Goal: Task Accomplishment & Management: Complete application form

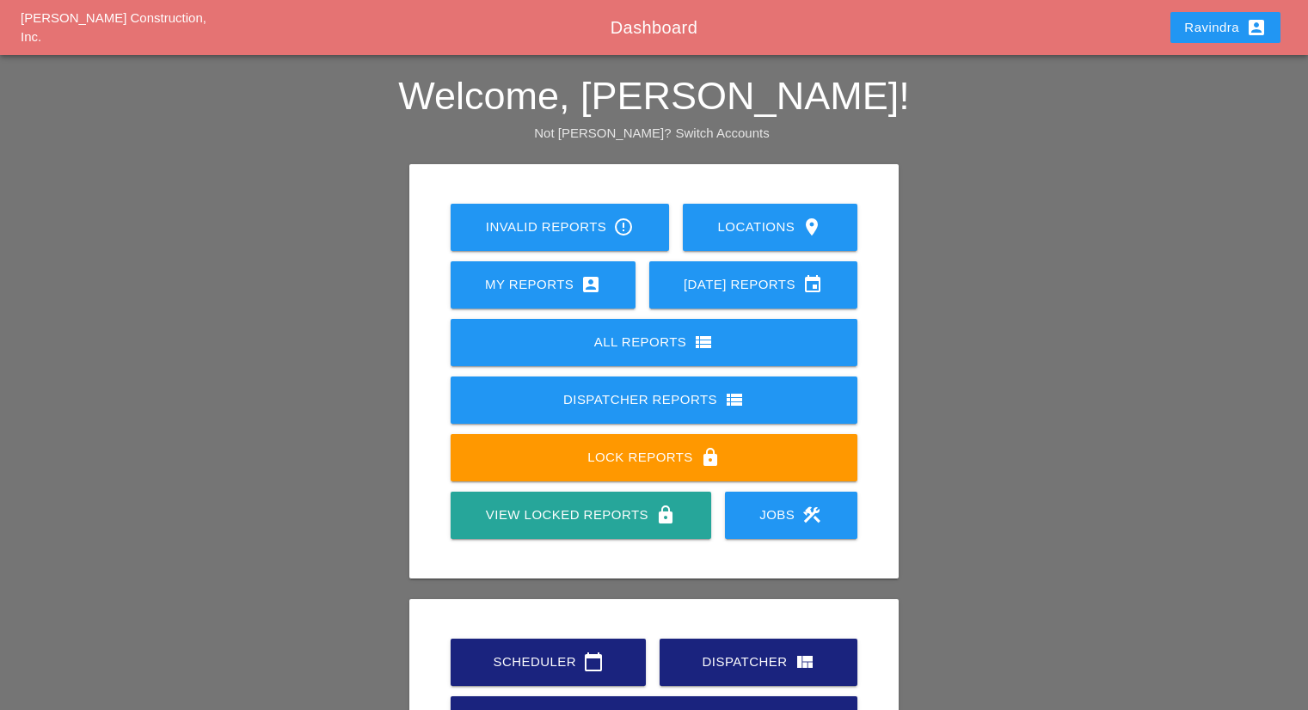
scroll to position [86, 0]
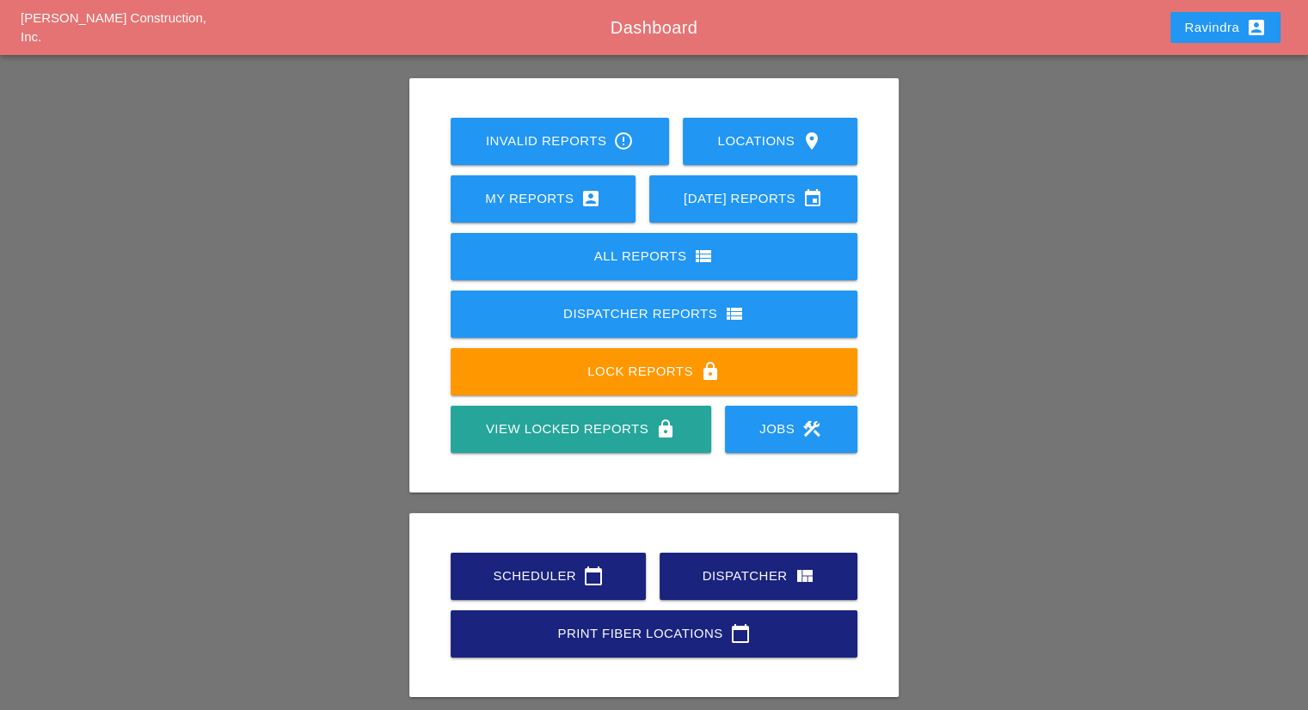
click at [505, 576] on div "Scheduler calendar_today" at bounding box center [548, 576] width 140 height 21
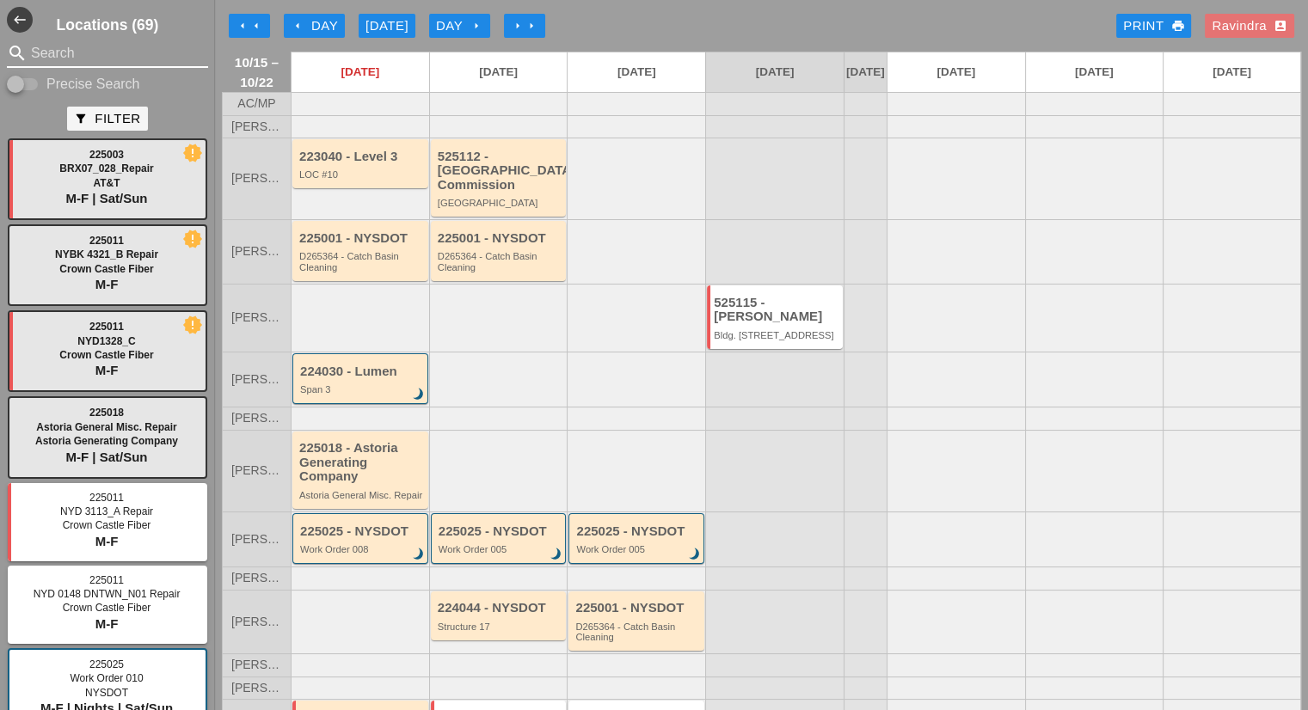
click at [53, 66] on div "search Search" at bounding box center [107, 54] width 201 height 28
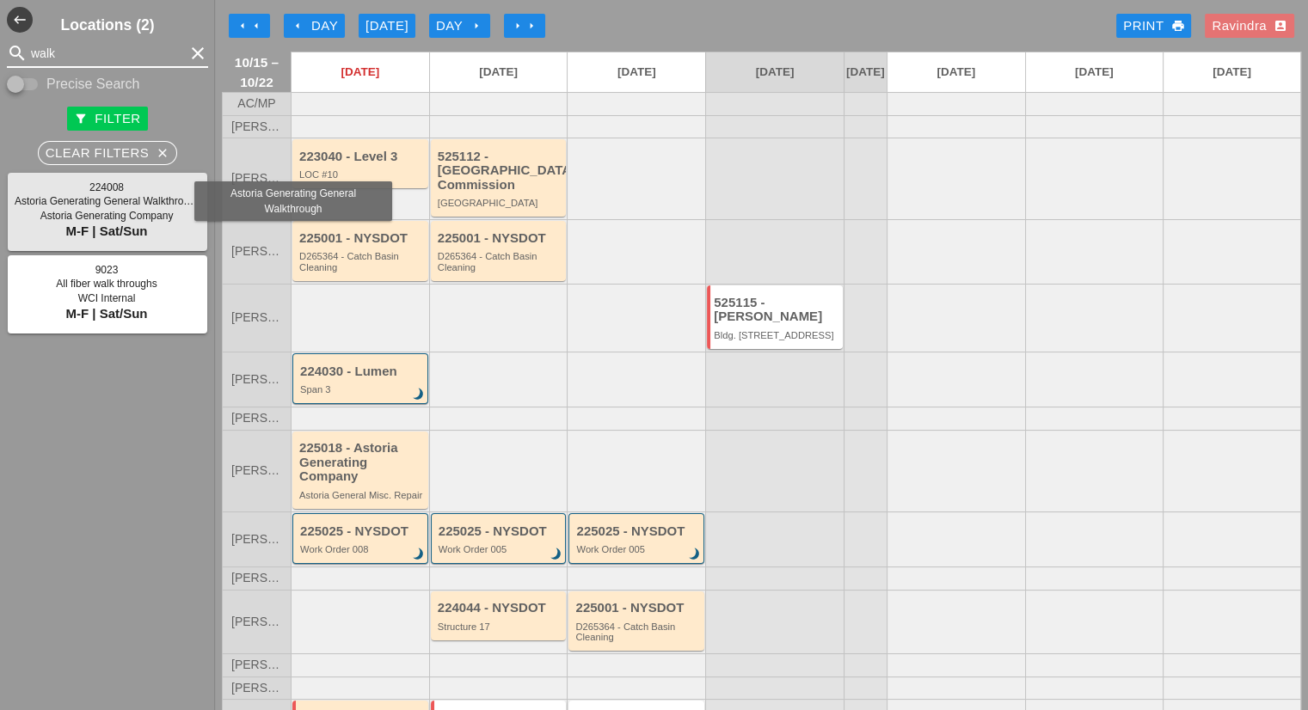
type input "walk"
click at [66, 203] on span "Astoria Generating General Walkthrough" at bounding box center [108, 201] width 186 height 12
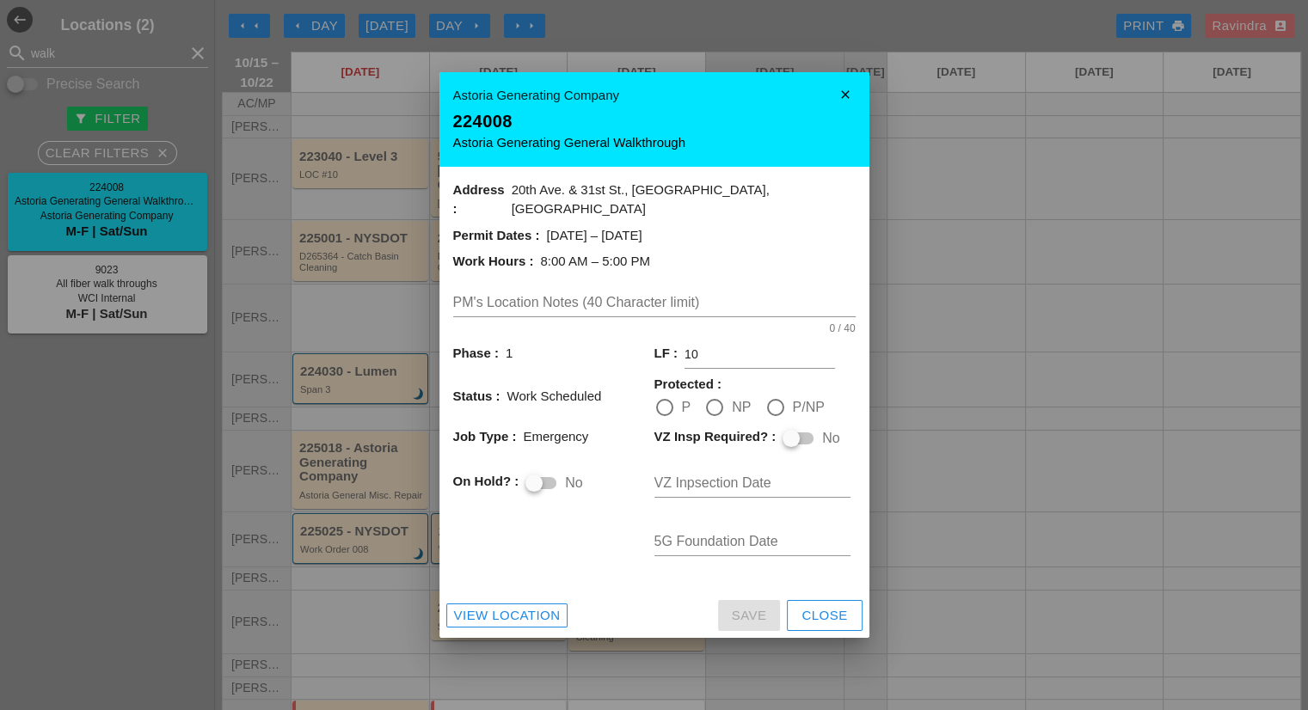
click at [66, 203] on div at bounding box center [654, 355] width 1308 height 710
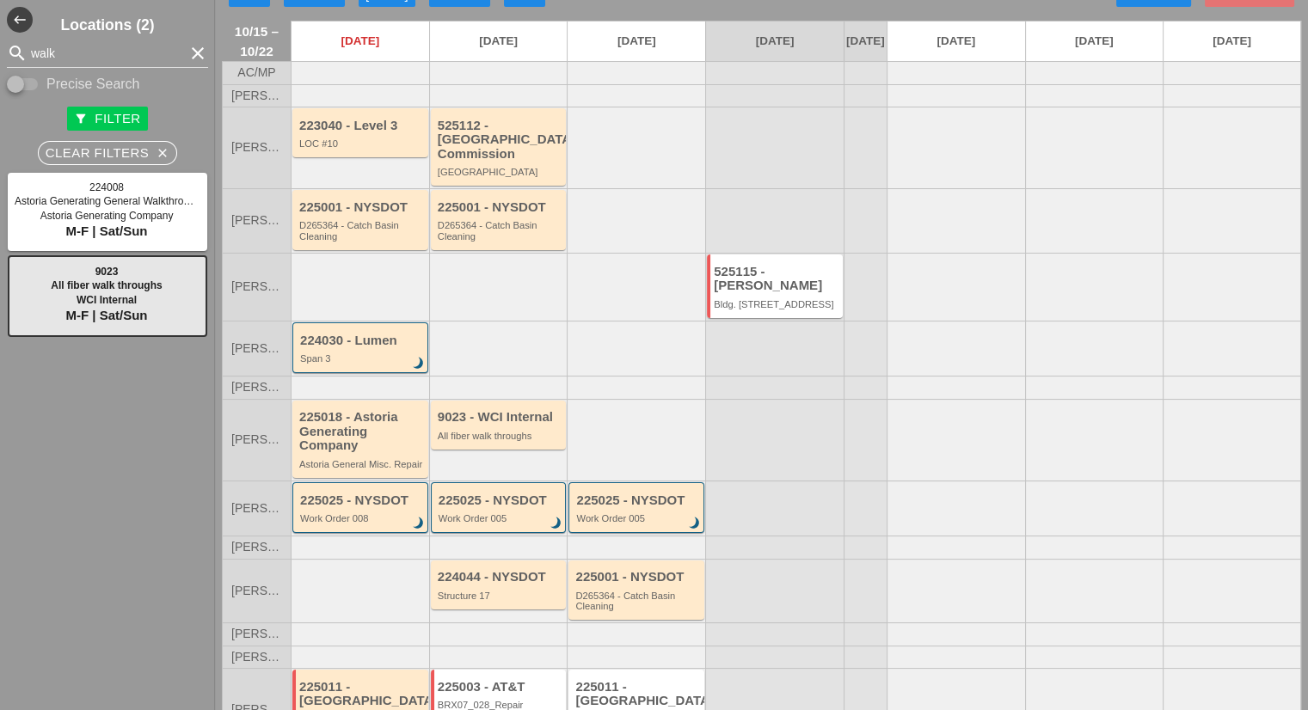
scroll to position [86, 0]
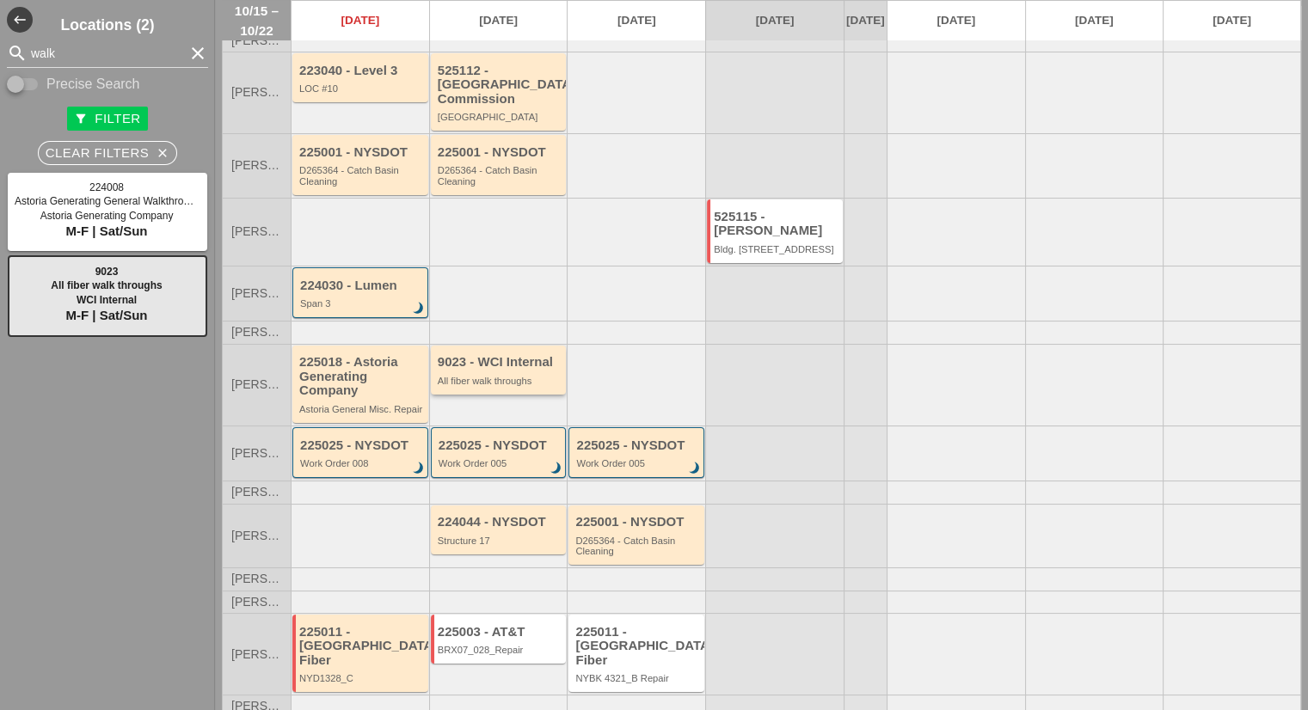
click at [510, 363] on div "9023 - WCI Internal" at bounding box center [500, 362] width 125 height 15
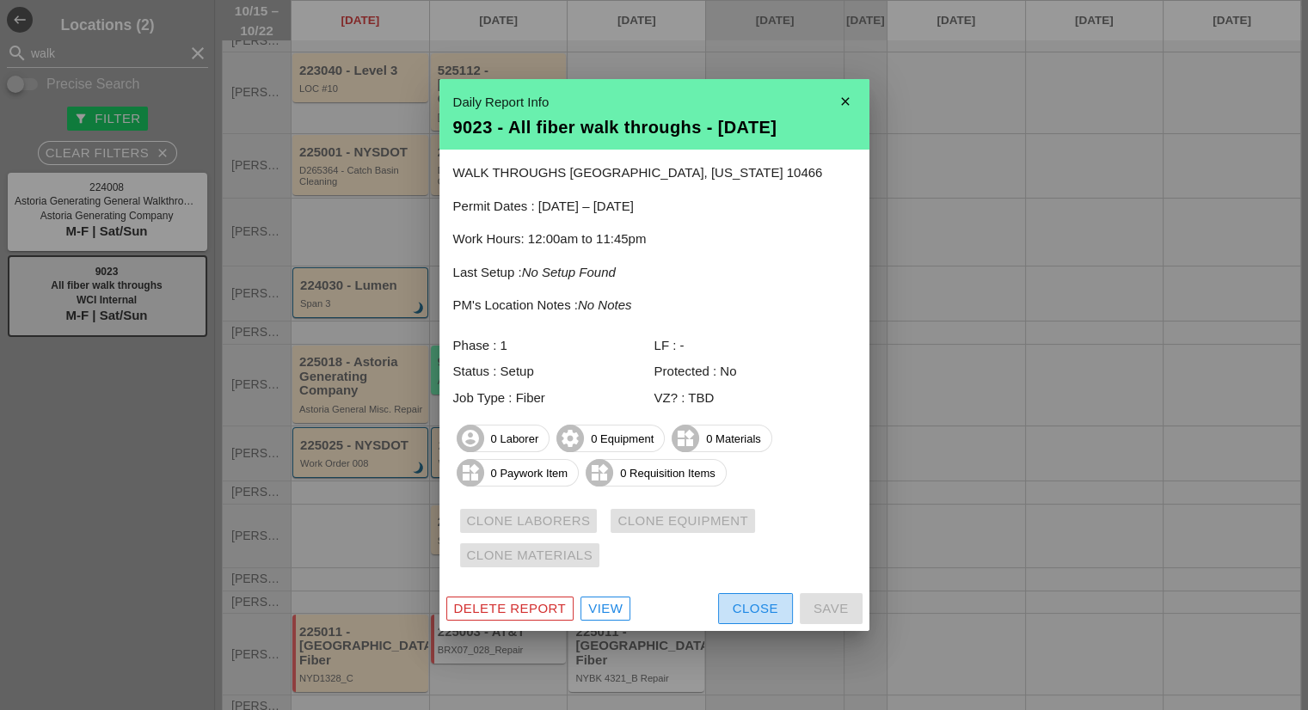
click at [743, 599] on div "Close" at bounding box center [756, 609] width 46 height 20
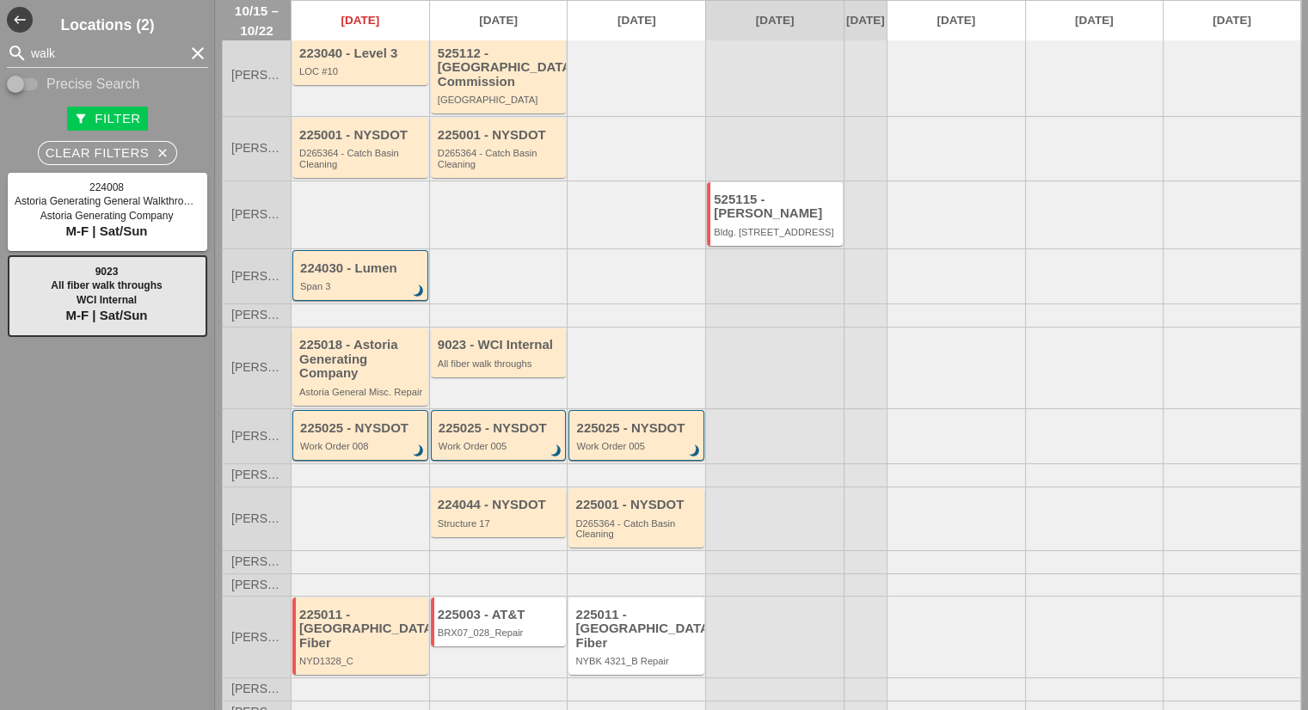
scroll to position [107, 0]
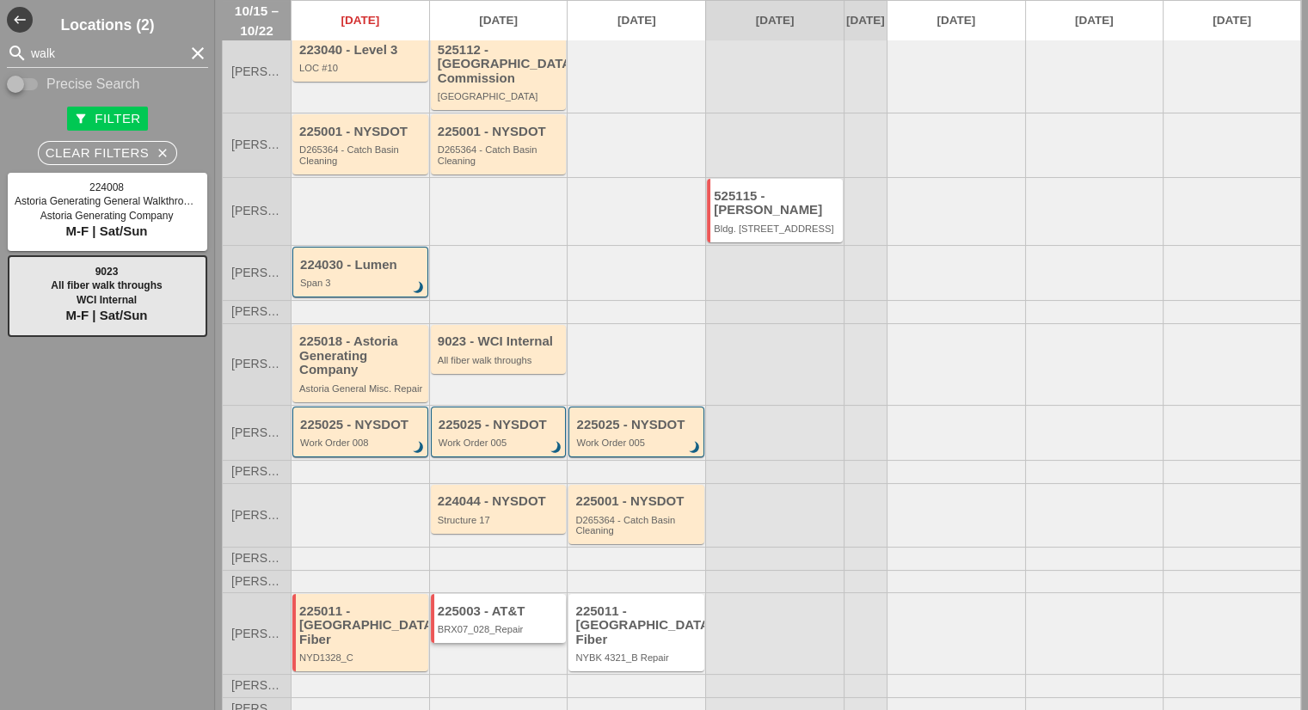
click at [504, 611] on div "225003 - AT&T" at bounding box center [500, 612] width 125 height 15
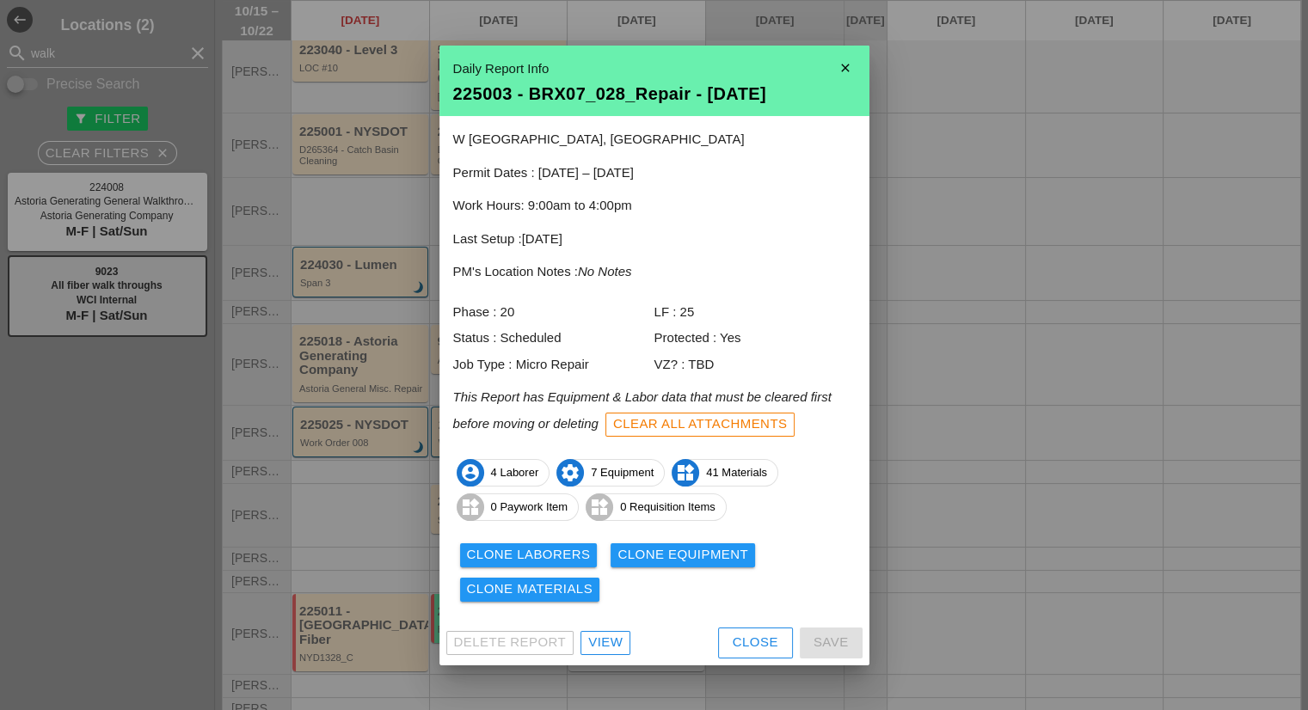
click at [752, 639] on div "Close" at bounding box center [756, 643] width 46 height 20
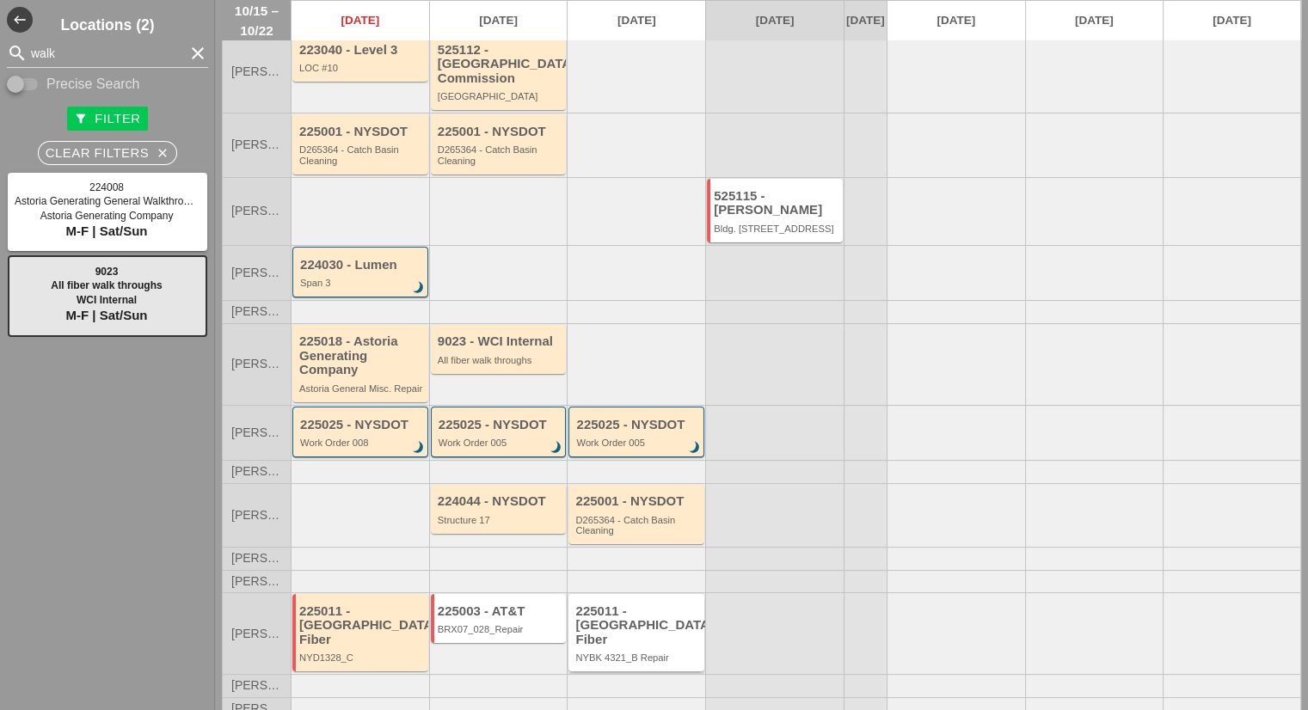
click at [607, 641] on div "225011 - Crown Castle Fiber NYBK 4321_B Repair" at bounding box center [637, 634] width 125 height 59
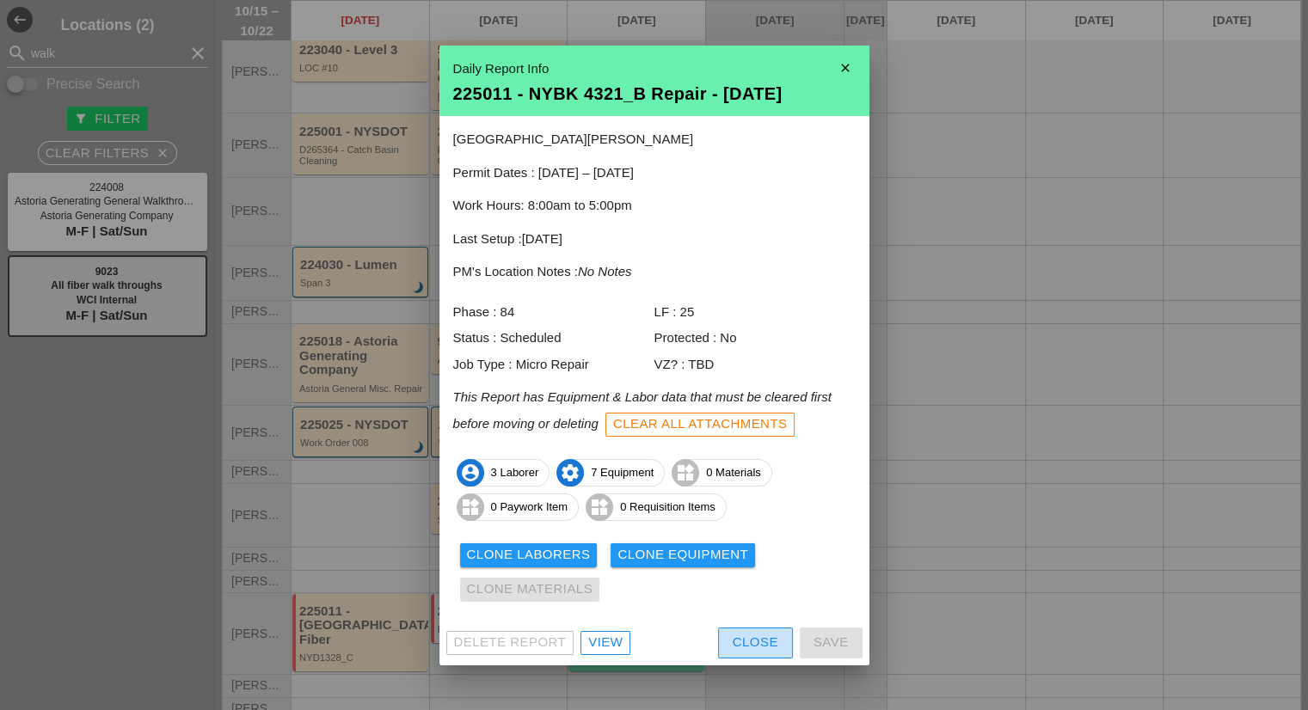
click at [760, 643] on div "Close" at bounding box center [756, 643] width 46 height 20
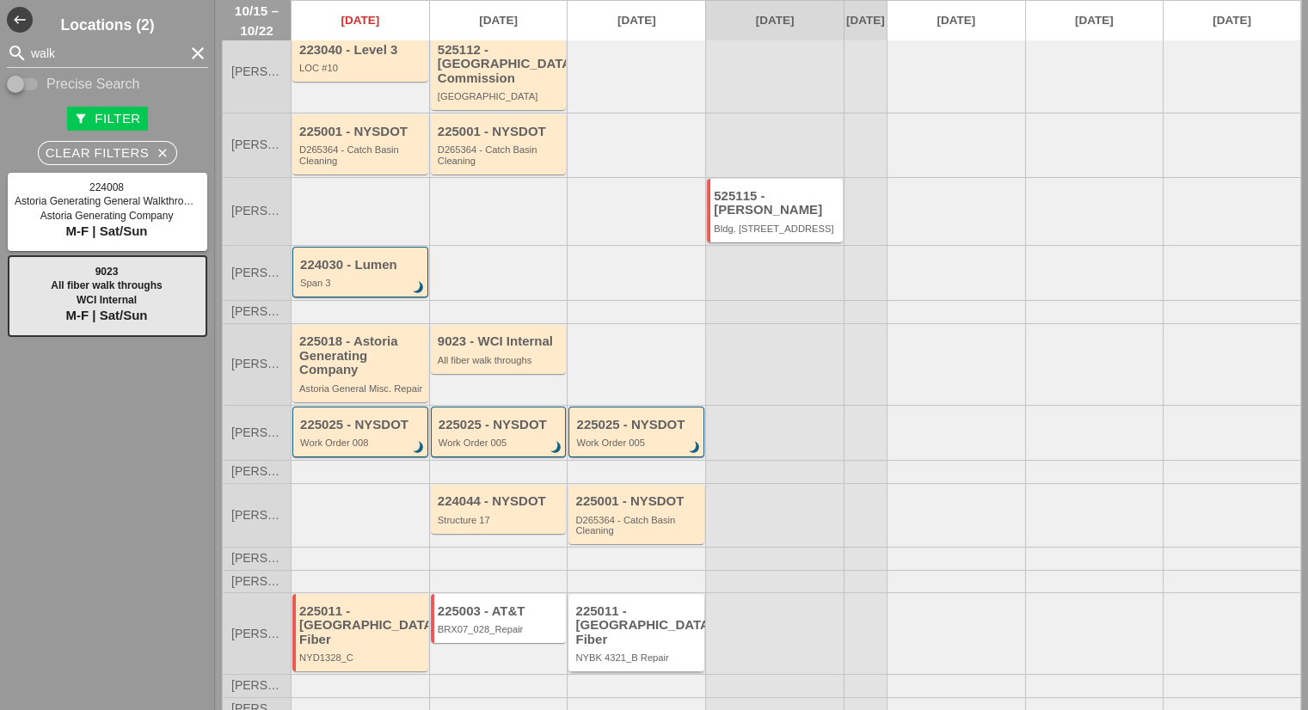
click at [647, 634] on div "225011 - [GEOGRAPHIC_DATA] Fiber" at bounding box center [637, 626] width 125 height 43
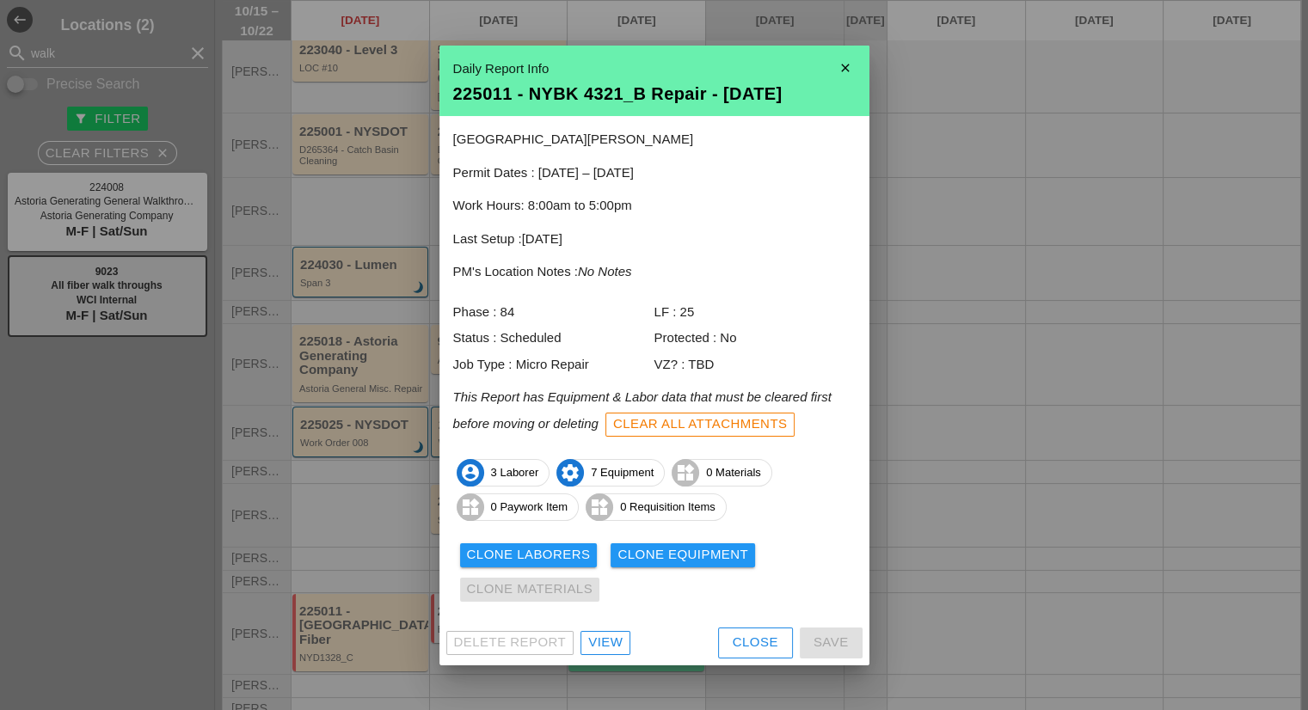
click at [756, 620] on div "close Daily Report Info 225011 - NYBK 4321_B Repair - 10/17/2025 4th Ave & Warr…" at bounding box center [654, 356] width 430 height 620
click at [758, 633] on div "Close" at bounding box center [756, 643] width 46 height 20
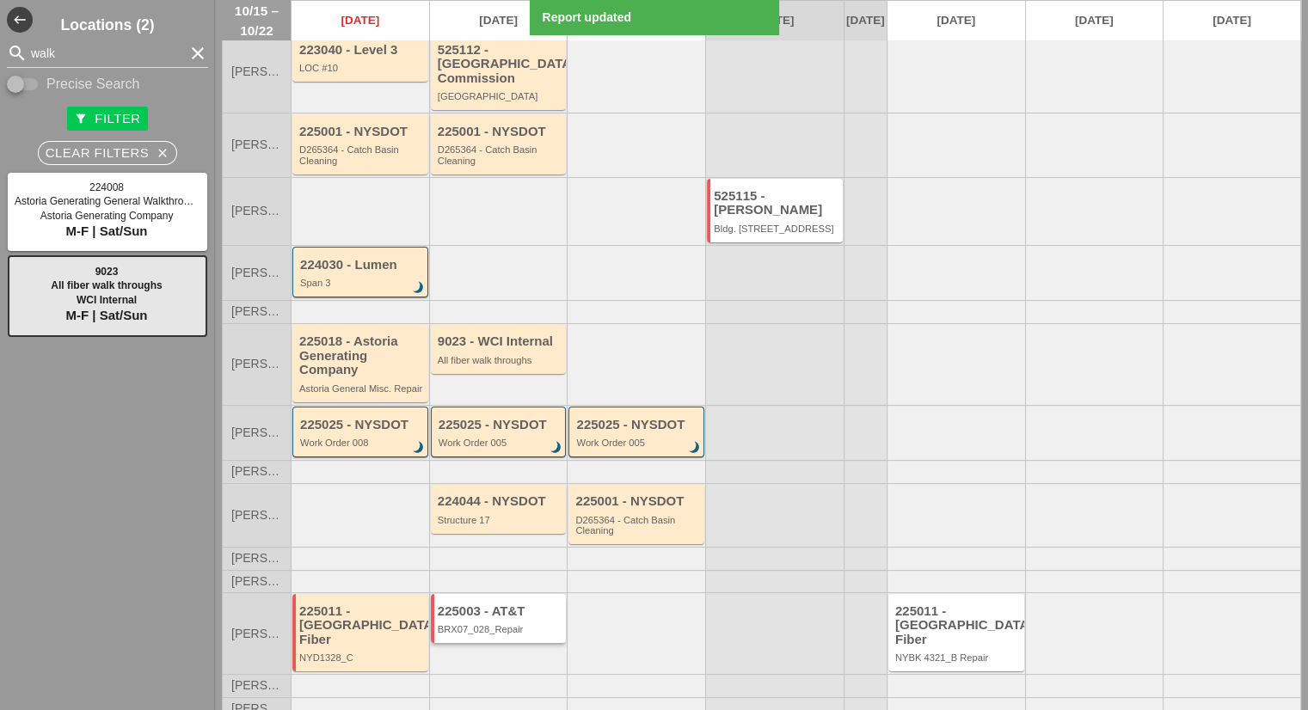
click at [516, 604] on div "225003 - AT&T BRX07_028_Repair" at bounding box center [499, 618] width 136 height 49
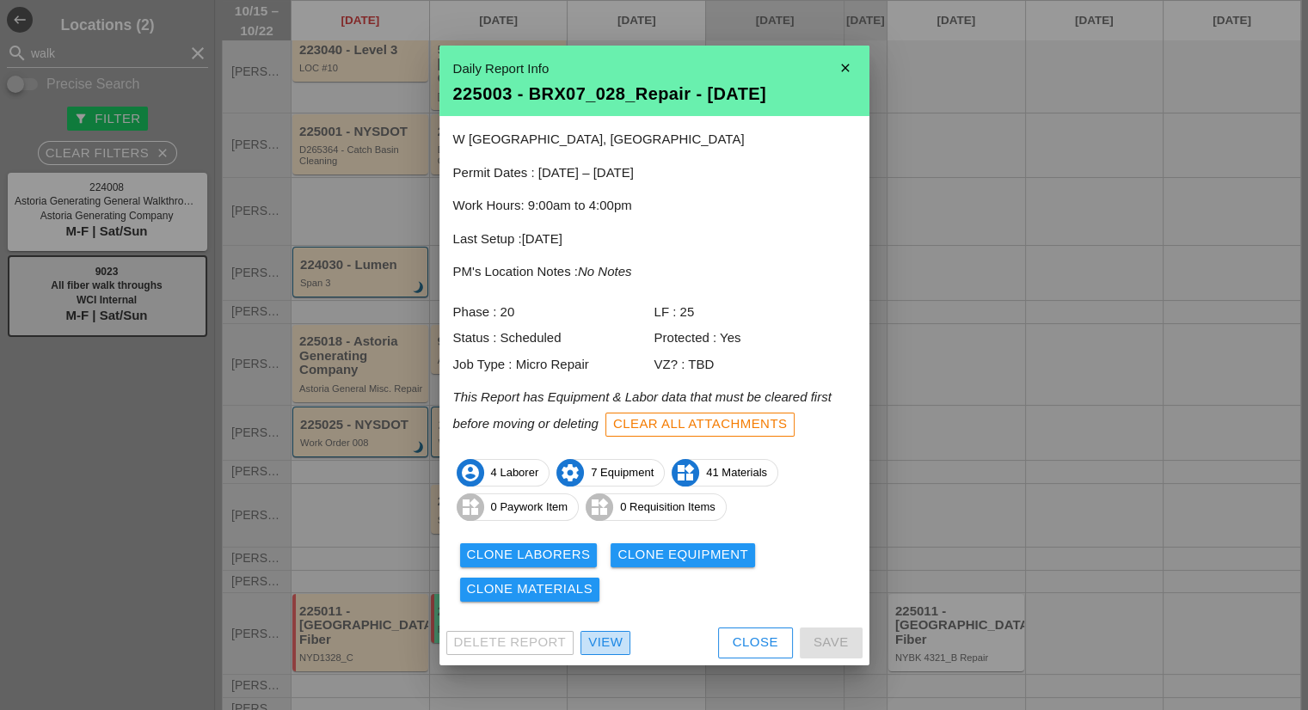
click at [604, 637] on div "View" at bounding box center [605, 643] width 34 height 20
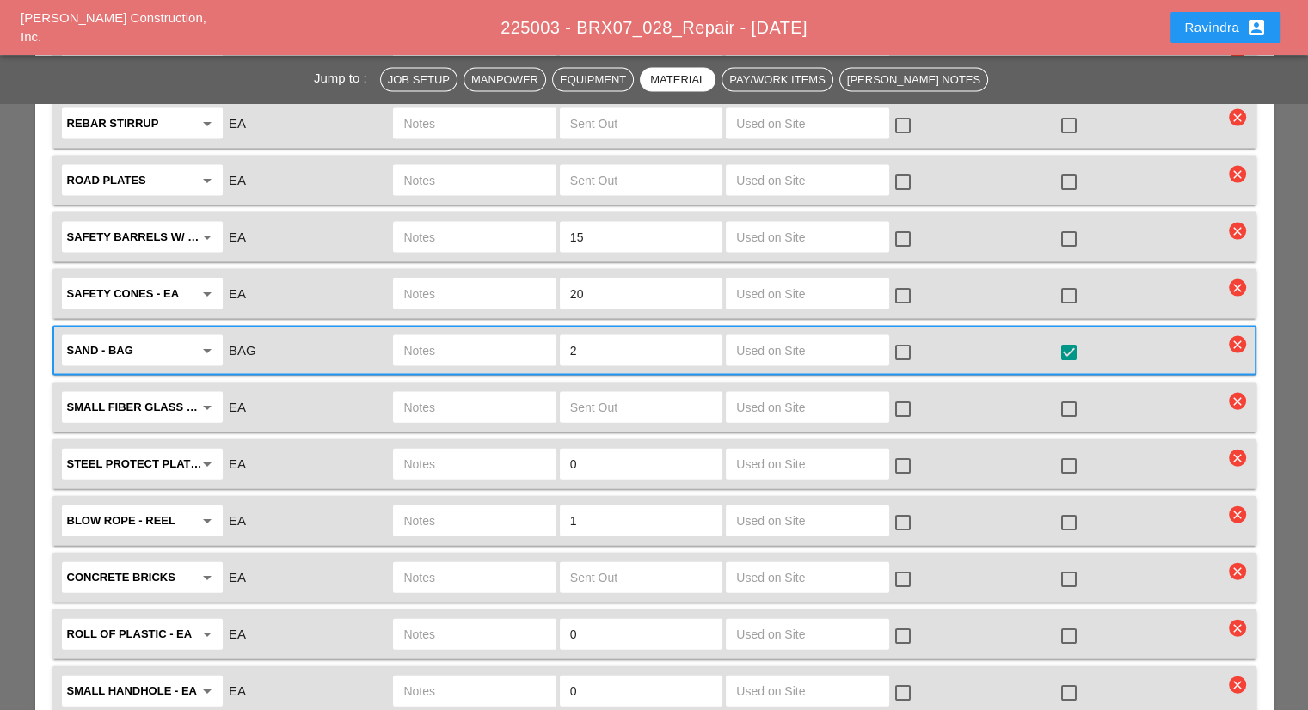
scroll to position [3698, 0]
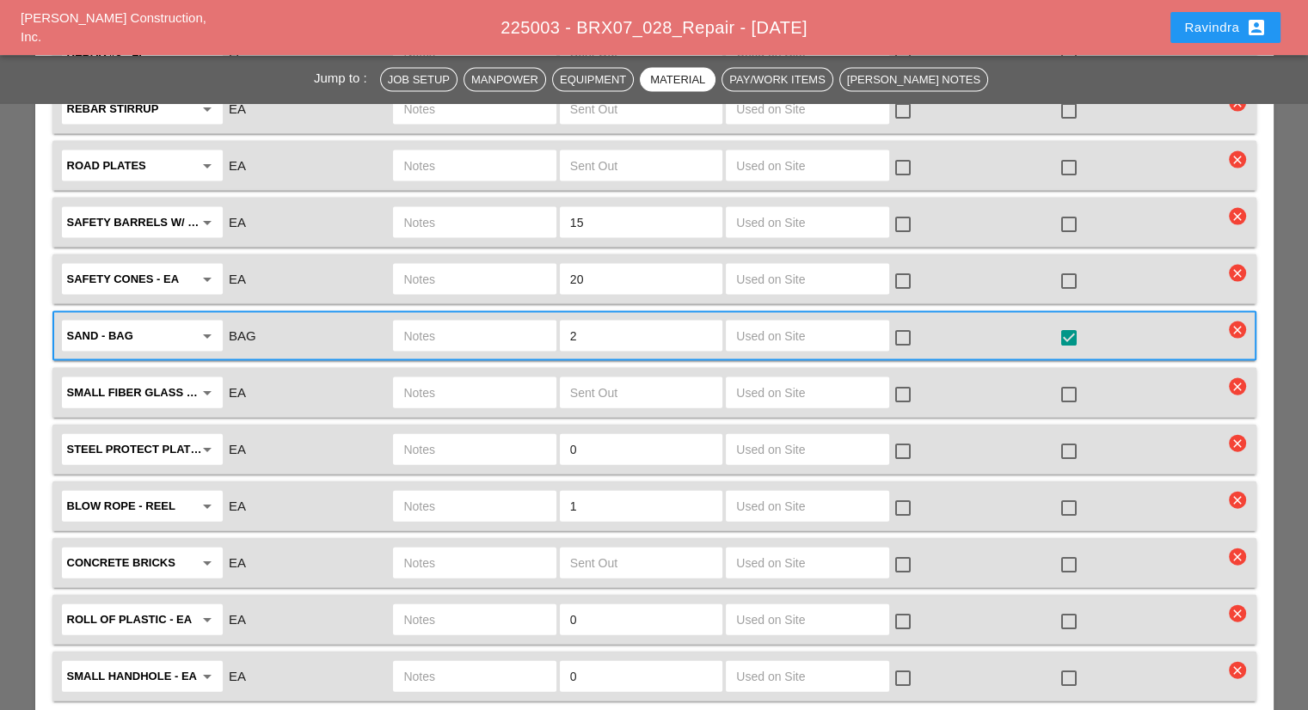
click at [1198, 12] on button "Ravindra account_box" at bounding box center [1225, 27] width 110 height 31
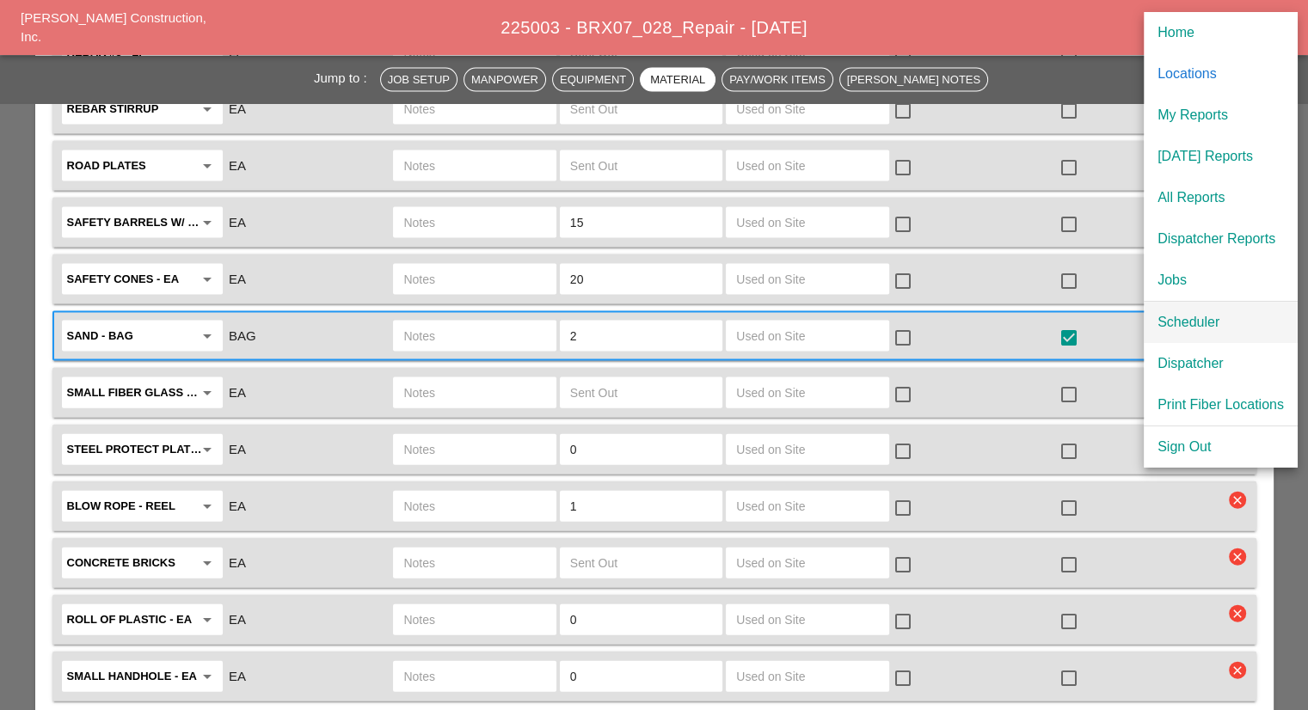
click at [1203, 321] on div "Scheduler" at bounding box center [1221, 322] width 126 height 21
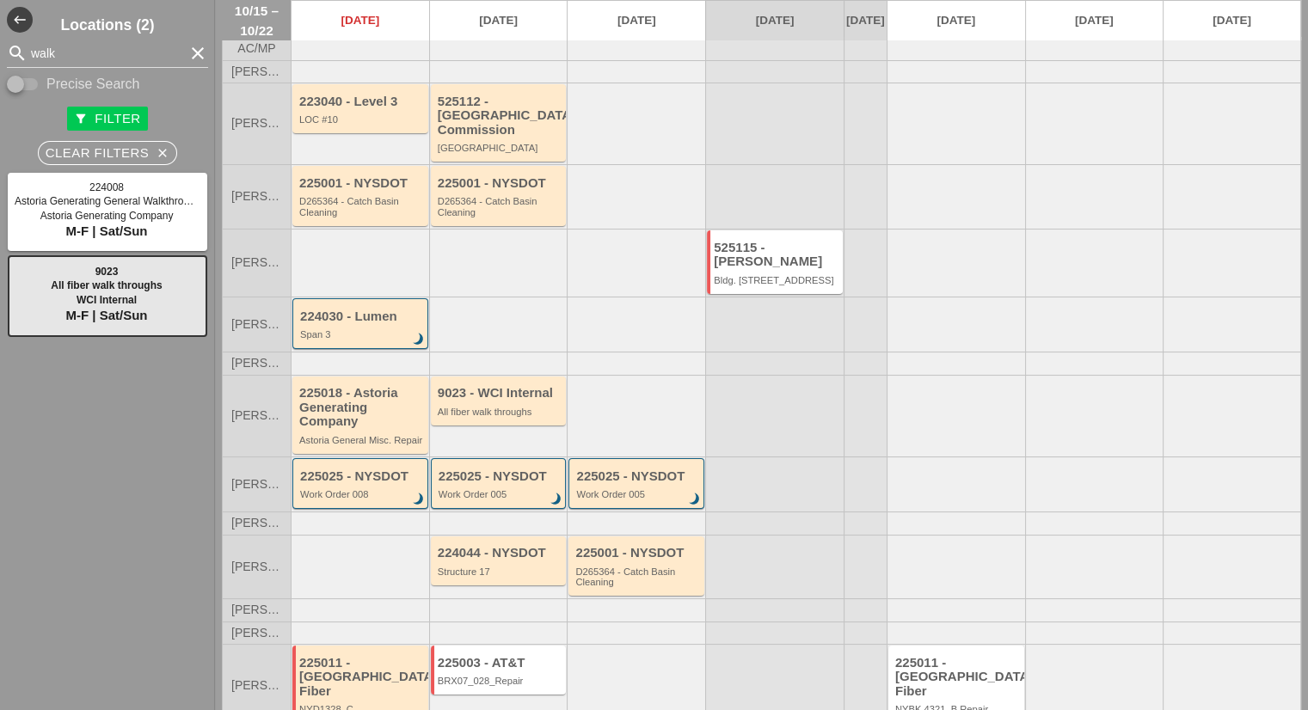
scroll to position [107, 0]
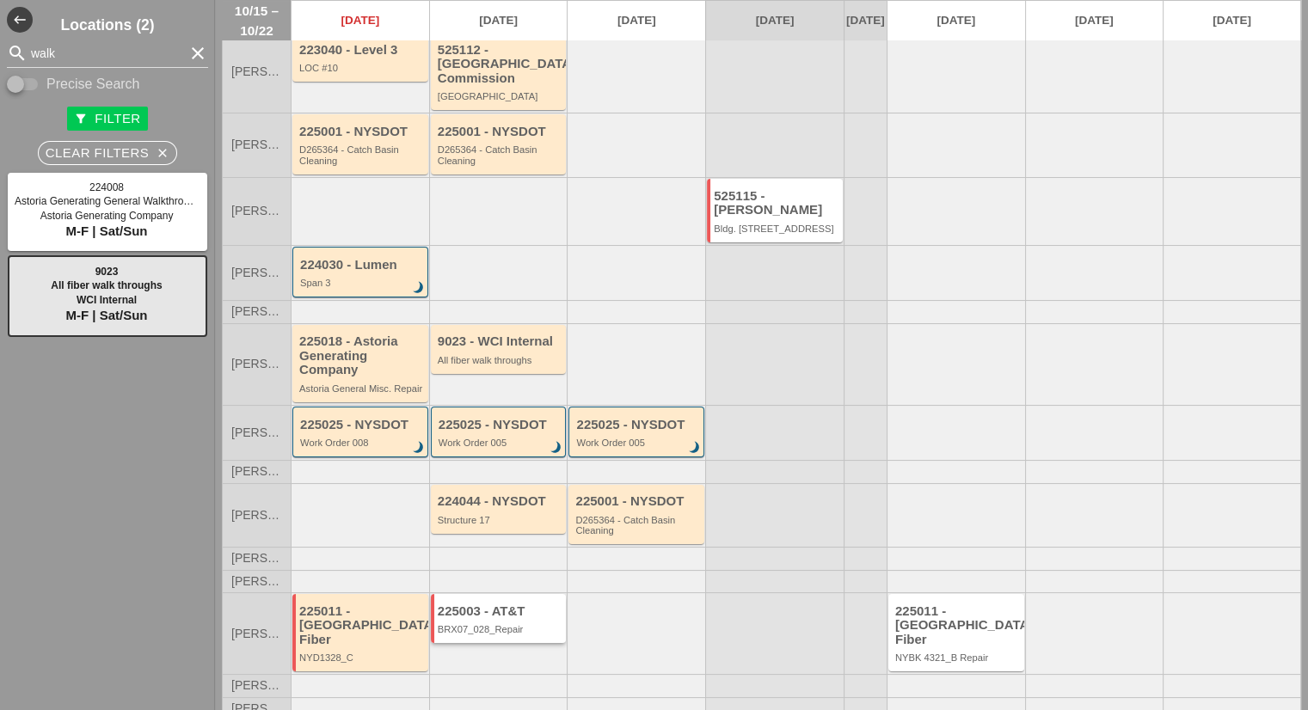
click at [455, 624] on div "225003 - AT&T BRX07_028_Repair" at bounding box center [500, 620] width 125 height 31
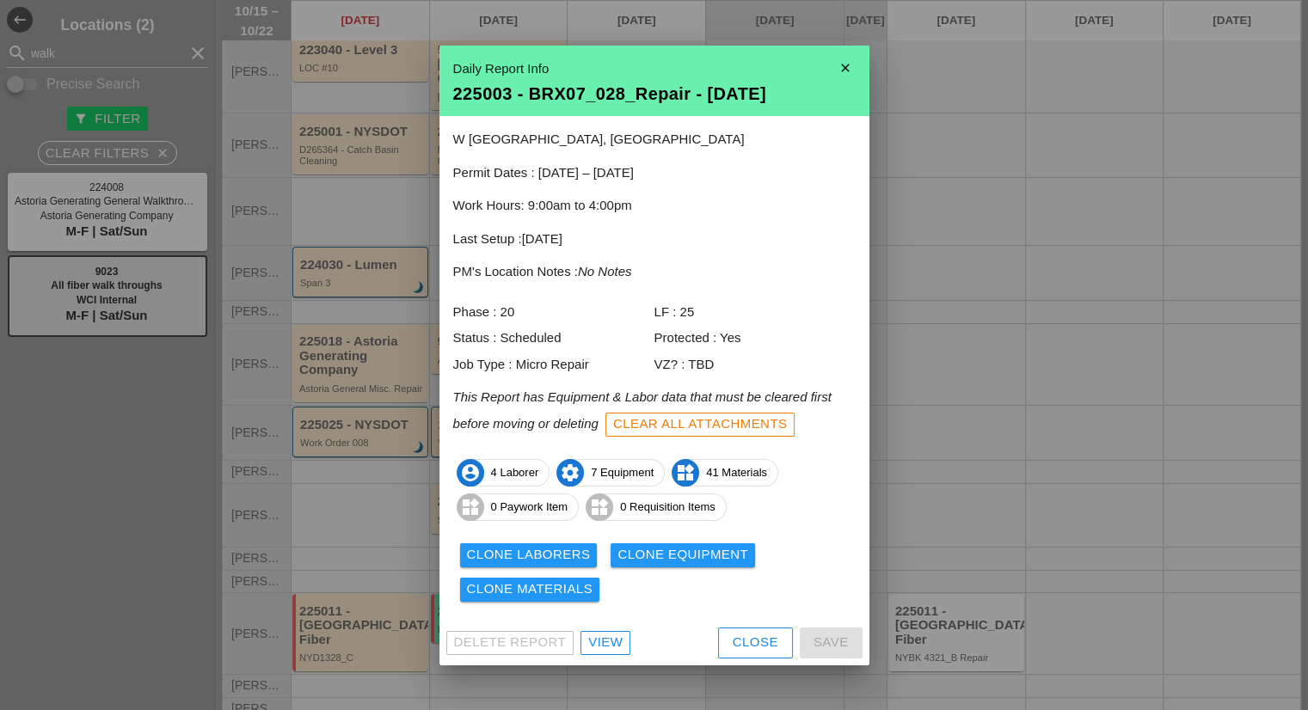
click at [604, 649] on div "View" at bounding box center [605, 643] width 34 height 20
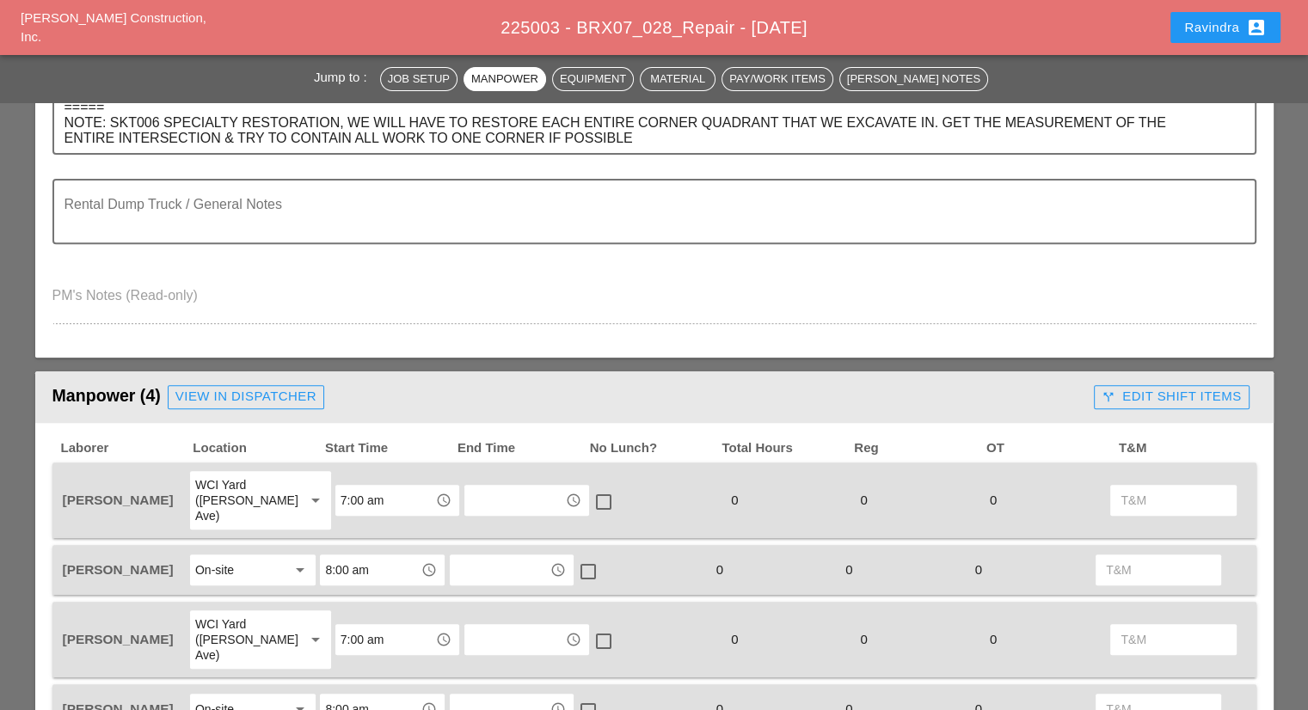
scroll to position [602, 0]
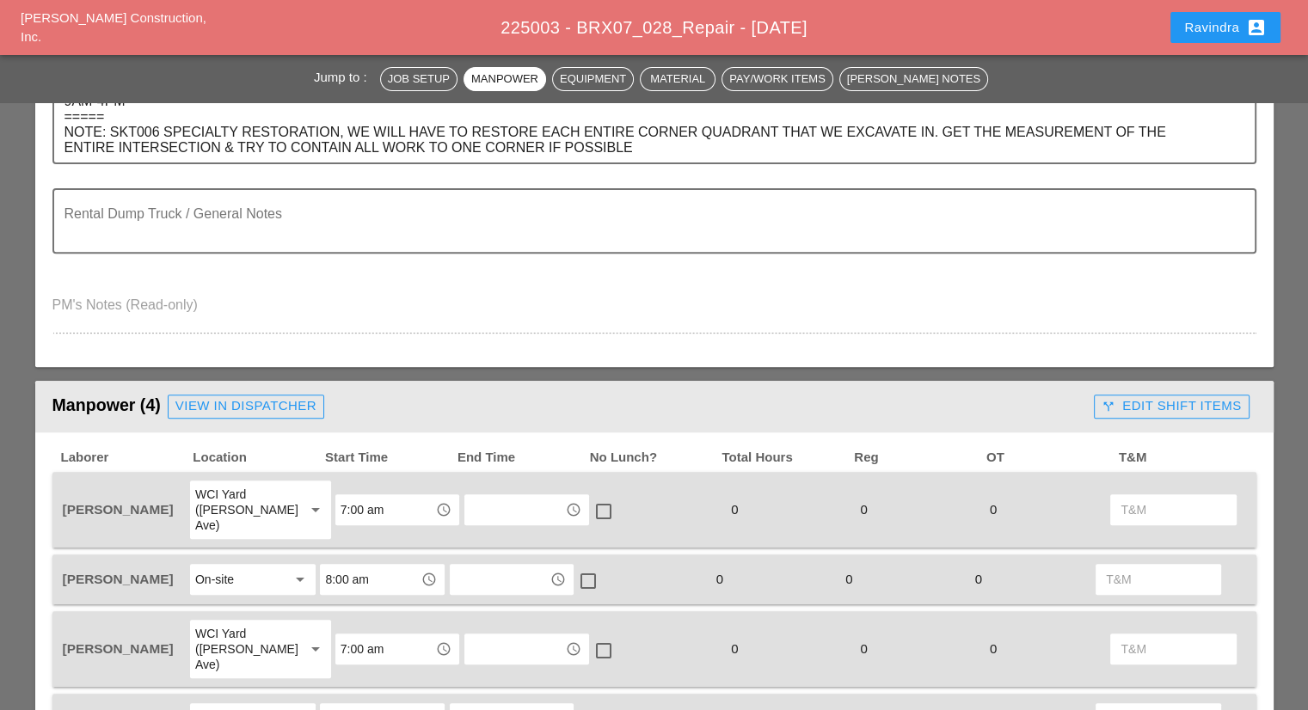
click at [1196, 20] on div "Ravindra account_box" at bounding box center [1225, 27] width 83 height 21
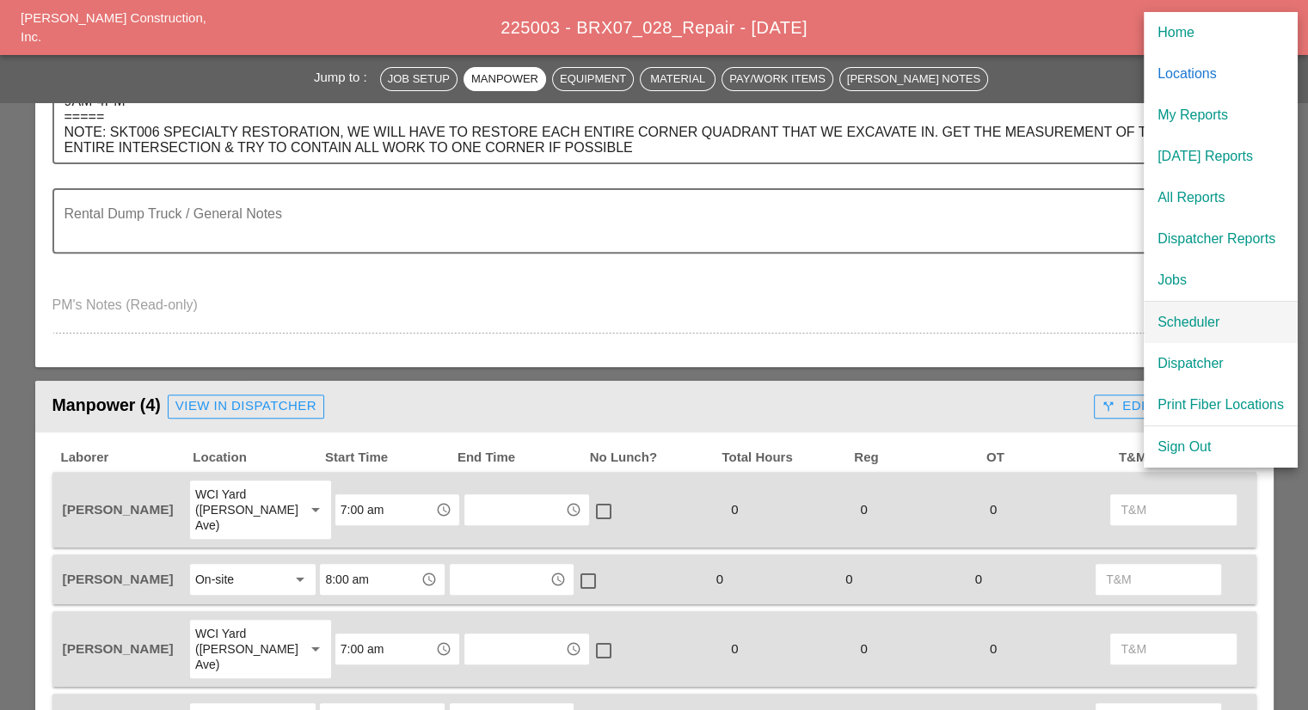
click at [1172, 308] on link "Scheduler" at bounding box center [1221, 322] width 154 height 41
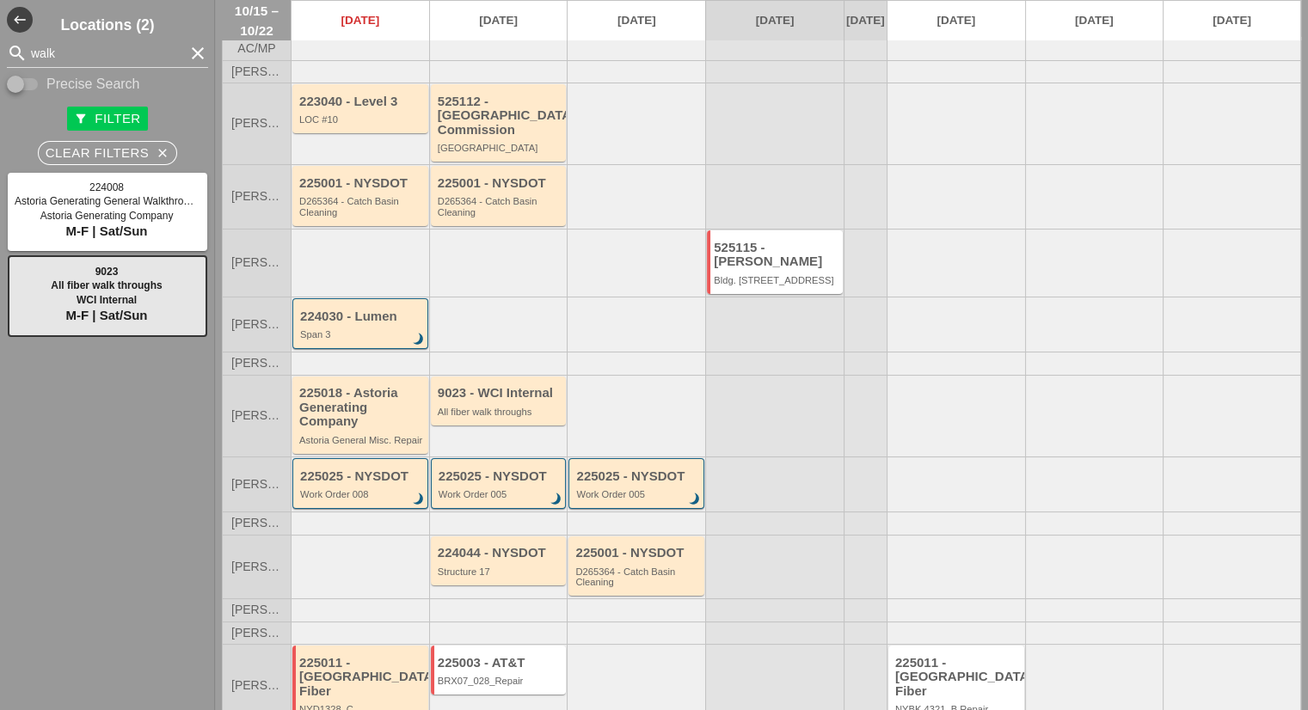
scroll to position [107, 0]
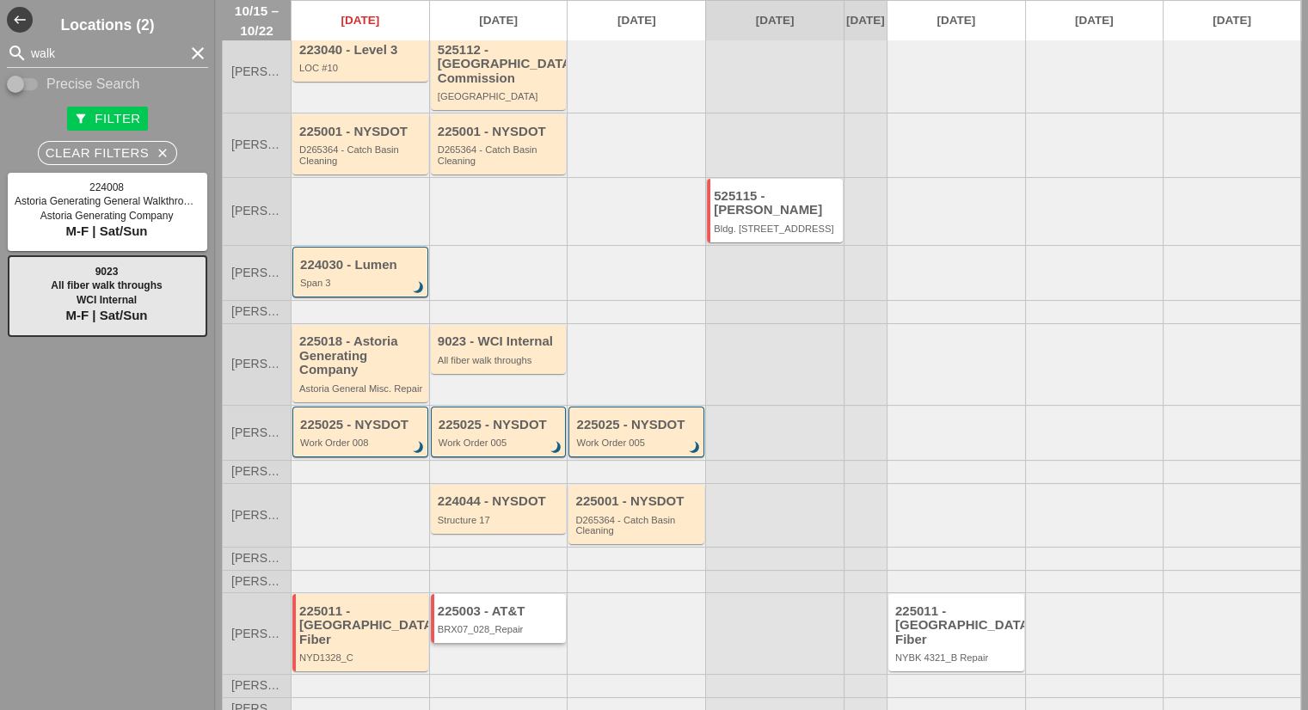
click at [514, 612] on div "225003 - AT&T" at bounding box center [500, 612] width 125 height 15
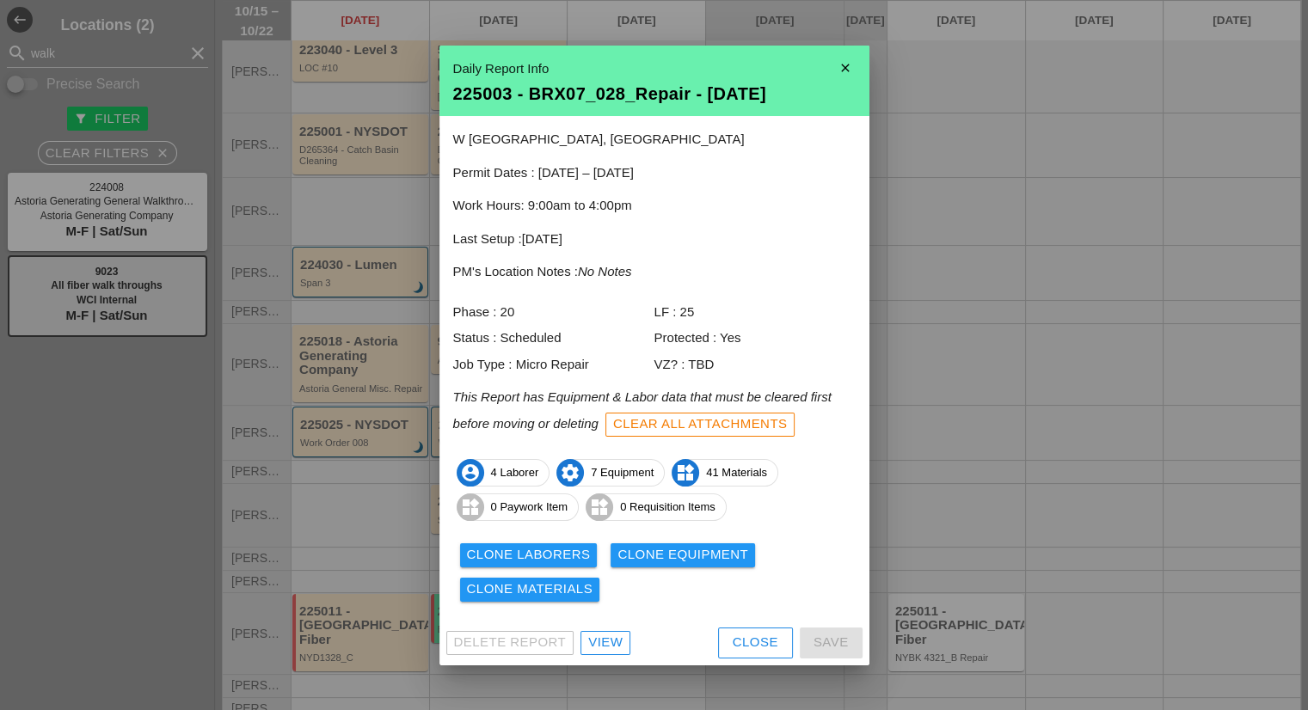
click at [626, 673] on div at bounding box center [654, 355] width 1308 height 710
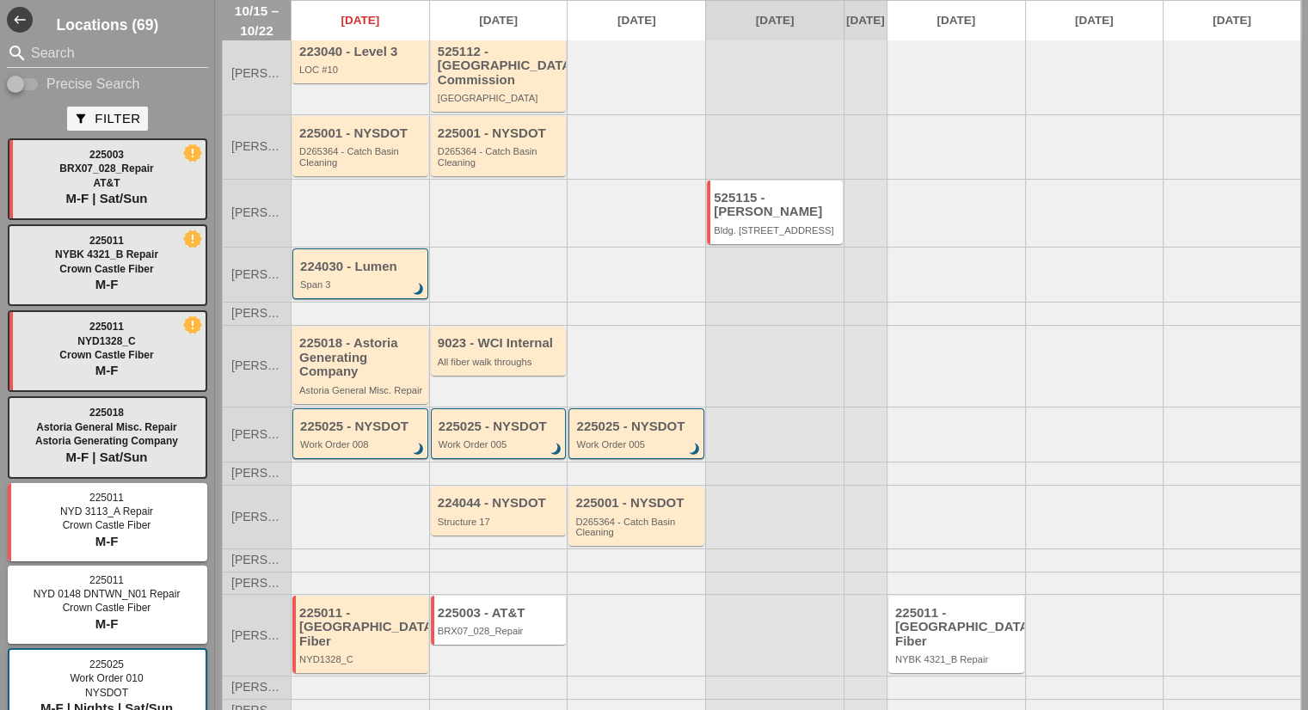
scroll to position [107, 0]
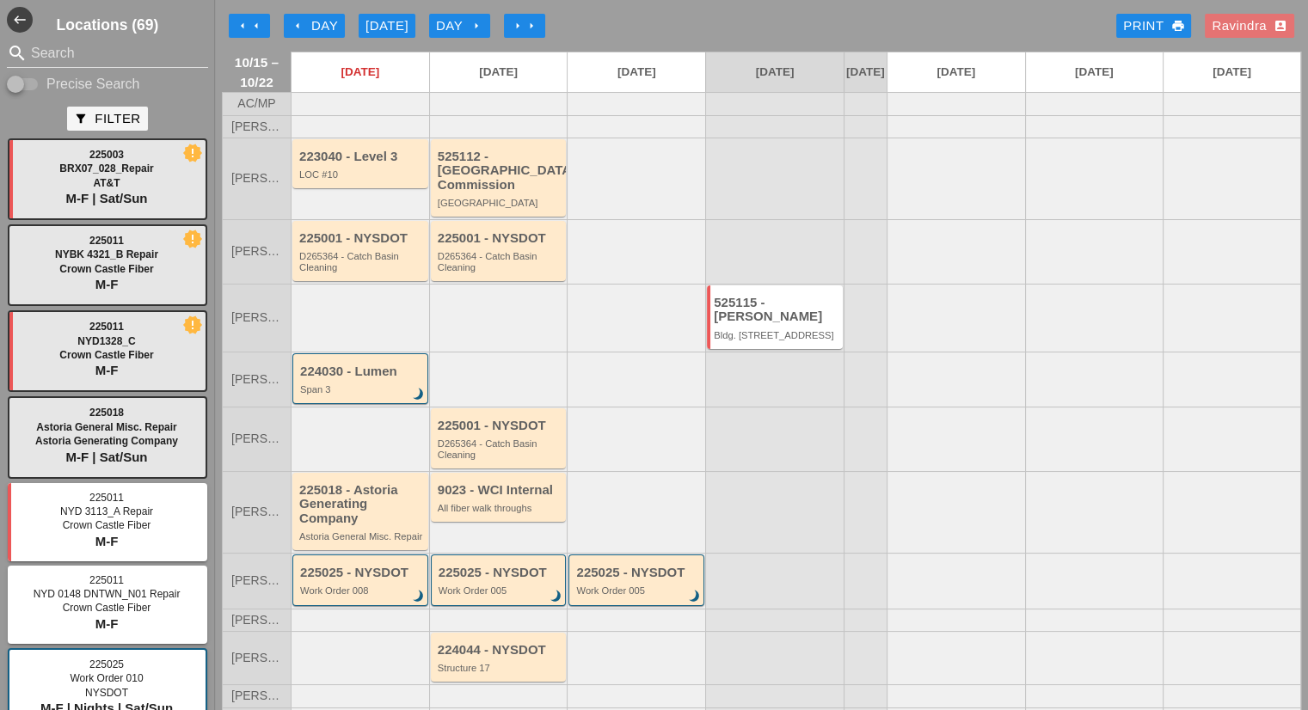
click at [513, 408] on div "225001 - NYSDOT D265364 - Catch Basin Cleaning" at bounding box center [499, 438] width 136 height 60
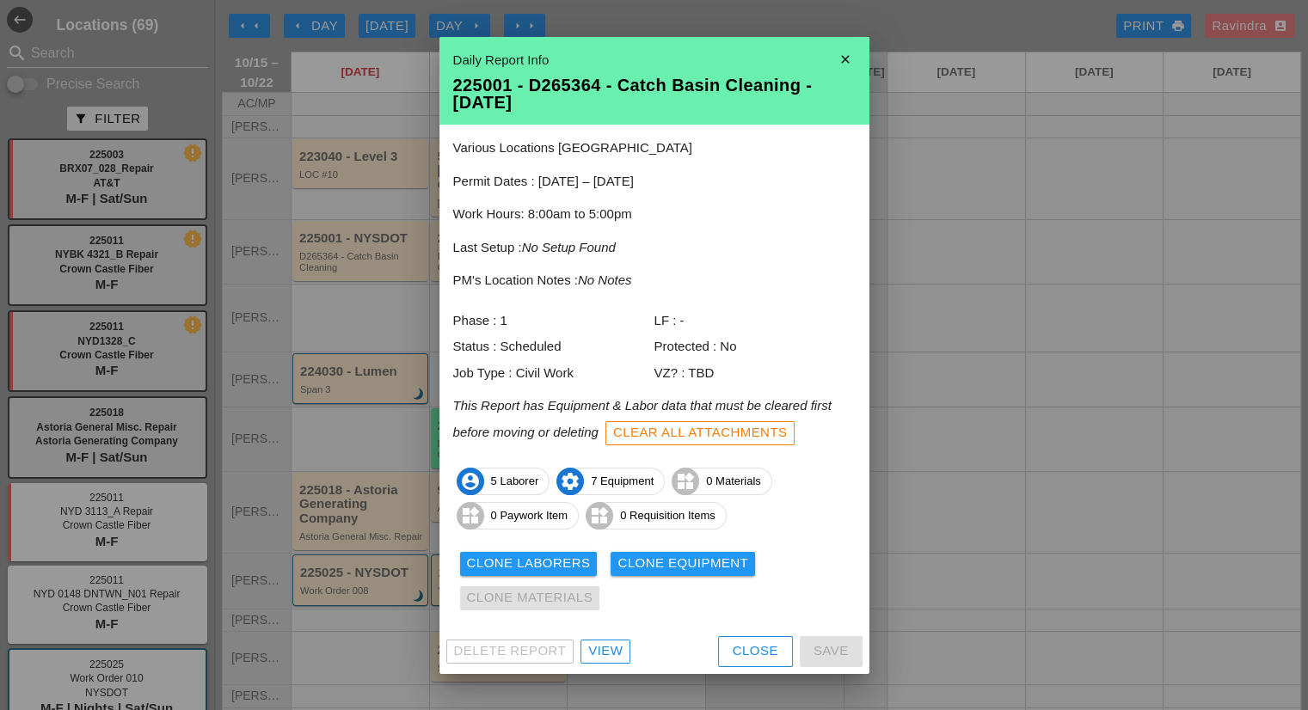
click at [609, 642] on div "View" at bounding box center [605, 652] width 34 height 20
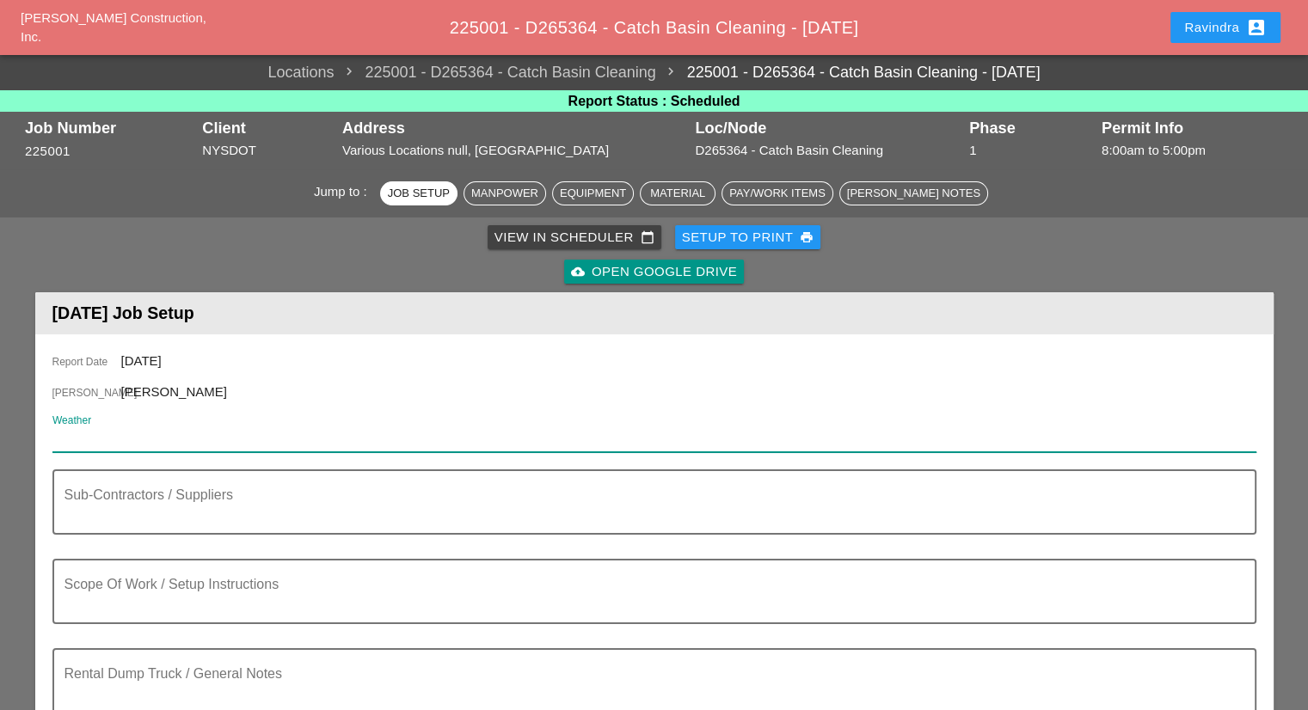
click at [303, 441] on input "Weather" at bounding box center [642, 439] width 1180 height 28
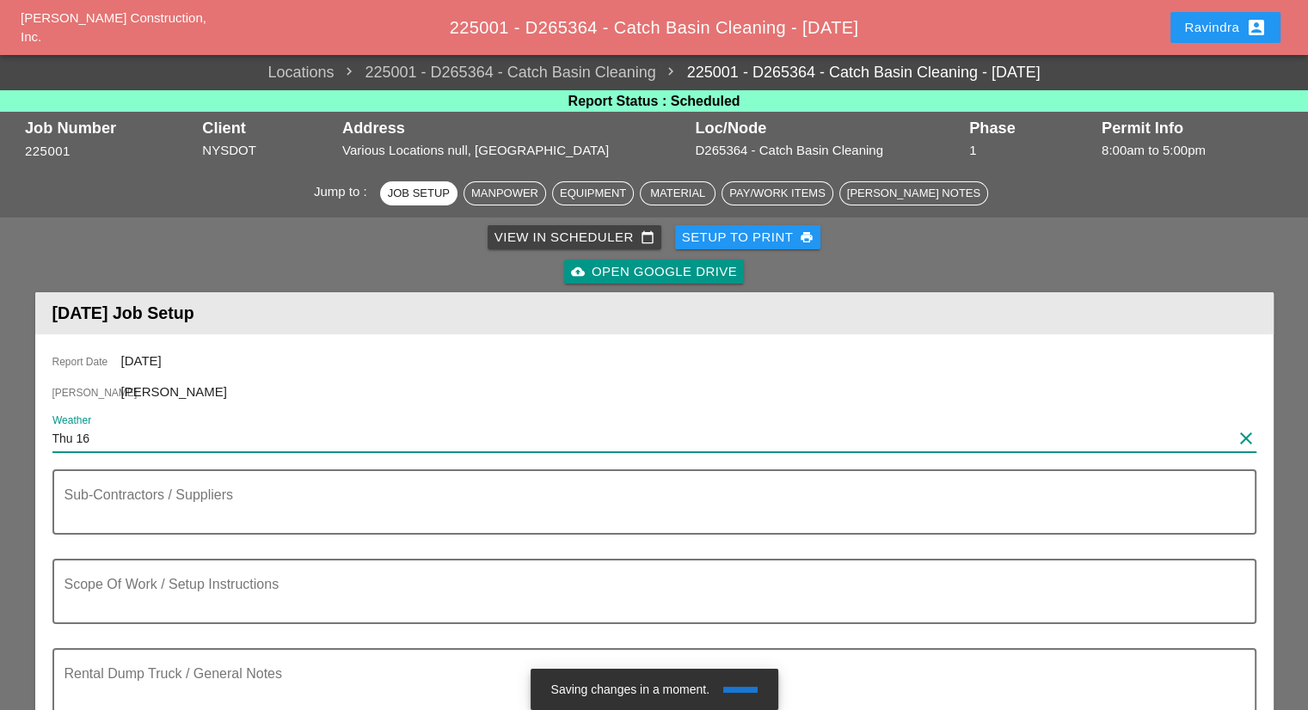
paste input "Night 47° NNW 11 mph Clear skies. Low 47F. Winds NNW at 10 to 15 mph."
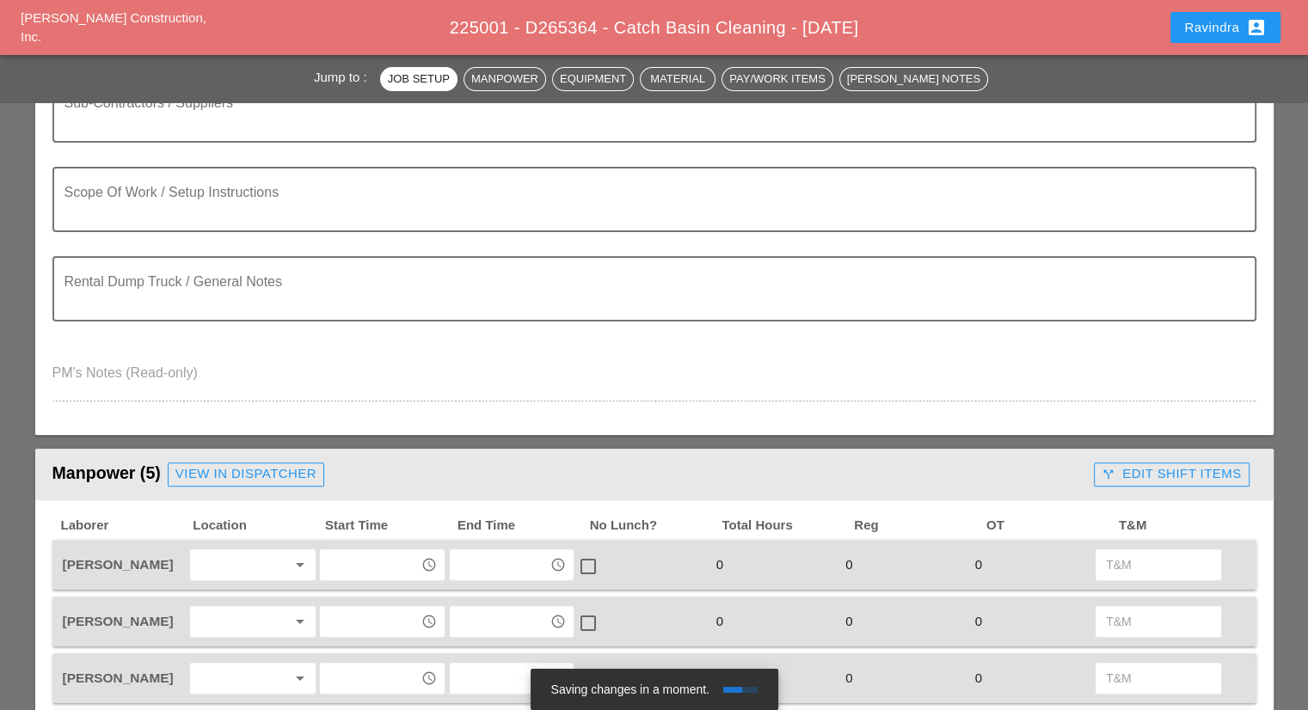
scroll to position [172, 0]
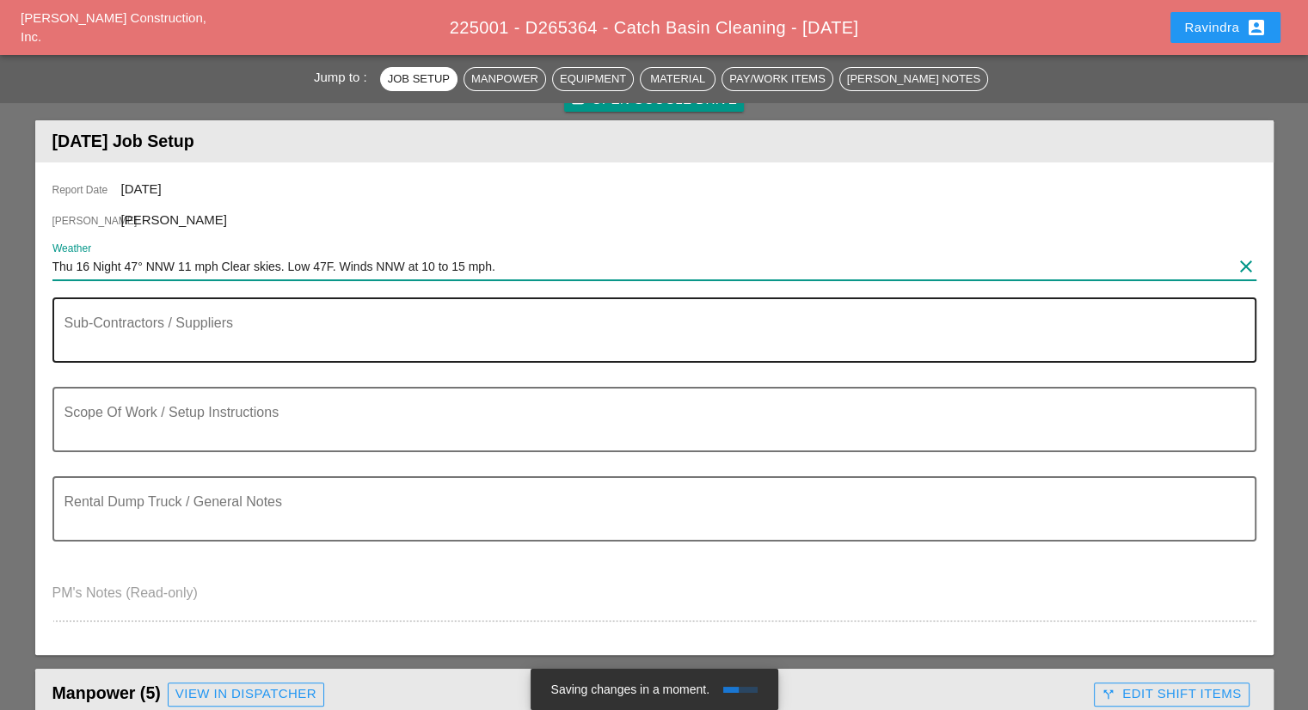
type input "Thu 16 Night 47° NNW 11 mph Clear skies. Low 47F. Winds NNW at 10 to 15 mph."
click at [249, 341] on textarea "Sub-Contractors / Suppliers" at bounding box center [647, 340] width 1166 height 41
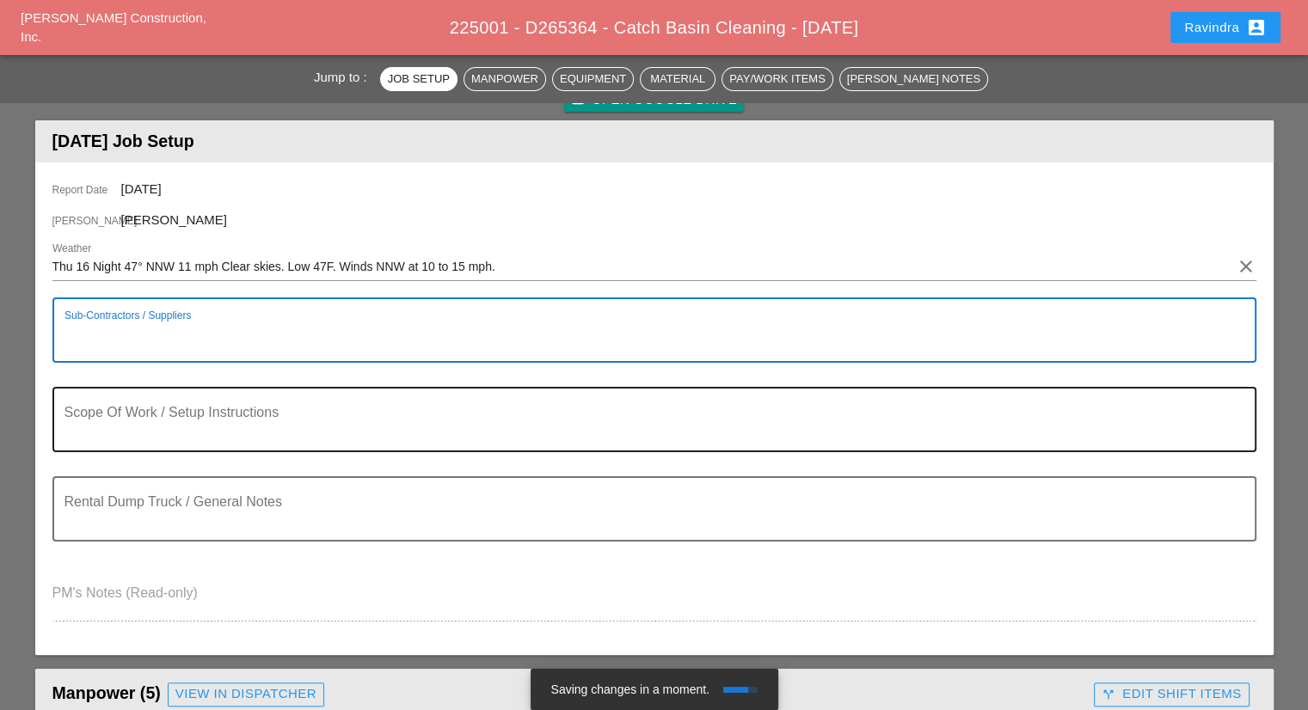
click at [232, 409] on textarea "Scope Of Work / Setup Instructions" at bounding box center [647, 429] width 1166 height 41
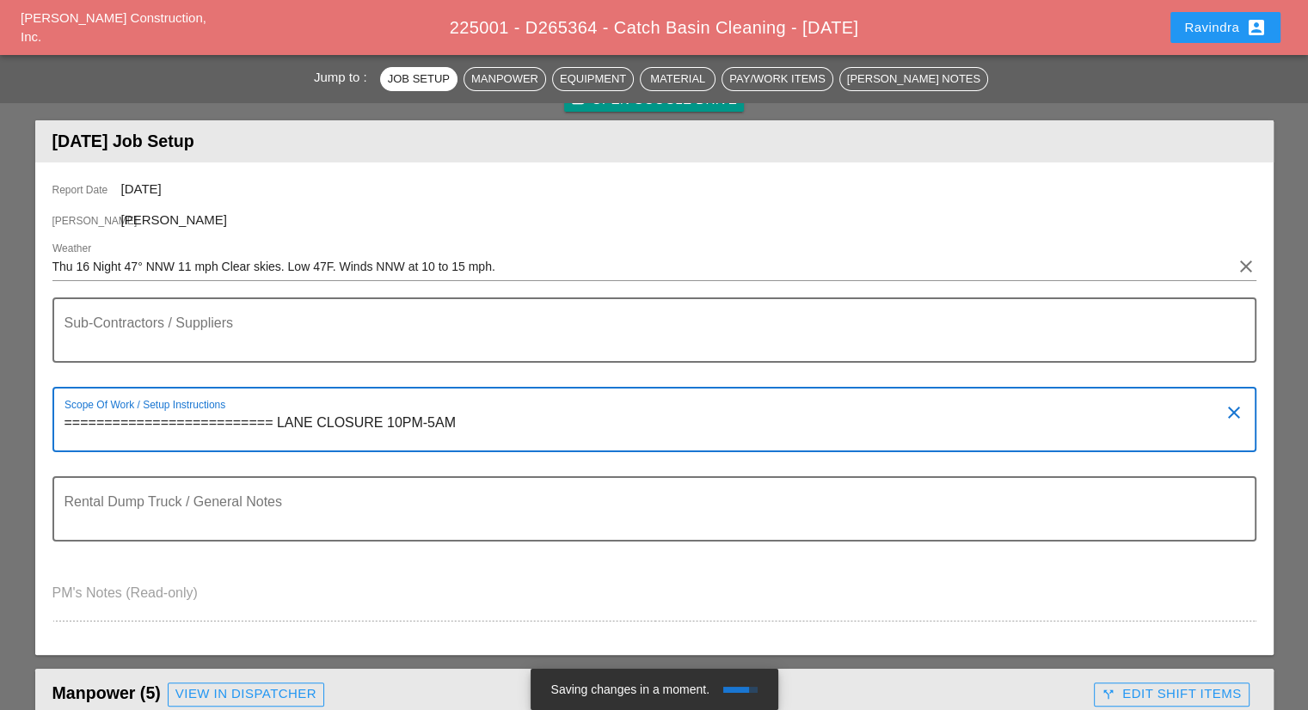
click at [400, 421] on textarea "========================== LANE CLOSURE 10PM-5AM" at bounding box center [647, 429] width 1166 height 41
click at [454, 421] on textarea "========================== LANE CLOSURE 10:00PM-5AM" at bounding box center [647, 429] width 1166 height 41
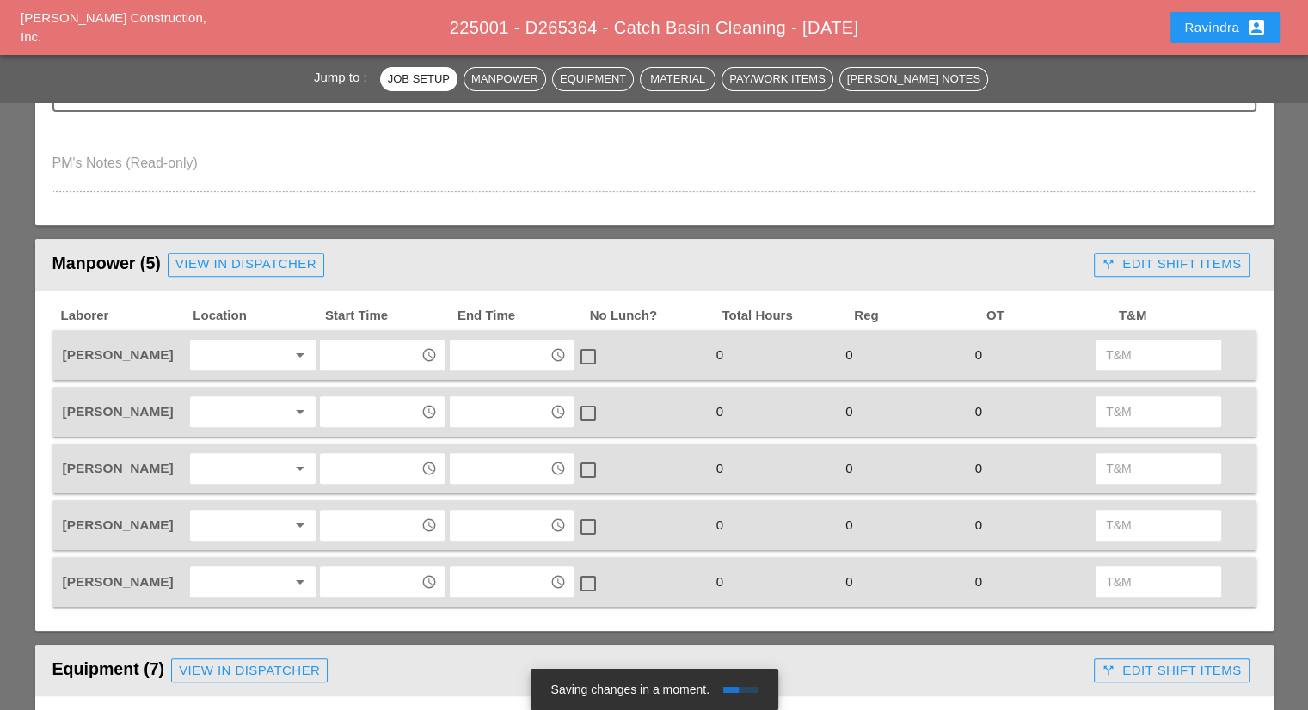
scroll to position [688, 0]
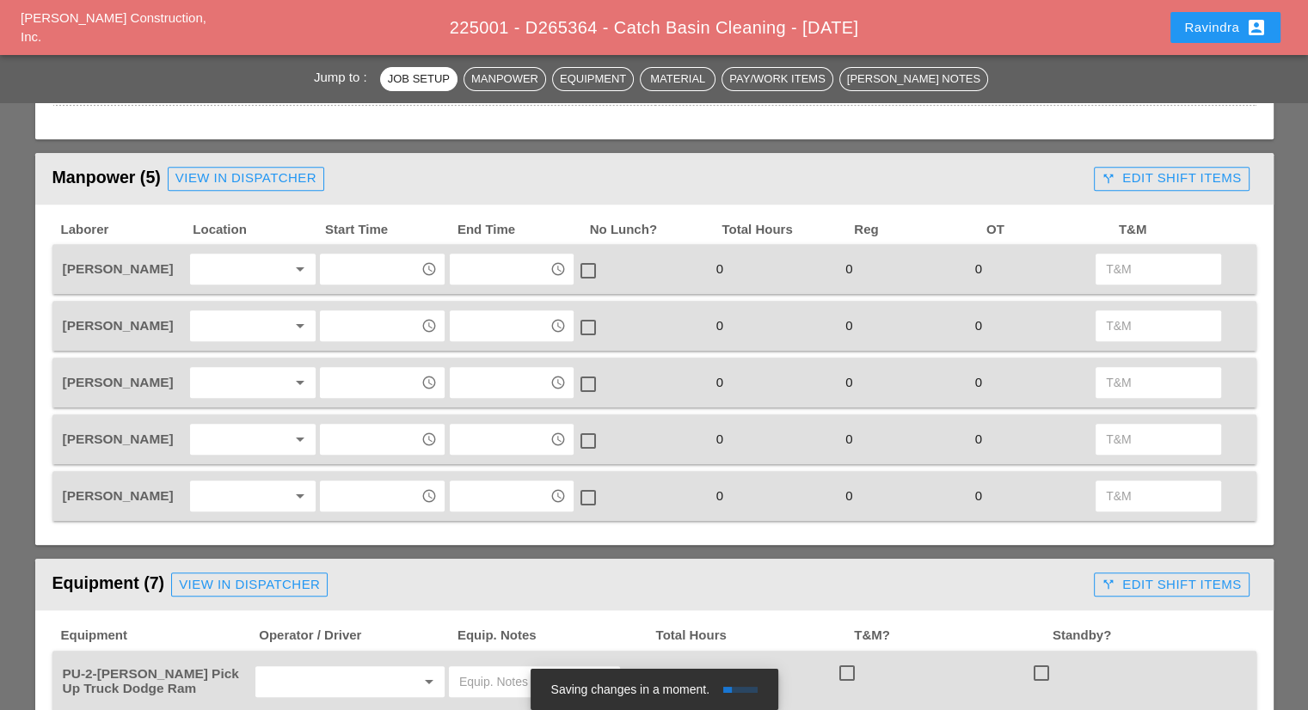
type textarea "========================== LANE CLOSURE 10:00PM-5:00AM"
click at [278, 262] on div at bounding box center [240, 269] width 91 height 28
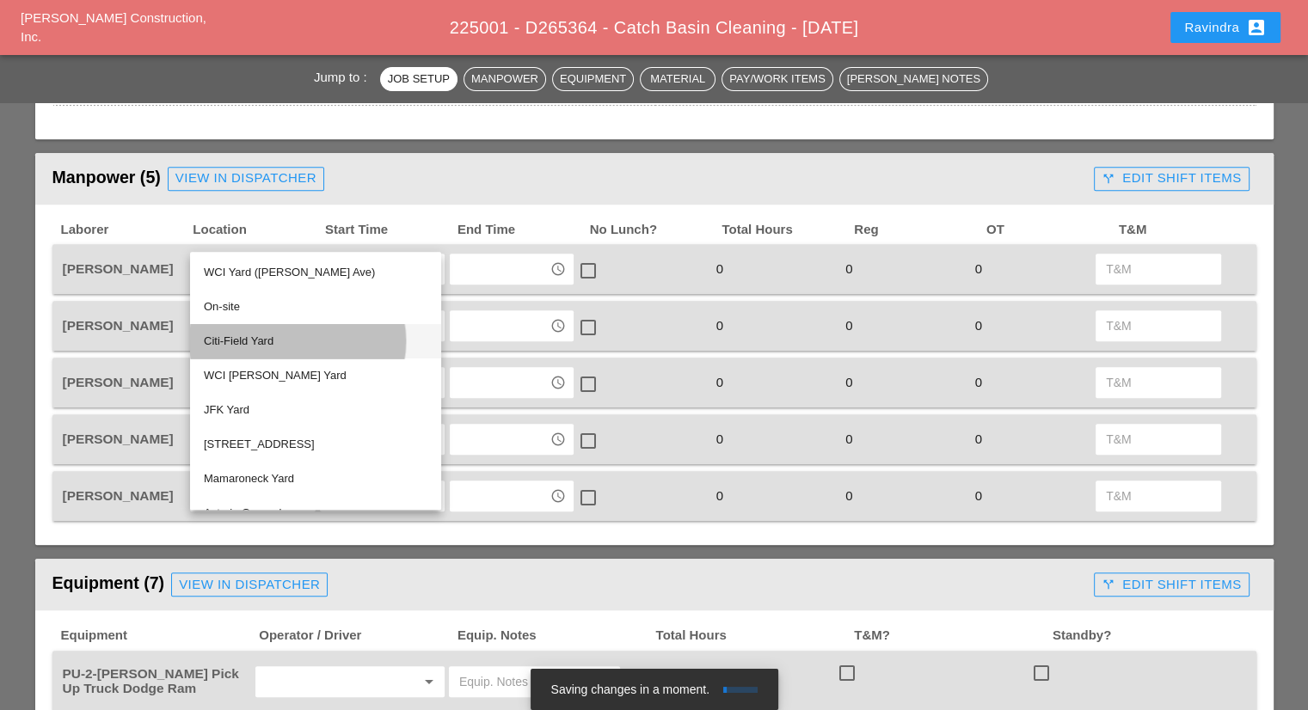
click at [250, 334] on div "Citi-Field Yard" at bounding box center [316, 341] width 224 height 21
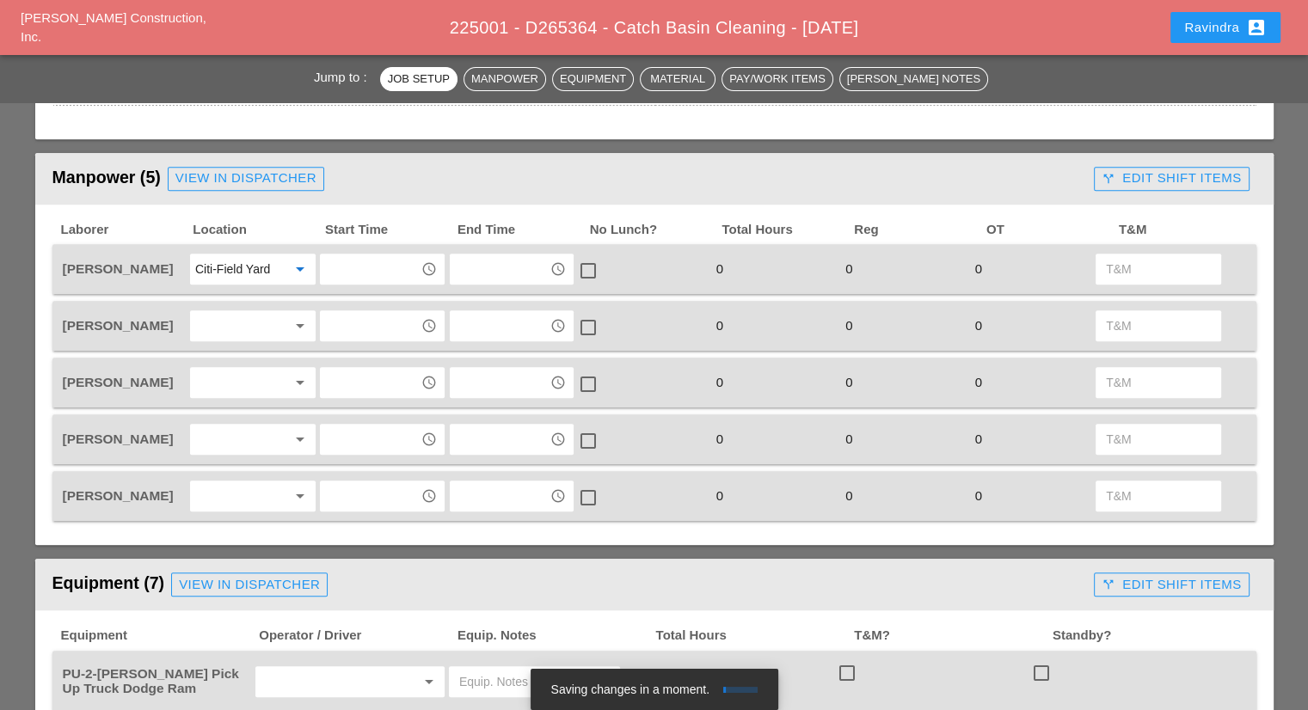
click at [245, 321] on div at bounding box center [240, 326] width 91 height 28
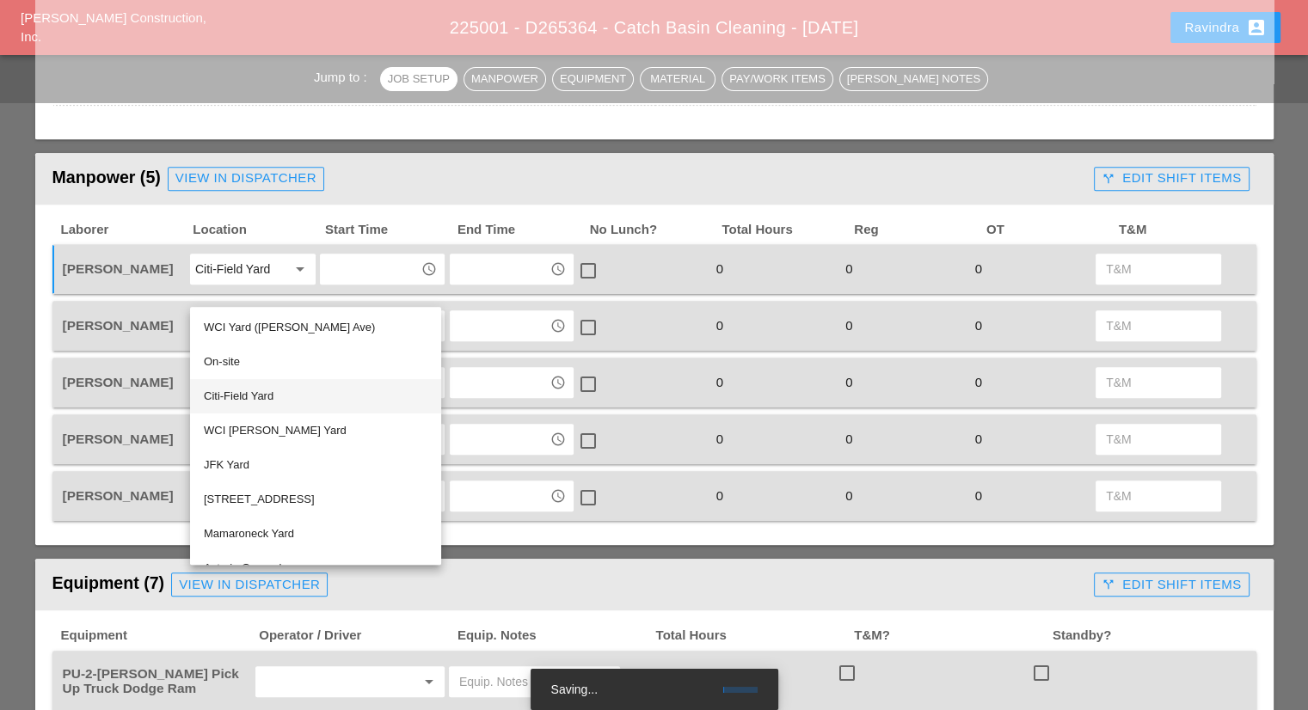
click at [244, 396] on div "Citi-Field Yard" at bounding box center [316, 396] width 224 height 21
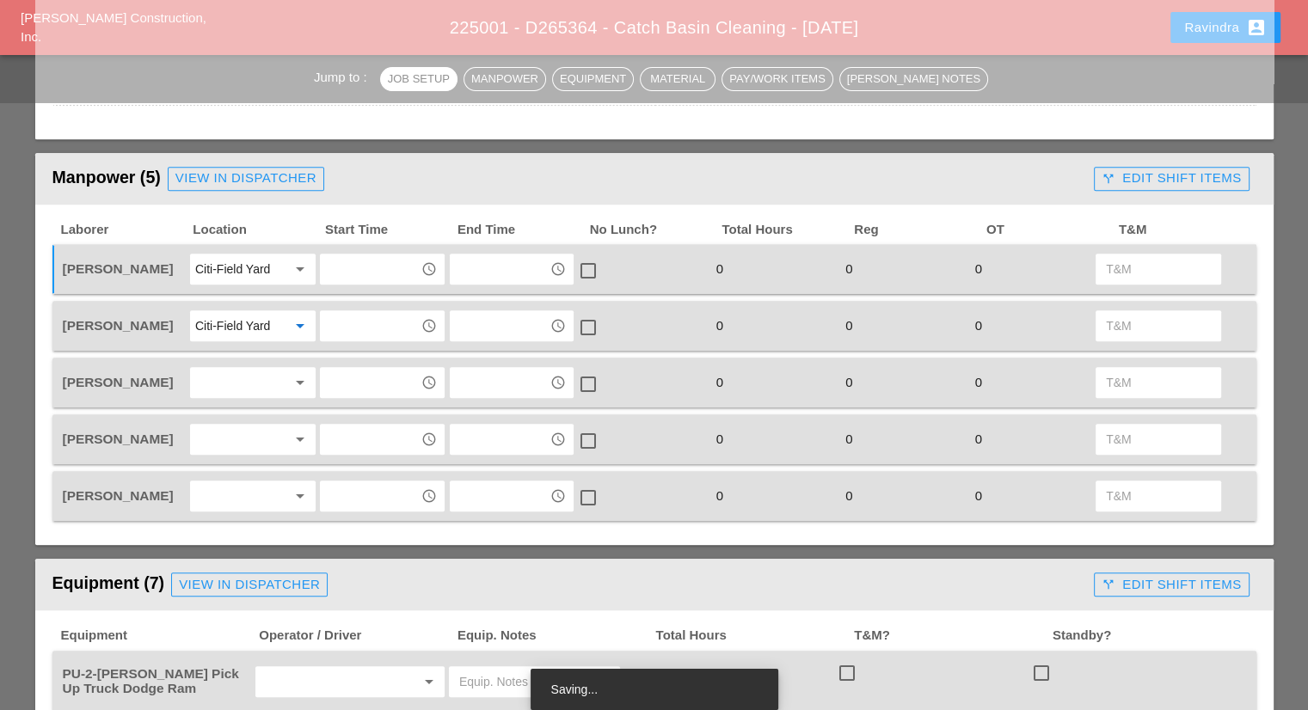
click at [235, 352] on div "Laborer Location Start Time End Time No Lunch? Total Hours Reg OT T&M Ricardo C…" at bounding box center [654, 372] width 1204 height 300
click at [234, 374] on div at bounding box center [240, 383] width 91 height 28
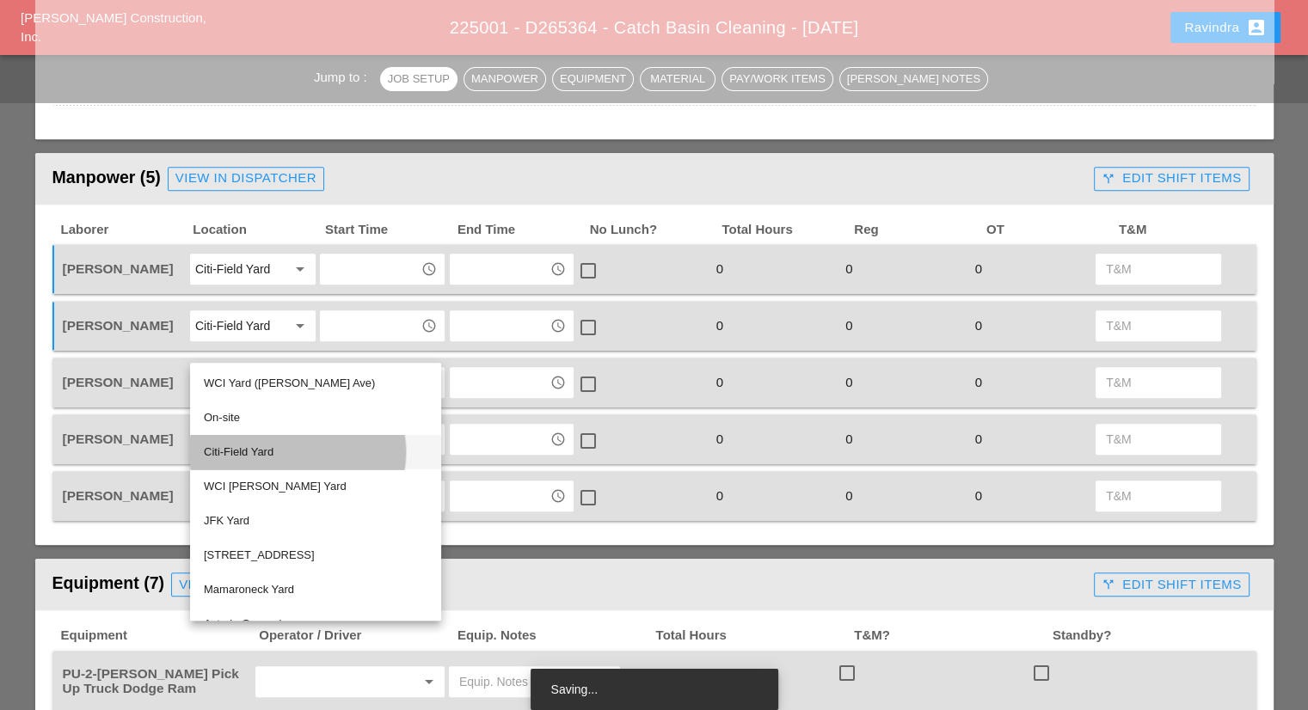
click at [244, 450] on div "Citi-Field Yard" at bounding box center [316, 452] width 224 height 21
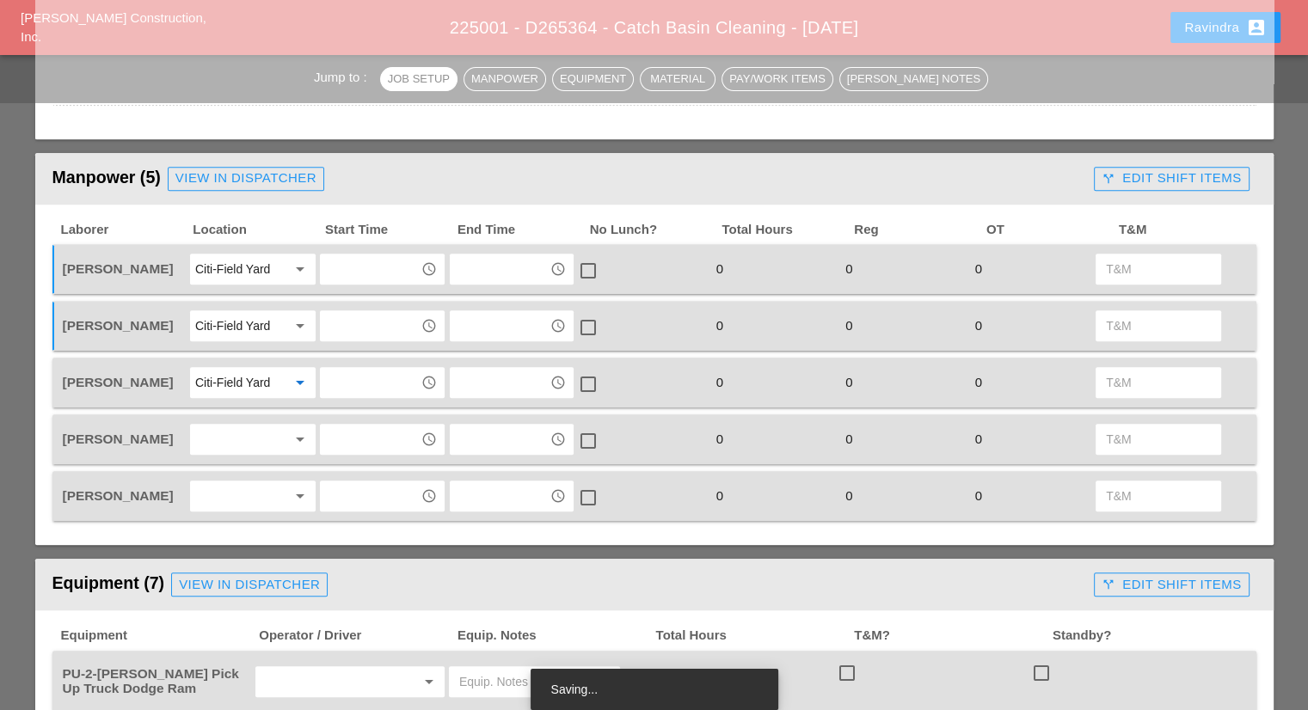
click at [234, 429] on div at bounding box center [240, 440] width 91 height 28
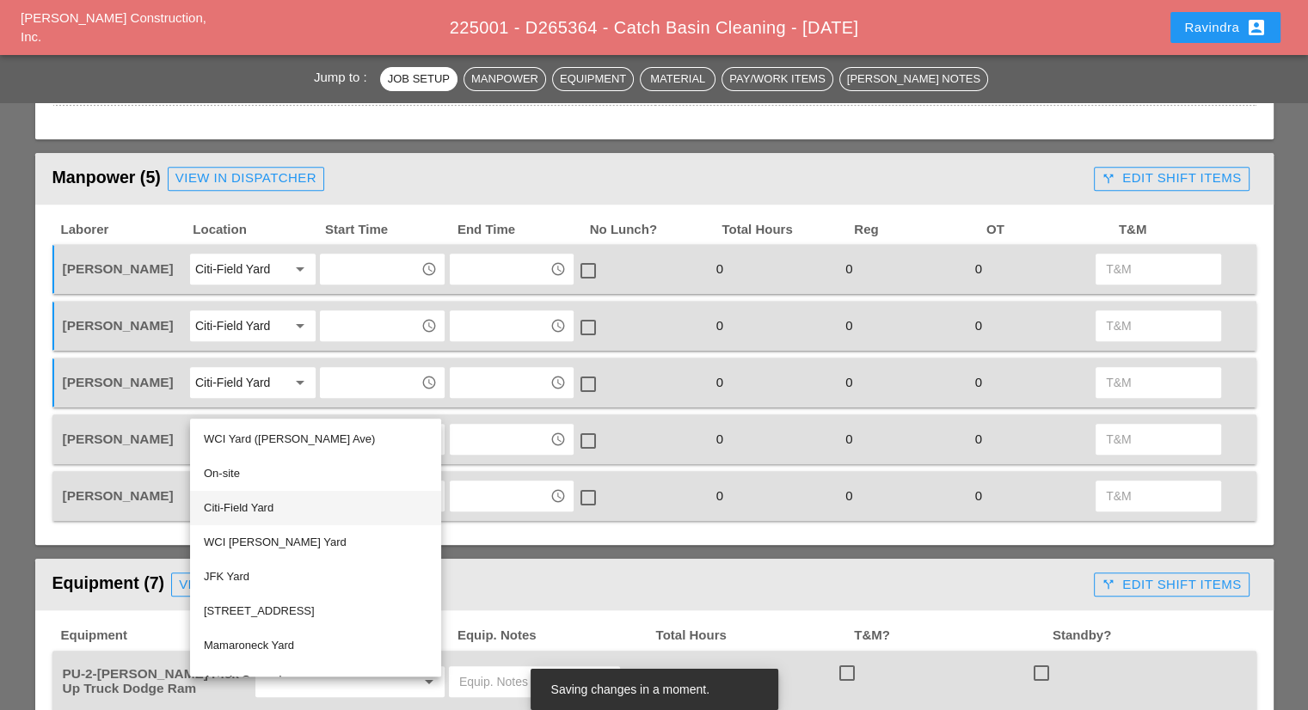
click at [237, 507] on div "Citi-Field Yard" at bounding box center [316, 508] width 224 height 21
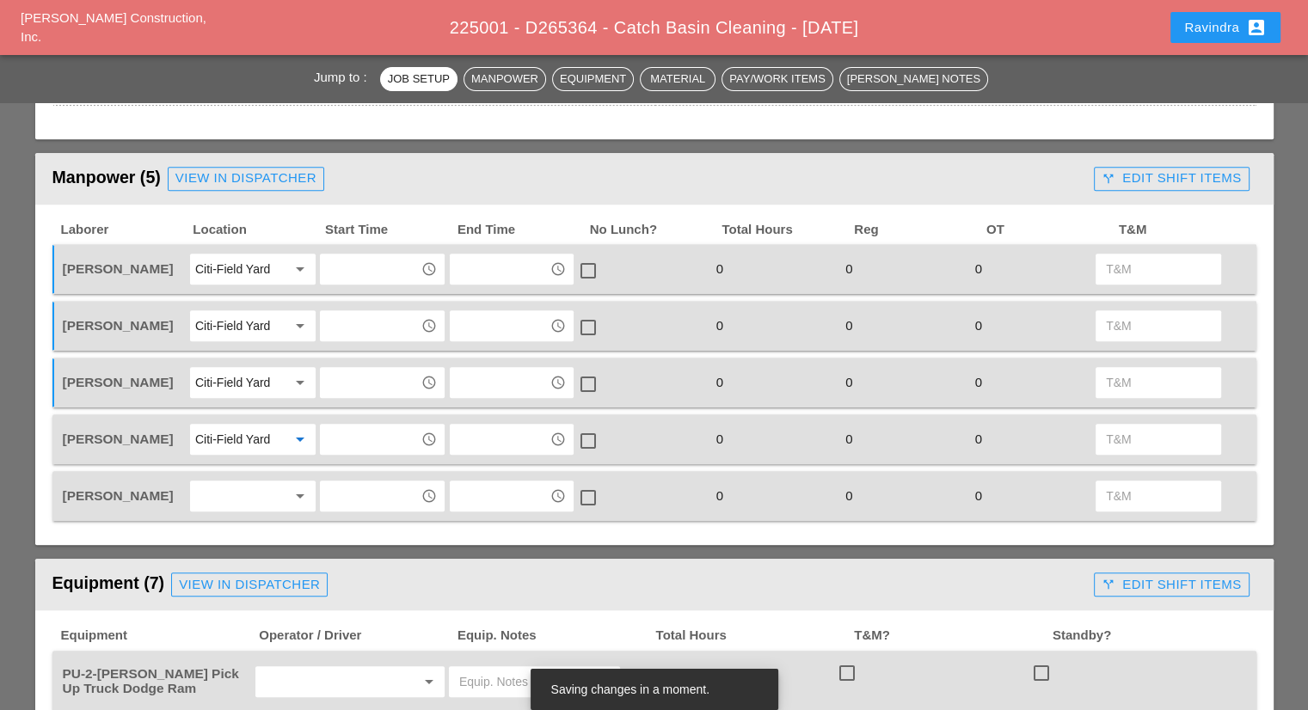
click at [222, 488] on div at bounding box center [240, 496] width 91 height 28
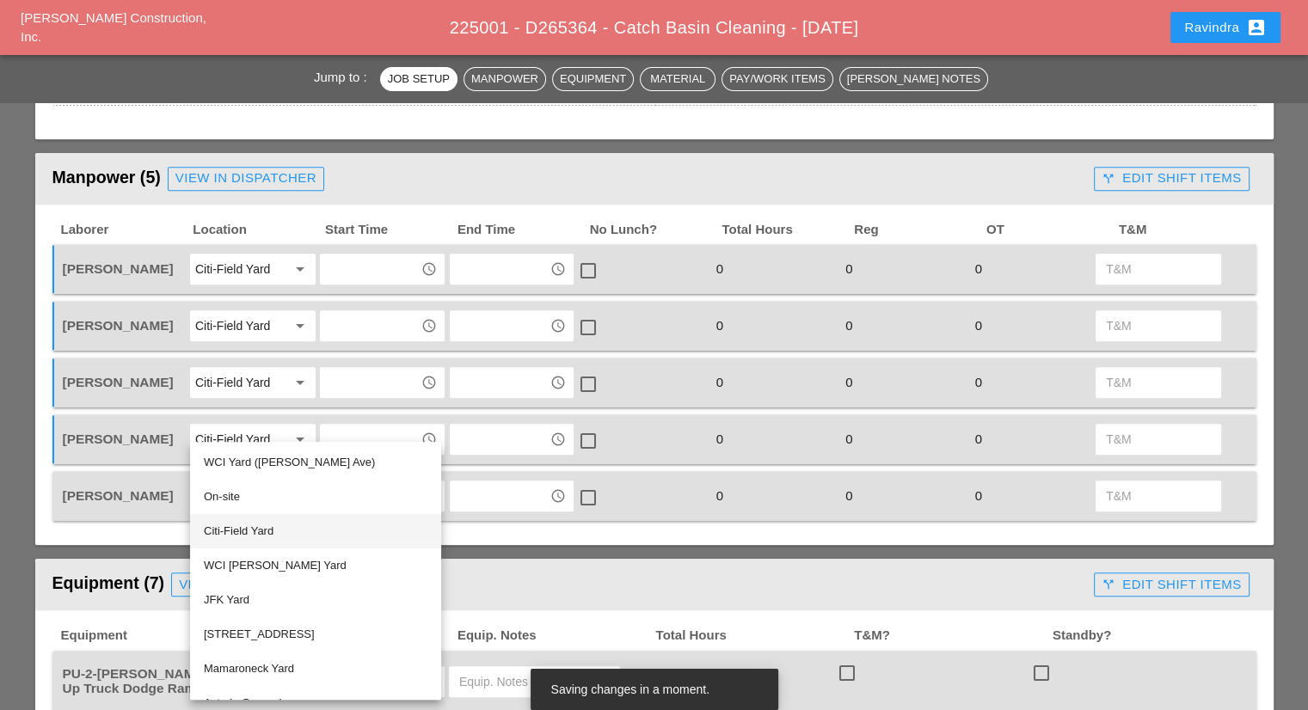
click at [239, 525] on div "Citi-Field Yard" at bounding box center [316, 531] width 224 height 21
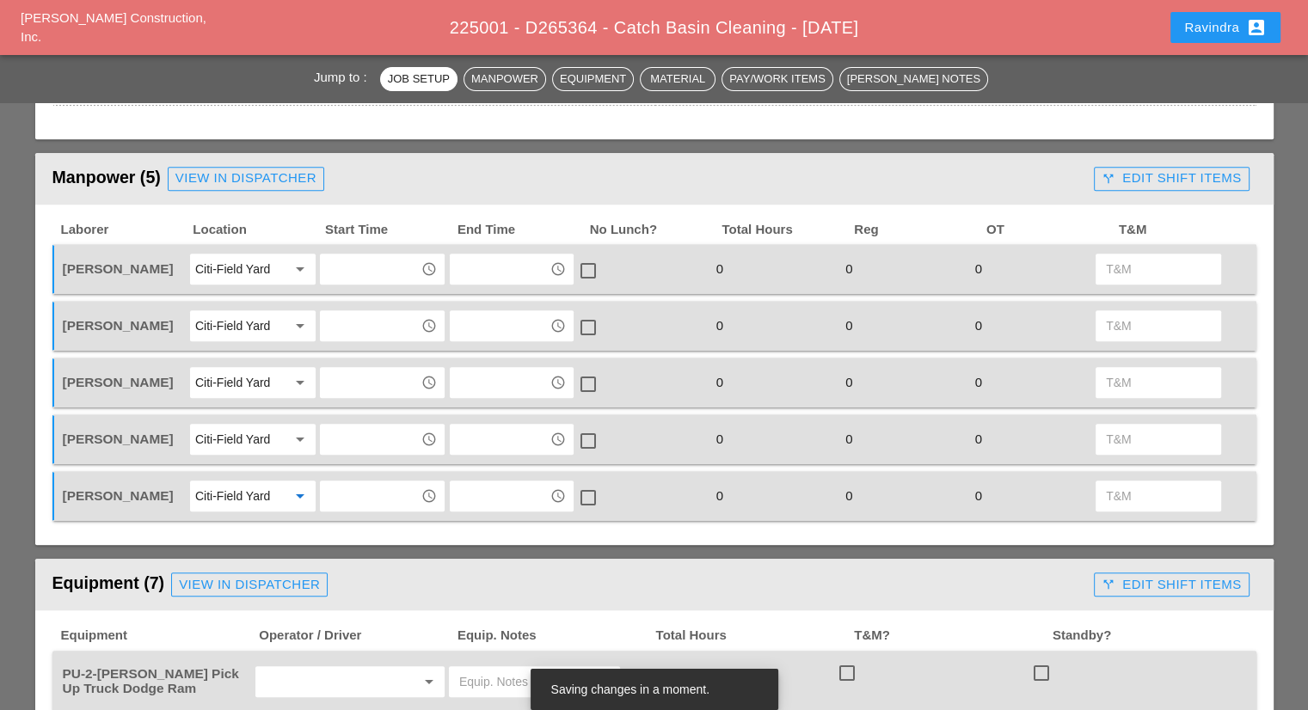
drag, startPoint x: 359, startPoint y: 286, endPoint x: 361, endPoint y: 275, distance: 11.3
click at [359, 286] on div "Ricardo Capao Citi-Field Yard arrow_drop_down access_time access_time check_box…" at bounding box center [654, 269] width 1204 height 50
click at [363, 268] on input "text" at bounding box center [369, 269] width 89 height 28
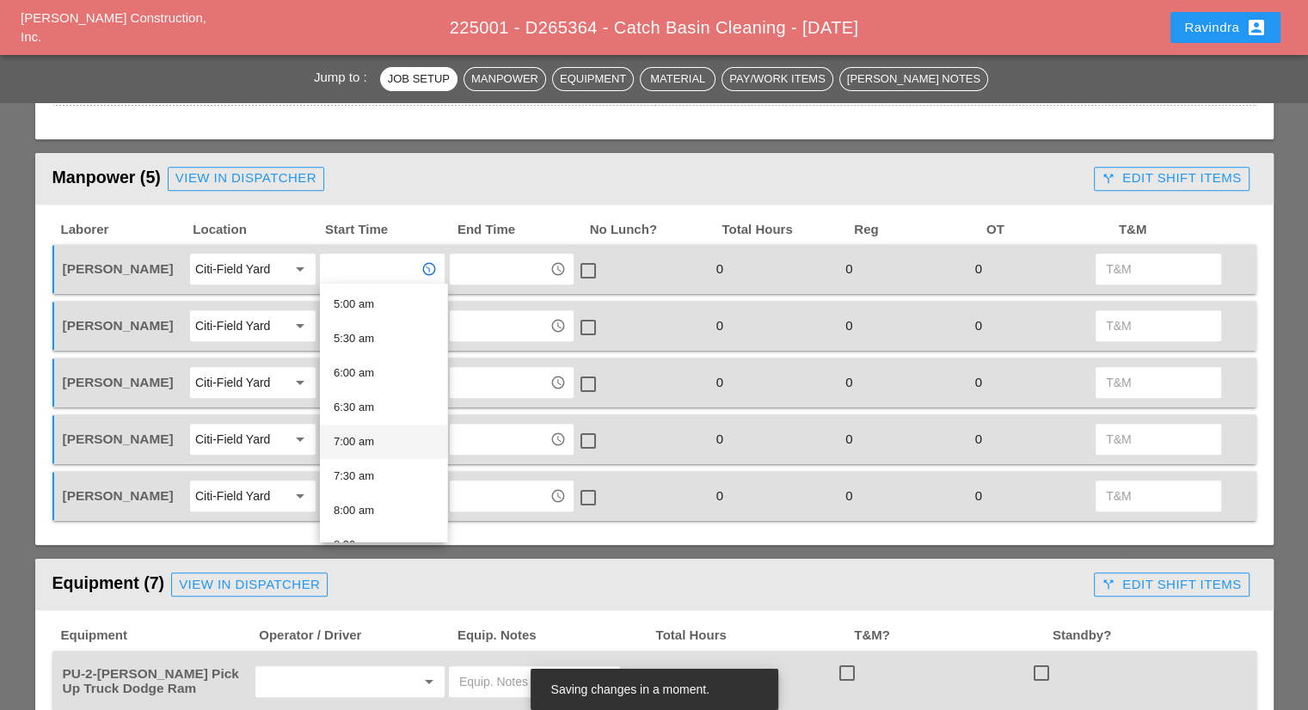
scroll to position [430, 0]
click at [371, 465] on div "8:30 am" at bounding box center [384, 459] width 100 height 21
type input "8:30 am"
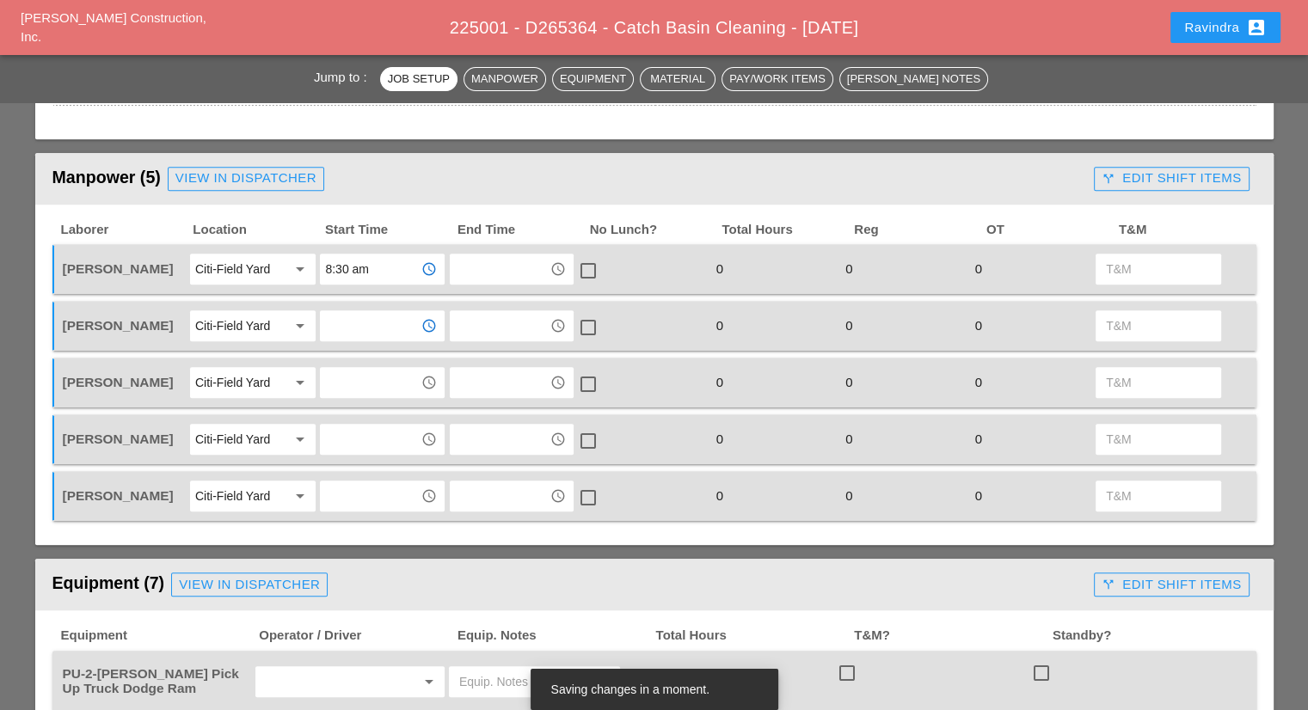
click at [366, 326] on input "text" at bounding box center [369, 326] width 89 height 28
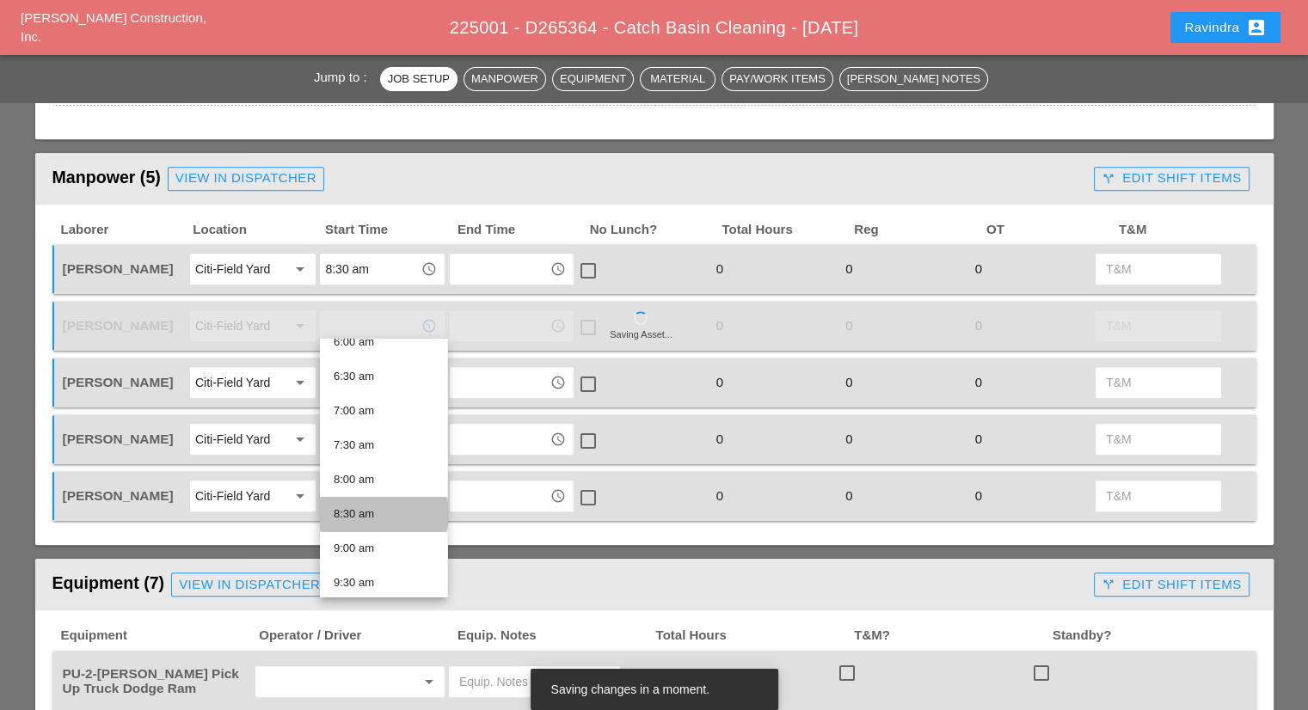
click at [365, 513] on div "8:30 am" at bounding box center [384, 514] width 100 height 21
type input "8:30 am"
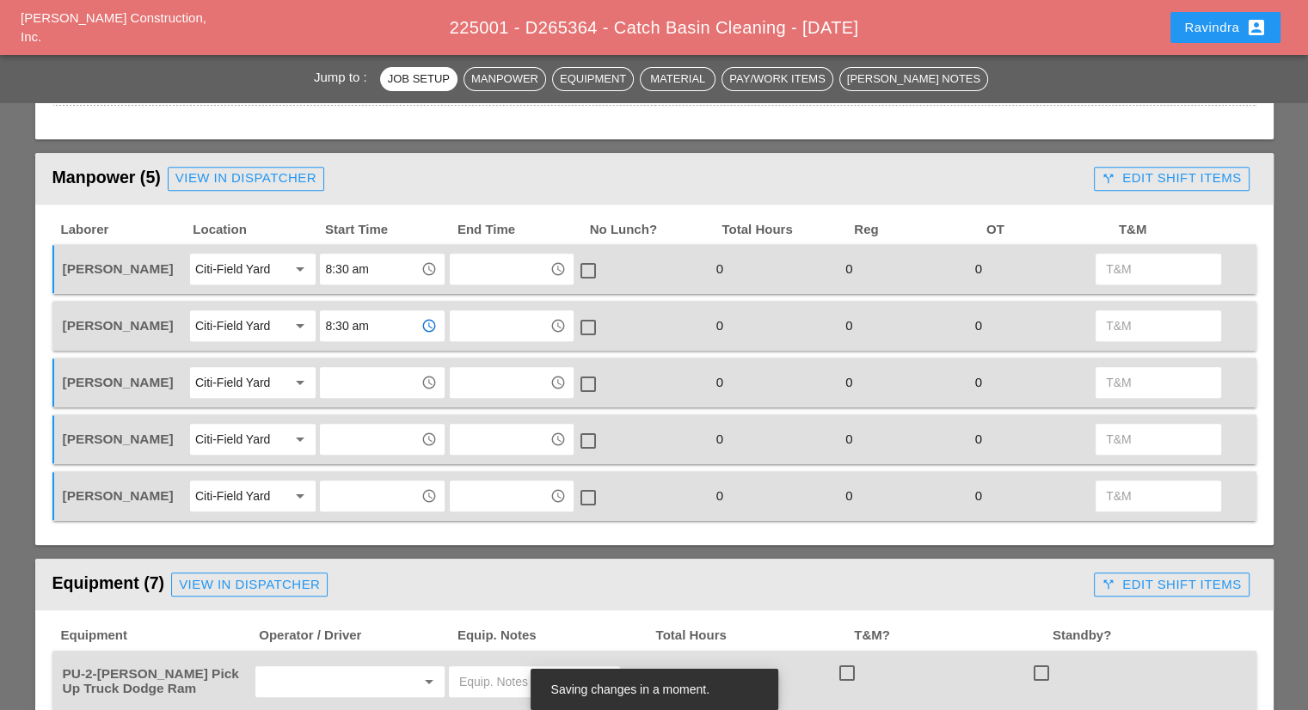
click at [375, 387] on input "text" at bounding box center [369, 383] width 89 height 28
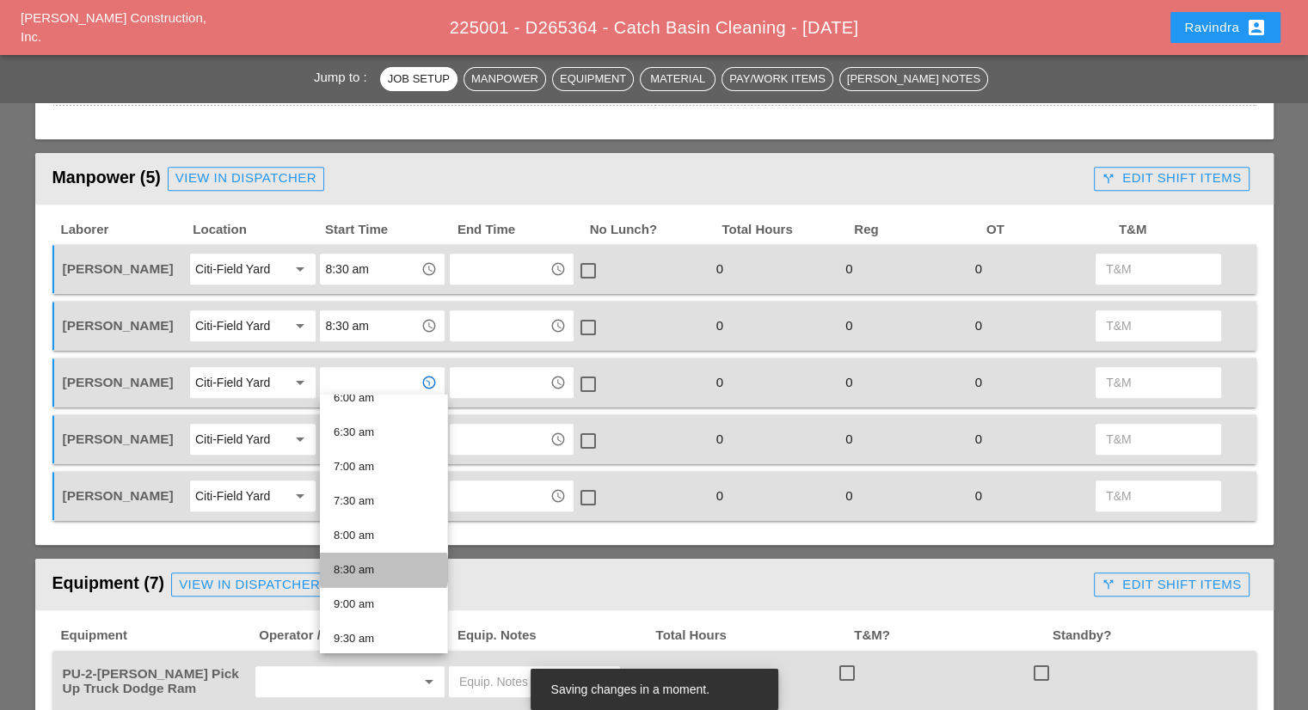
click at [373, 565] on div "8:30 am" at bounding box center [384, 570] width 100 height 21
type input "8:30 am"
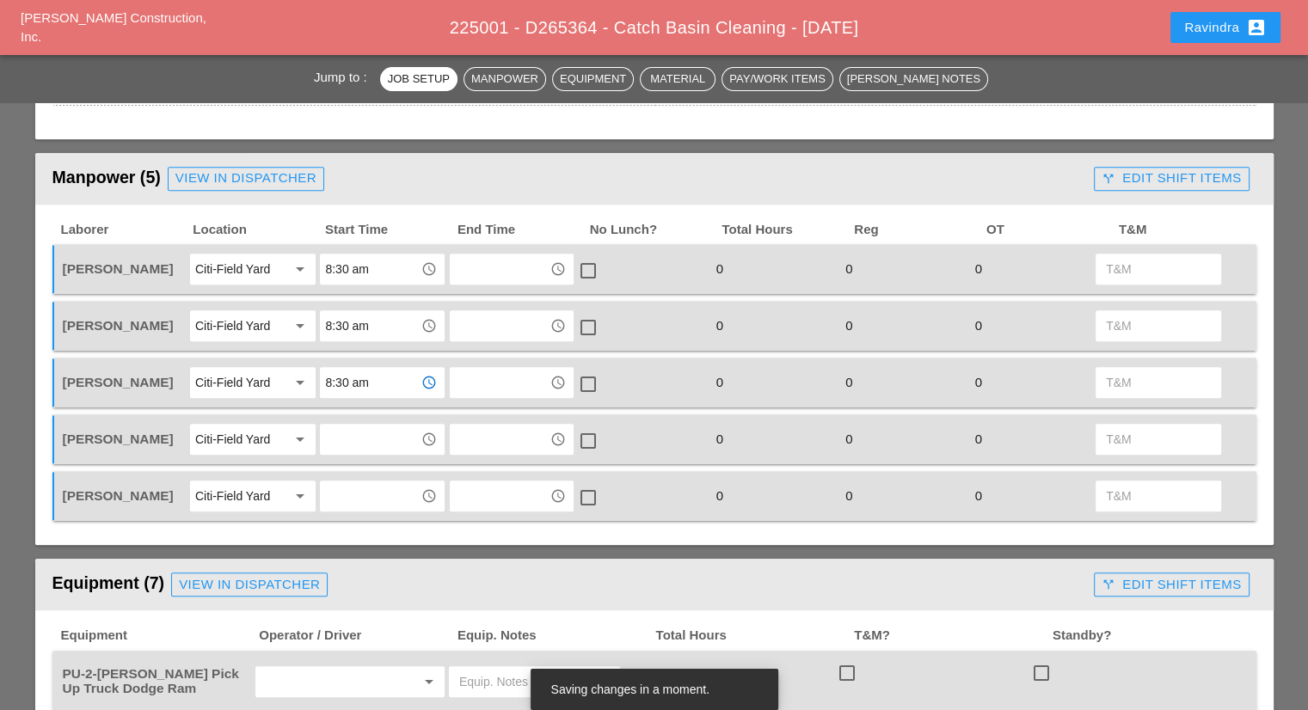
click at [359, 438] on input "text" at bounding box center [369, 440] width 89 height 28
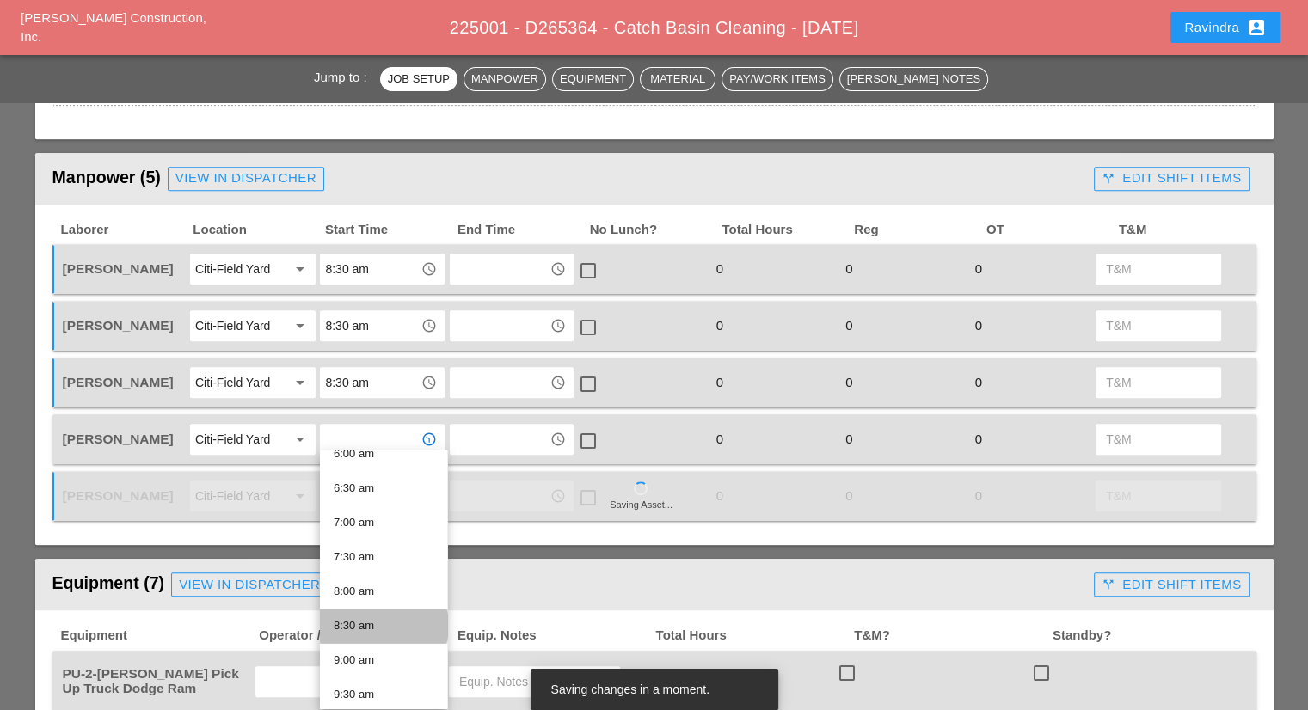
click at [372, 627] on div "8:30 am" at bounding box center [384, 626] width 100 height 21
type input "8:30 am"
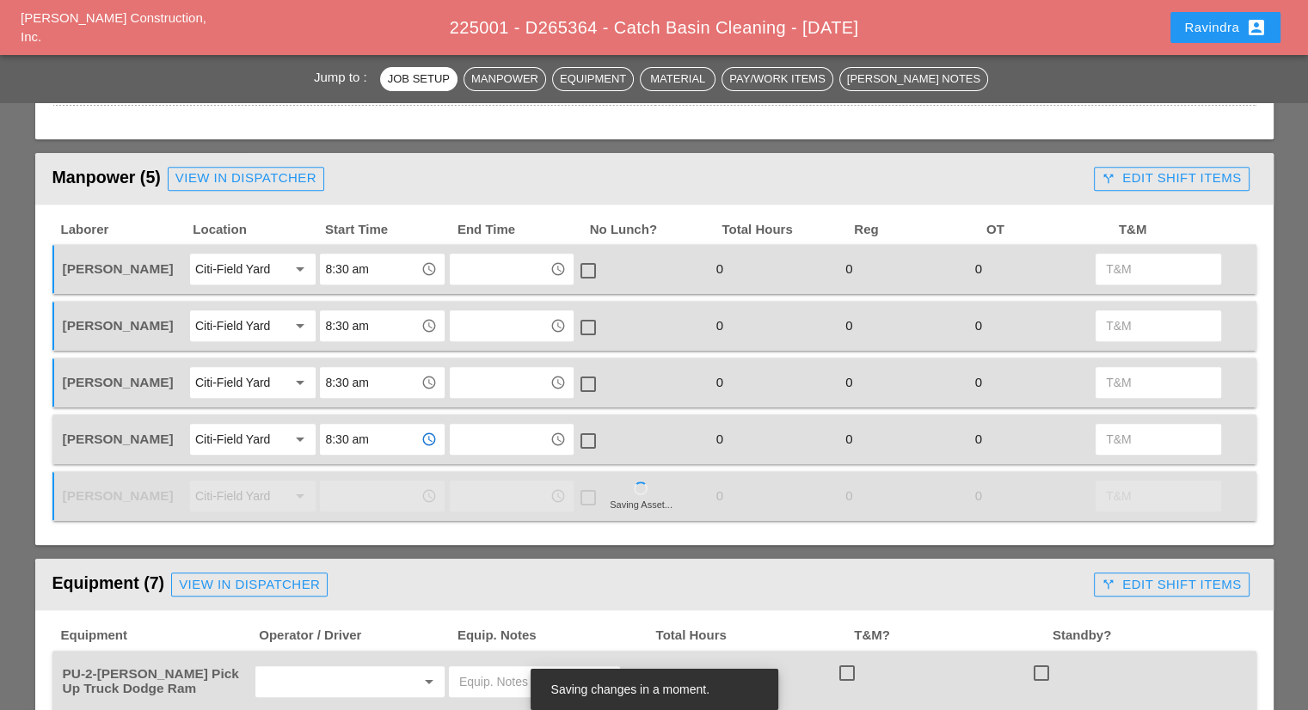
click at [372, 483] on input "text" at bounding box center [369, 496] width 89 height 28
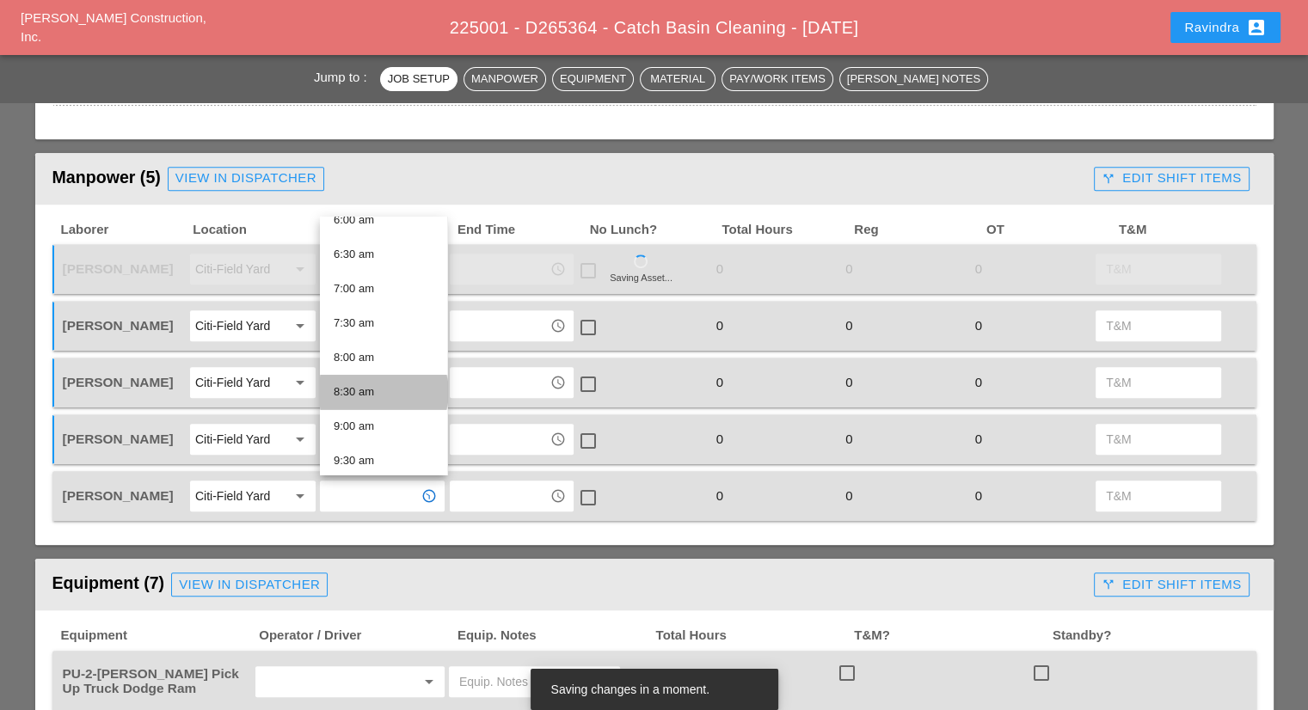
click at [378, 389] on div "8:30 am" at bounding box center [384, 392] width 100 height 21
type input "8:30 am"
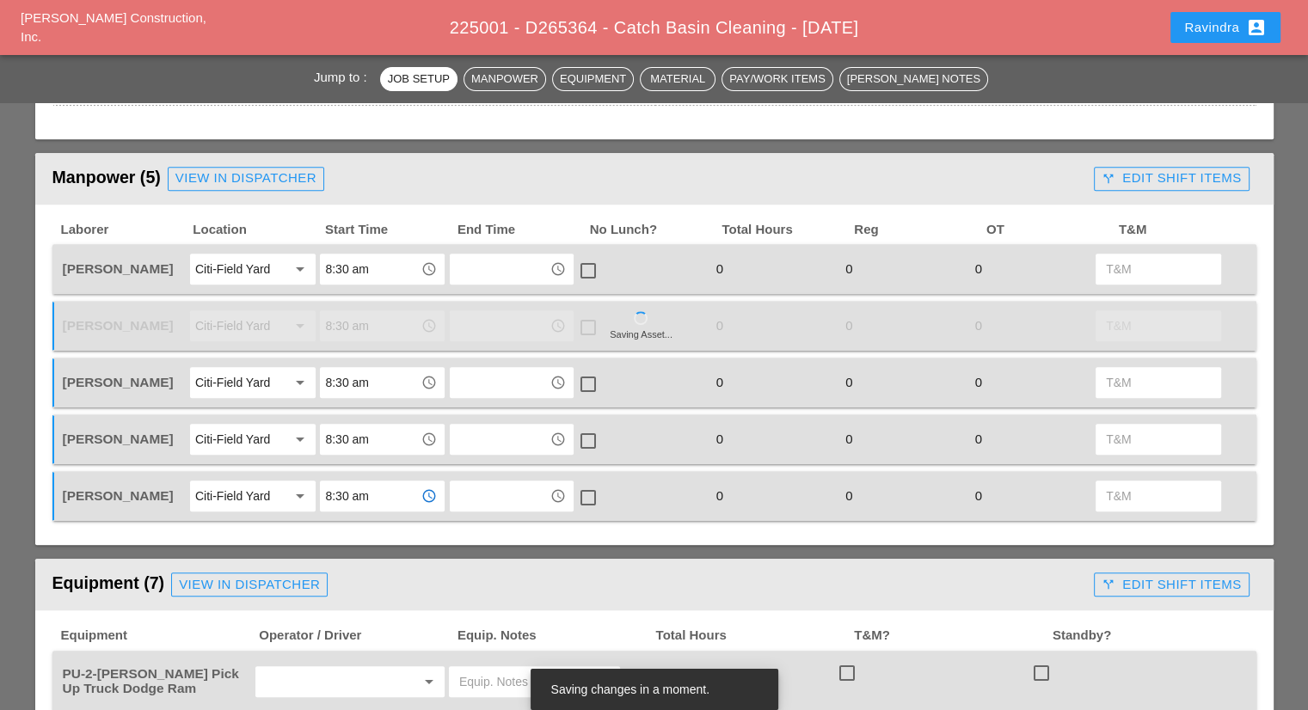
click at [368, 270] on input "8:30 am" at bounding box center [369, 269] width 89 height 28
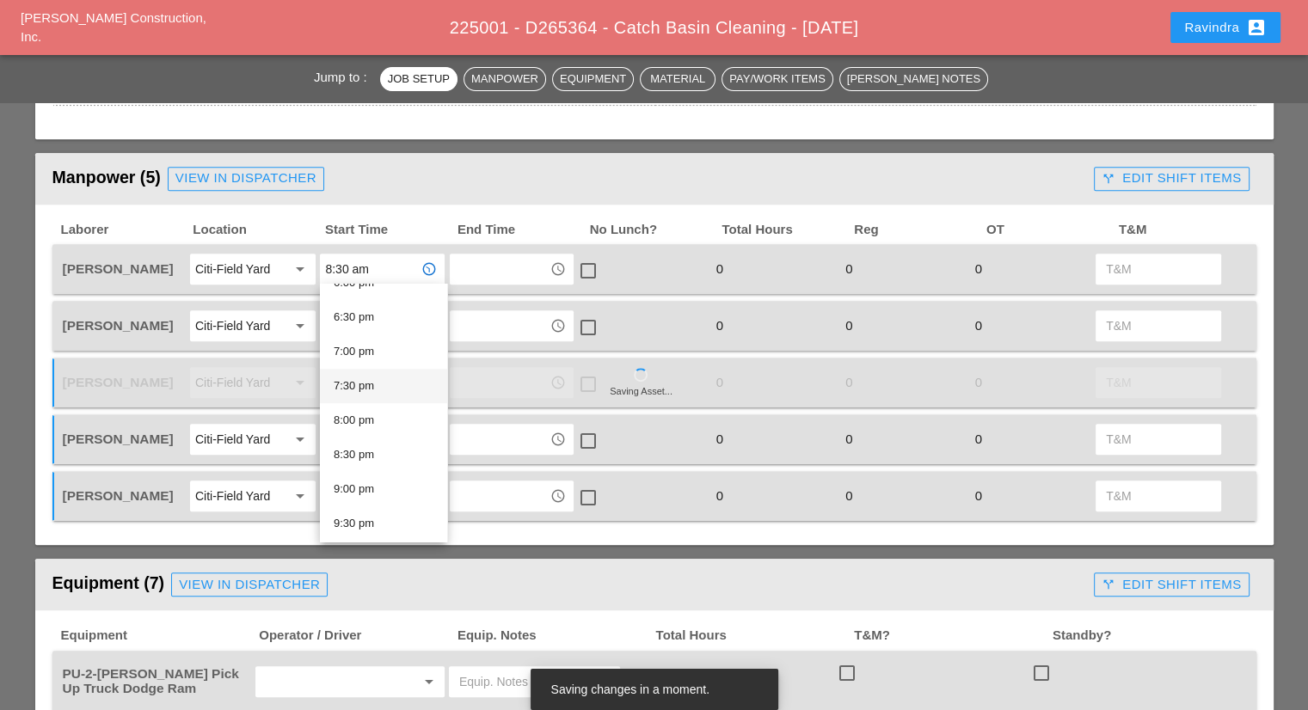
scroll to position [1290, 0]
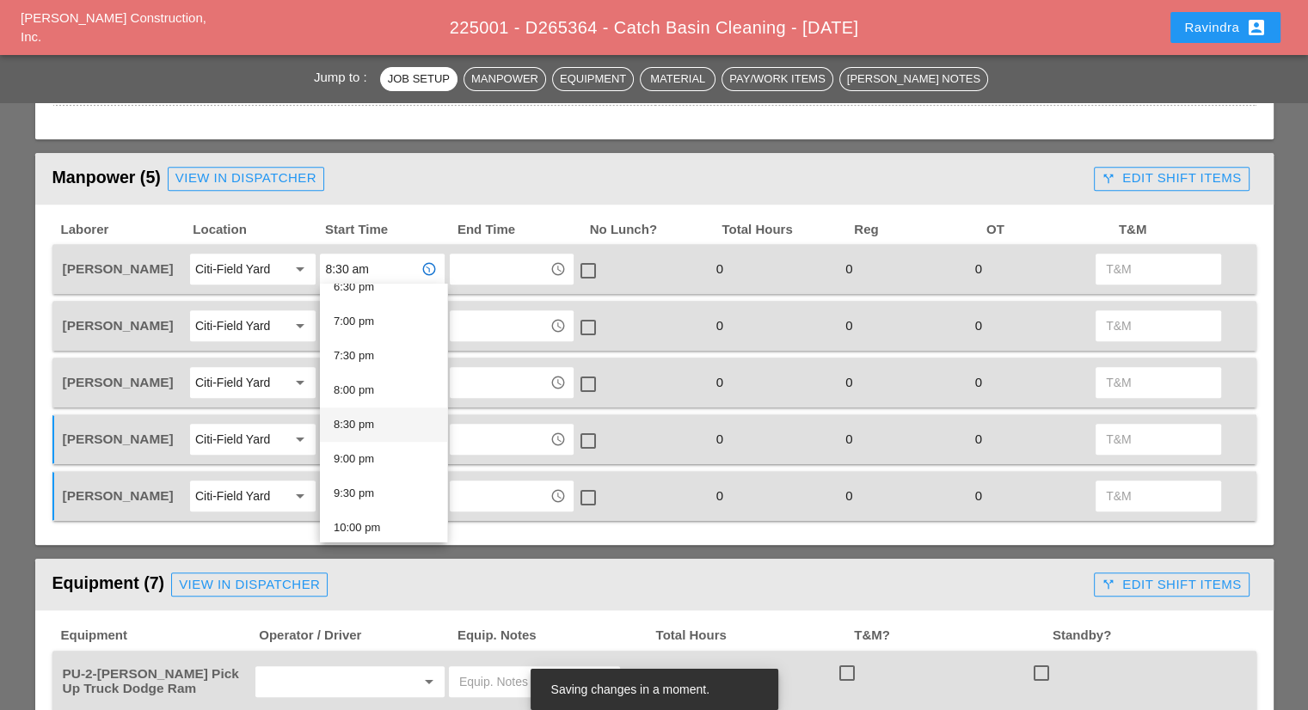
click at [372, 426] on div "8:30 pm" at bounding box center [384, 425] width 100 height 21
type input "8:30 pm"
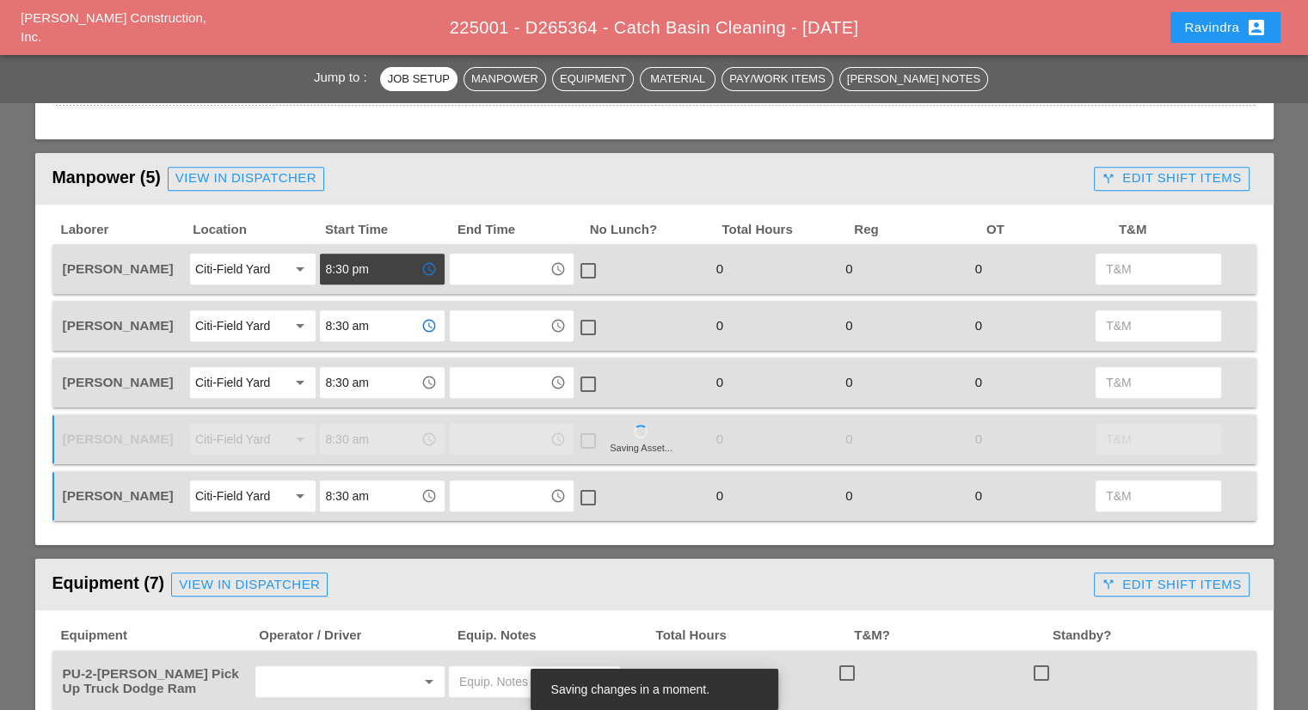
click at [364, 316] on input "8:30 am" at bounding box center [369, 326] width 89 height 28
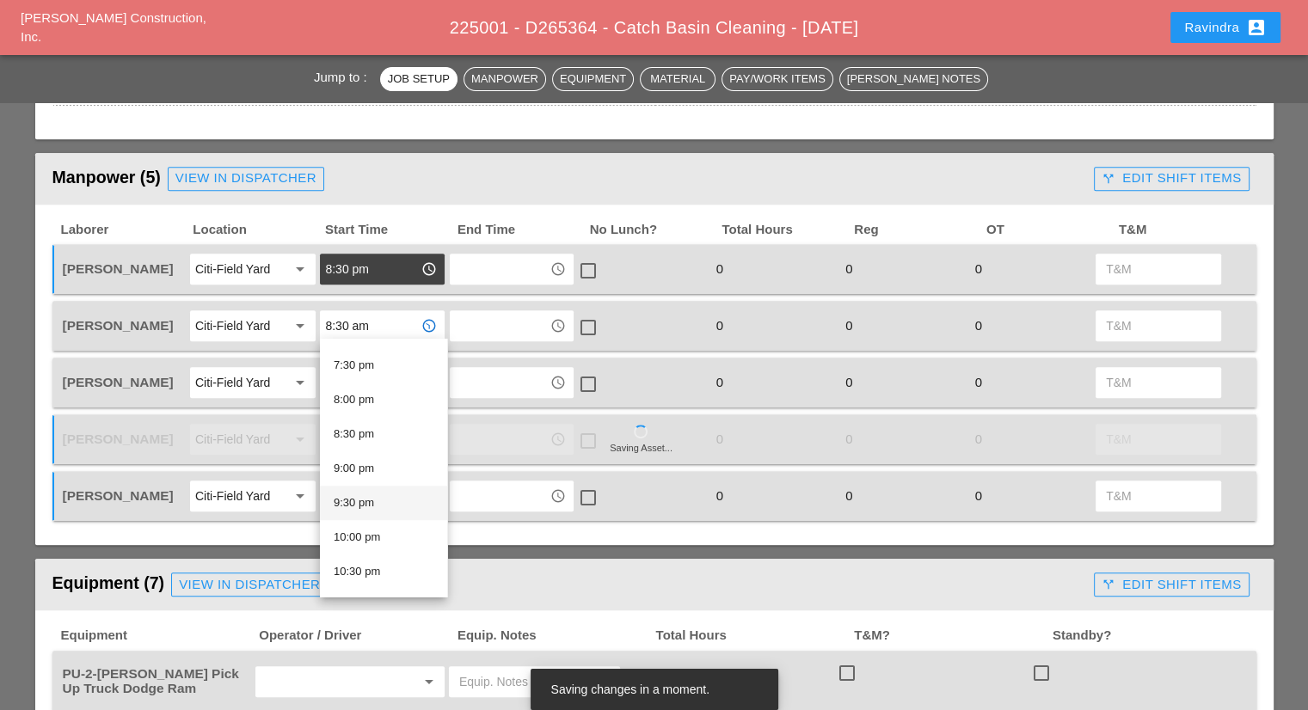
scroll to position [1376, 0]
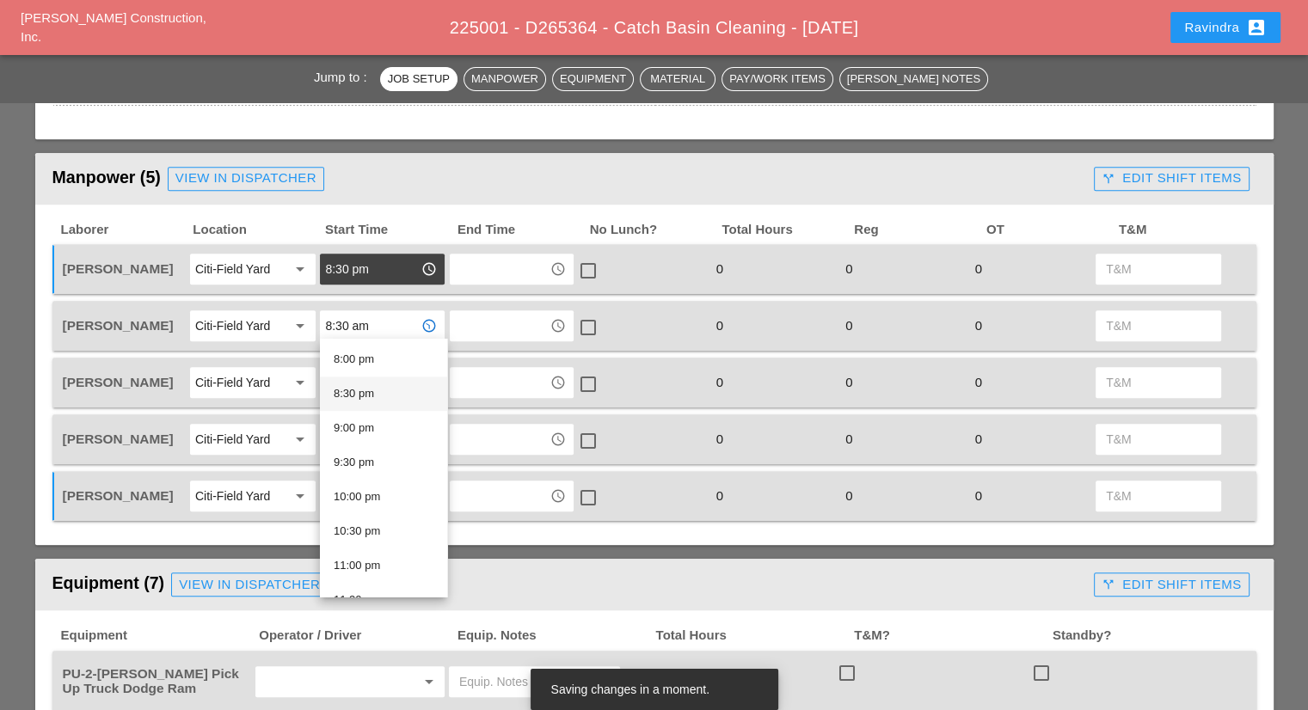
click at [380, 392] on div "8:30 pm" at bounding box center [384, 394] width 100 height 21
type input "8:30 pm"
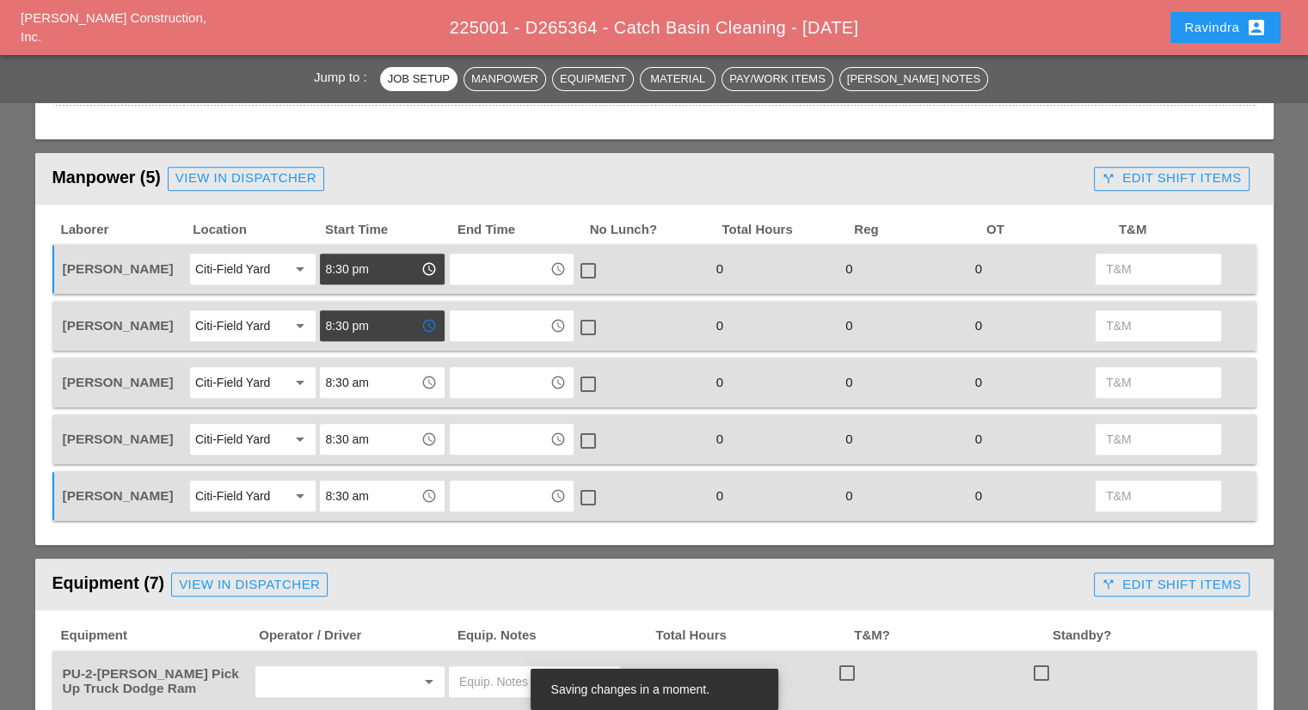
click at [365, 376] on input "8:30 am" at bounding box center [369, 383] width 89 height 28
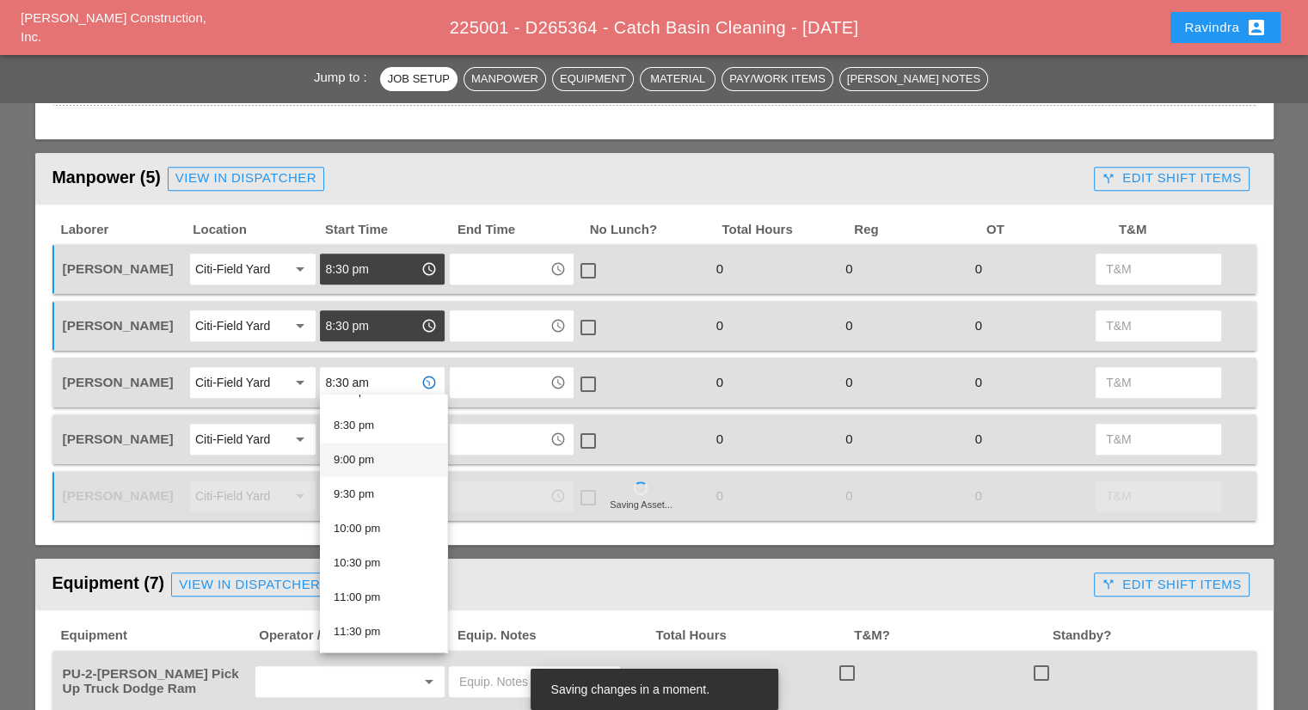
scroll to position [1314, 0]
click at [377, 513] on div "8:30 pm" at bounding box center [384, 511] width 100 height 21
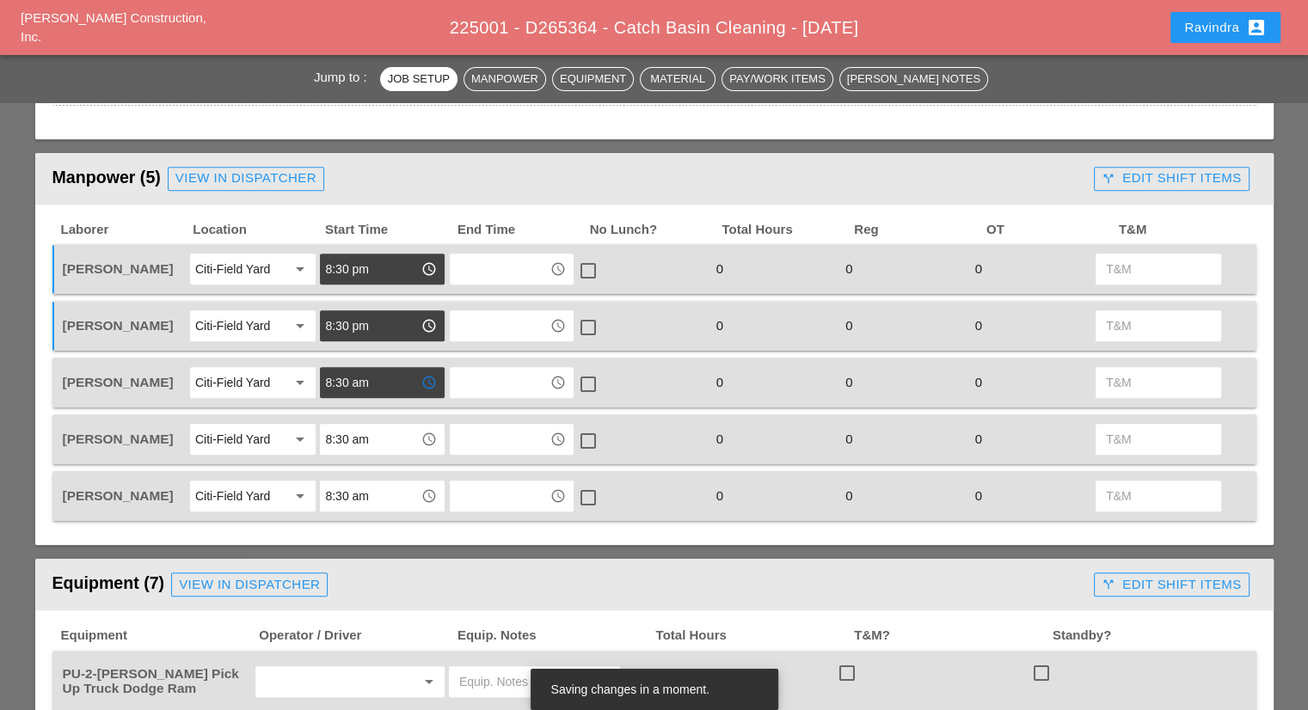
type input "8:30 pm"
click at [359, 415] on div "Joshua Baker Citi-Field Yard arrow_drop_down 8:30 am access_time access_time ch…" at bounding box center [654, 440] width 1204 height 50
click at [359, 433] on input "8:30 am" at bounding box center [369, 440] width 89 height 28
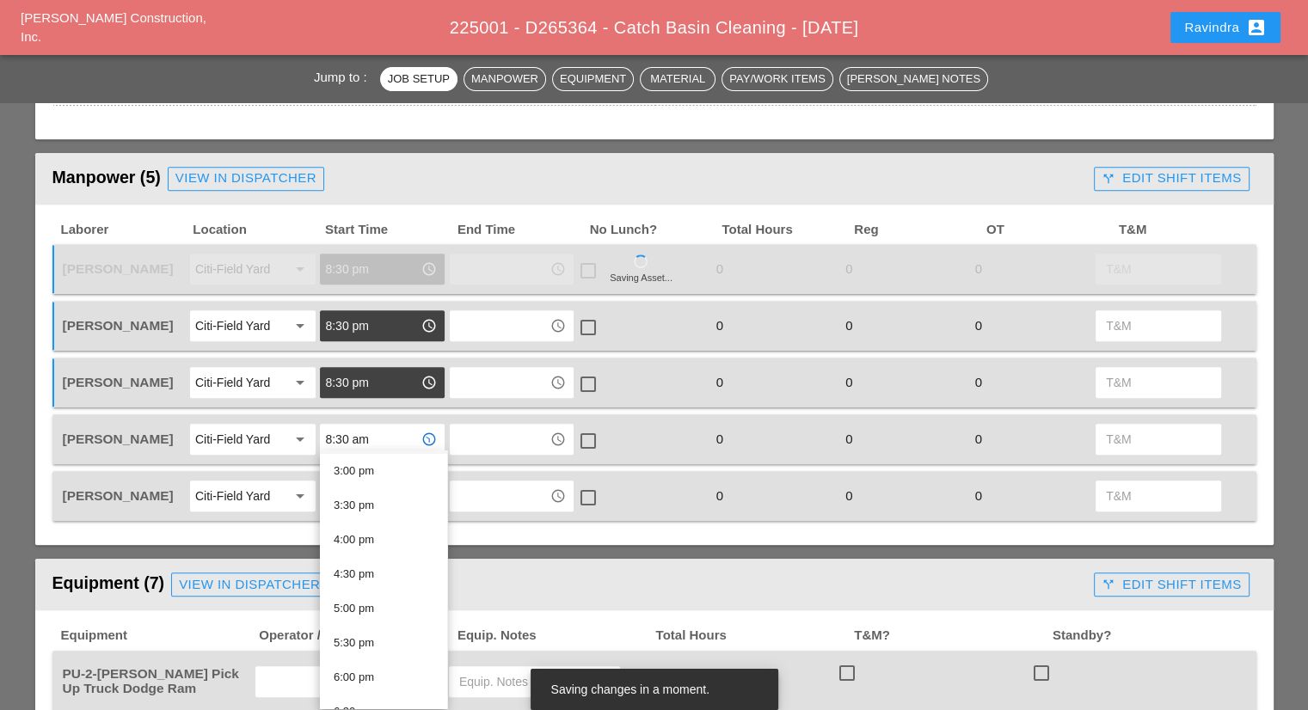
scroll to position [1376, 0]
click at [382, 513] on div "8:30 pm" at bounding box center [384, 505] width 100 height 21
type input "8:30 pm"
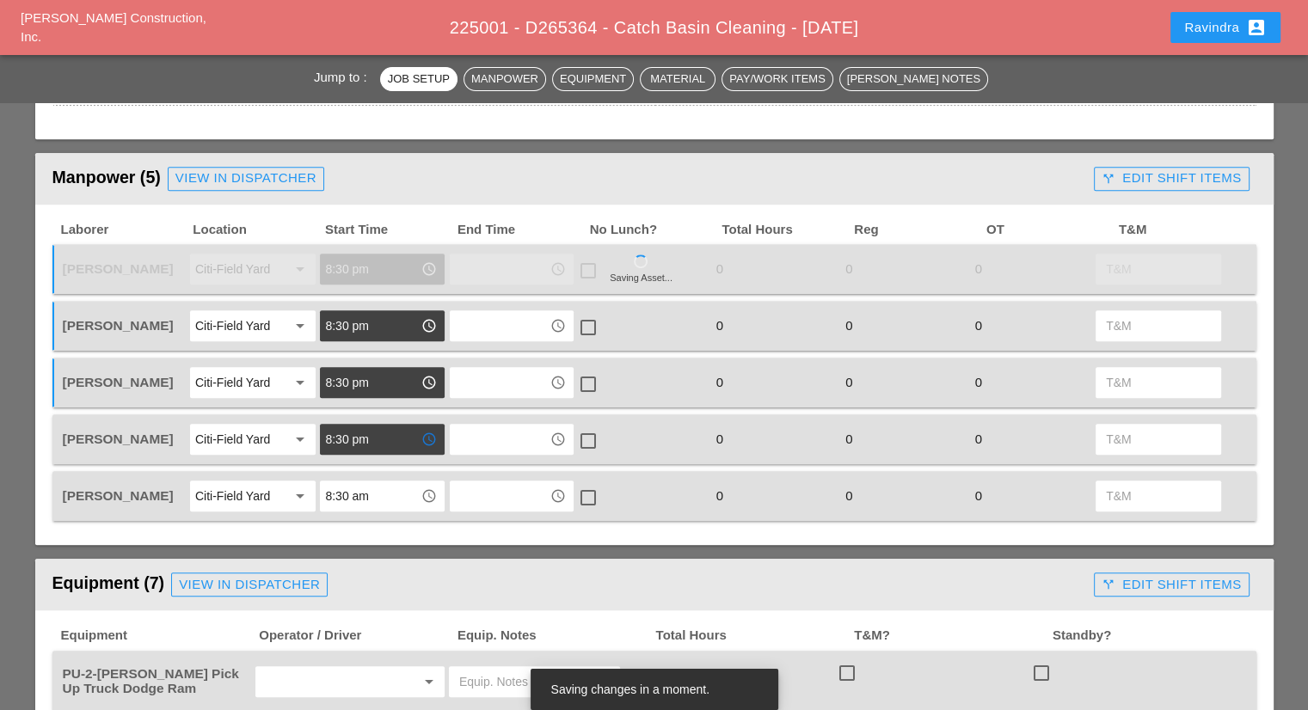
click at [371, 493] on input "8:30 am" at bounding box center [369, 496] width 89 height 28
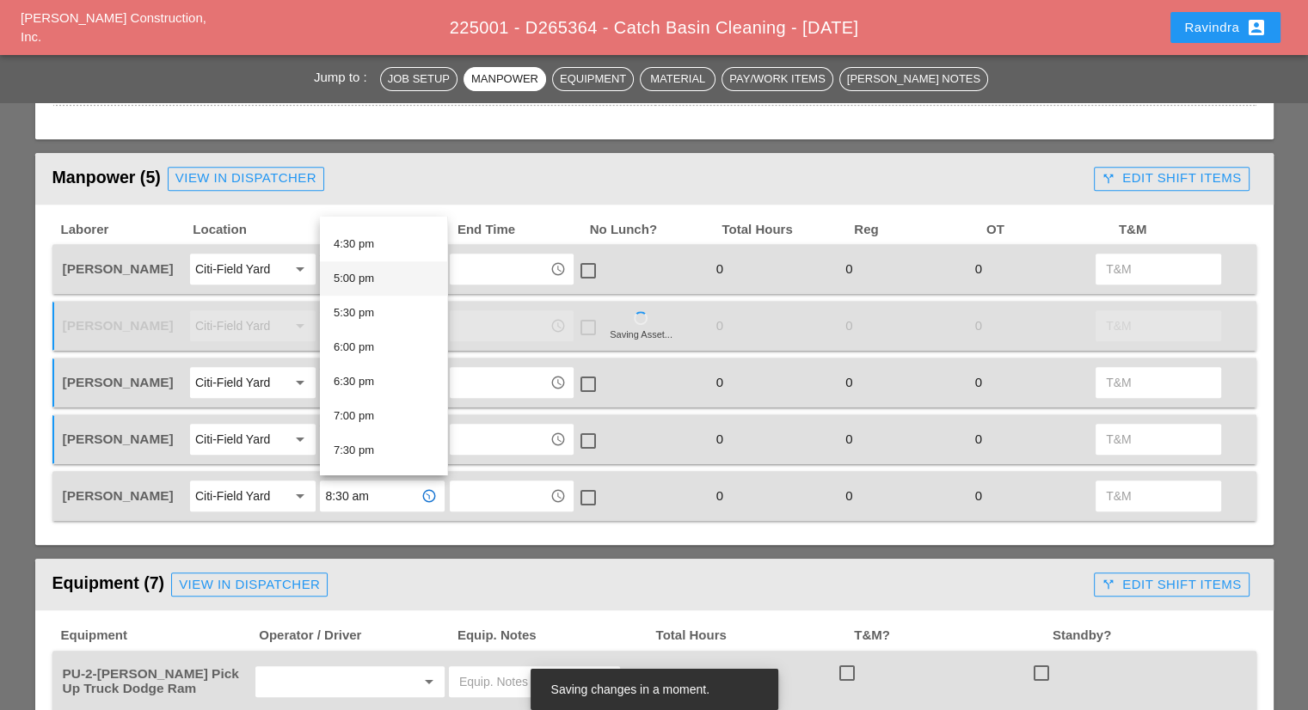
scroll to position [1290, 0]
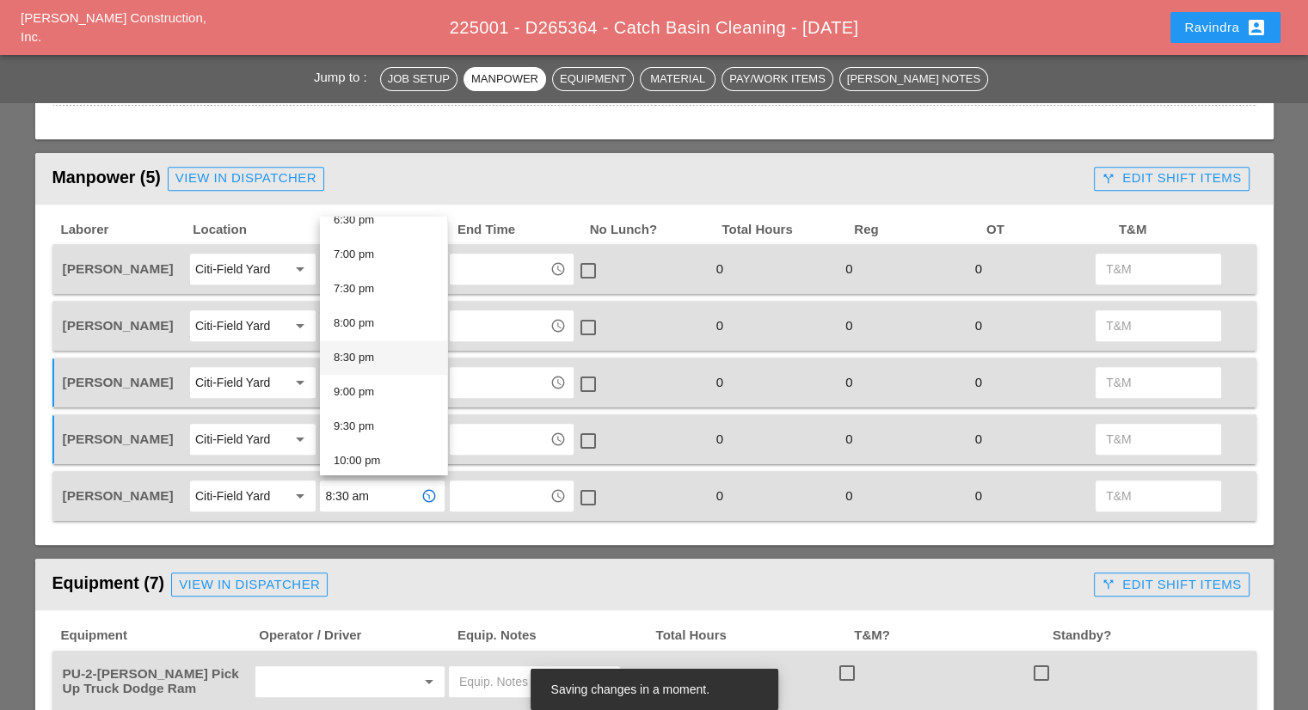
click at [377, 357] on div "8:30 pm" at bounding box center [384, 357] width 100 height 21
type input "8:30 pm"
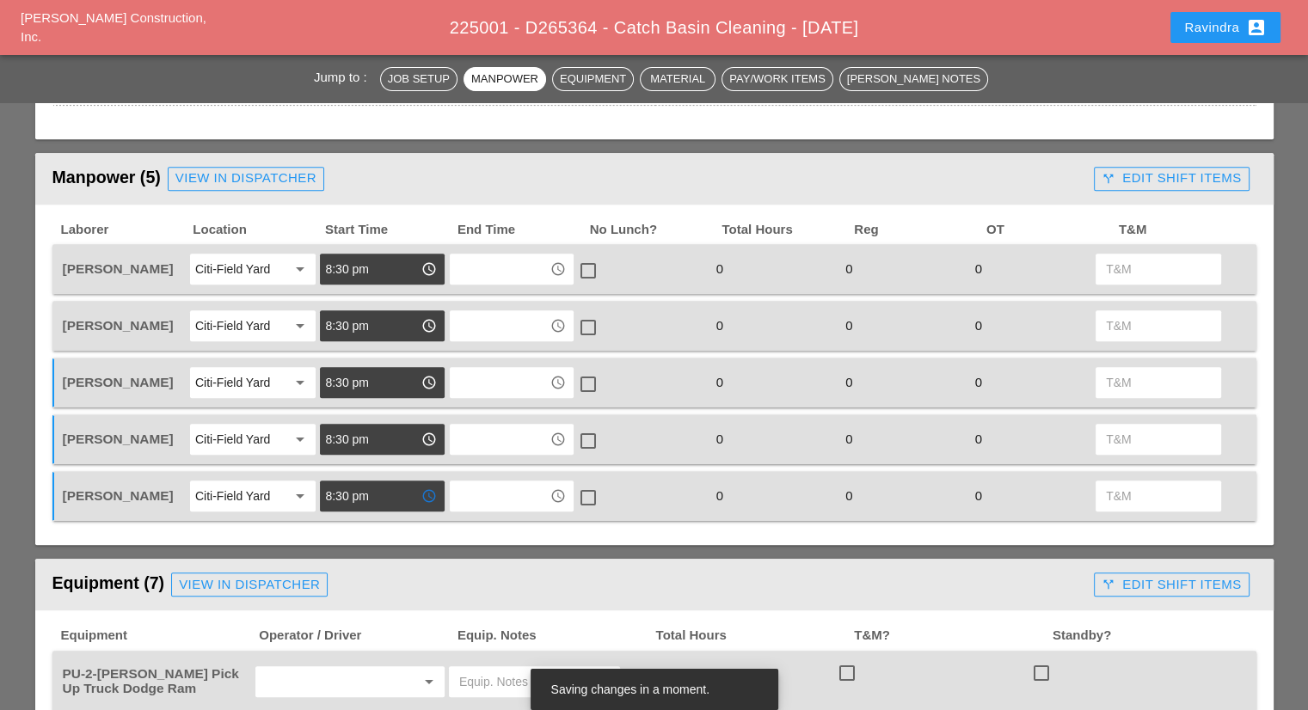
click at [383, 528] on div "Laborer Location Start Time End Time No Lunch? Total Hours Reg OT T&M Ricardo C…" at bounding box center [654, 375] width 1238 height 341
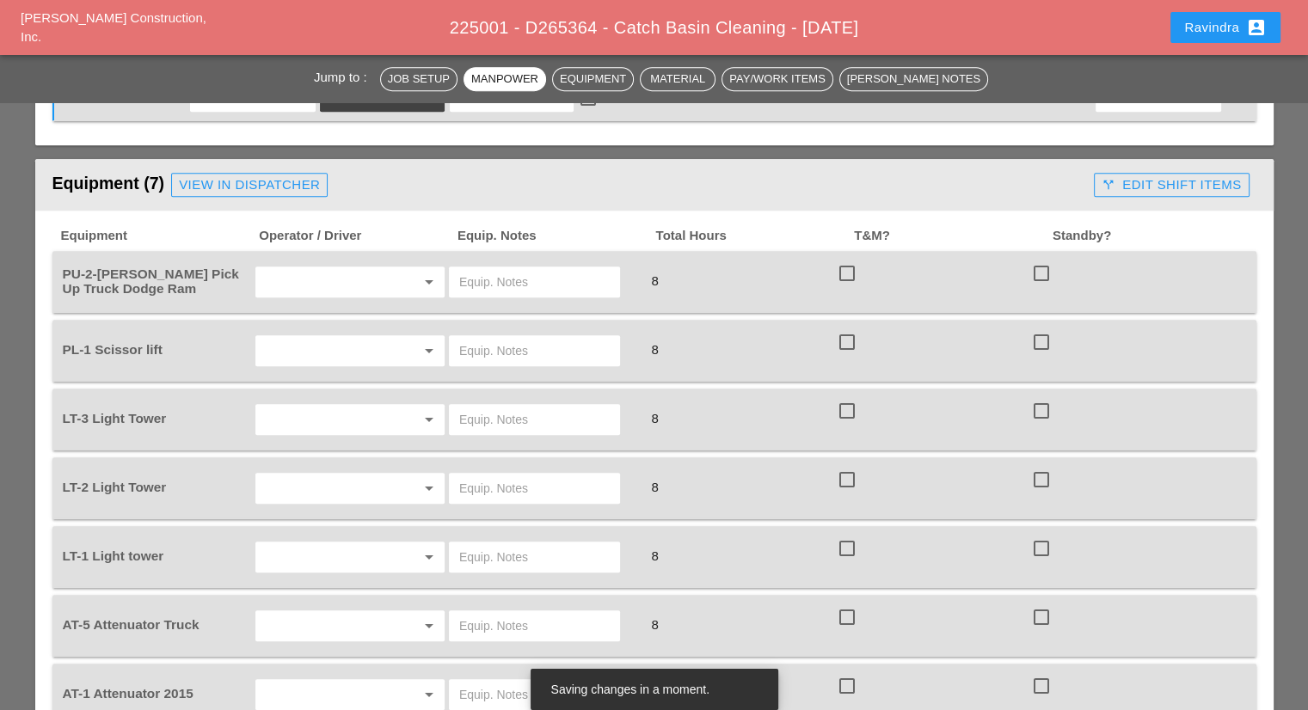
scroll to position [1118, 0]
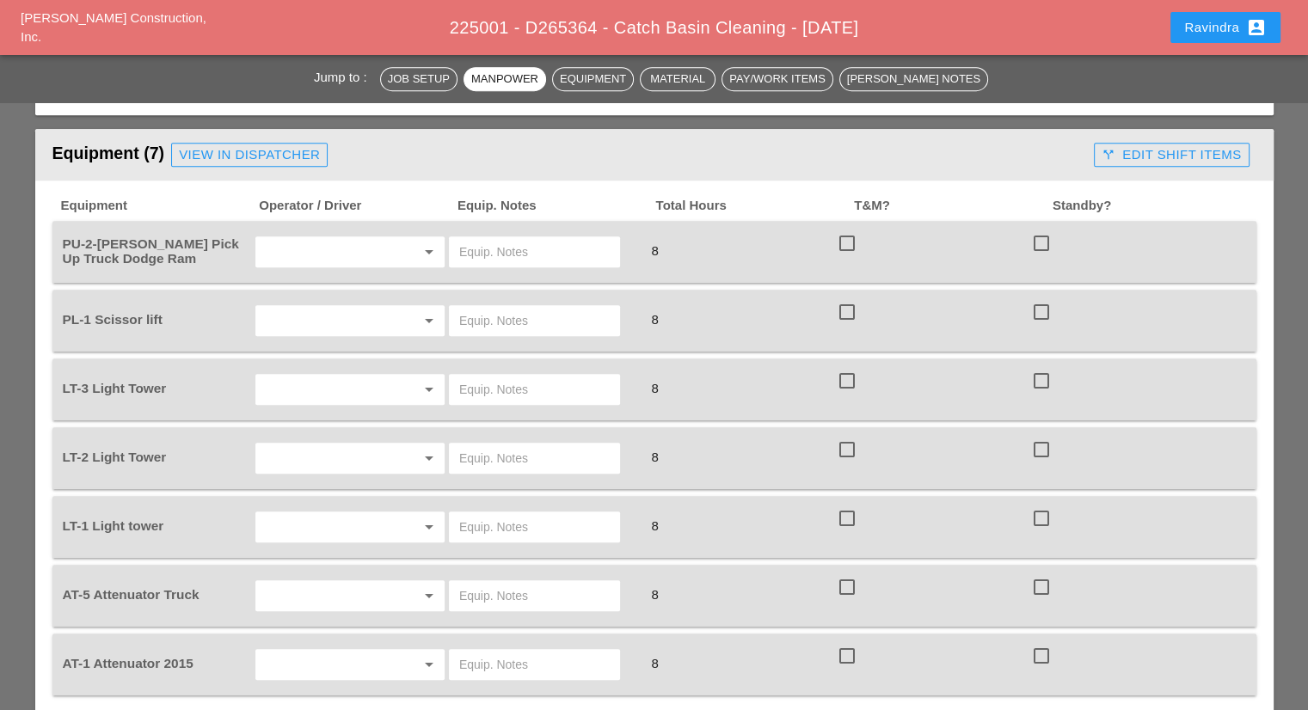
click at [251, 161] on div "Equipment (7) View in Dispatcher" at bounding box center [569, 155] width 1035 height 34
click at [251, 143] on link "View in Dispatcher" at bounding box center [249, 155] width 157 height 24
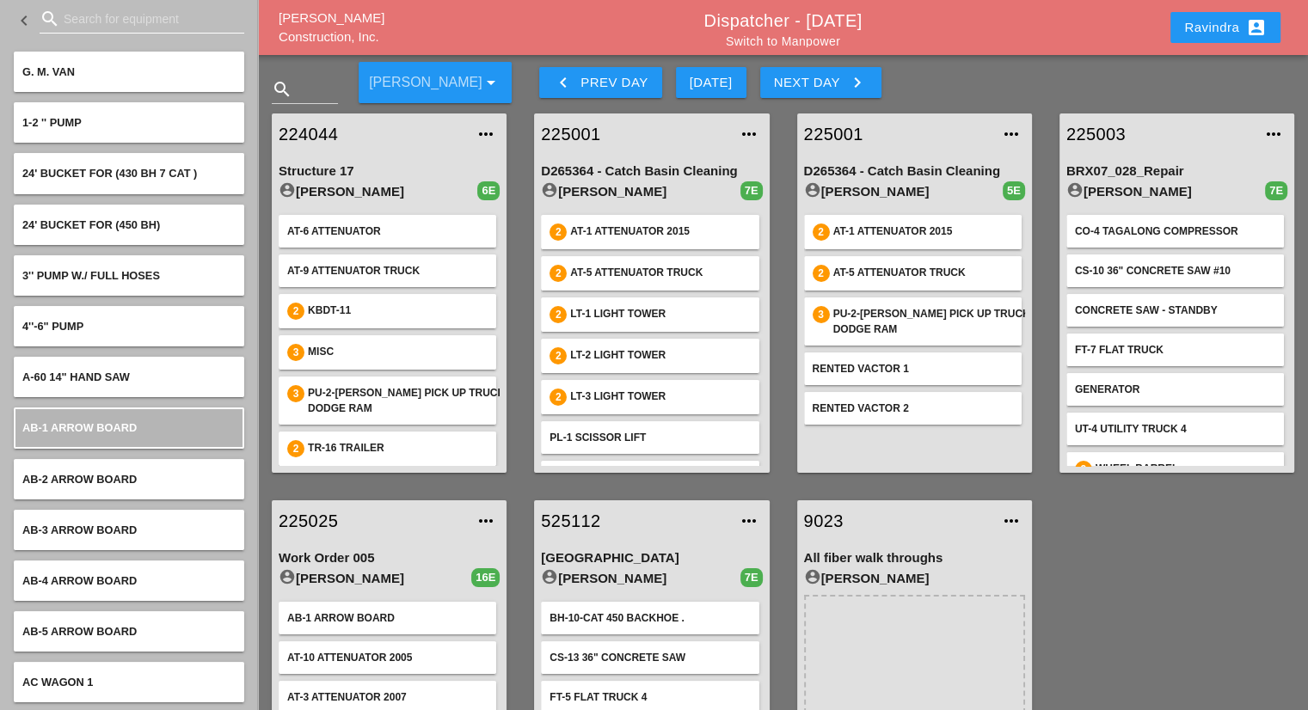
click at [127, 23] on input "Search for equipment" at bounding box center [142, 19] width 157 height 28
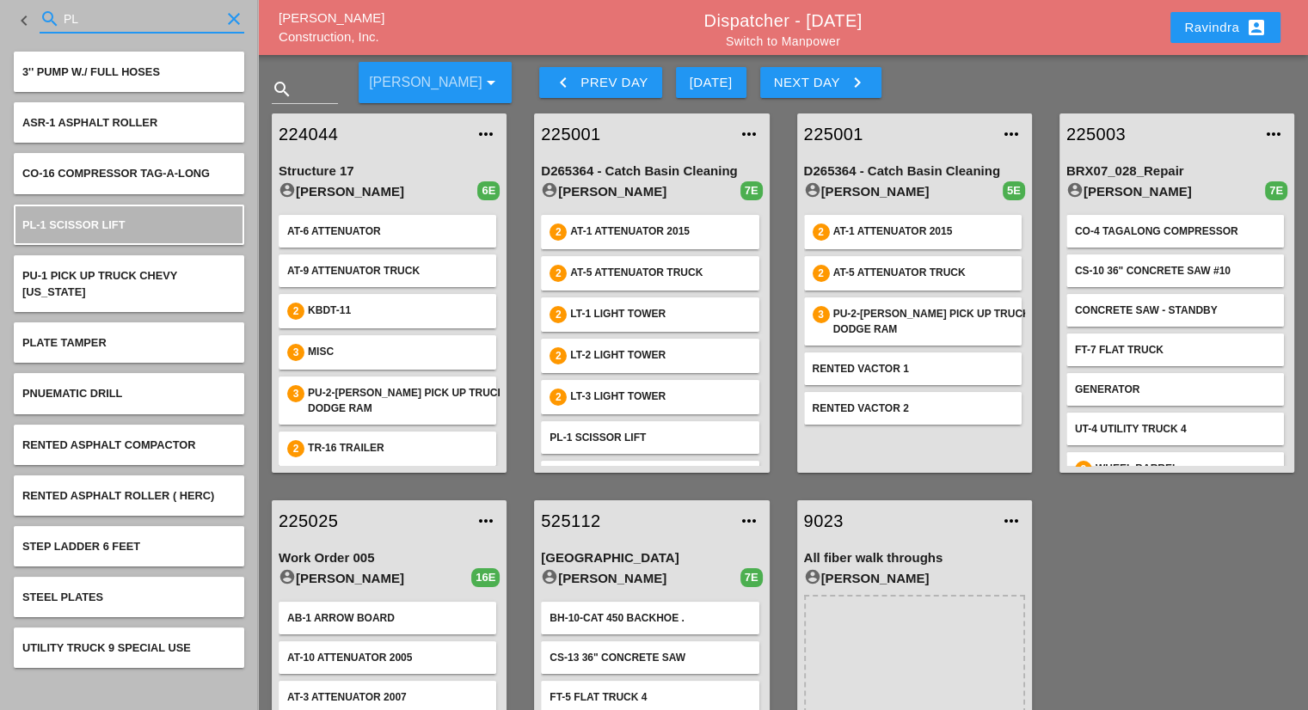
drag, startPoint x: 88, startPoint y: 17, endPoint x: 7, endPoint y: 8, distance: 81.4
click at [7, 8] on div "keyboard_arrow_left search PL clear" at bounding box center [129, 20] width 258 height 41
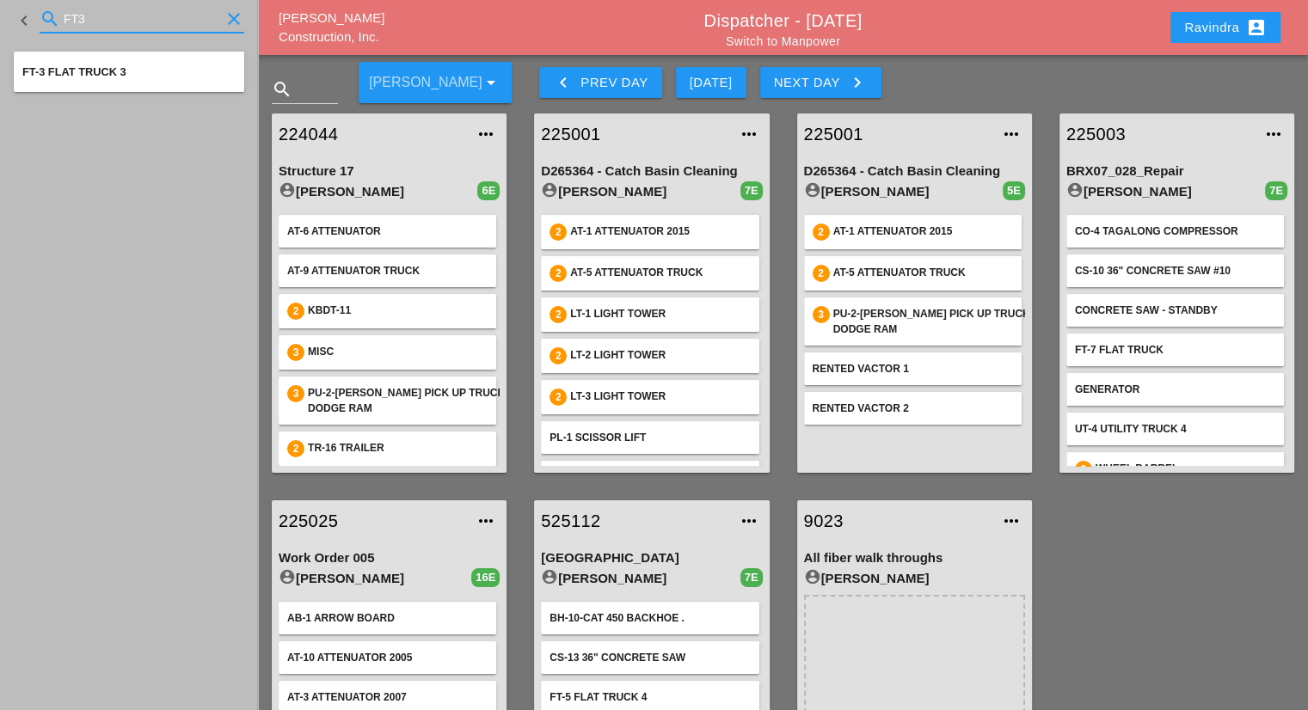
type input "FT3"
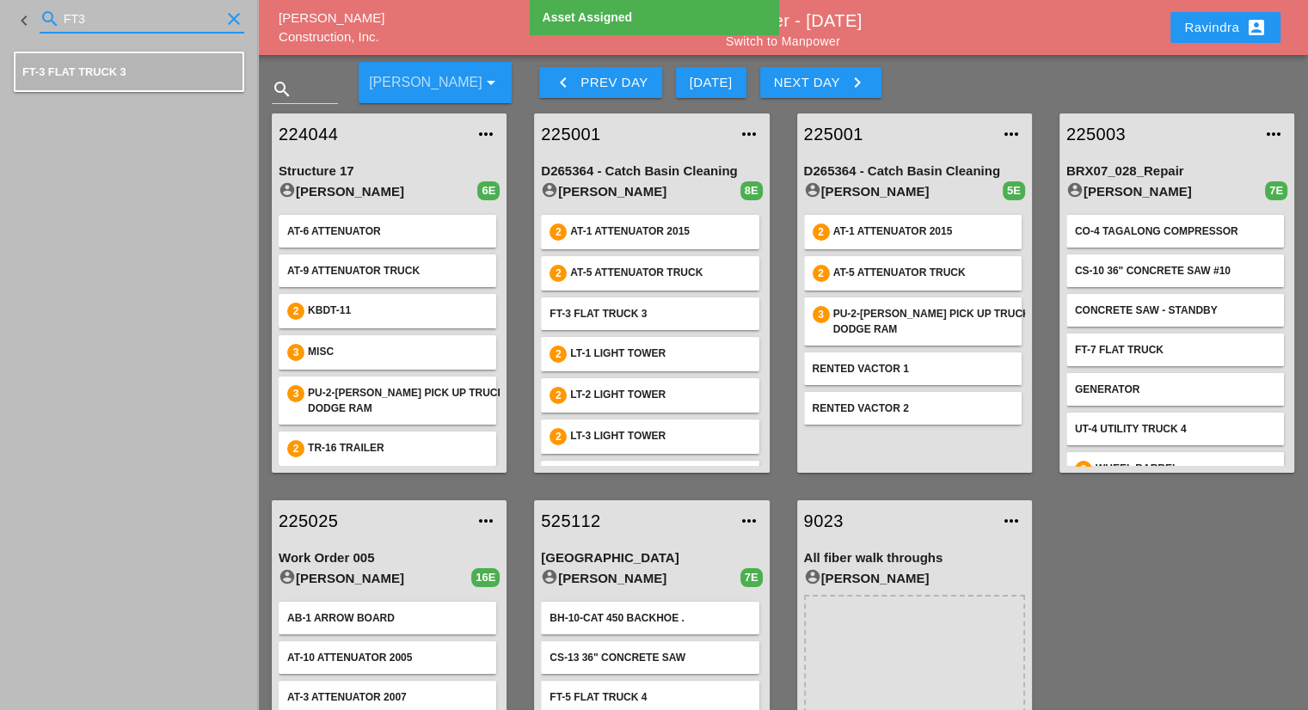
drag, startPoint x: 83, startPoint y: 14, endPoint x: 0, endPoint y: 21, distance: 82.9
click at [0, 21] on div "keyboard_arrow_left search FT3 clear" at bounding box center [129, 20] width 258 height 41
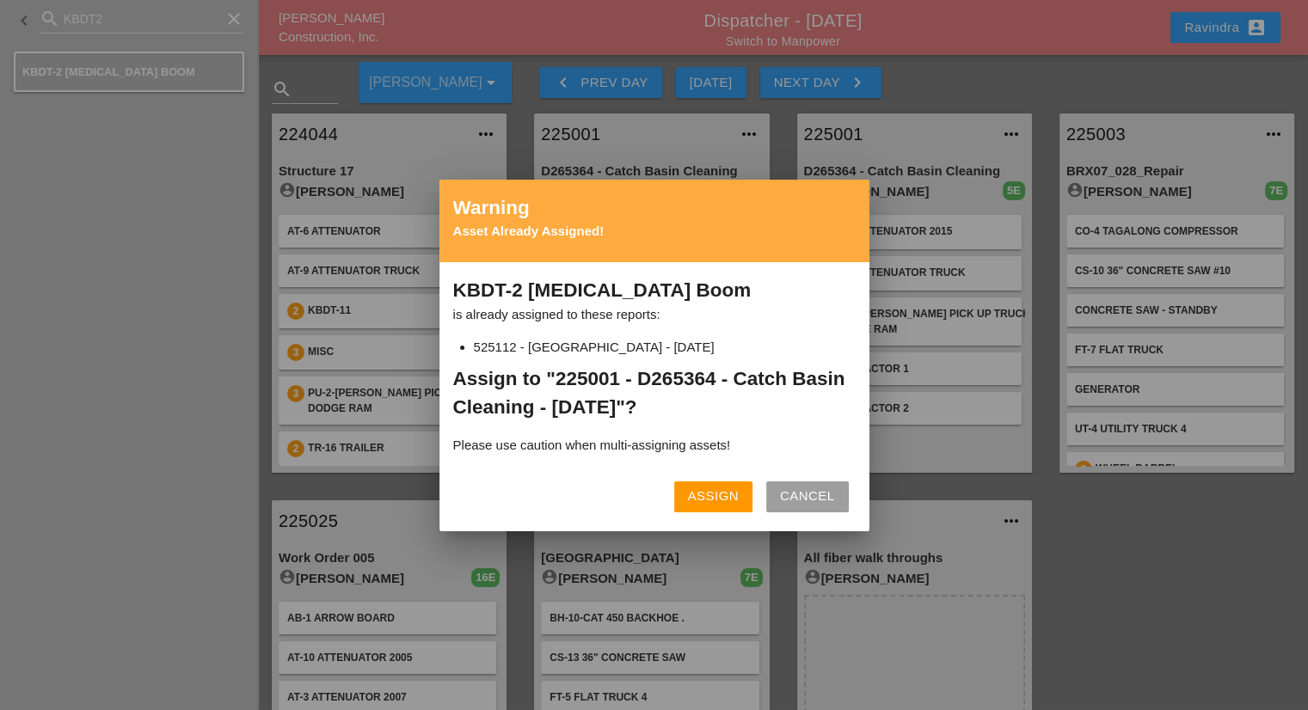
click at [714, 487] on div "Assign" at bounding box center [713, 497] width 51 height 20
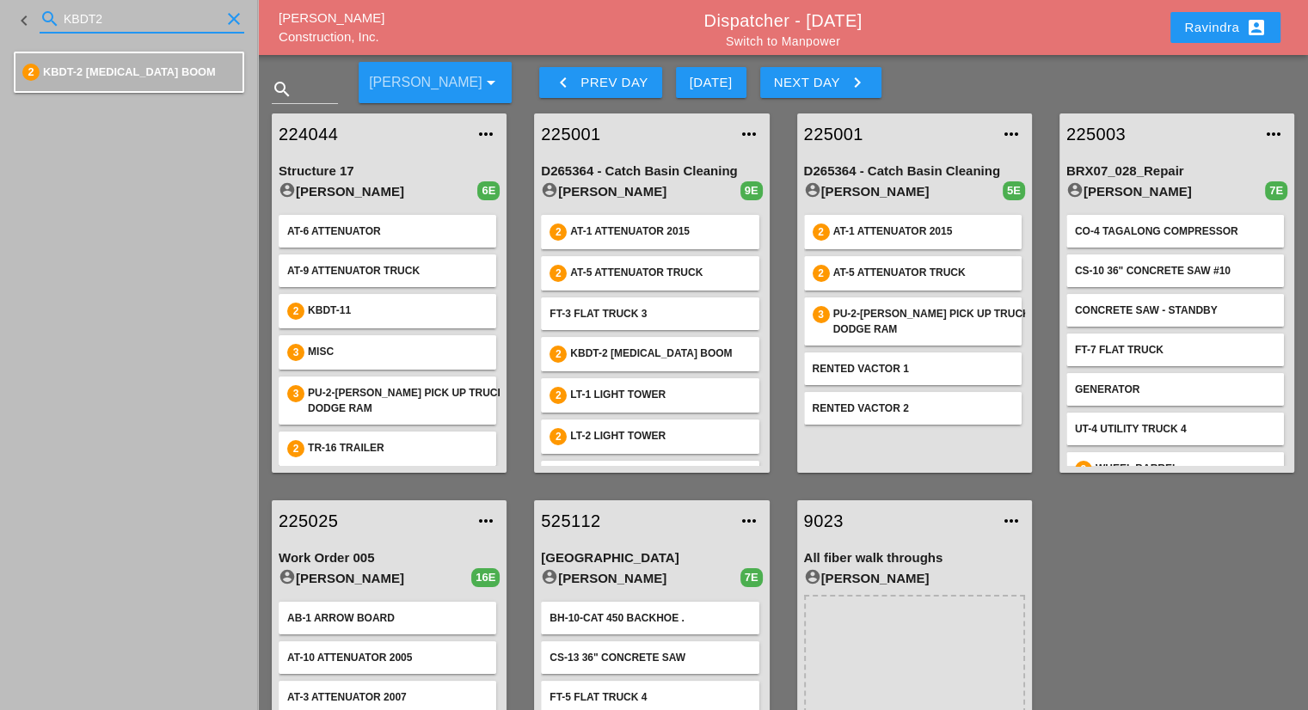
drag, startPoint x: 114, startPoint y: 13, endPoint x: 0, endPoint y: 15, distance: 114.4
click at [0, 15] on div "keyboard_arrow_left search KBDT2 clear" at bounding box center [129, 20] width 258 height 41
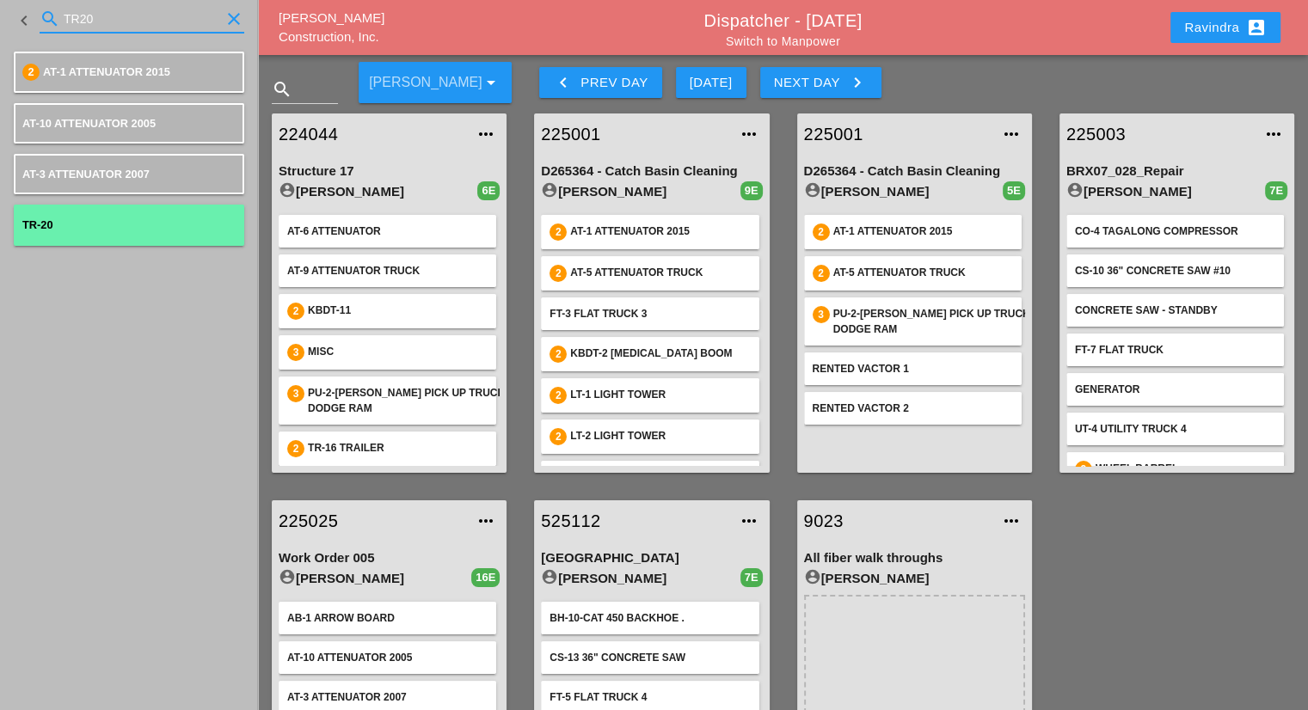
type input "TR20"
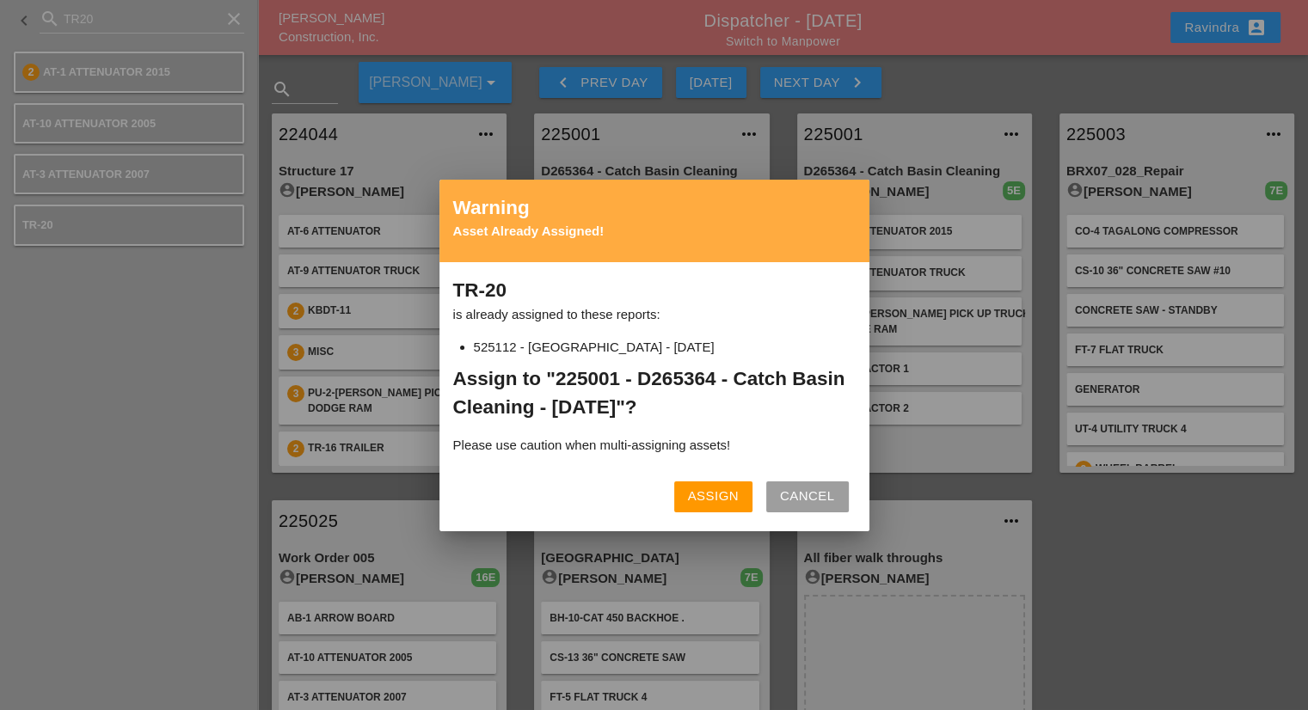
click at [702, 482] on button "Assign" at bounding box center [713, 497] width 78 height 31
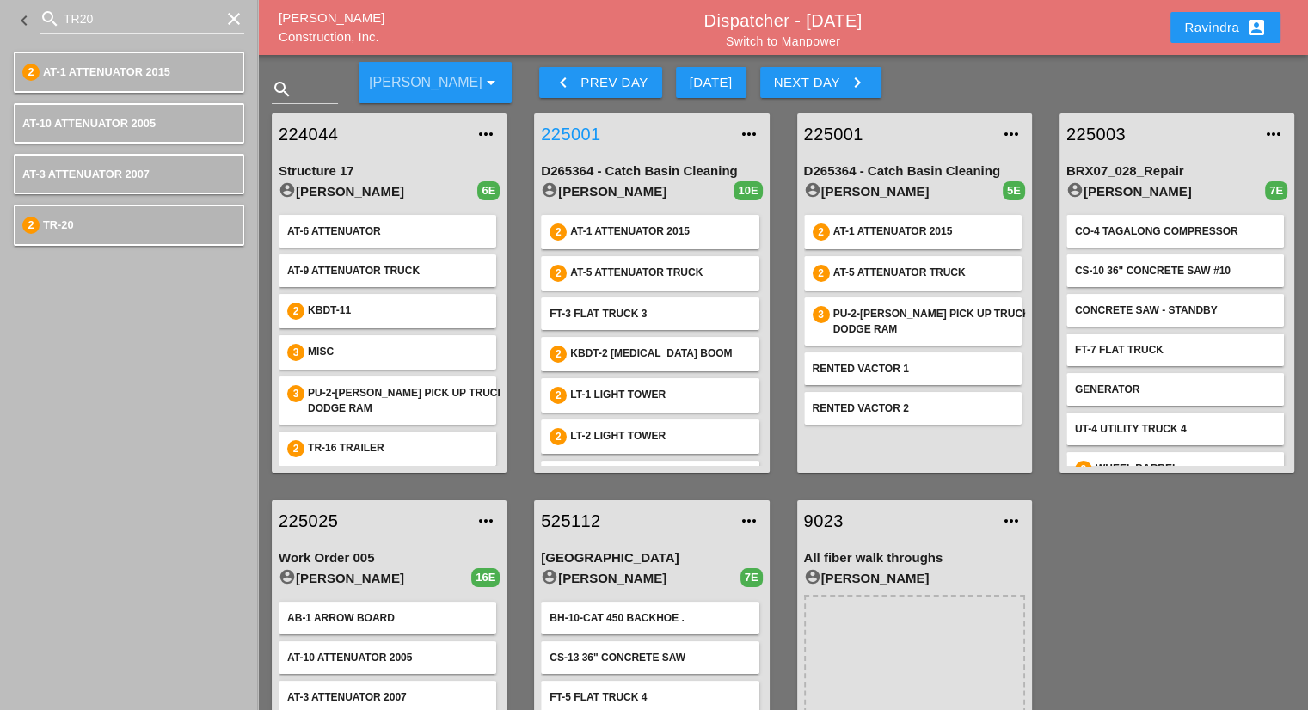
click at [582, 135] on link "225001" at bounding box center [634, 134] width 187 height 26
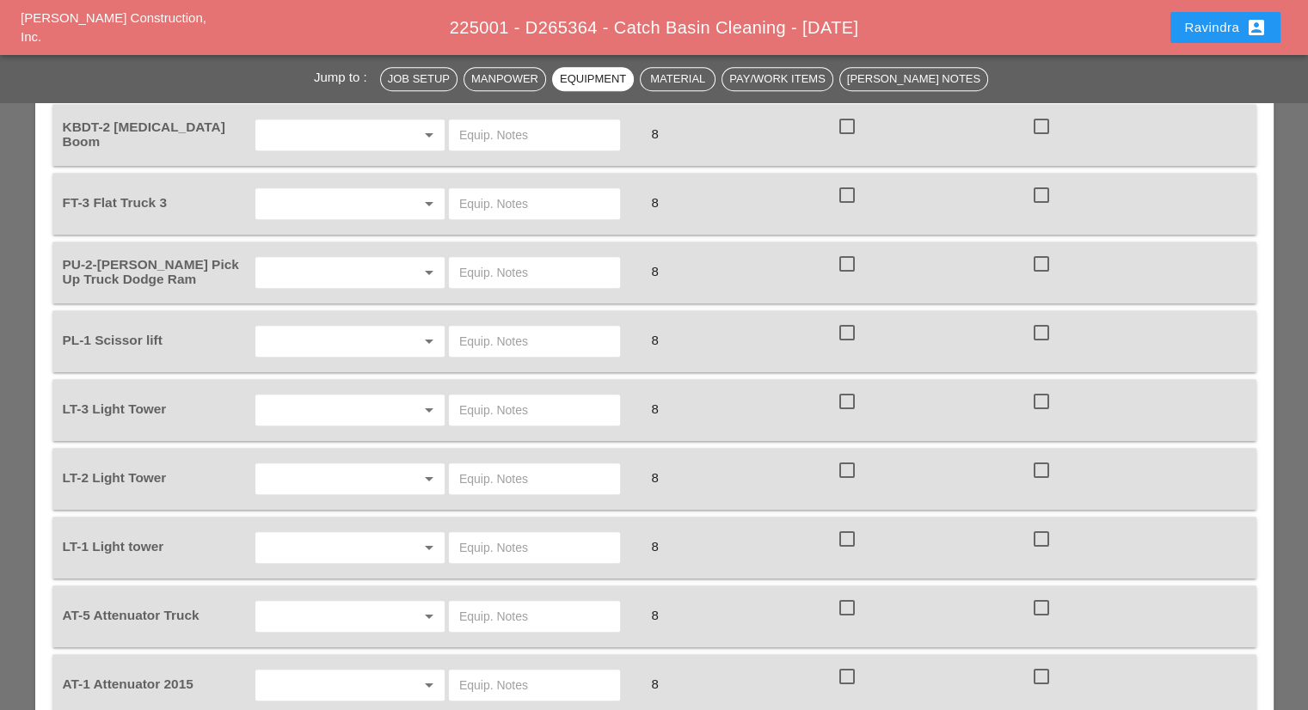
scroll to position [1204, 0]
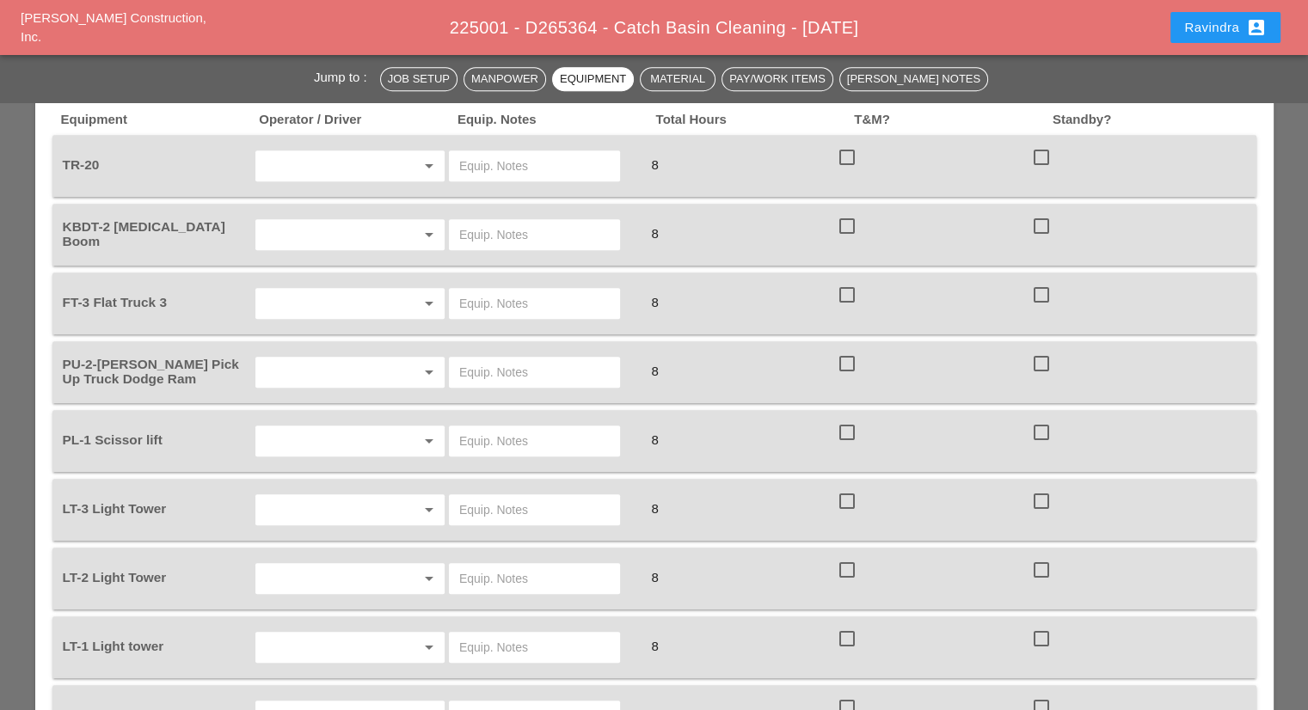
click at [303, 359] on input "text" at bounding box center [326, 373] width 131 height 28
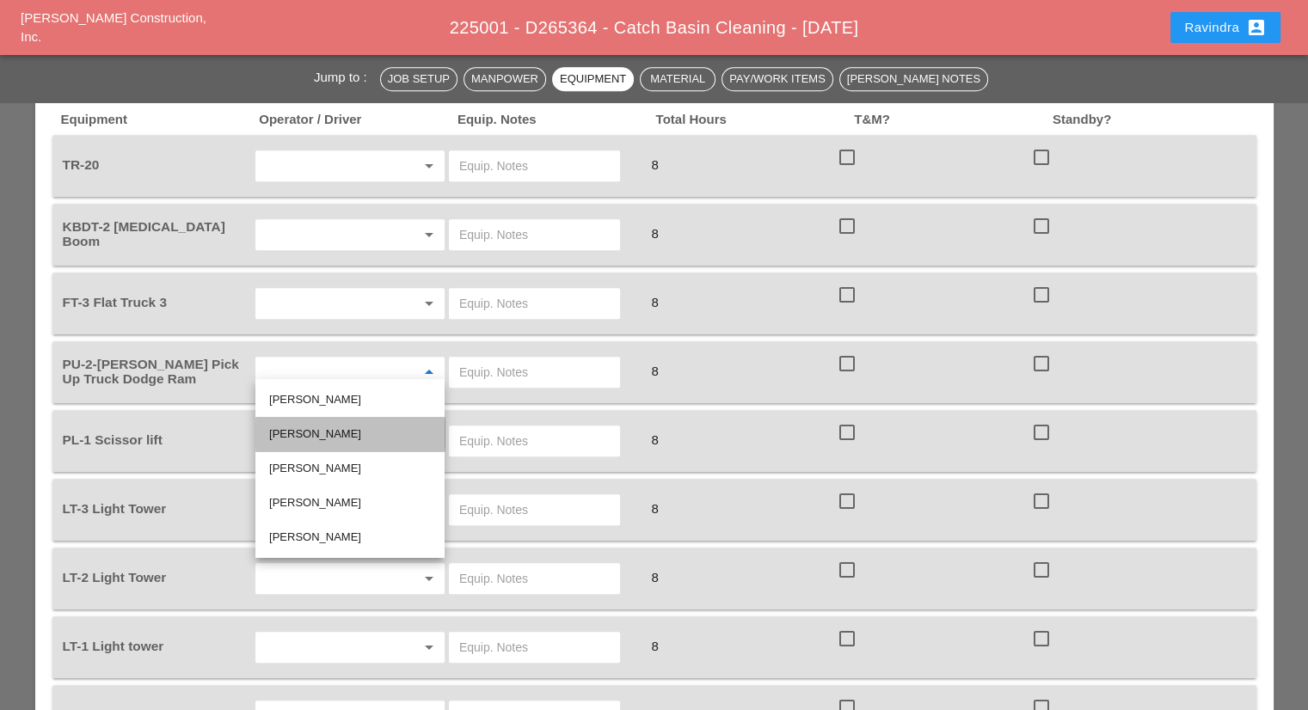
click at [337, 432] on div "Ricardo Capao" at bounding box center [350, 434] width 162 height 21
type input "Ricardo Capao"
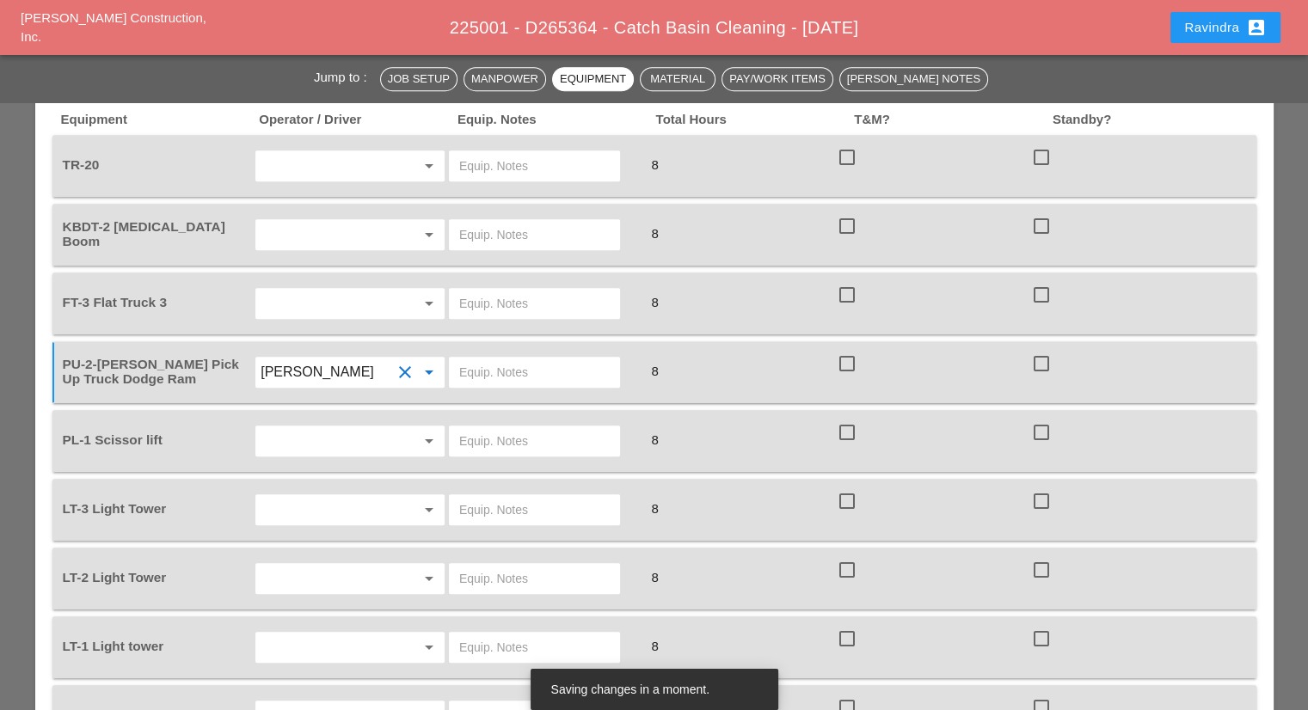
click at [489, 359] on input "text" at bounding box center [534, 373] width 150 height 28
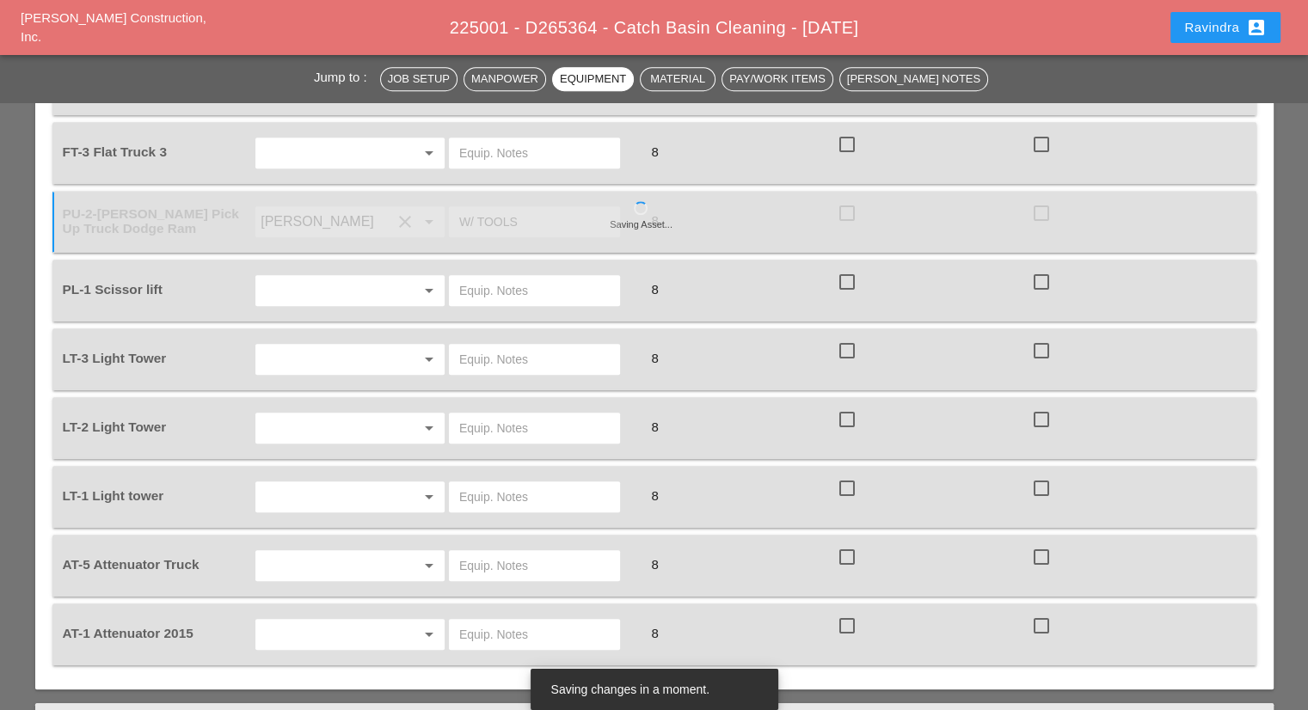
scroll to position [1376, 0]
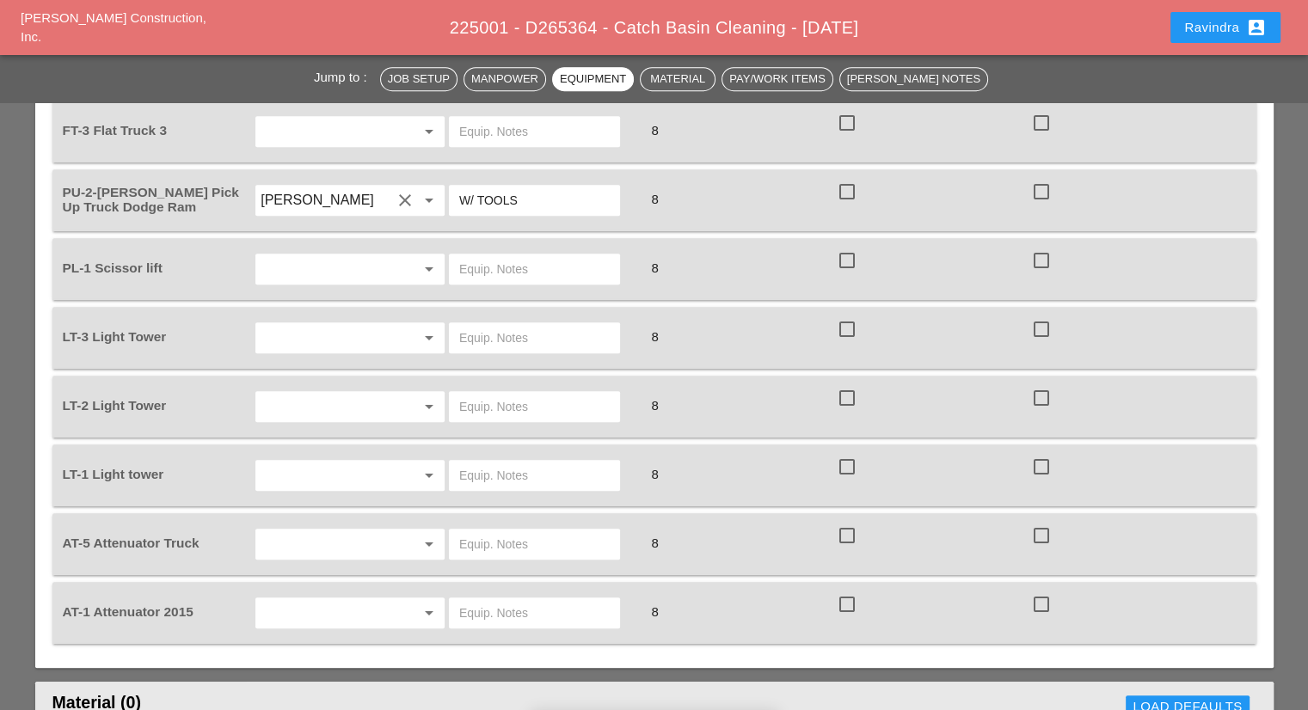
type input "W/ TOOLS"
click at [292, 599] on input "text" at bounding box center [326, 613] width 131 height 28
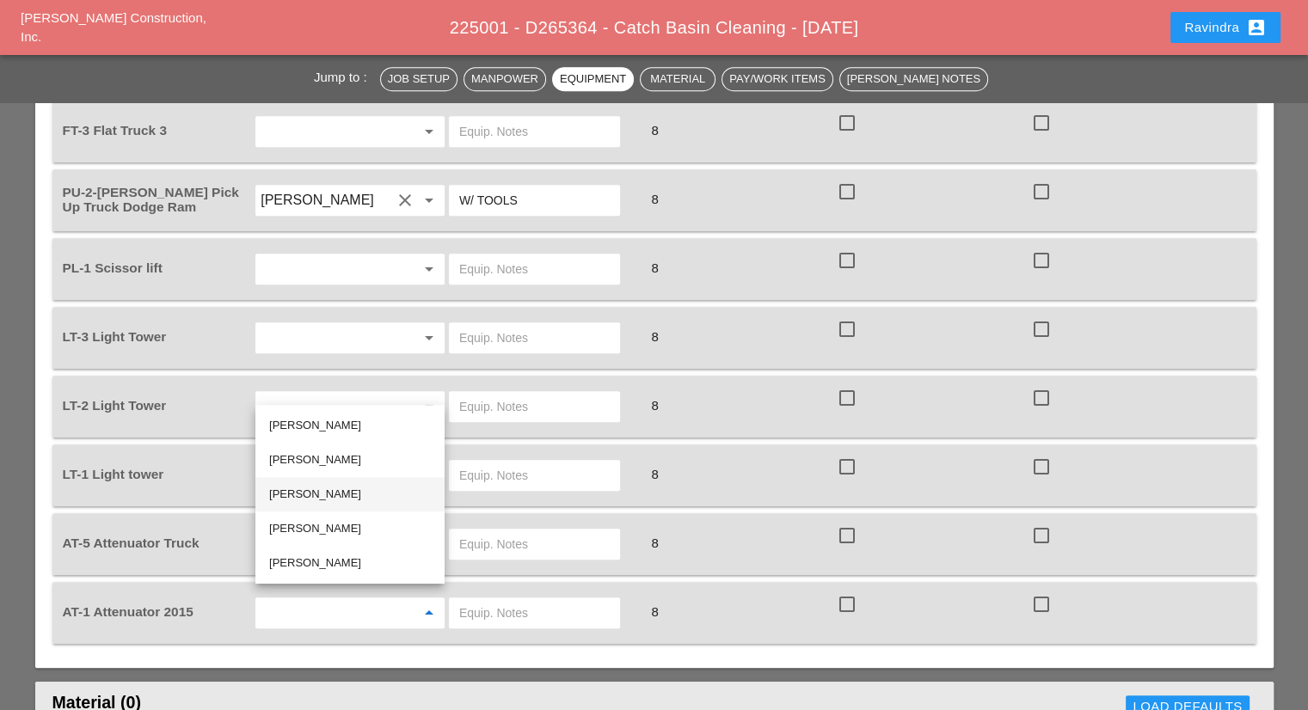
click at [321, 489] on div "Jessica Godoy" at bounding box center [350, 494] width 162 height 21
type input "Jessica Godoy"
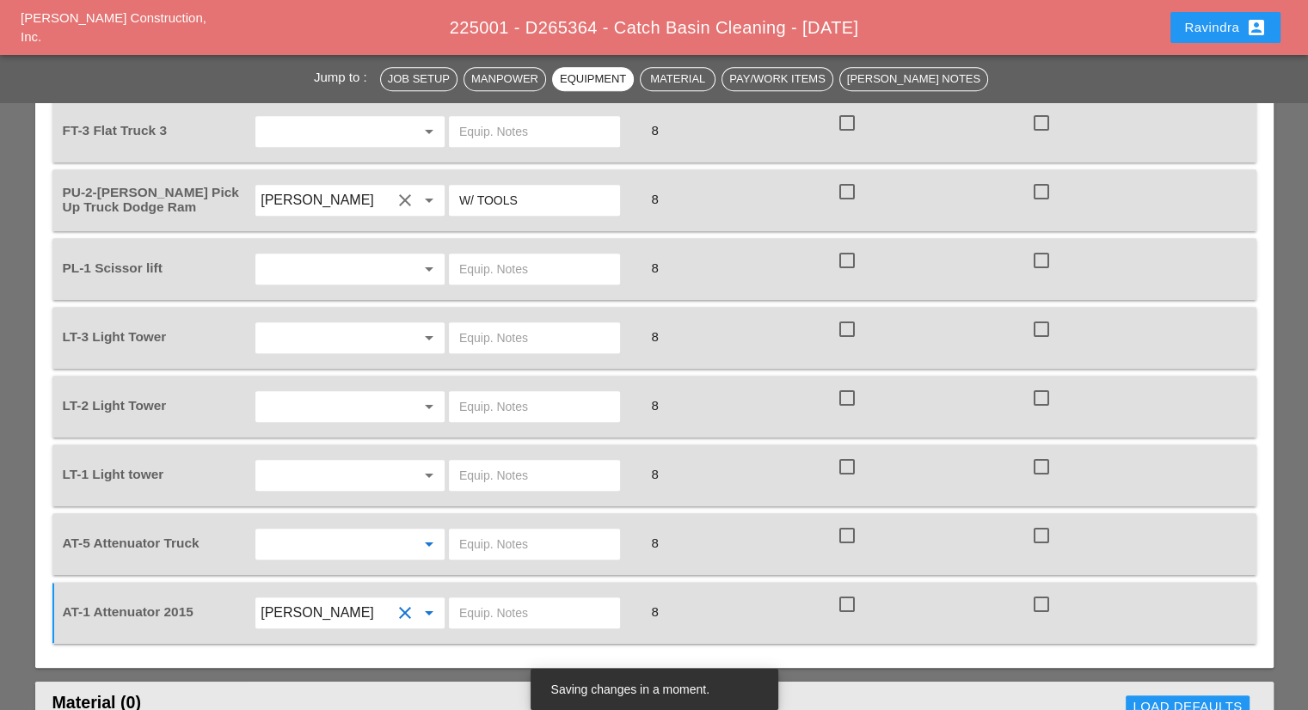
click at [301, 531] on input "text" at bounding box center [326, 545] width 131 height 28
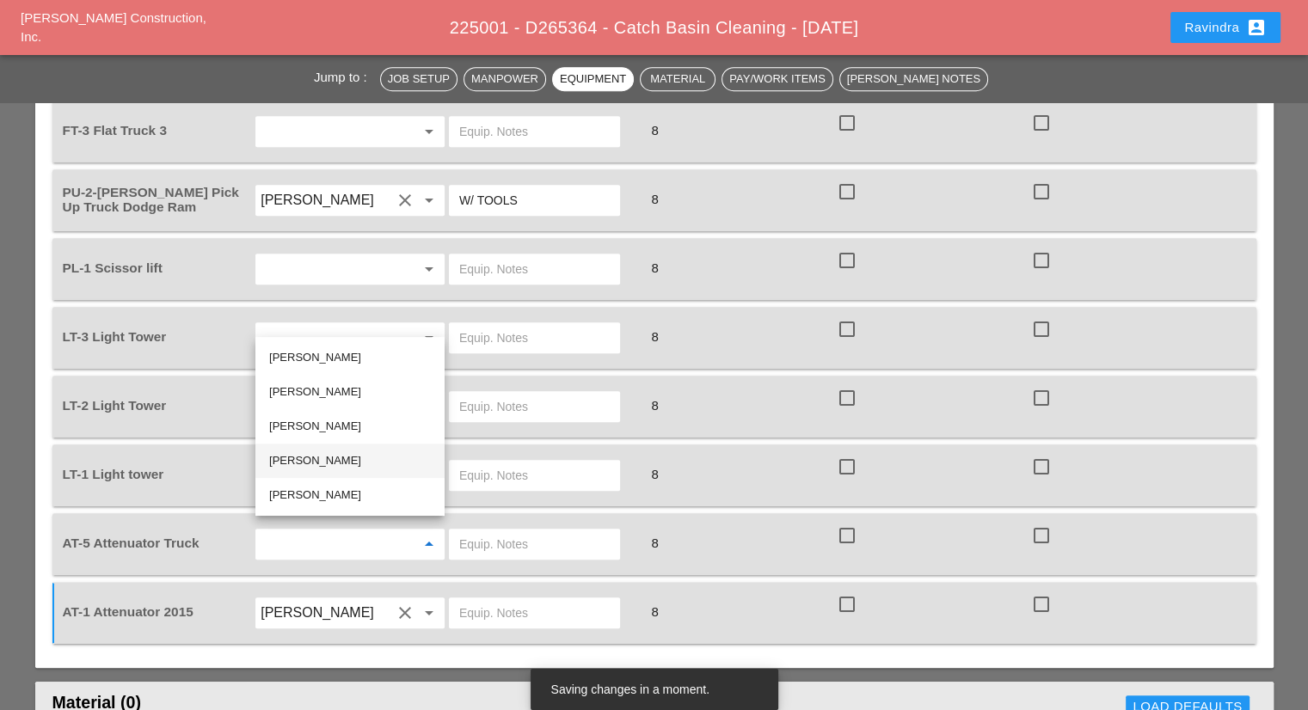
click at [345, 458] on div "Daniel Kavanaugh" at bounding box center [350, 461] width 162 height 21
type input "Daniel Kavanaugh"
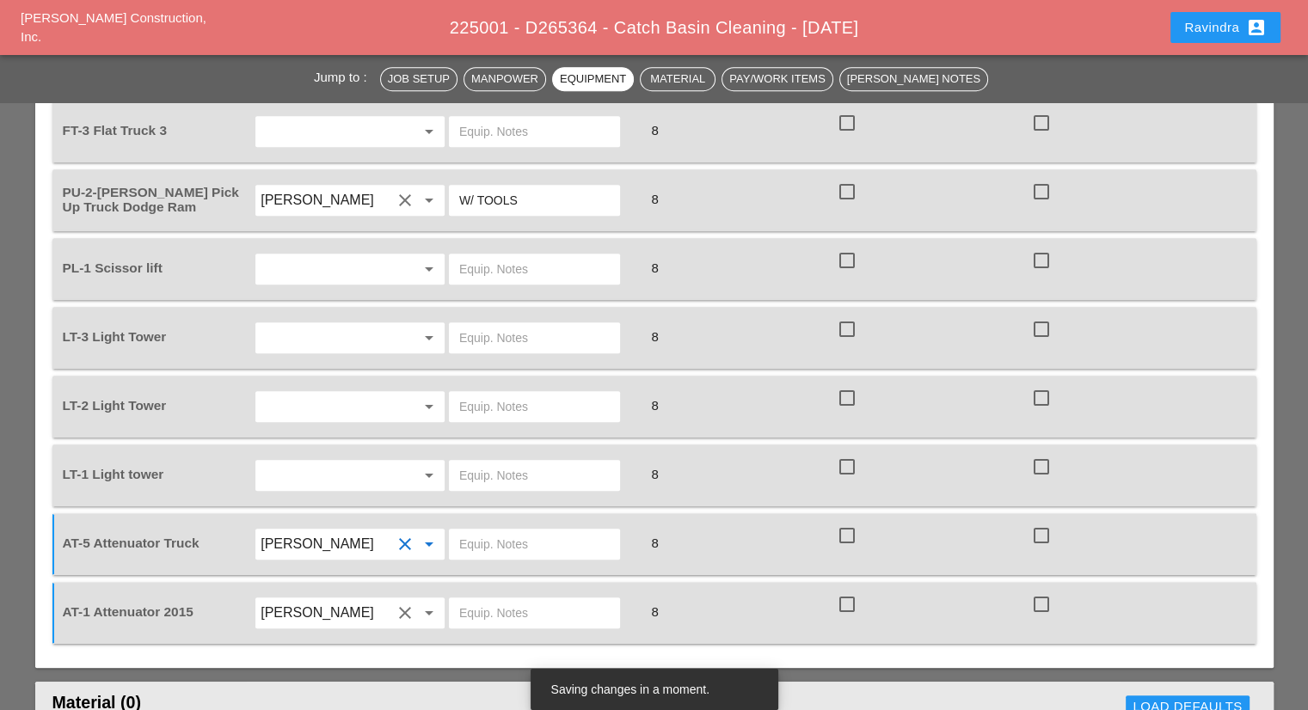
click at [496, 531] on input "text" at bounding box center [534, 545] width 150 height 28
type input "W/ ARROW BOARD"
click at [476, 462] on input "text" at bounding box center [534, 476] width 150 height 28
drag, startPoint x: 532, startPoint y: 465, endPoint x: 374, endPoint y: 456, distance: 158.5
click at [372, 455] on div "LT-1 Light tower arrow_drop_down ON KBDT2 8 check_box_outline_blank check_box_o…" at bounding box center [641, 475] width 1164 height 48
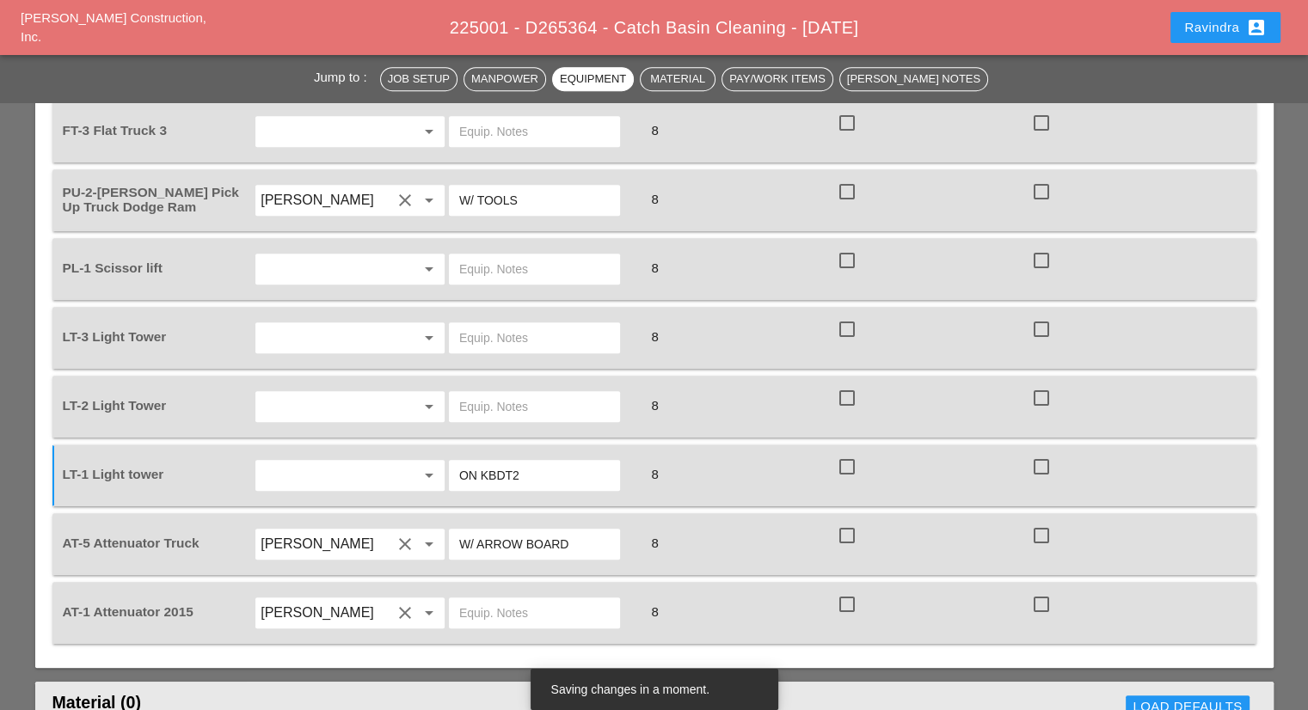
type input "ON KBDT2"
click at [483, 408] on input "text" at bounding box center [534, 407] width 150 height 28
paste input "ON KBDT2"
type input "ON KBDT2"
click at [501, 335] on input "text" at bounding box center [534, 338] width 150 height 28
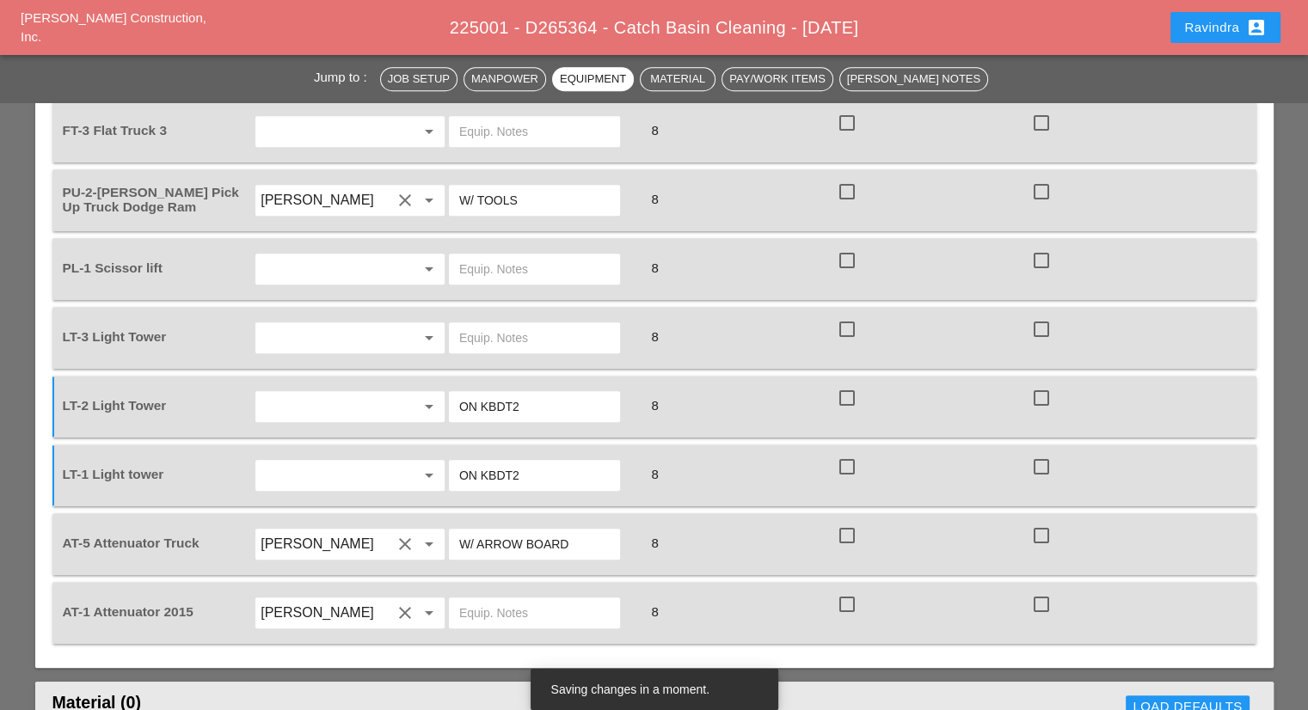
paste input "ON KBDT2"
type input "ON KBDT2"
click at [365, 335] on input "text" at bounding box center [326, 338] width 131 height 28
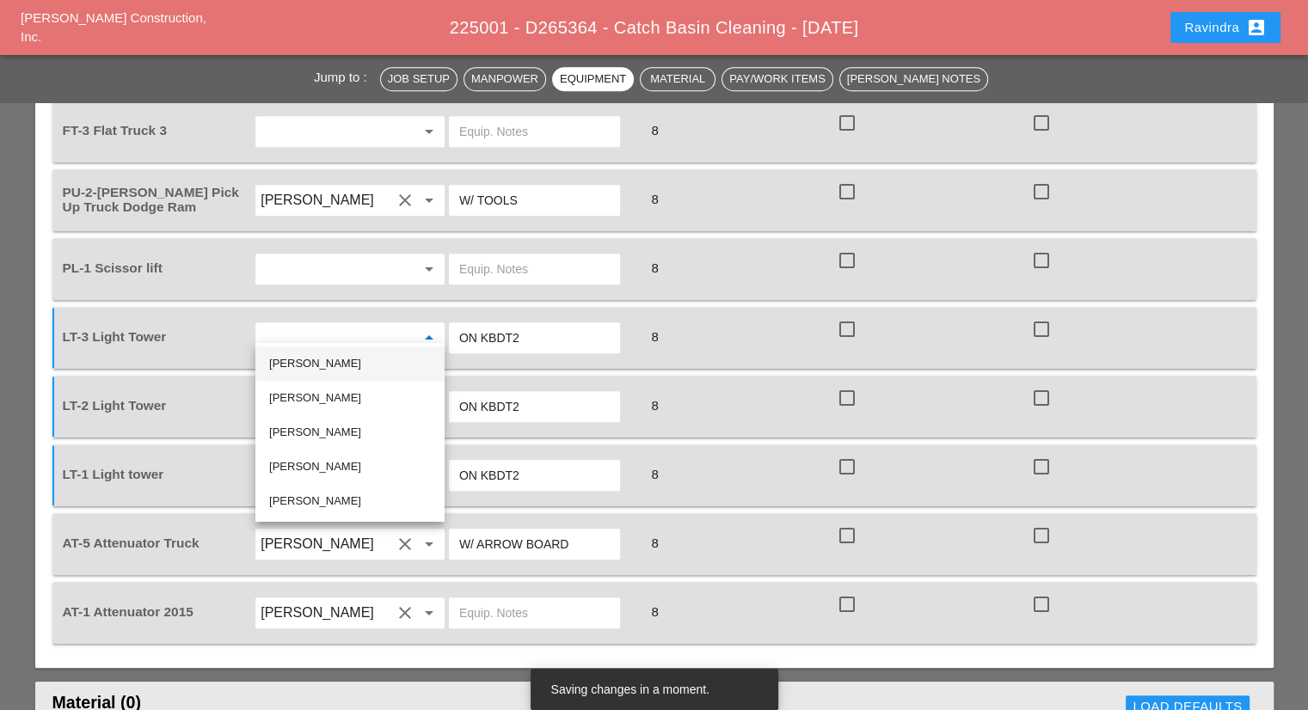
click at [353, 375] on div "Joshua Baker" at bounding box center [350, 364] width 162 height 34
type input "Joshua Baker"
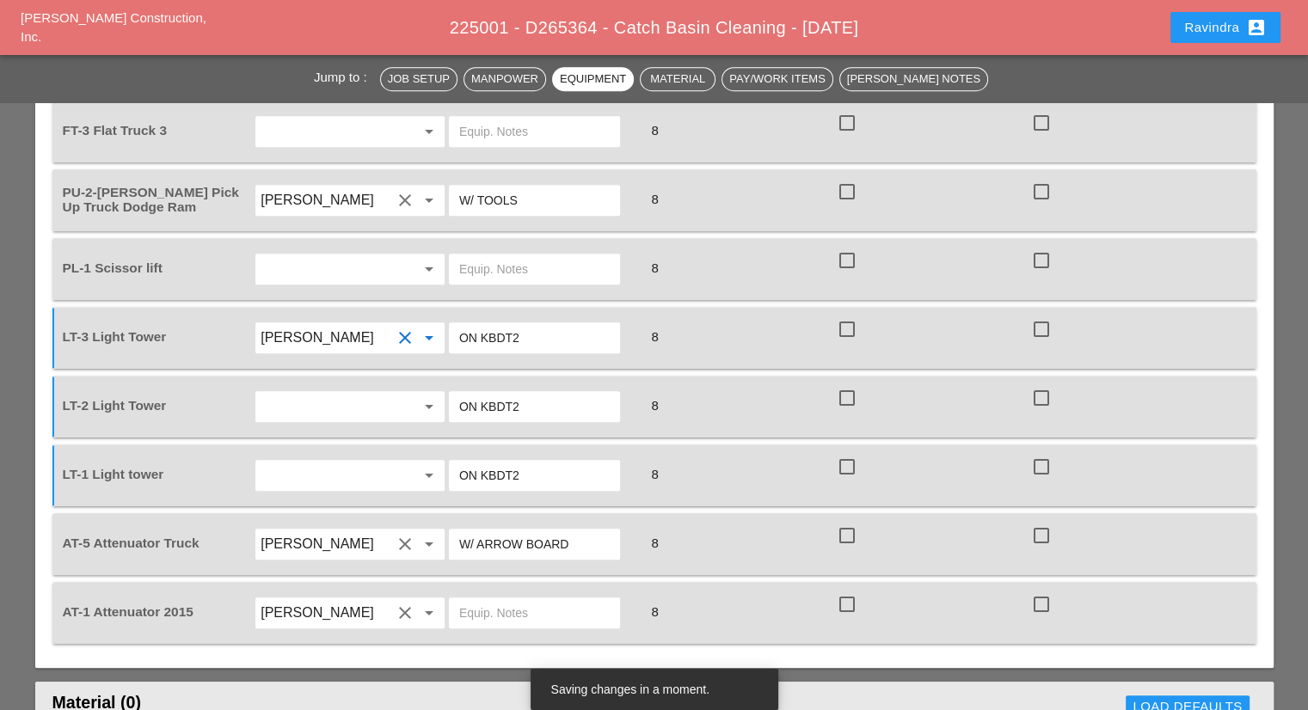
click at [340, 393] on input "text" at bounding box center [326, 407] width 131 height 28
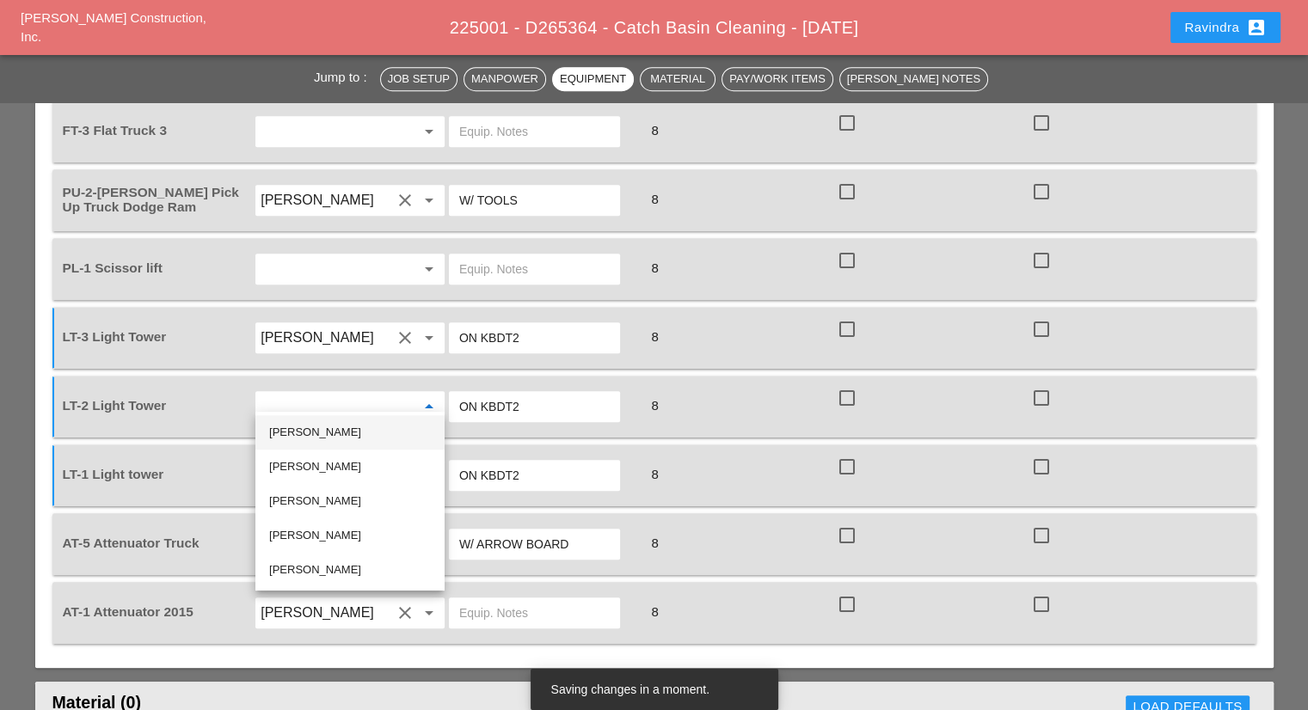
click at [320, 428] on div "Joshua Baker" at bounding box center [350, 432] width 162 height 21
type input "Joshua Baker"
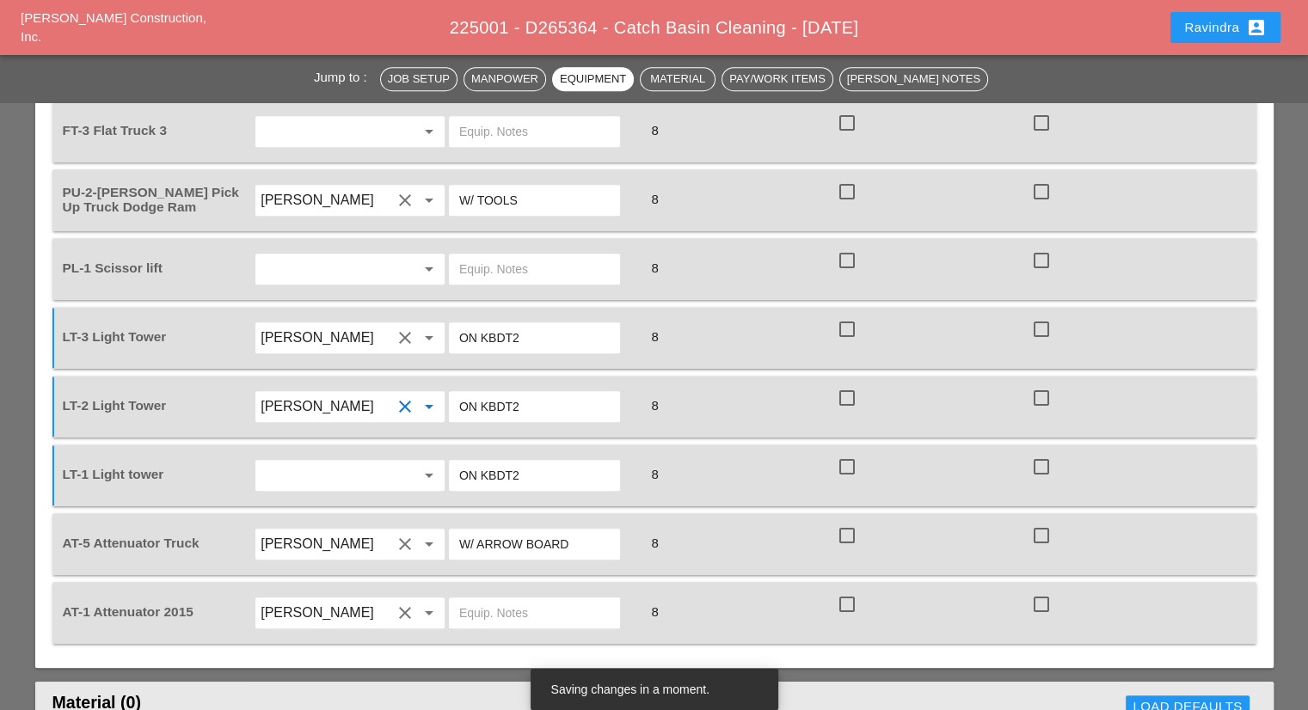
click at [322, 462] on input "text" at bounding box center [326, 476] width 131 height 28
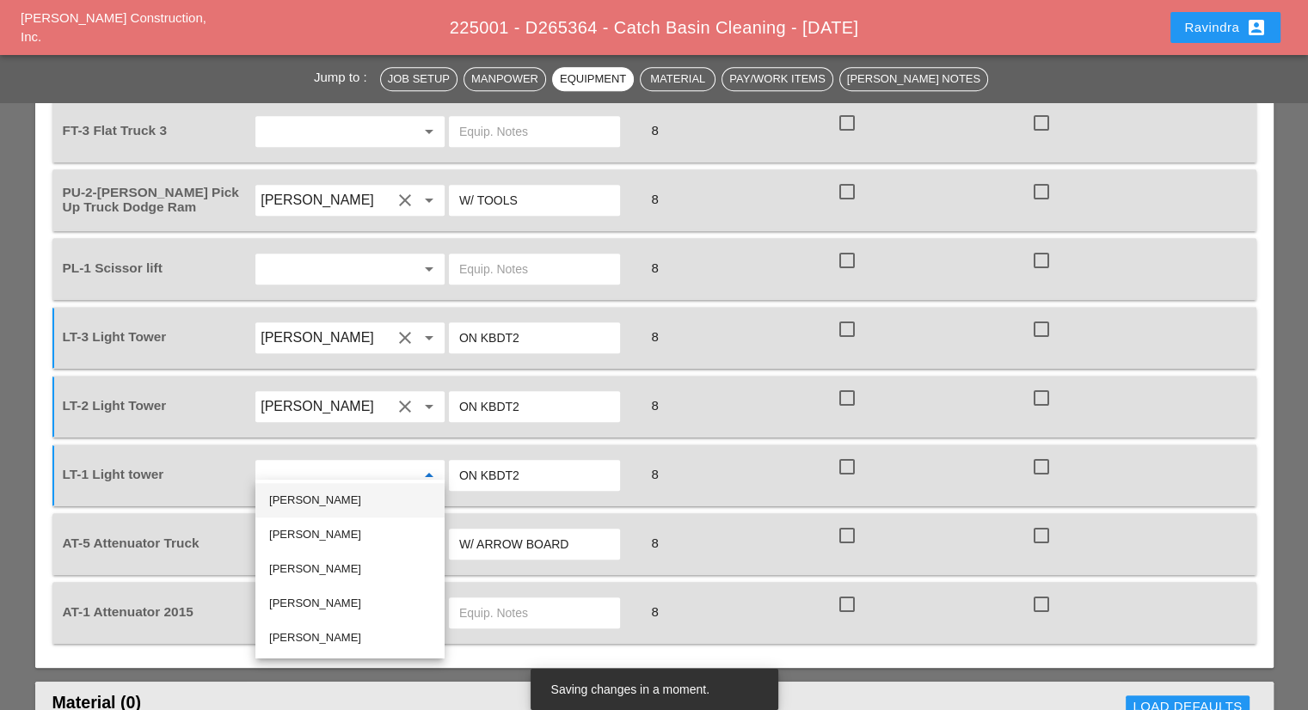
click at [284, 497] on div "Joshua Baker" at bounding box center [350, 500] width 162 height 21
type input "Joshua Baker"
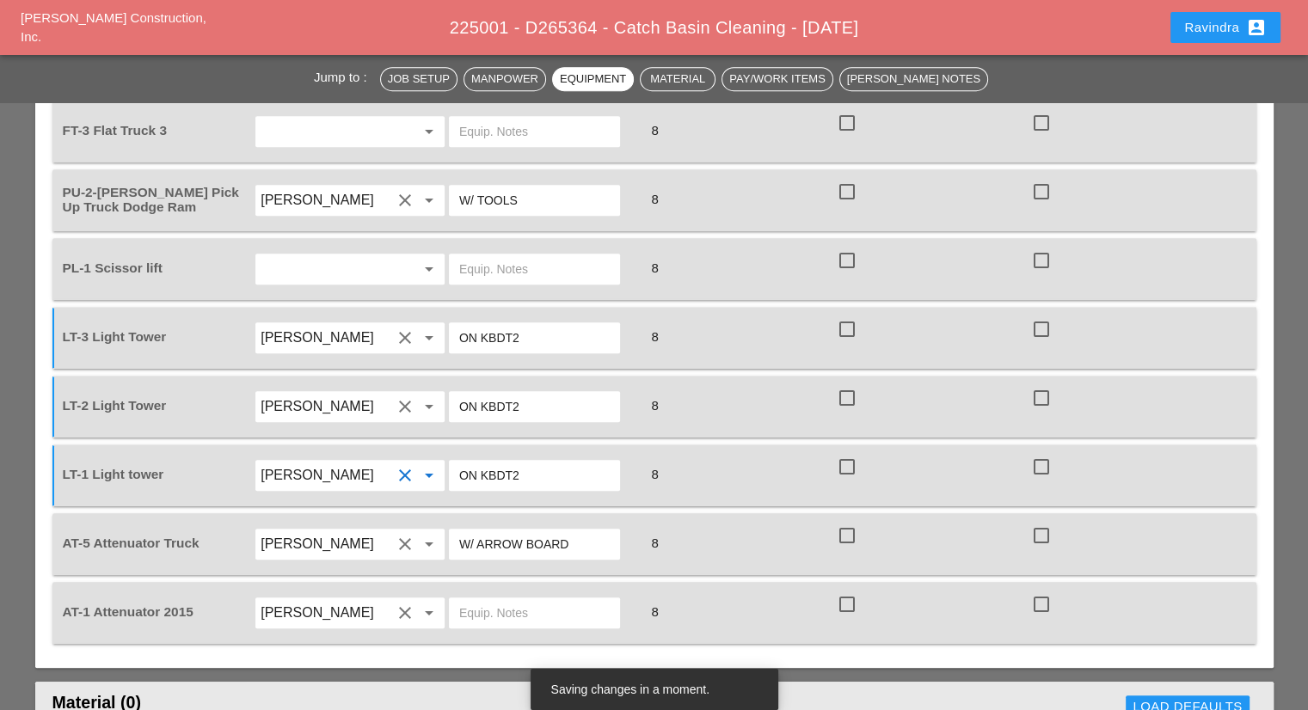
scroll to position [1204, 0]
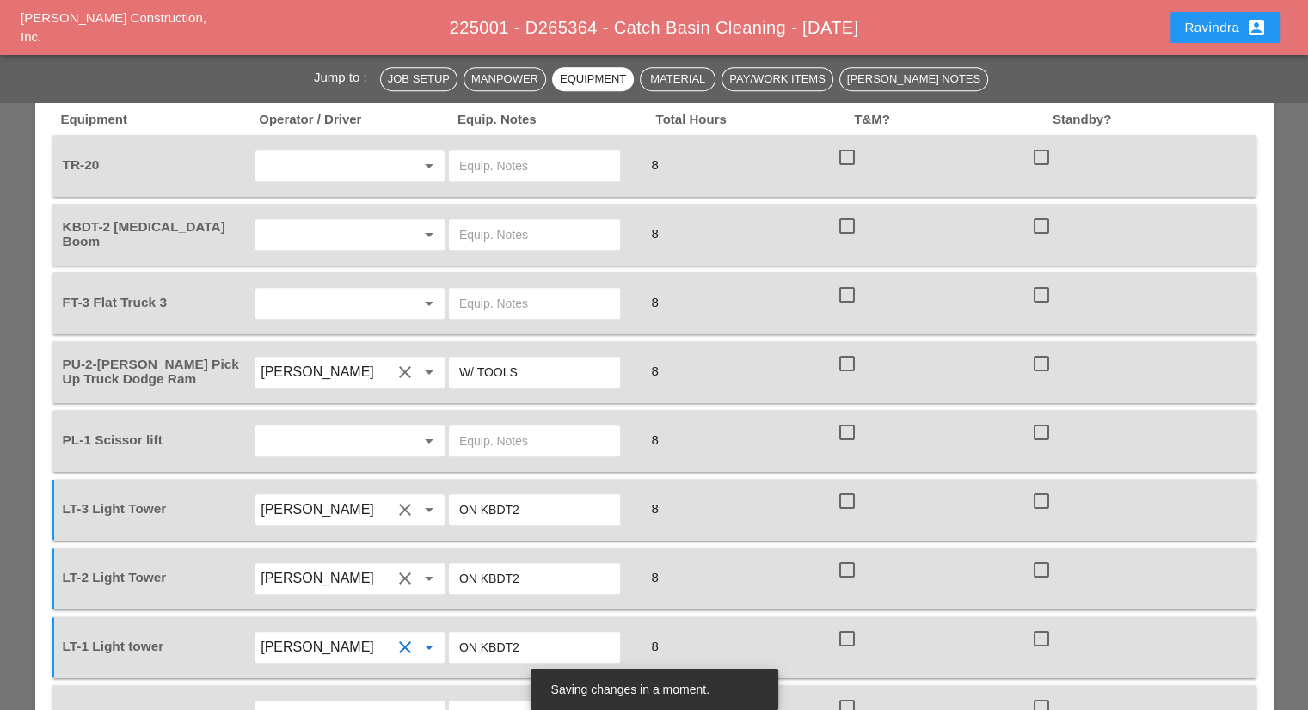
click at [327, 239] on input "text" at bounding box center [326, 235] width 131 height 28
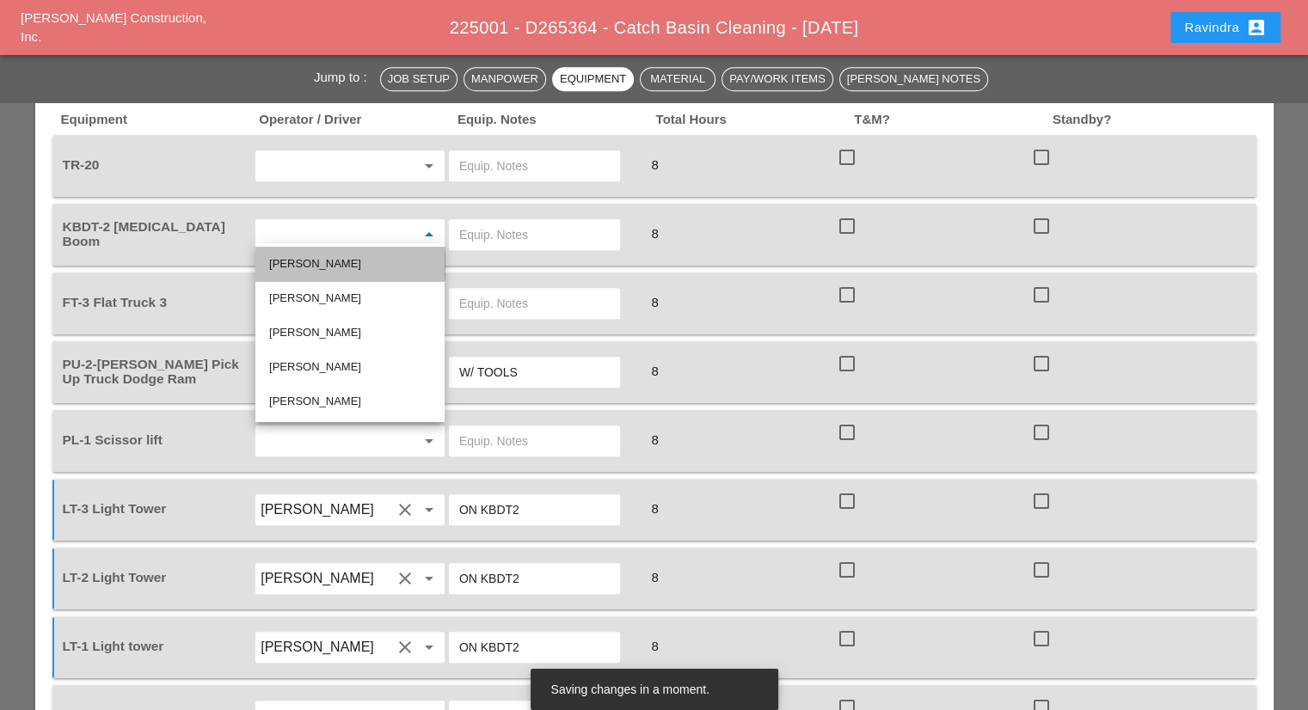
click at [322, 265] on div "Joshua Baker" at bounding box center [350, 264] width 162 height 21
type input "Joshua Baker"
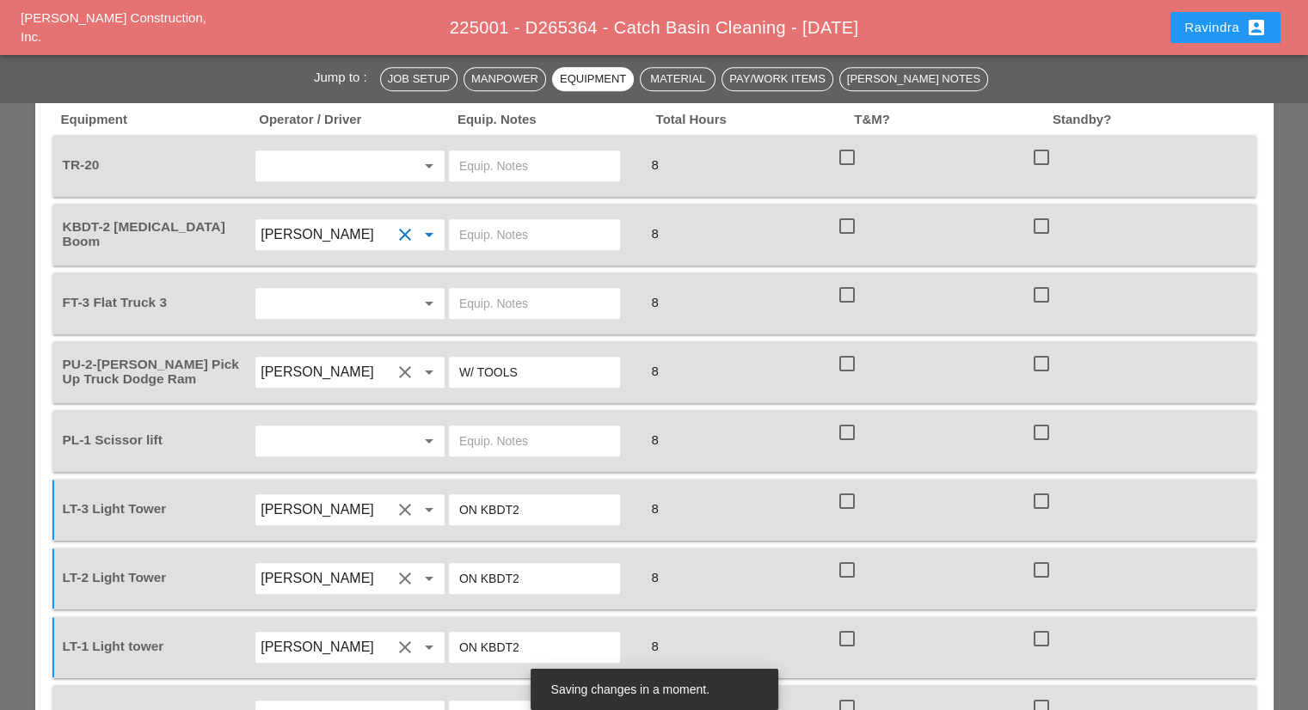
click at [531, 221] on input "text" at bounding box center [534, 235] width 150 height 28
type input "W/ LIGHT TOWERS"
click at [352, 142] on div "arrow_drop_down" at bounding box center [350, 166] width 194 height 48
click at [353, 156] on input "text" at bounding box center [326, 166] width 131 height 28
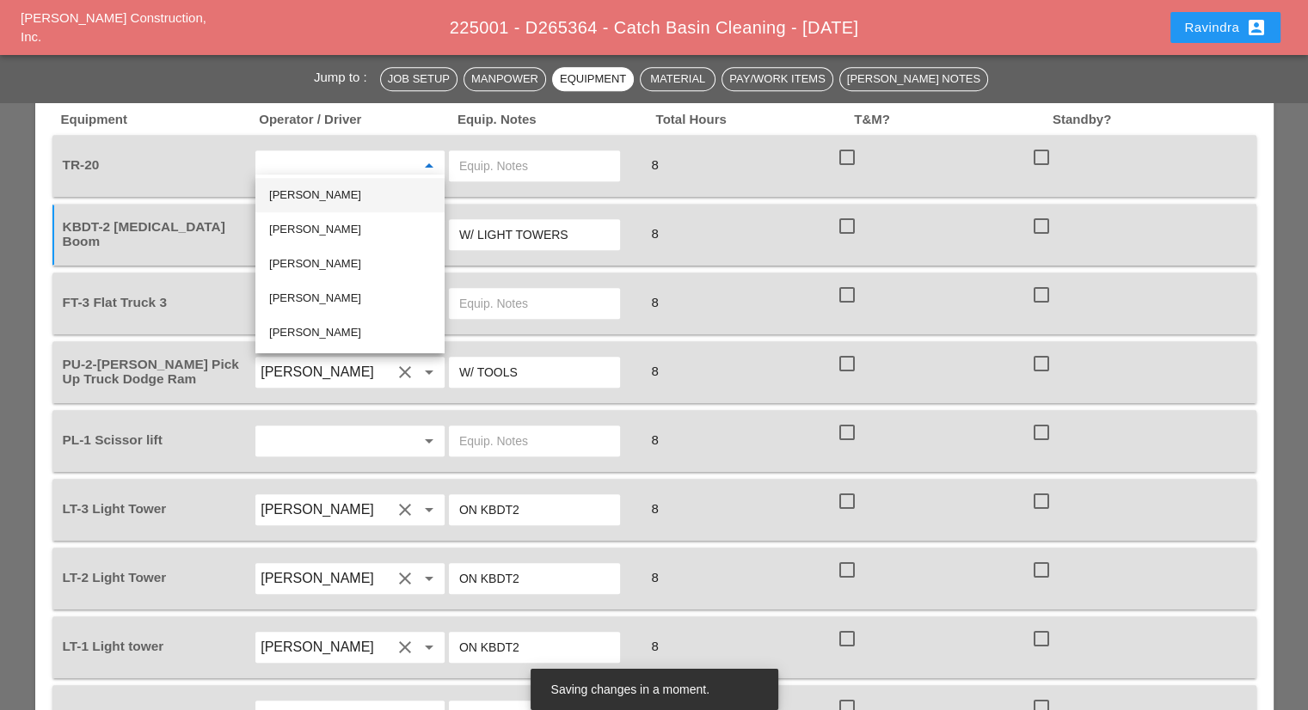
click at [336, 200] on div "Joshua Baker" at bounding box center [350, 195] width 162 height 21
type input "Joshua Baker"
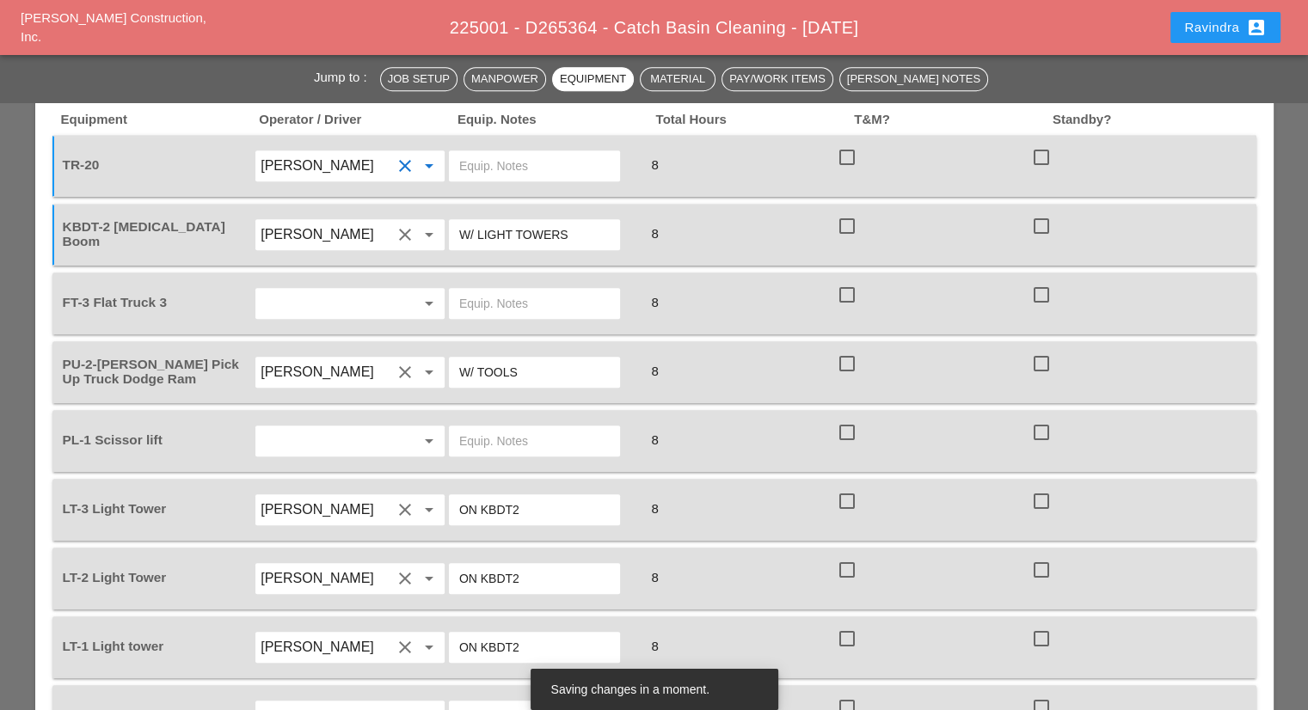
click at [509, 152] on input "text" at bounding box center [534, 166] width 150 height 28
type input "W/ KBDT"
click at [311, 427] on input "text" at bounding box center [326, 441] width 131 height 28
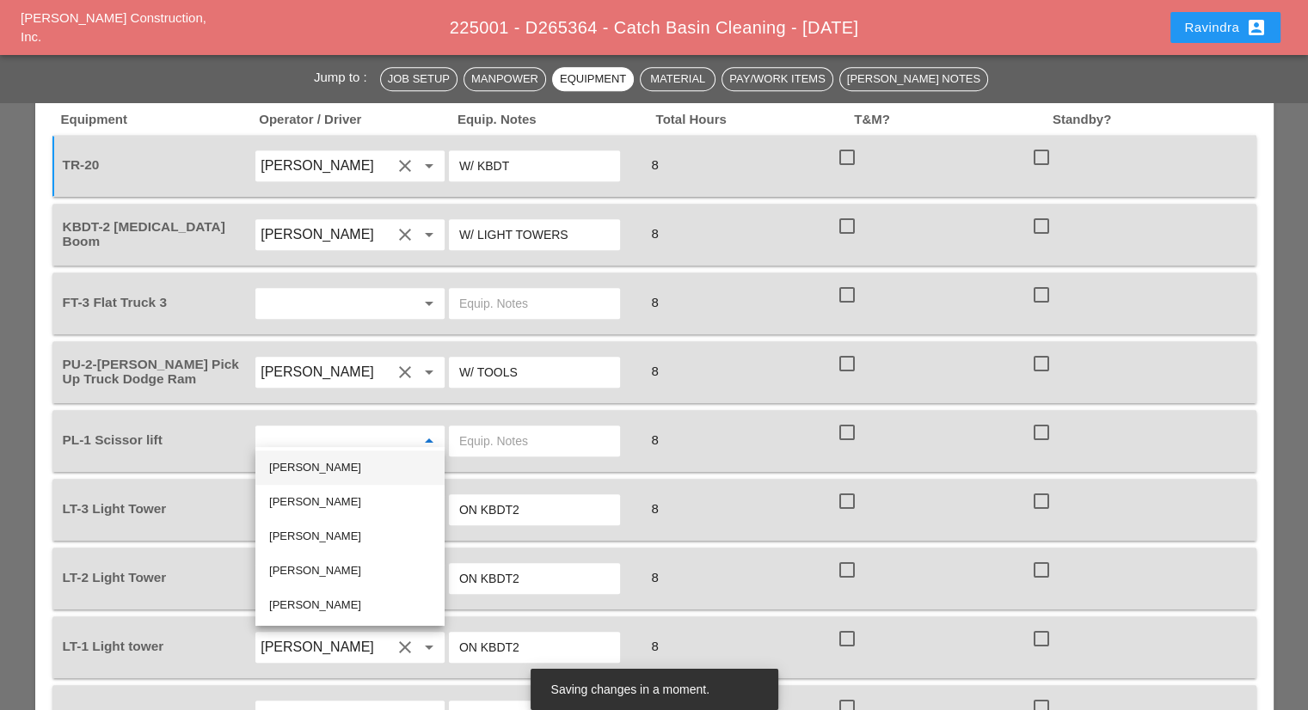
click at [323, 466] on div "Joshua Baker" at bounding box center [350, 468] width 162 height 21
type input "Joshua Baker"
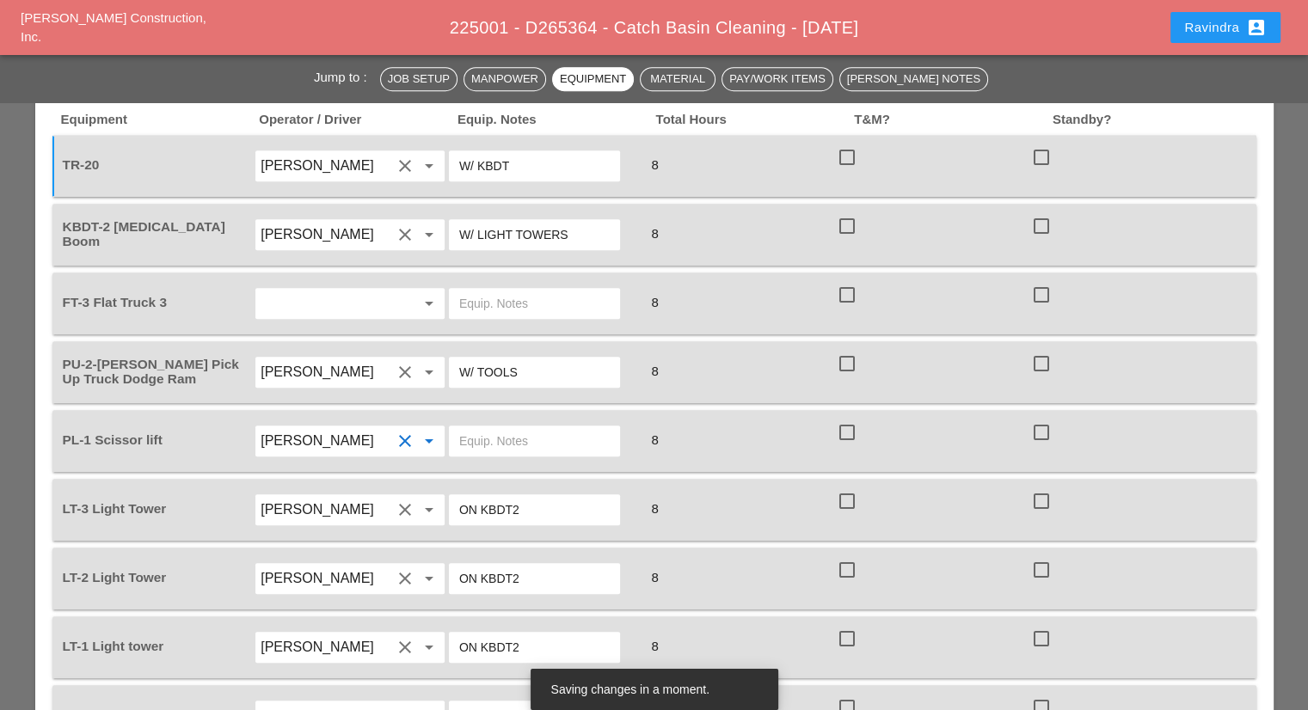
click at [507, 433] on input "text" at bounding box center [534, 441] width 150 height 28
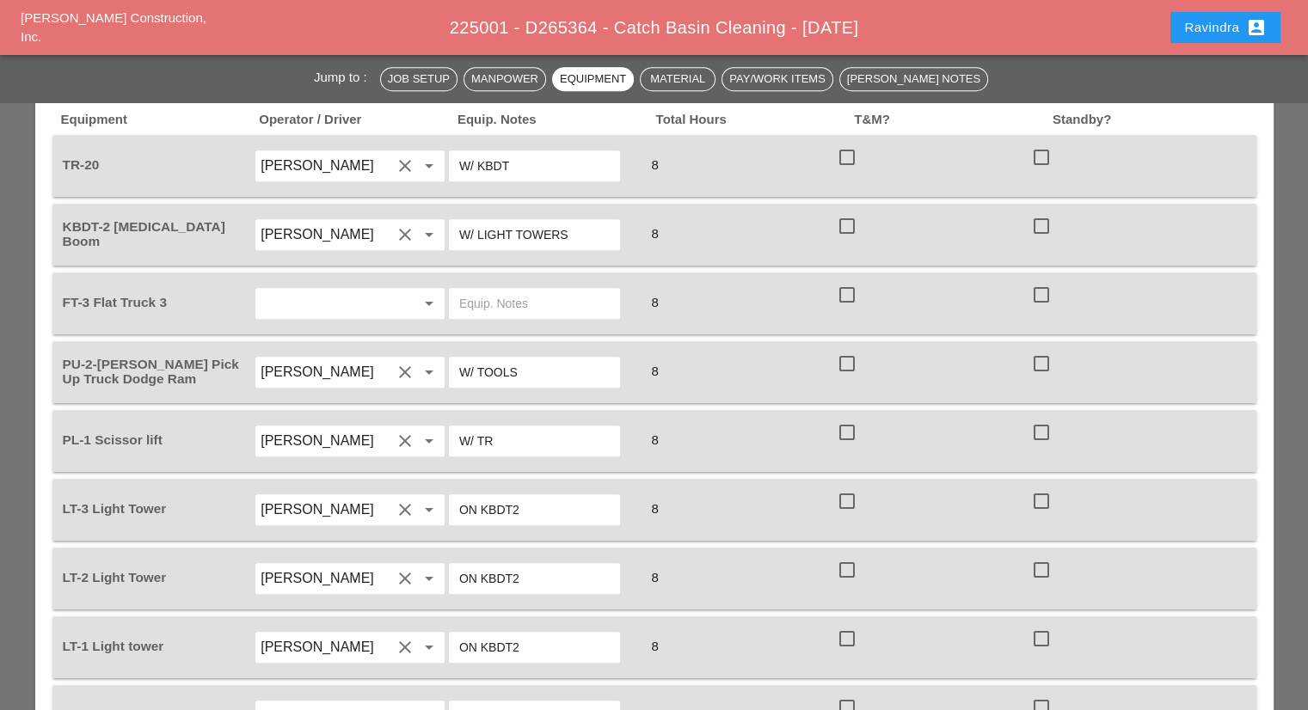
type input "W/ TR"
click at [372, 296] on input "text" at bounding box center [326, 304] width 131 height 28
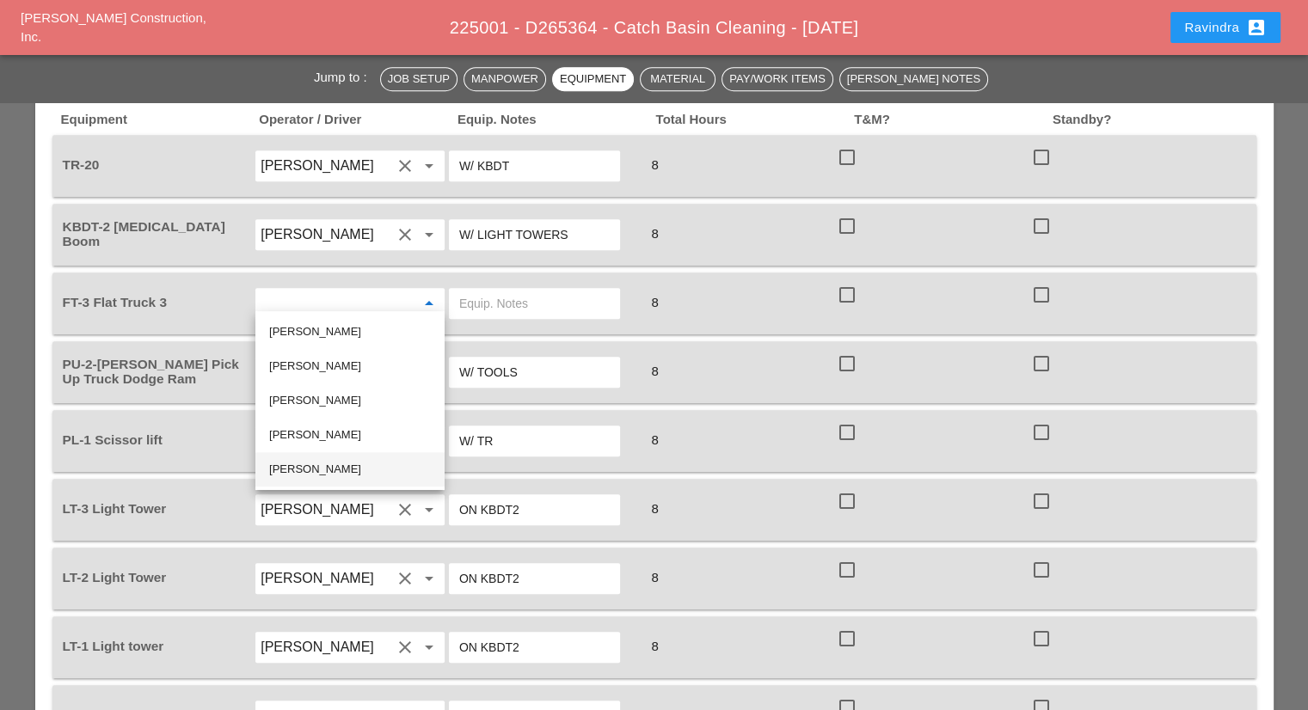
click at [333, 472] on div "Simao Pinheiro" at bounding box center [350, 469] width 162 height 21
type input "Simao Pinheiro"
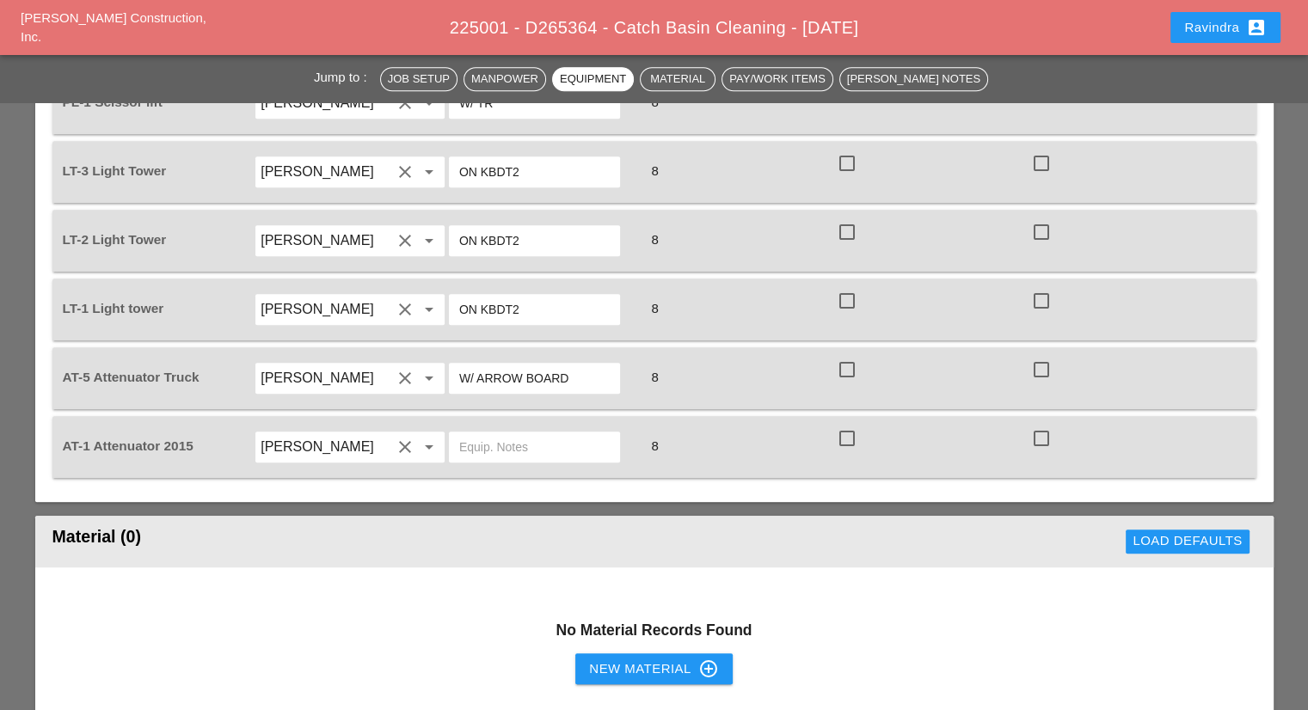
scroll to position [1462, 0]
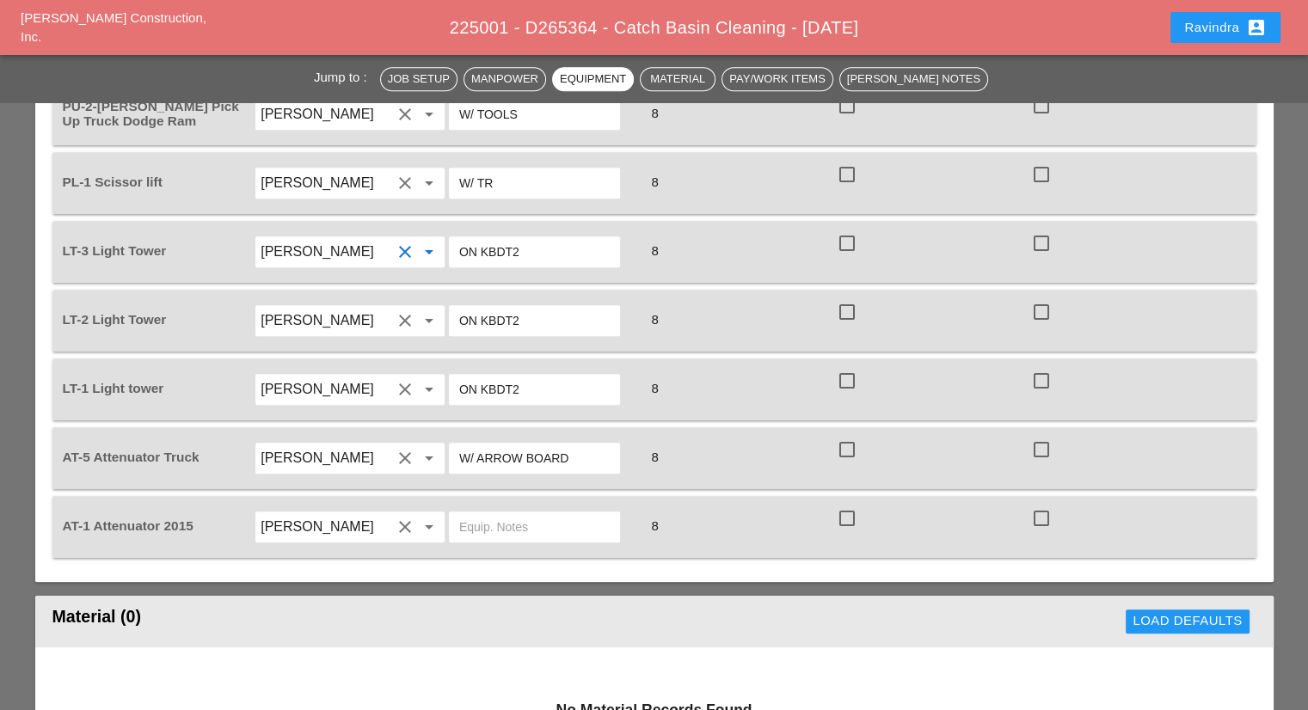
click at [382, 240] on input "Joshua Baker" at bounding box center [326, 252] width 131 height 28
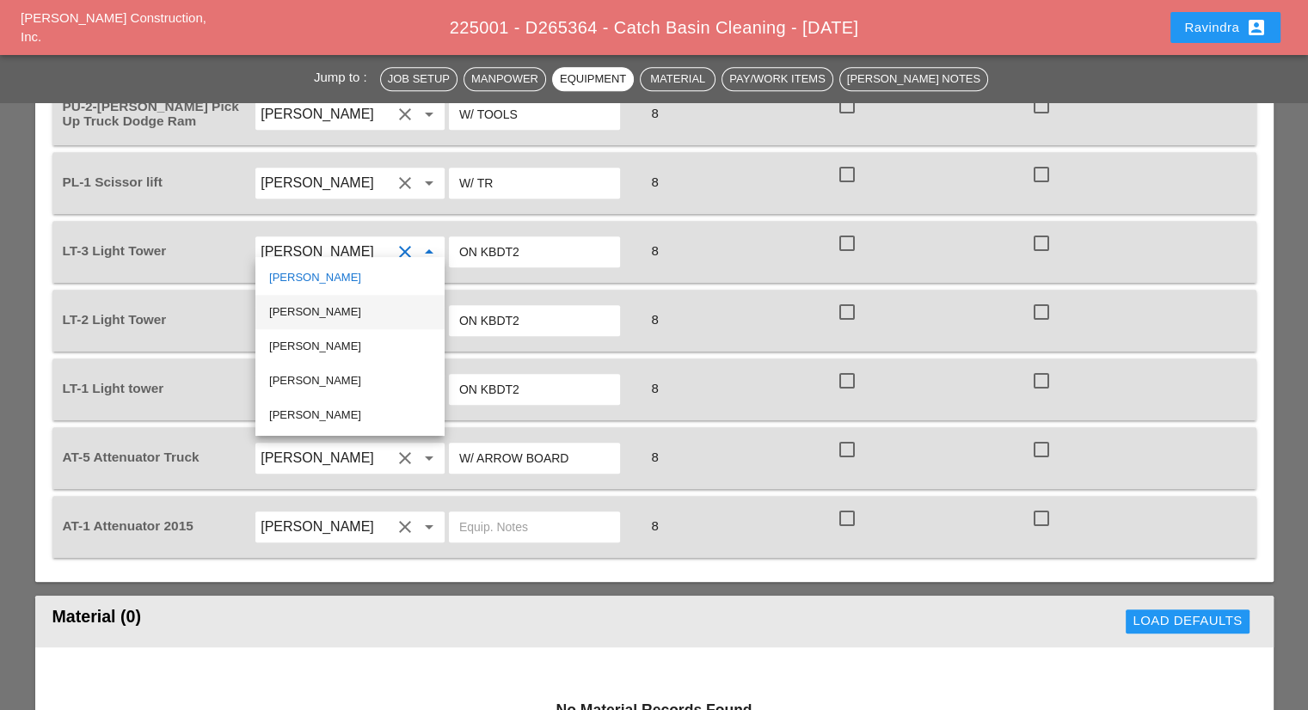
click at [323, 314] on div "Ricardo Capao" at bounding box center [350, 312] width 162 height 21
type input "Ricardo Capao"
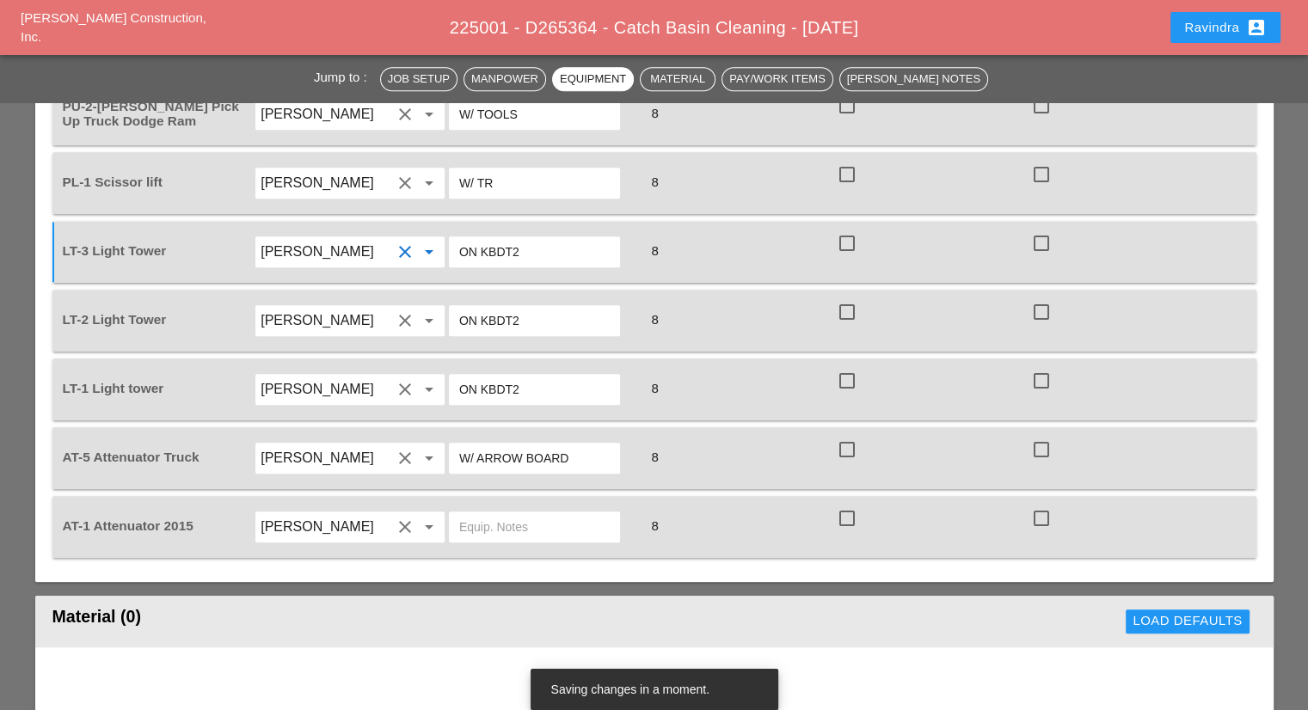
drag, startPoint x: 529, startPoint y: 245, endPoint x: 386, endPoint y: 252, distance: 142.9
click at [386, 252] on div "LT-3 Light Tower Ricardo Capao clear arrow_drop_down ON KBDT2 8 check_box_outli…" at bounding box center [641, 252] width 1164 height 48
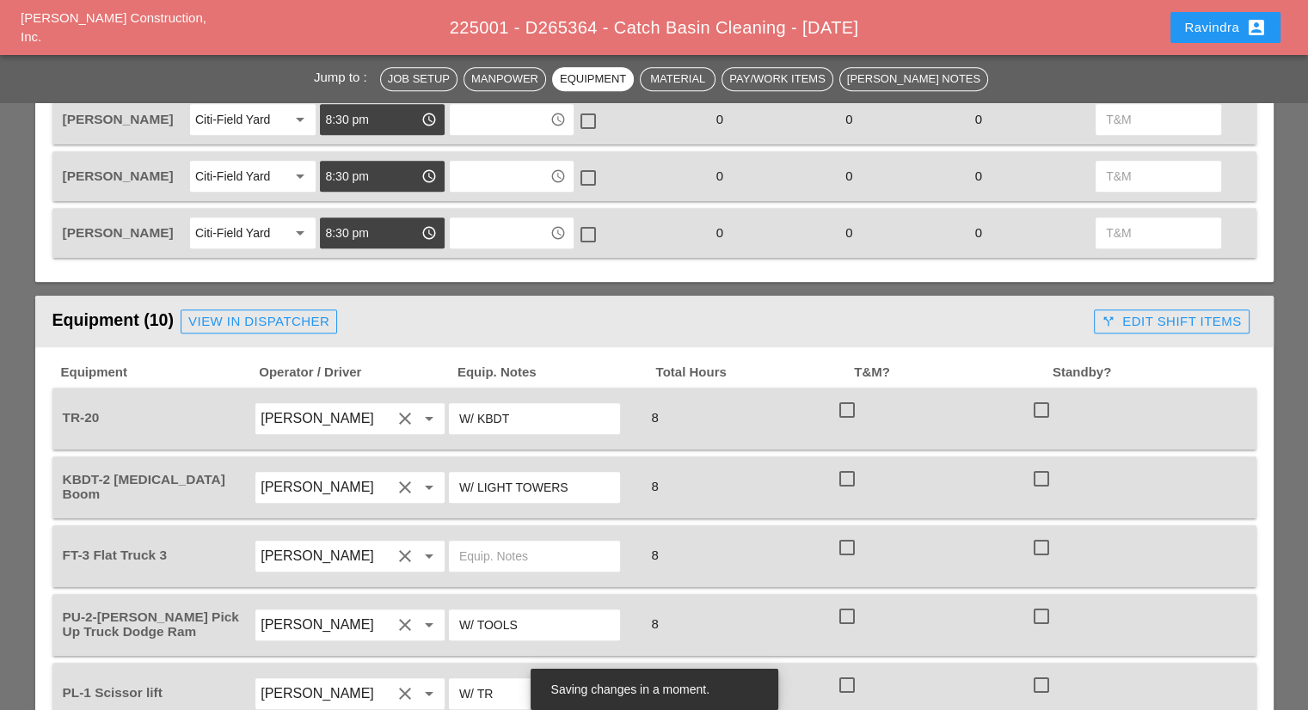
scroll to position [1118, 0]
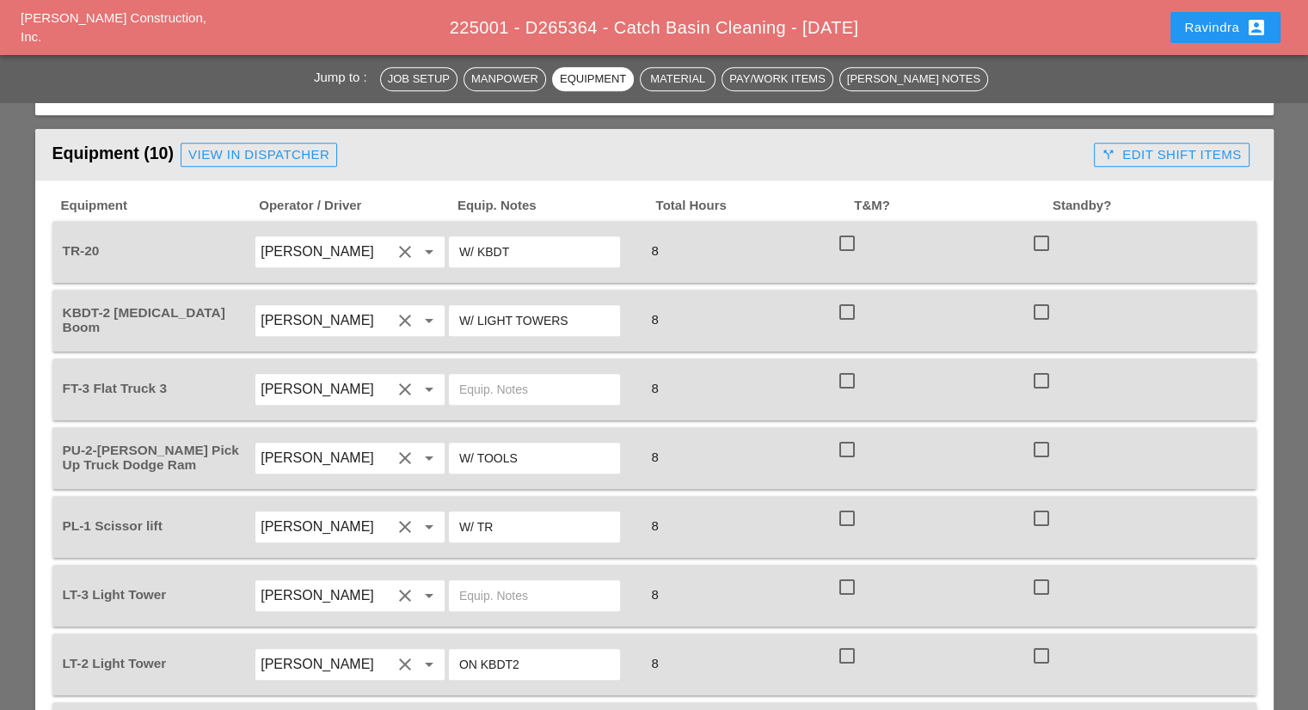
click at [503, 381] on input "text" at bounding box center [534, 390] width 150 height 28
type input "W/ MATERIALS"
click at [1210, 12] on button "Ravindra account_box" at bounding box center [1225, 27] width 110 height 31
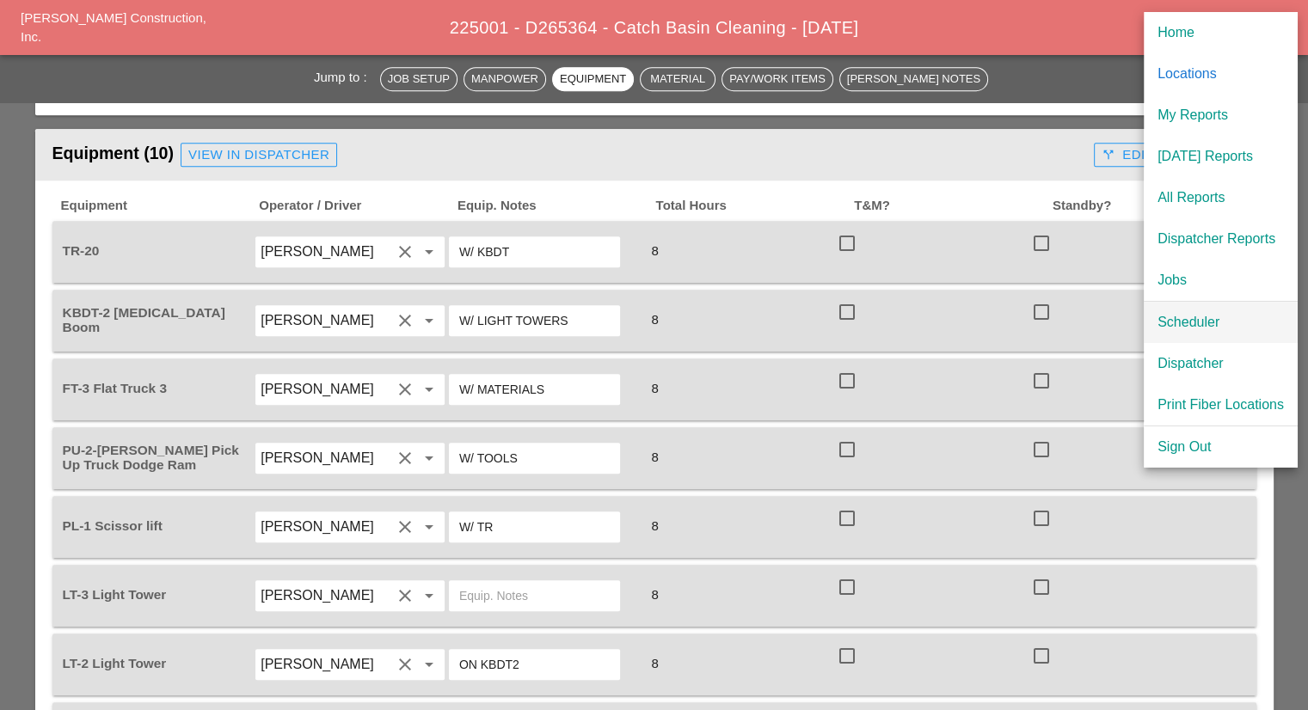
click at [1196, 324] on div "Scheduler" at bounding box center [1221, 322] width 126 height 21
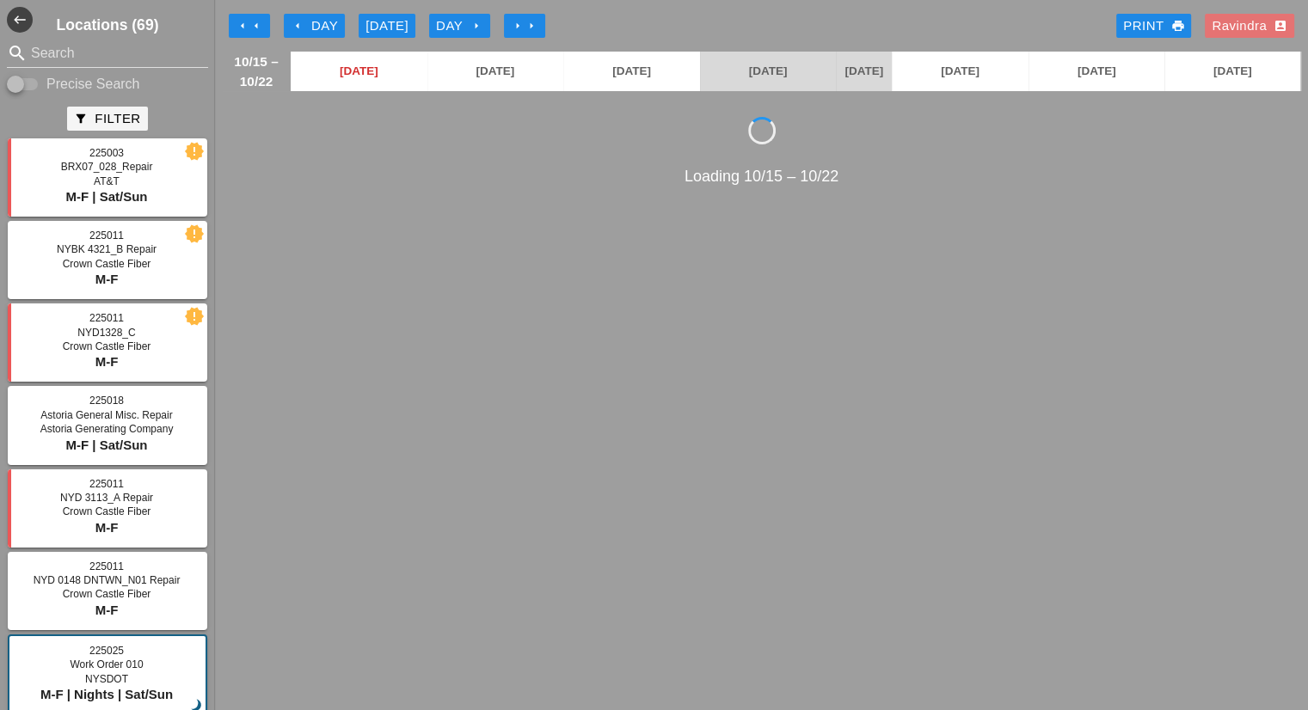
click at [74, 36] on div "Locations (69) search Search Precise Search filter_alt Filter 225003 BRX07_028_…" at bounding box center [107, 355] width 215 height 710
click at [66, 53] on input "Search" at bounding box center [107, 54] width 153 height 28
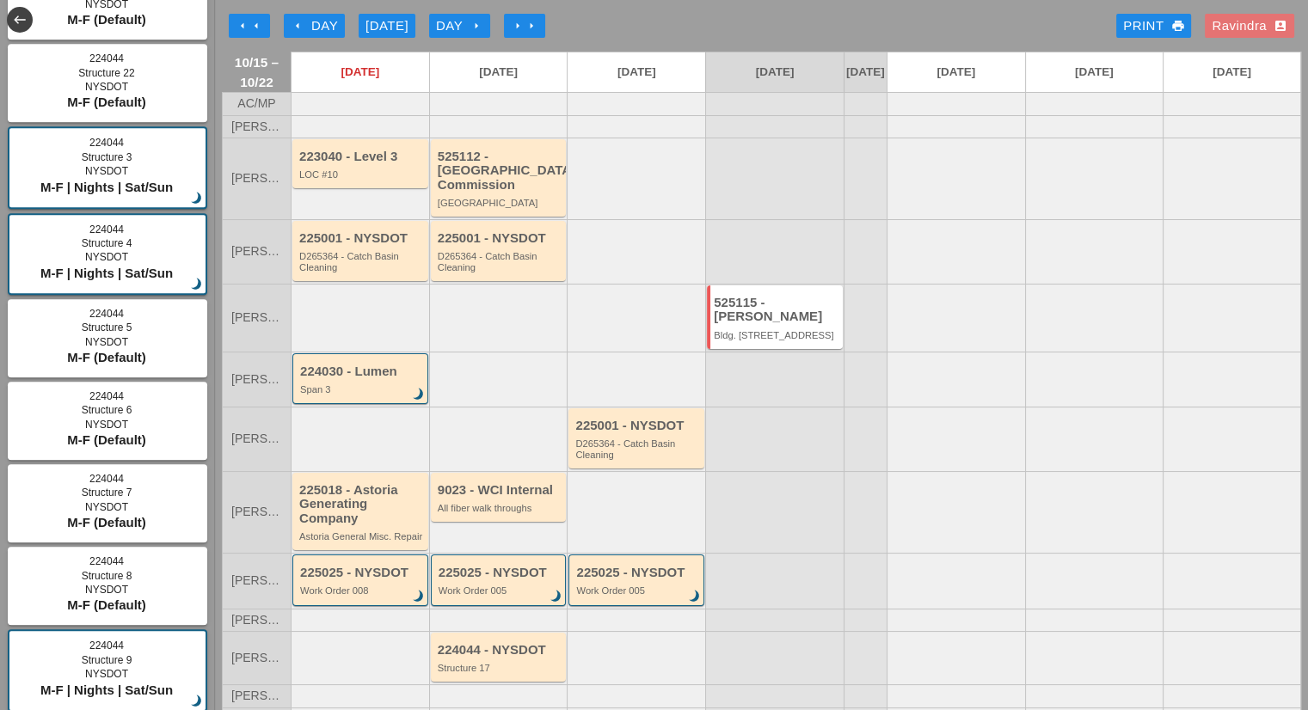
scroll to position [1303, 0]
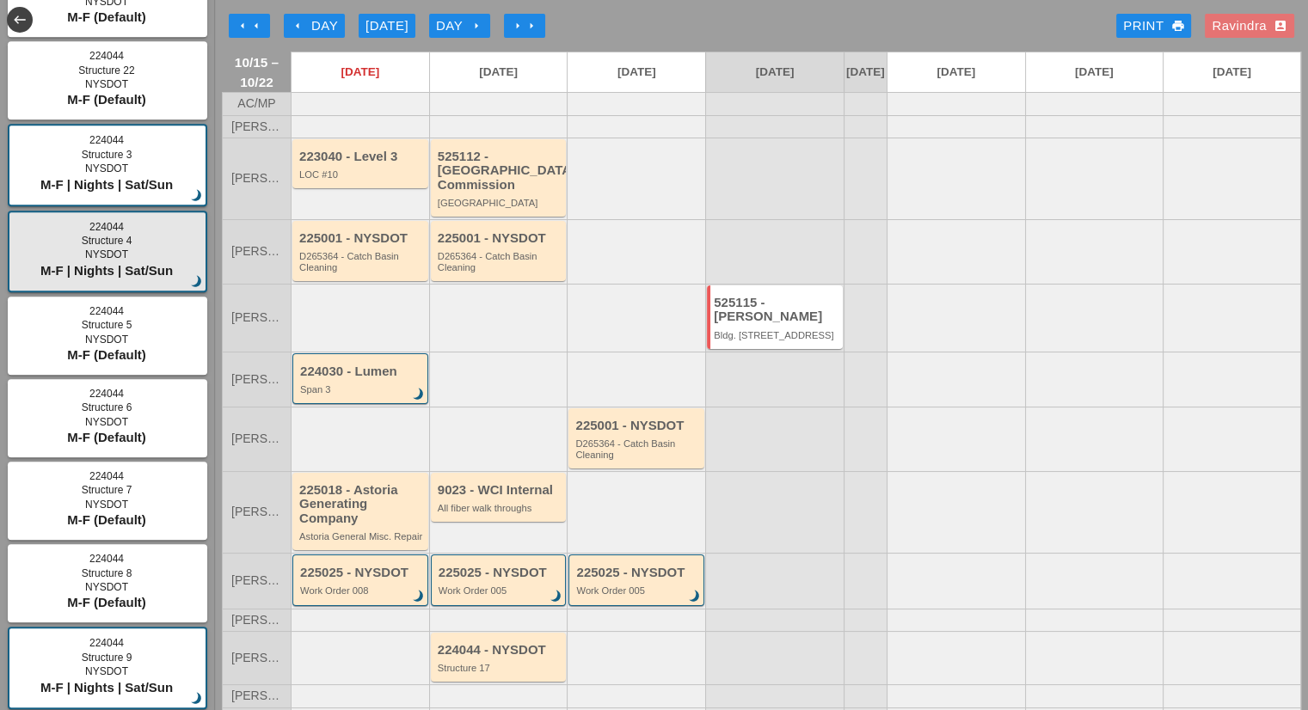
type input "structure 4"
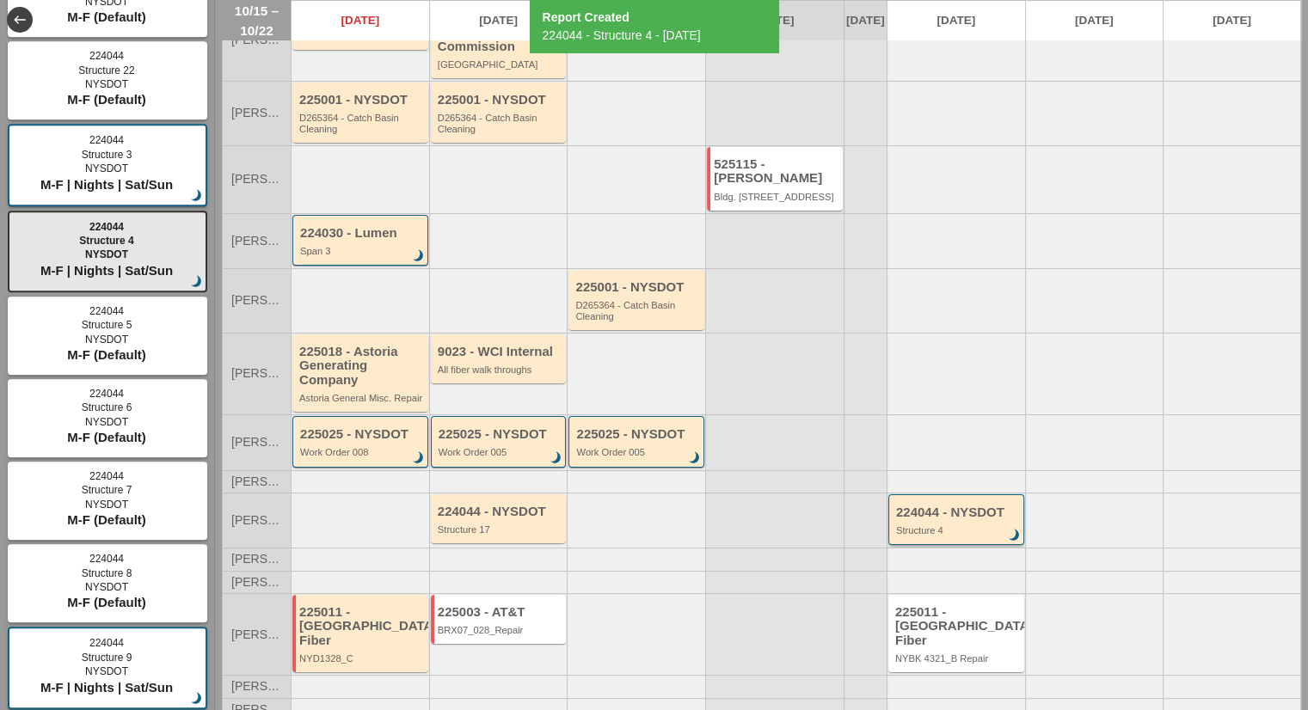
scroll to position [139, 0]
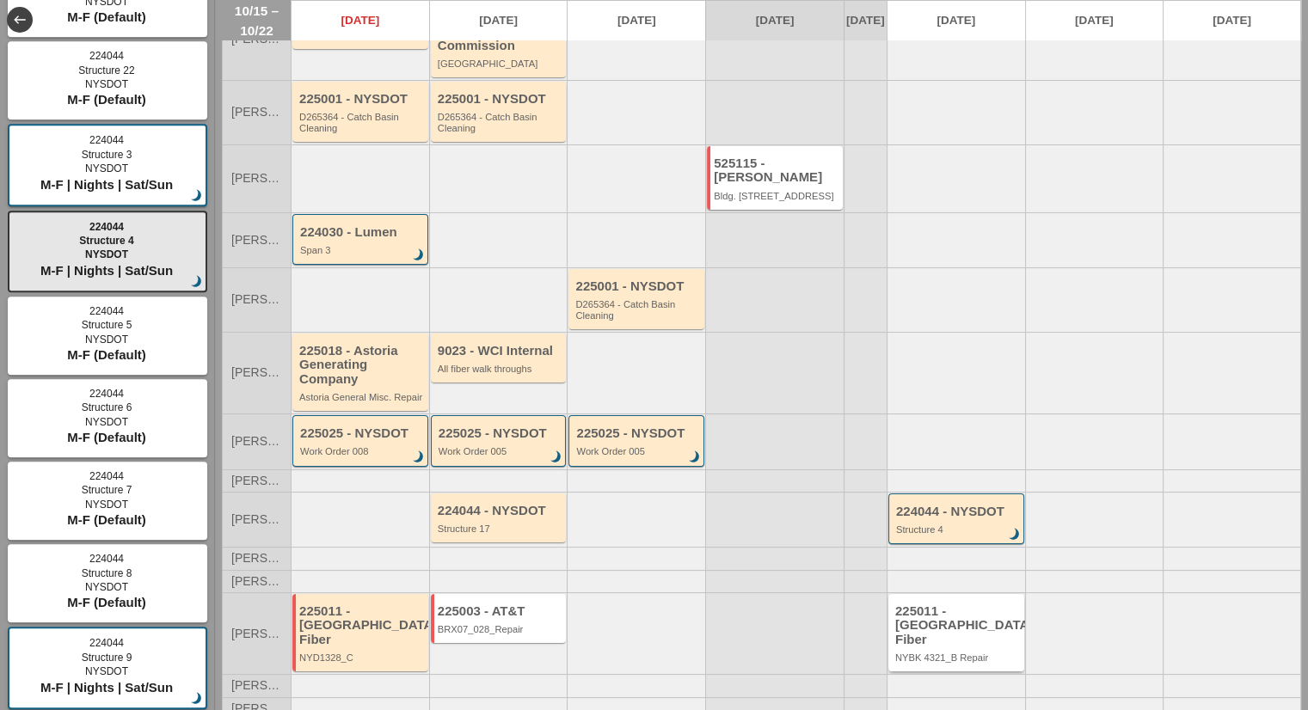
click at [943, 637] on div "225011 - Crown Castle Fiber NYBK 4321_B Repair" at bounding box center [957, 634] width 125 height 59
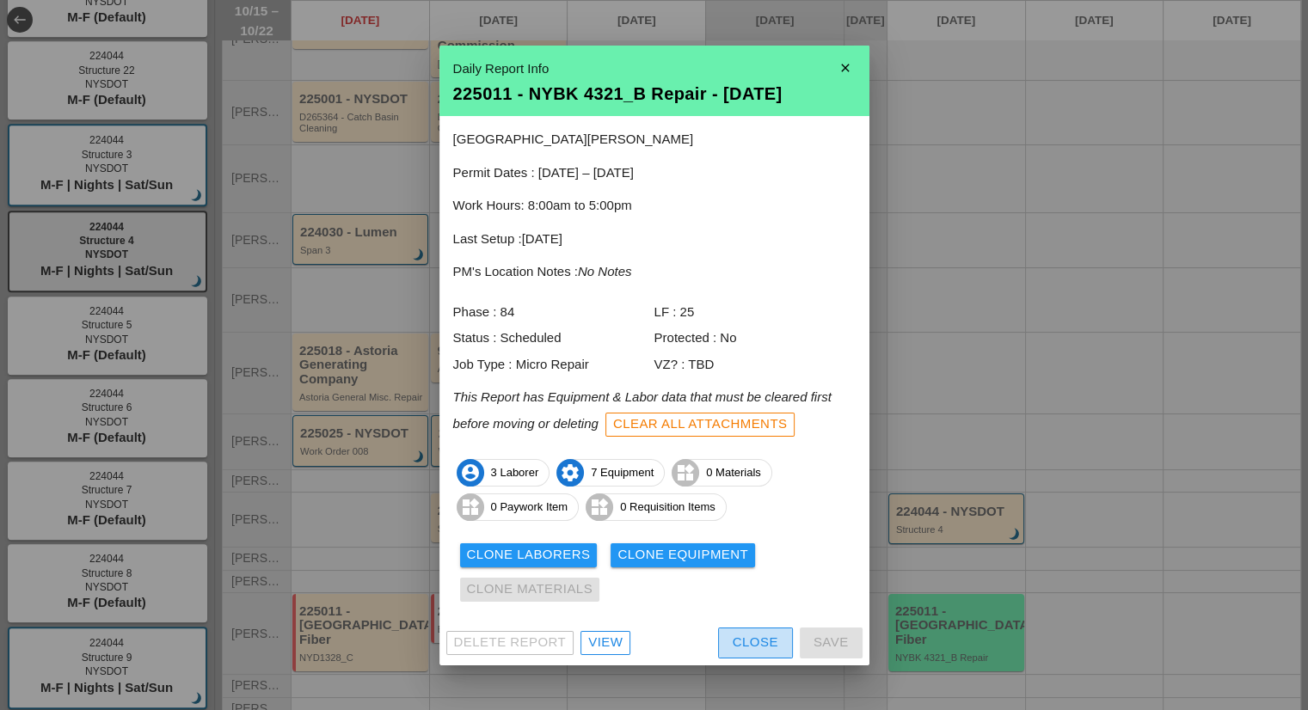
click at [763, 642] on div "Close" at bounding box center [756, 643] width 46 height 20
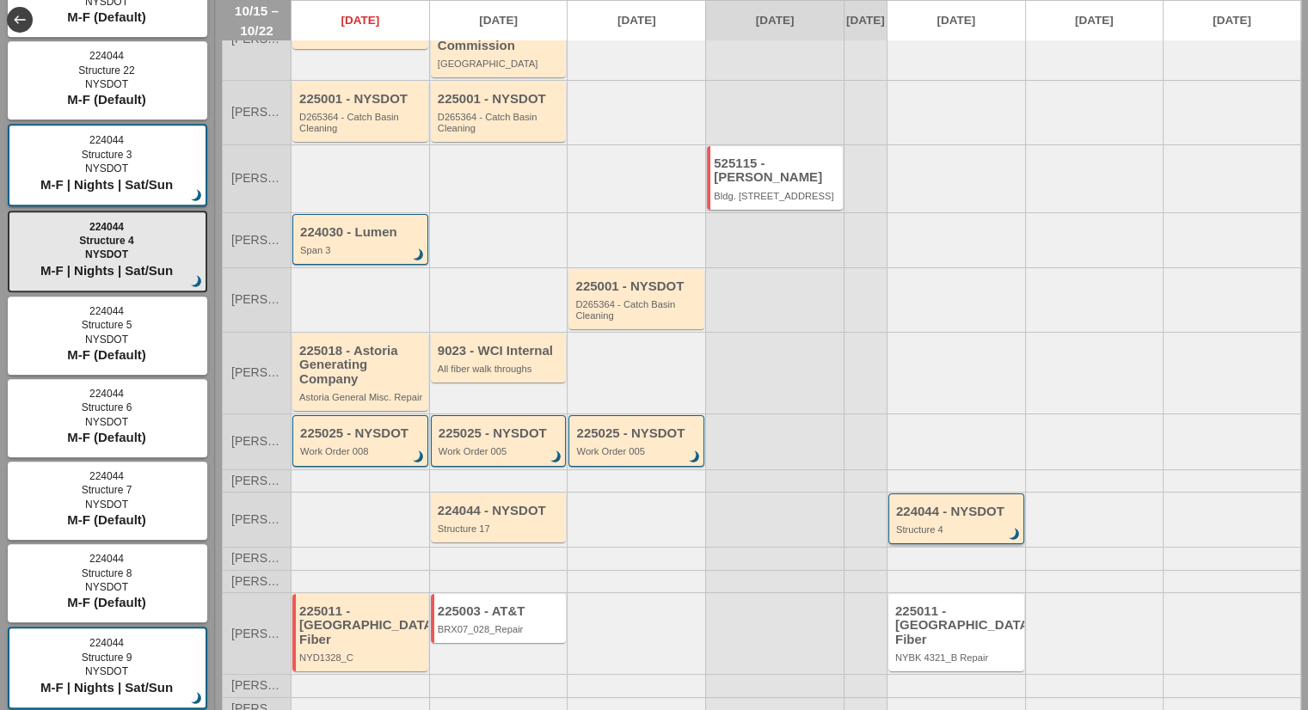
click at [980, 525] on div "224044 - NYSDOT Structure 4 brightness_3" at bounding box center [957, 520] width 123 height 31
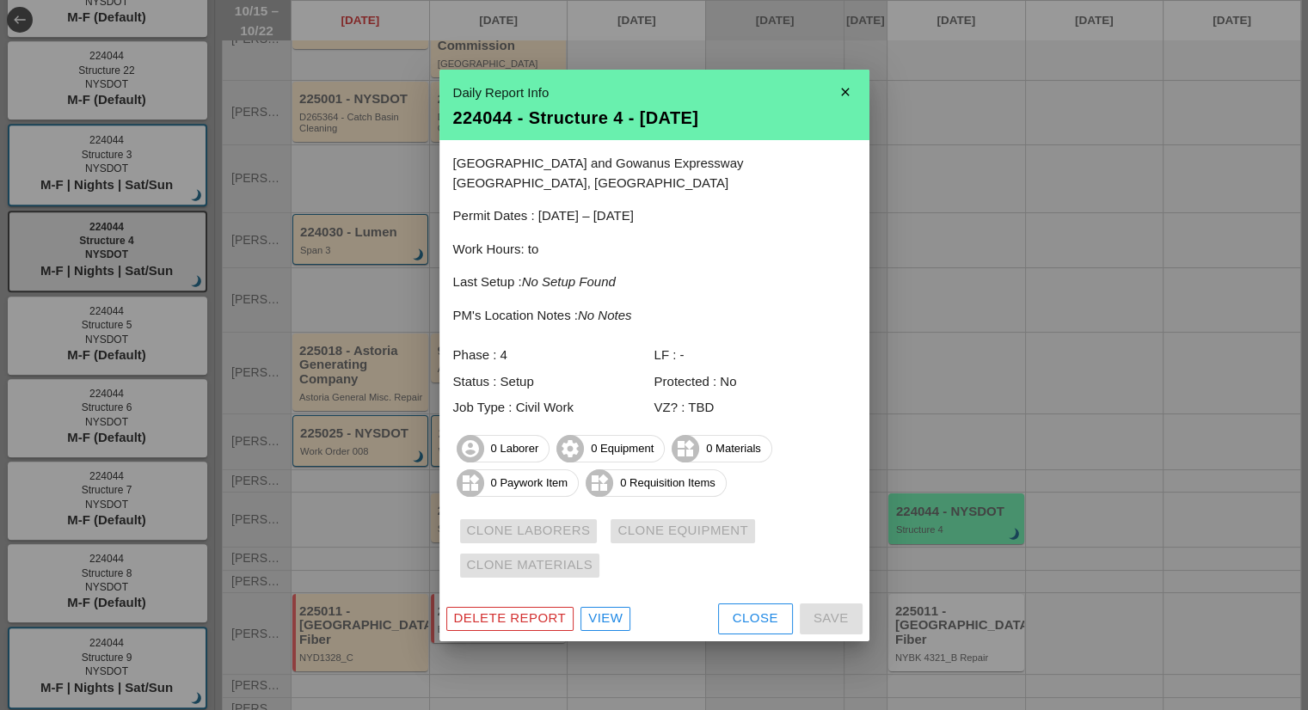
click at [609, 613] on div "View" at bounding box center [605, 619] width 34 height 20
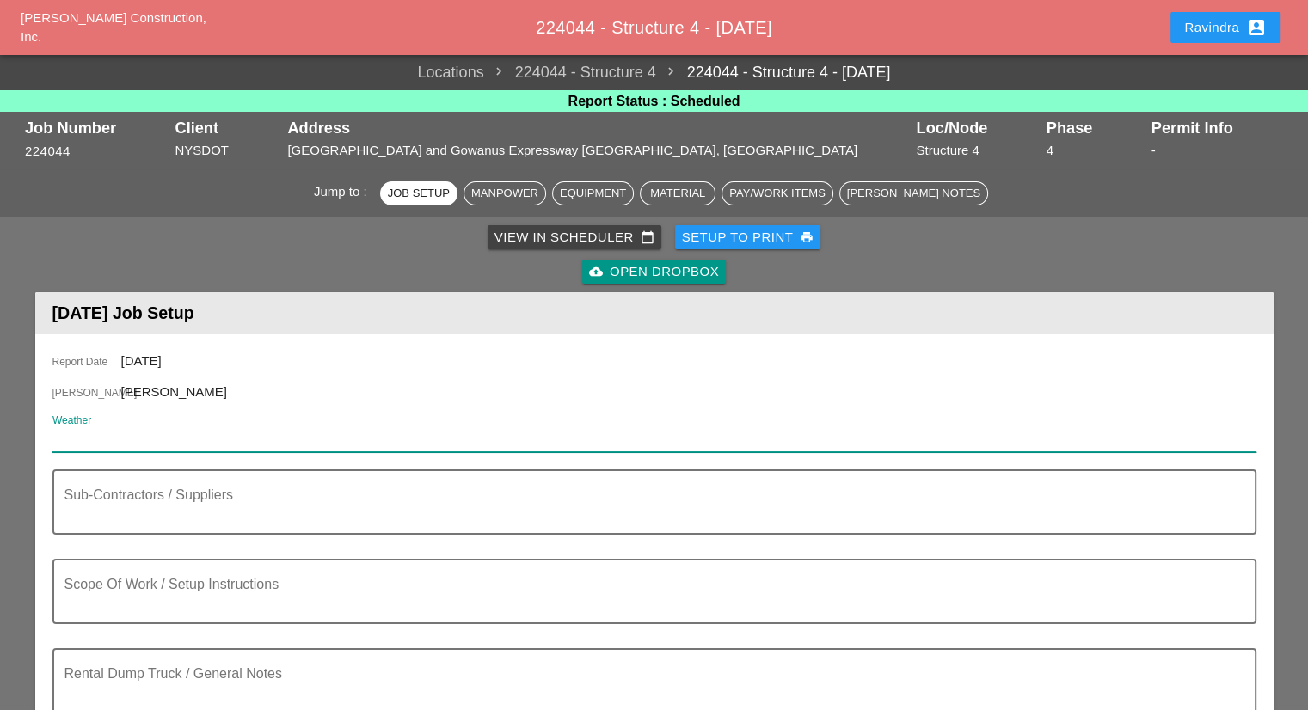
paste input "Mon 20 Day 66° 40% WSW 12 mph Showers in the morning, then partly cloudy in the…"
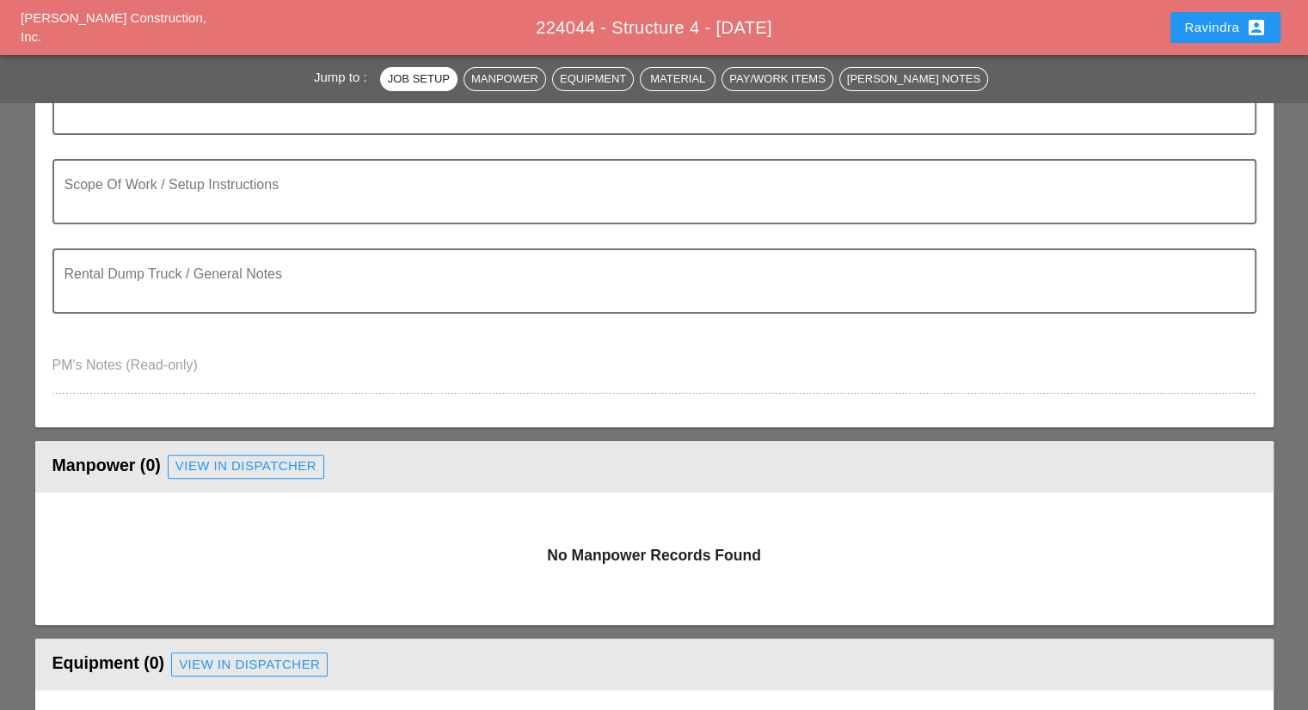
scroll to position [430, 0]
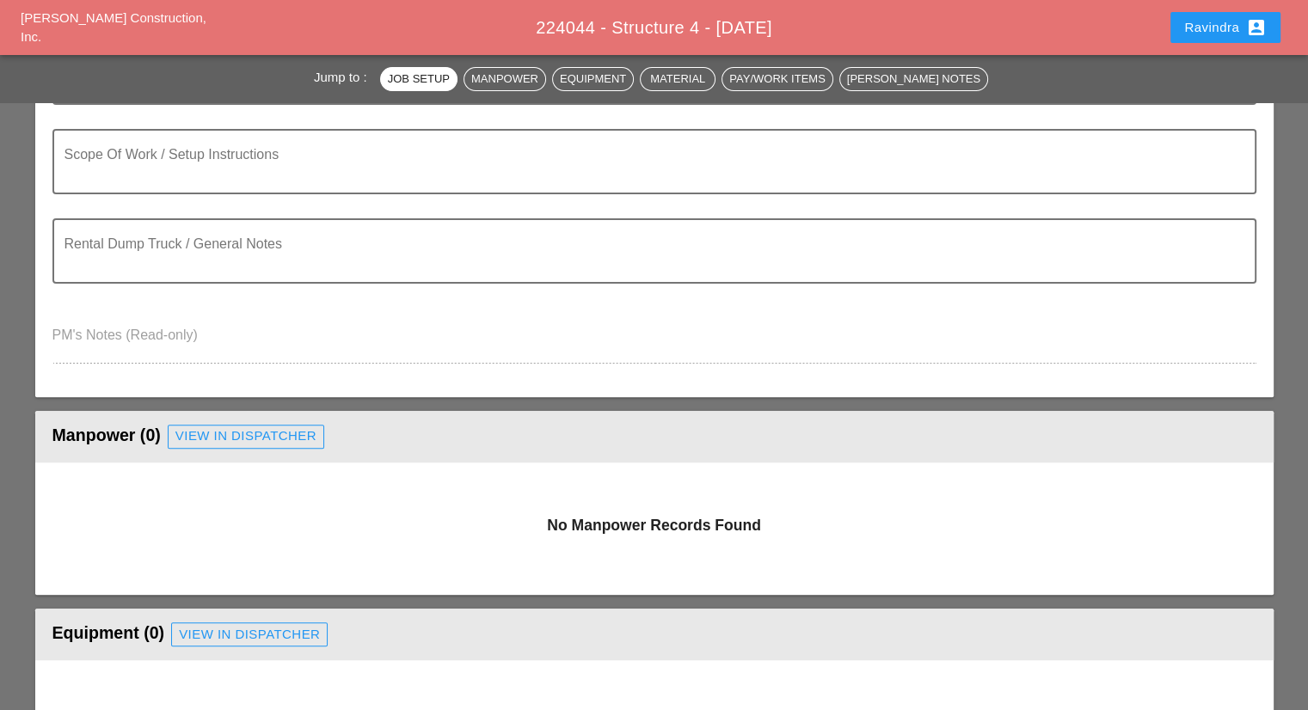
type input "Mon 20 Day 66° 40% WSW 12 mph Showers in the morning, then partly cloudy in the…"
click at [255, 434] on div "View in Dispatcher" at bounding box center [245, 437] width 141 height 20
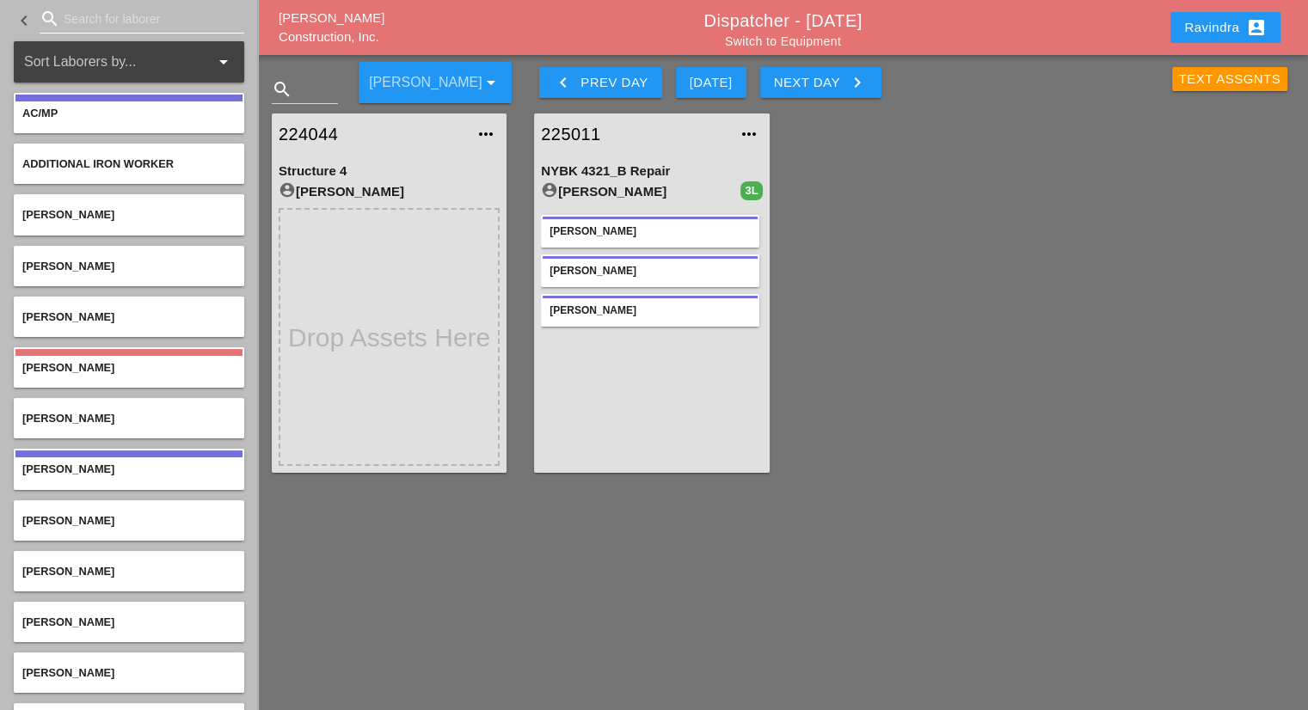
click at [120, 25] on input "Search for laborer" at bounding box center [142, 19] width 157 height 28
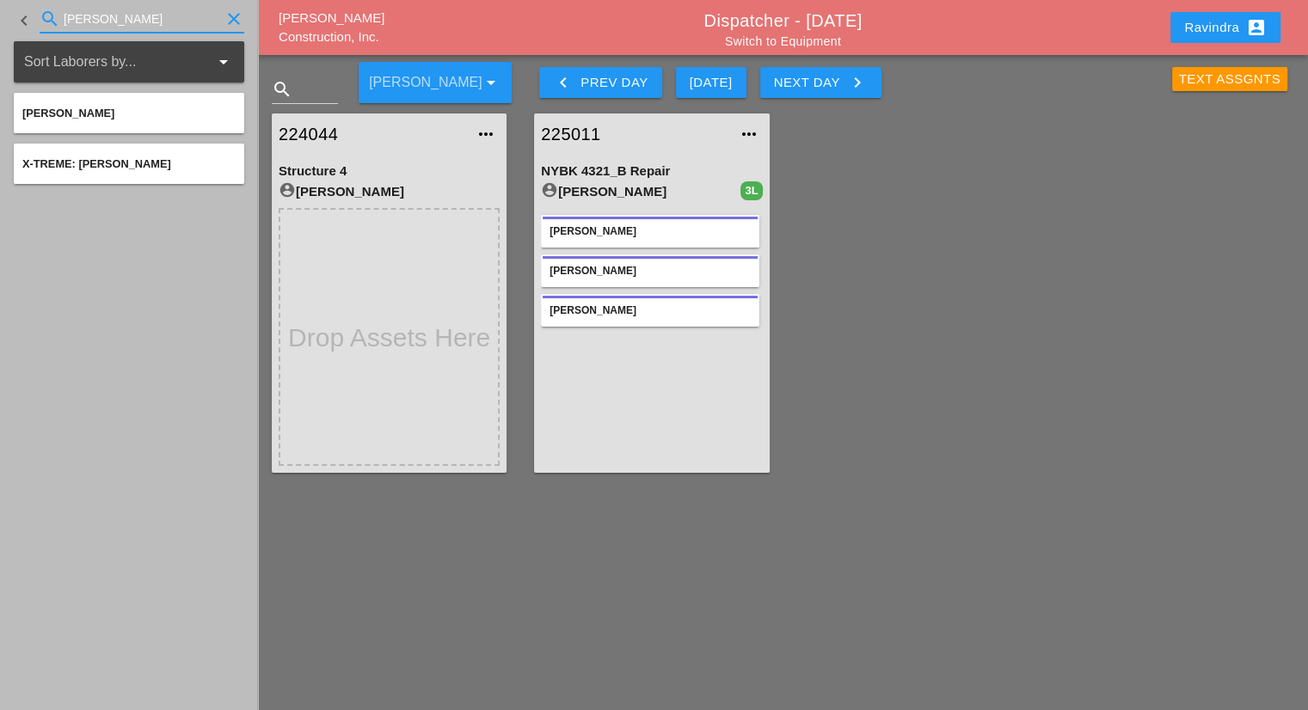
type input "tommy"
drag, startPoint x: 124, startPoint y: 20, endPoint x: 0, endPoint y: -4, distance: 126.2
click at [0, 0] on html "Select All Select Default Crew Remove All More Location Details... Select All S…" at bounding box center [654, 355] width 1308 height 710
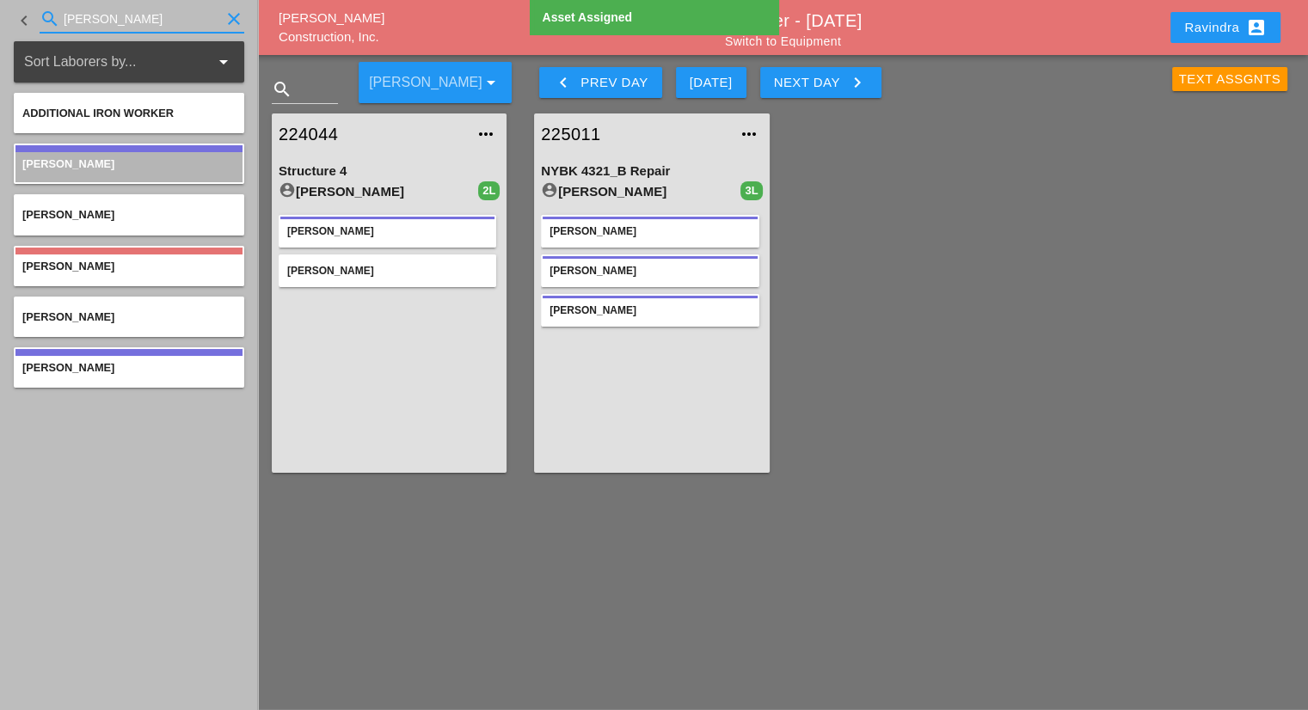
drag, startPoint x: 126, startPoint y: 22, endPoint x: 0, endPoint y: 2, distance: 127.2
click at [0, 2] on div "keyboard_arrow_left search dan clear" at bounding box center [129, 20] width 258 height 41
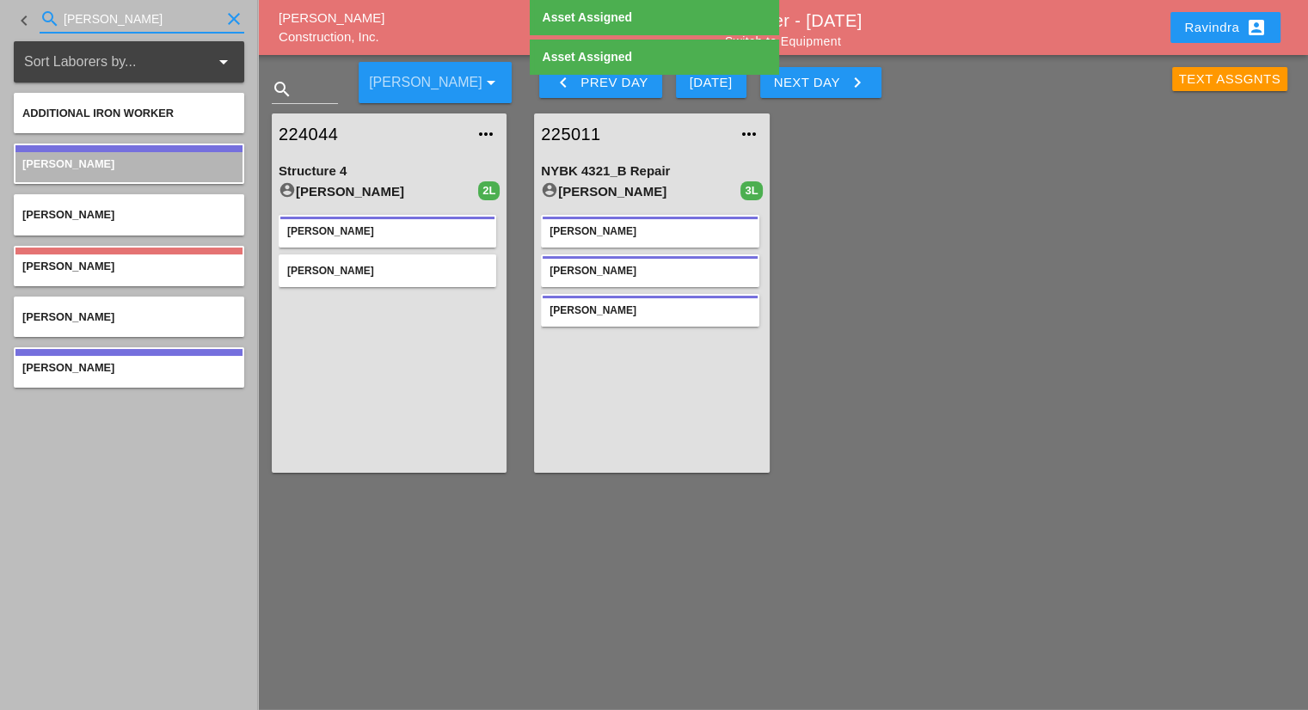
type input "j"
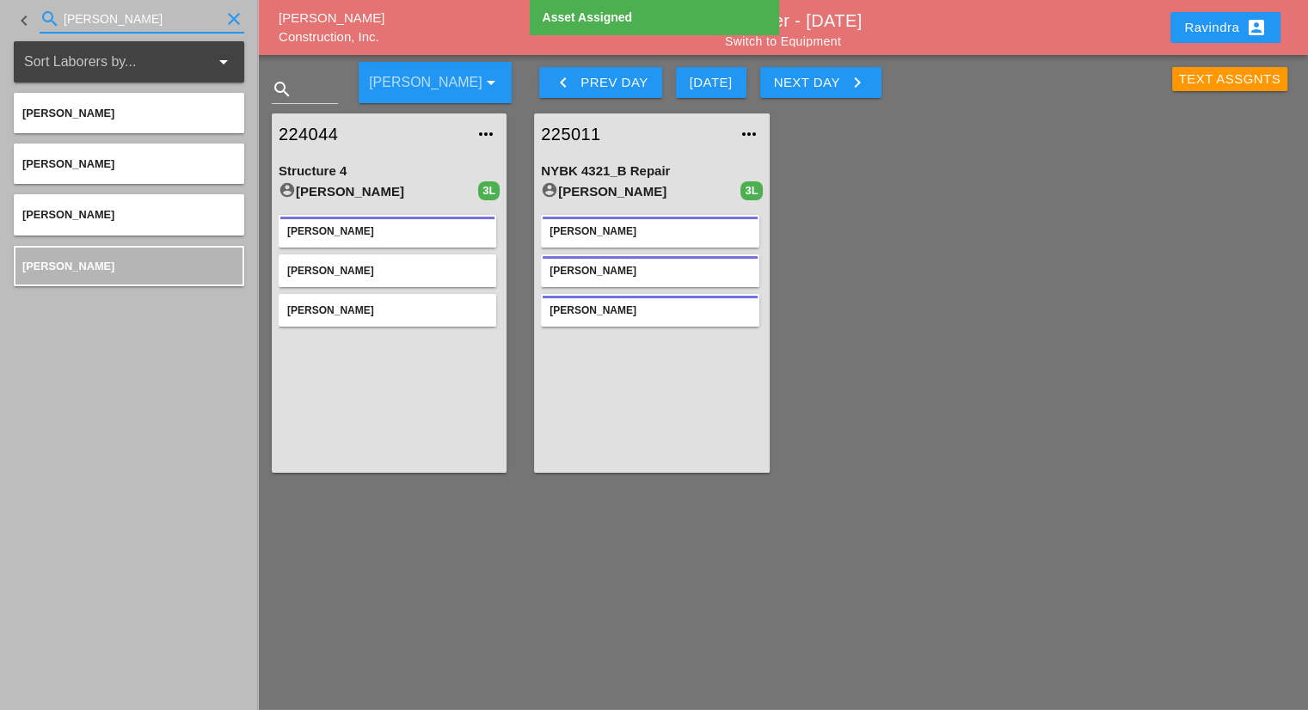
drag, startPoint x: 127, startPoint y: 13, endPoint x: 0, endPoint y: 3, distance: 127.6
click at [0, 3] on div "keyboard_arrow_left search josh clear" at bounding box center [129, 20] width 258 height 41
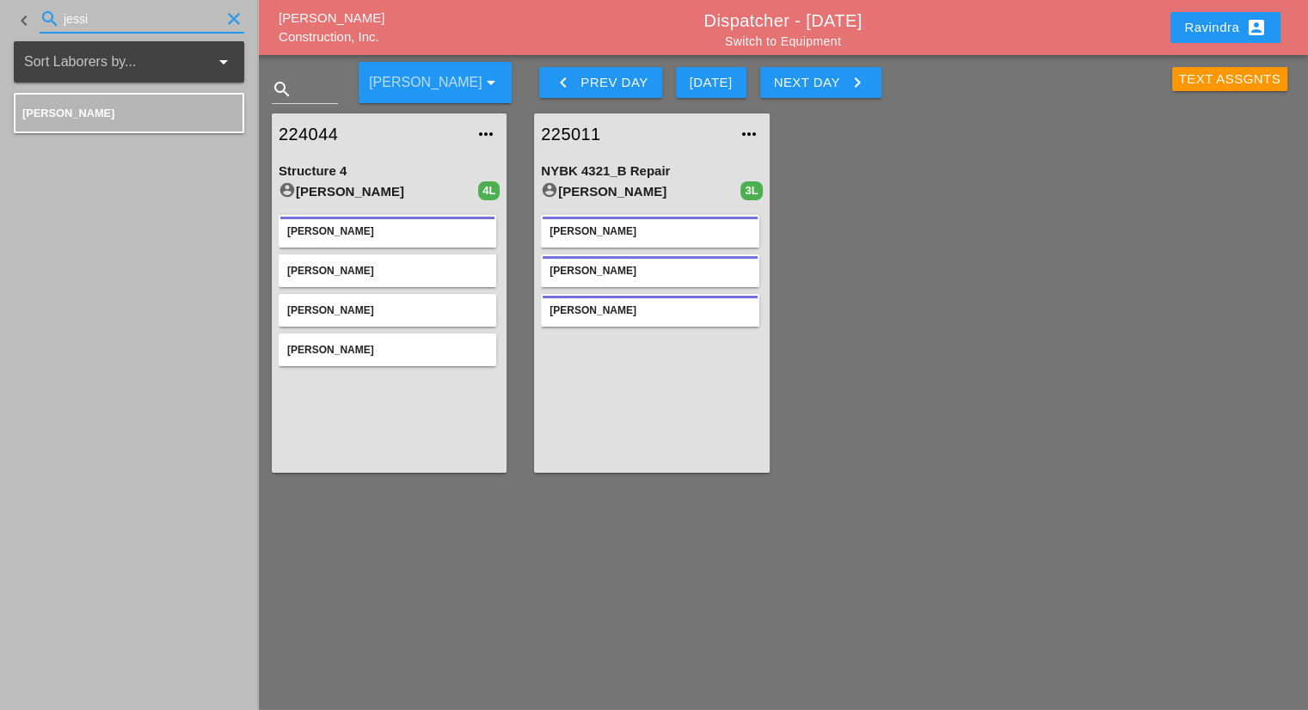
drag, startPoint x: 144, startPoint y: 20, endPoint x: 0, endPoint y: 25, distance: 143.7
click at [0, 25] on div "keyboard_arrow_left search jessi clear" at bounding box center [129, 20] width 258 height 41
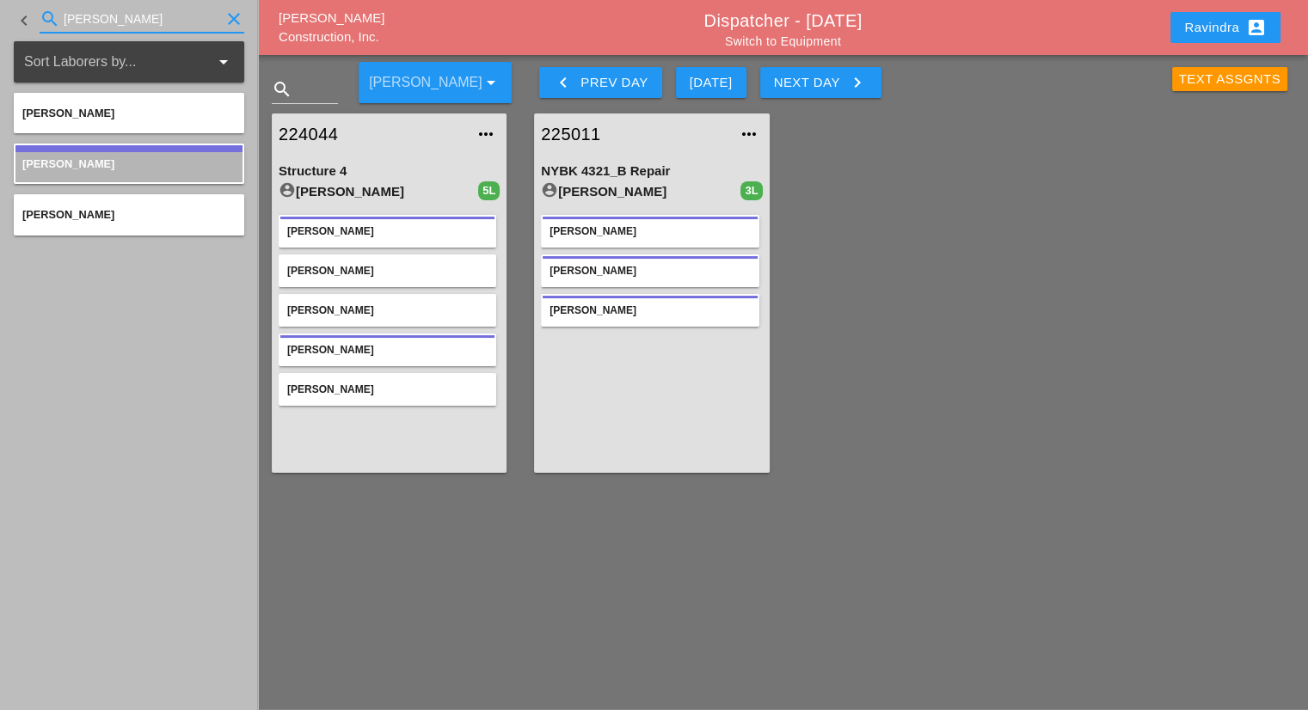
drag, startPoint x: 118, startPoint y: 21, endPoint x: 0, endPoint y: 16, distance: 117.9
click at [0, 16] on div "keyboard_arrow_left search simon clear" at bounding box center [129, 20] width 258 height 41
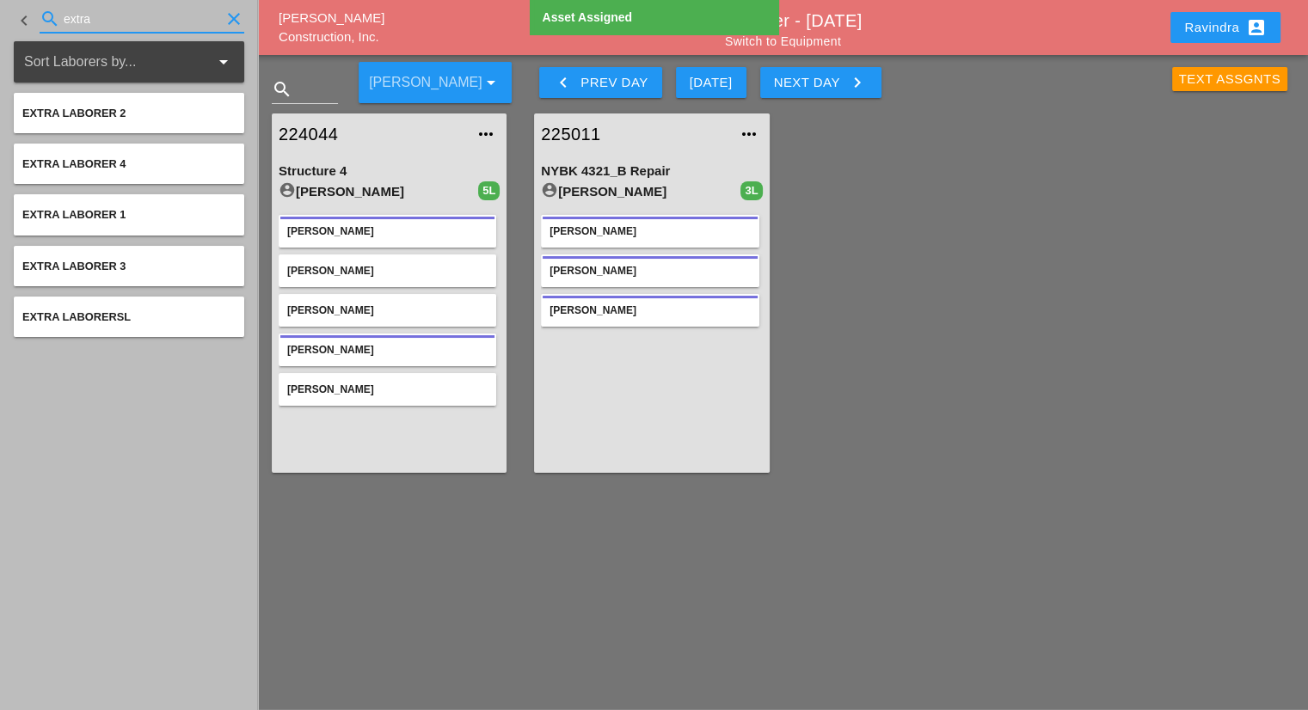
type input "extra"
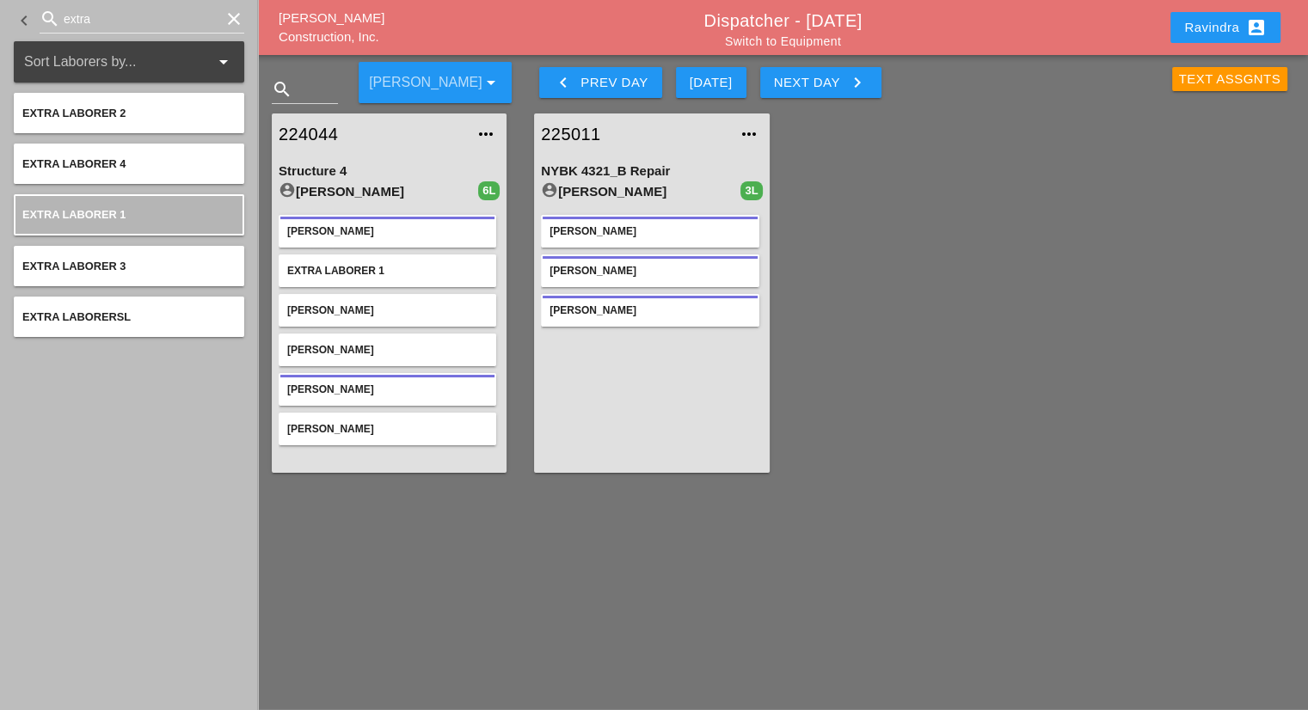
click at [805, 48] on div "Westmoreland Construction, Inc. Dispatcher - 10/20/2025 Switch to Equipment Rav…" at bounding box center [783, 27] width 1050 height 55
click at [792, 42] on link "Switch to Equipment" at bounding box center [783, 41] width 116 height 14
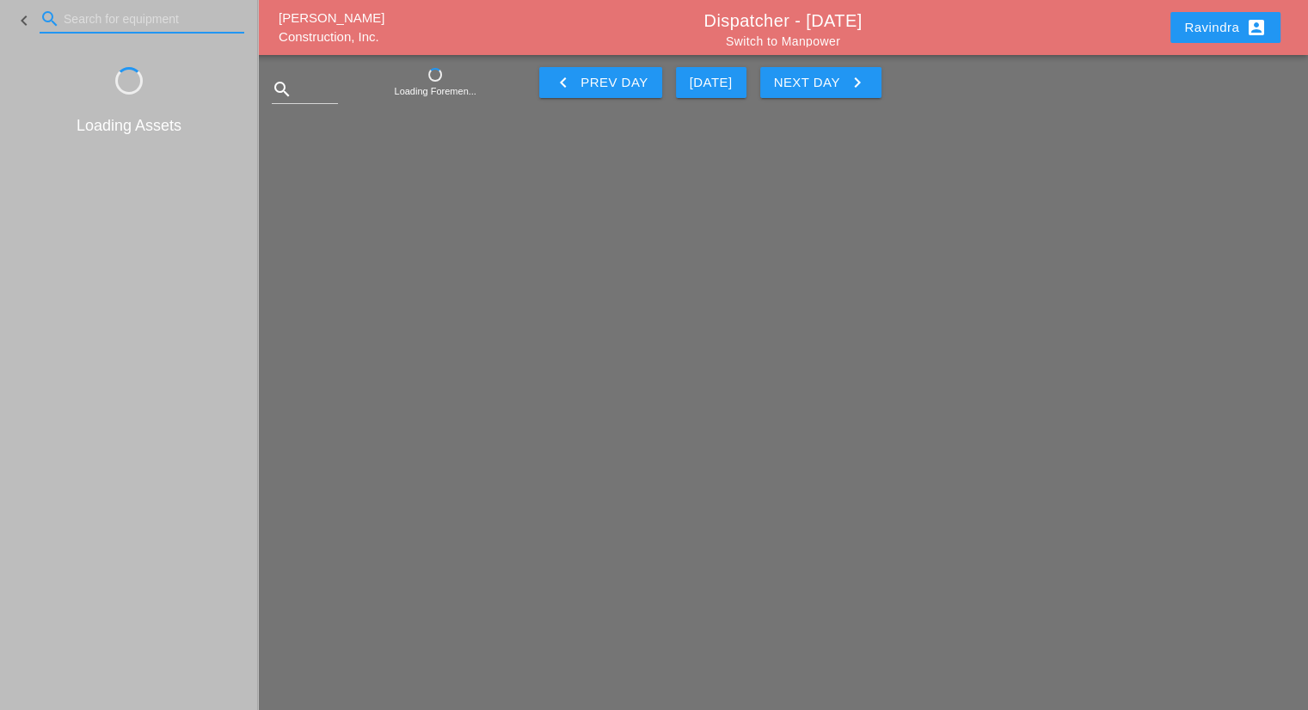
click at [120, 20] on input "Search for equipment" at bounding box center [142, 19] width 157 height 28
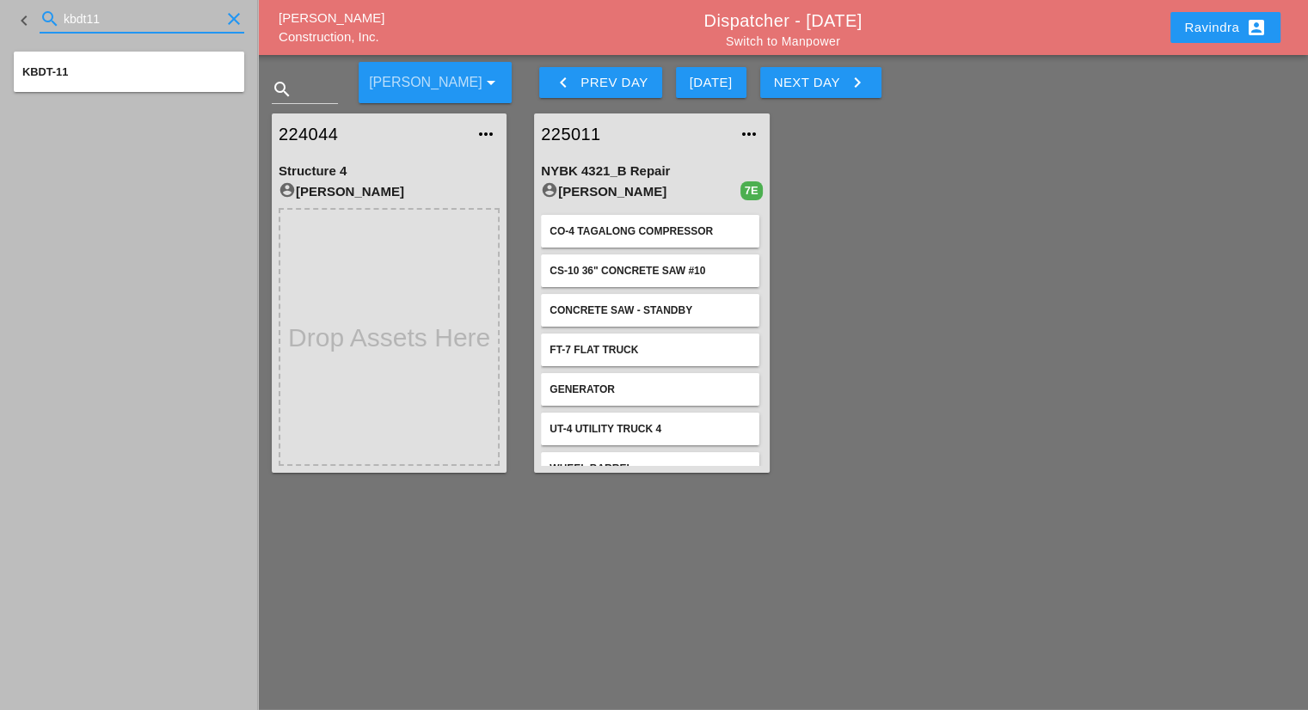
type input "kbdt11"
drag, startPoint x: 115, startPoint y: 24, endPoint x: 0, endPoint y: -6, distance: 119.1
click at [0, 0] on html "Select All Select Default Crew Remove All More Location Details... Select All S…" at bounding box center [654, 355] width 1308 height 710
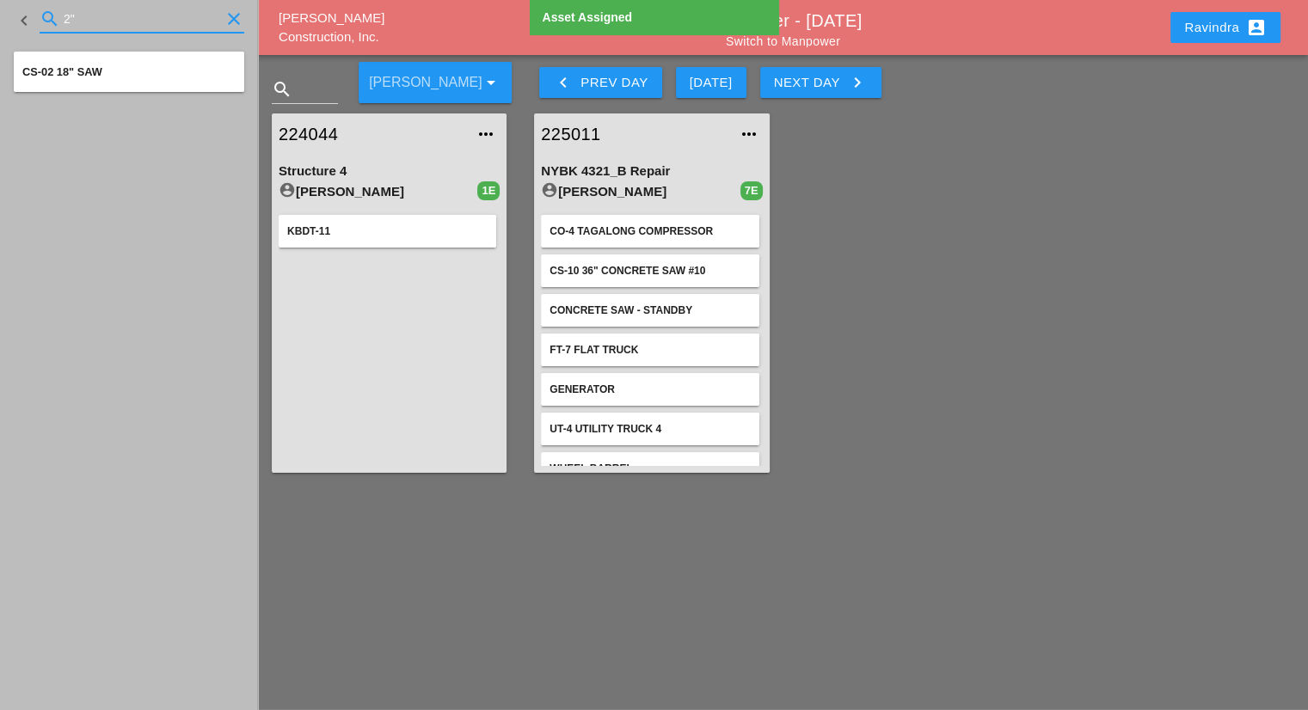
drag, startPoint x: 96, startPoint y: 22, endPoint x: 0, endPoint y: 21, distance: 96.3
click at [0, 21] on div "keyboard_arrow_left search 2" clear" at bounding box center [129, 20] width 258 height 41
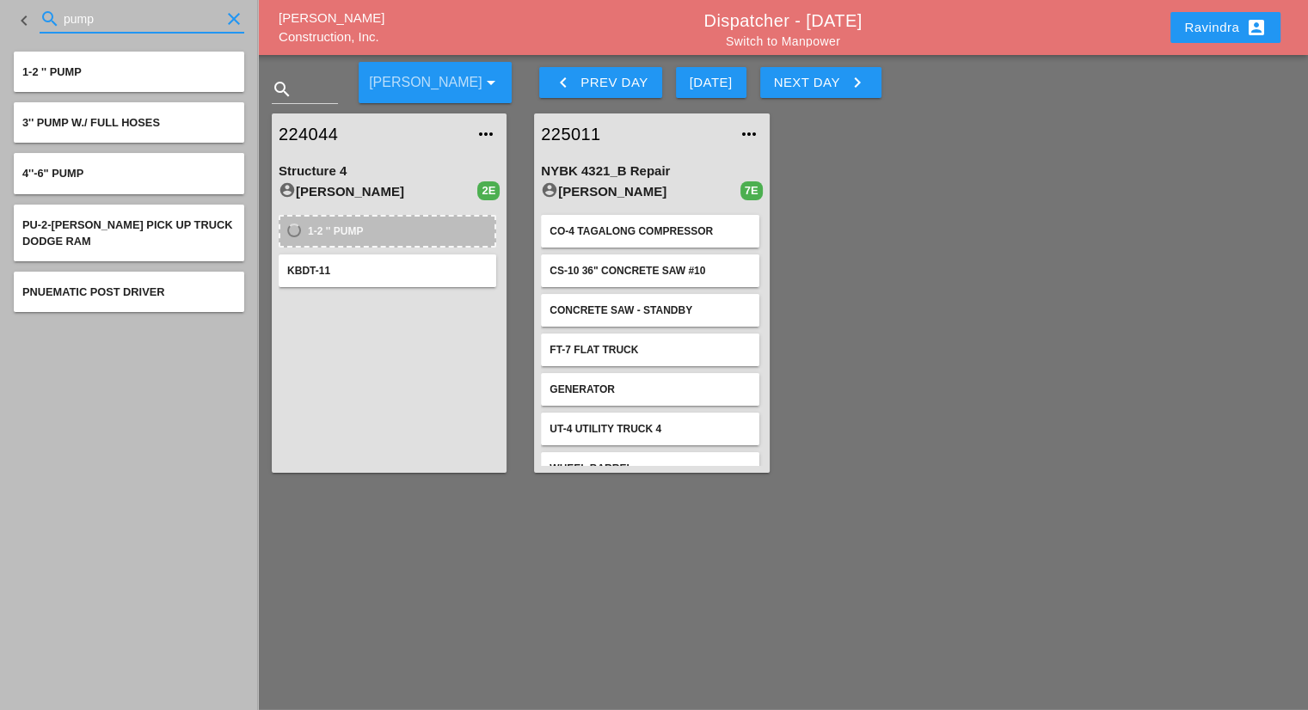
drag, startPoint x: 110, startPoint y: 18, endPoint x: 2, endPoint y: 23, distance: 108.5
click at [0, 25] on div "keyboard_arrow_left search pump clear" at bounding box center [129, 20] width 258 height 41
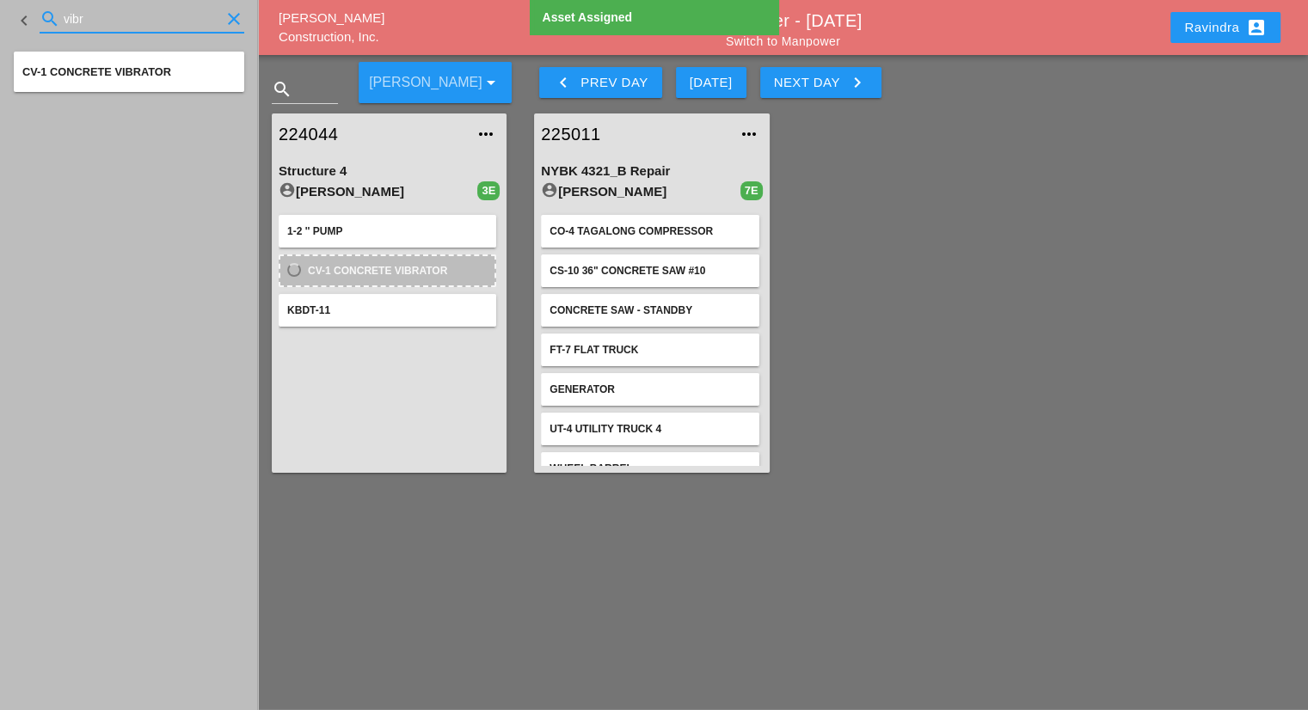
drag, startPoint x: 111, startPoint y: 15, endPoint x: 0, endPoint y: 9, distance: 111.1
click at [0, 9] on div "keyboard_arrow_left search vibr clear" at bounding box center [129, 20] width 258 height 41
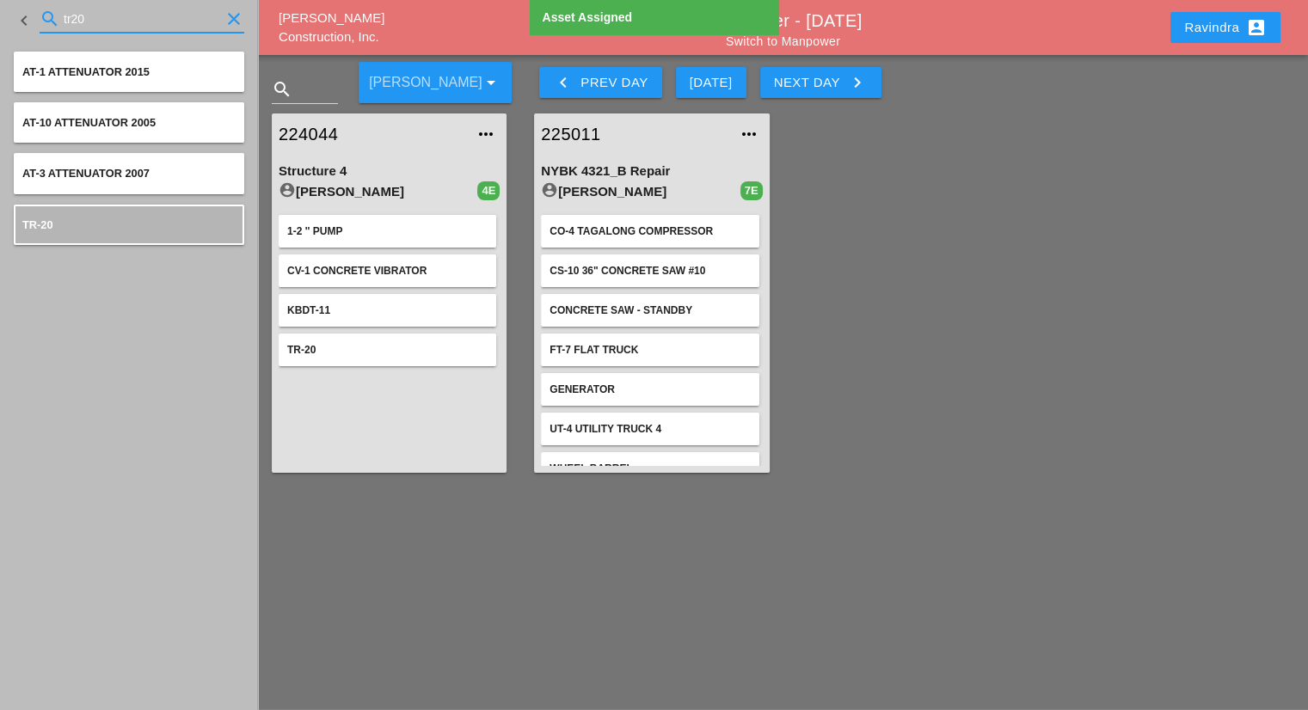
drag, startPoint x: 131, startPoint y: 15, endPoint x: 0, endPoint y: 3, distance: 131.3
click at [0, 3] on div "keyboard_arrow_left search tr20 clear" at bounding box center [129, 20] width 258 height 41
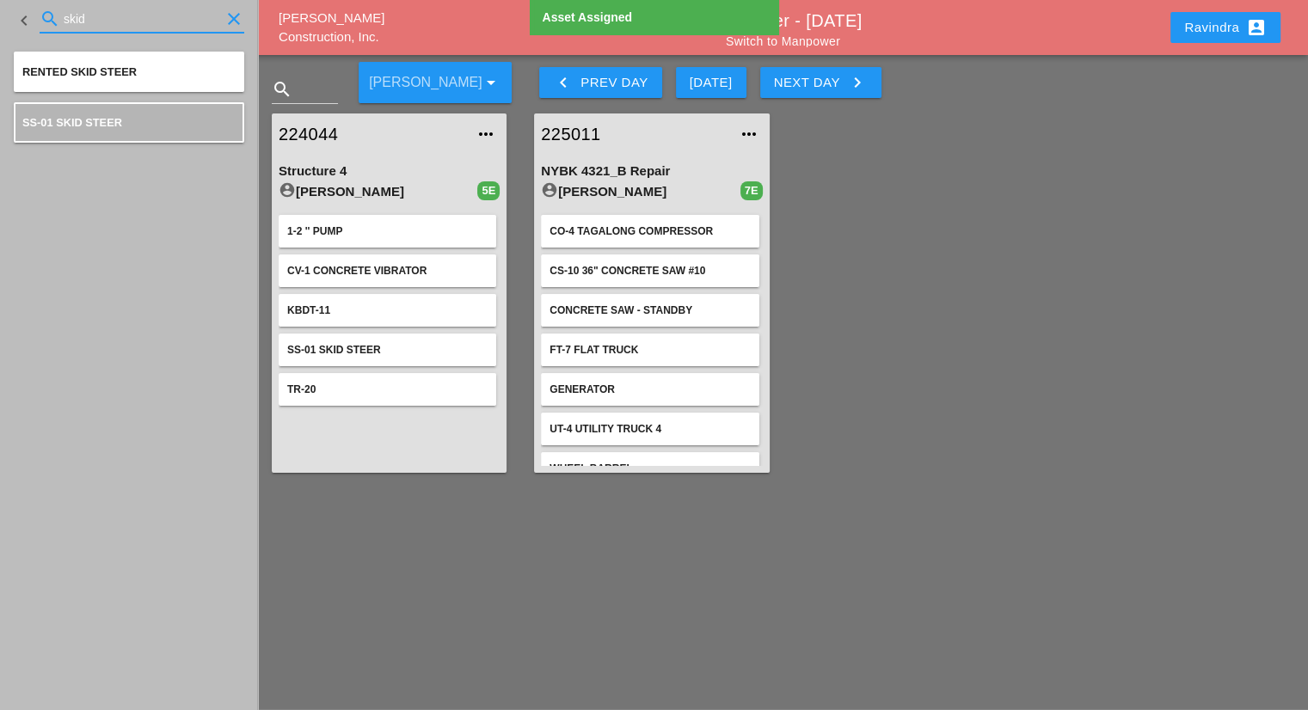
drag, startPoint x: 107, startPoint y: 19, endPoint x: 0, endPoint y: -3, distance: 109.6
click at [0, 0] on html "Select All Select Default Crew Remove All More Location Details... Select All S…" at bounding box center [654, 355] width 1308 height 710
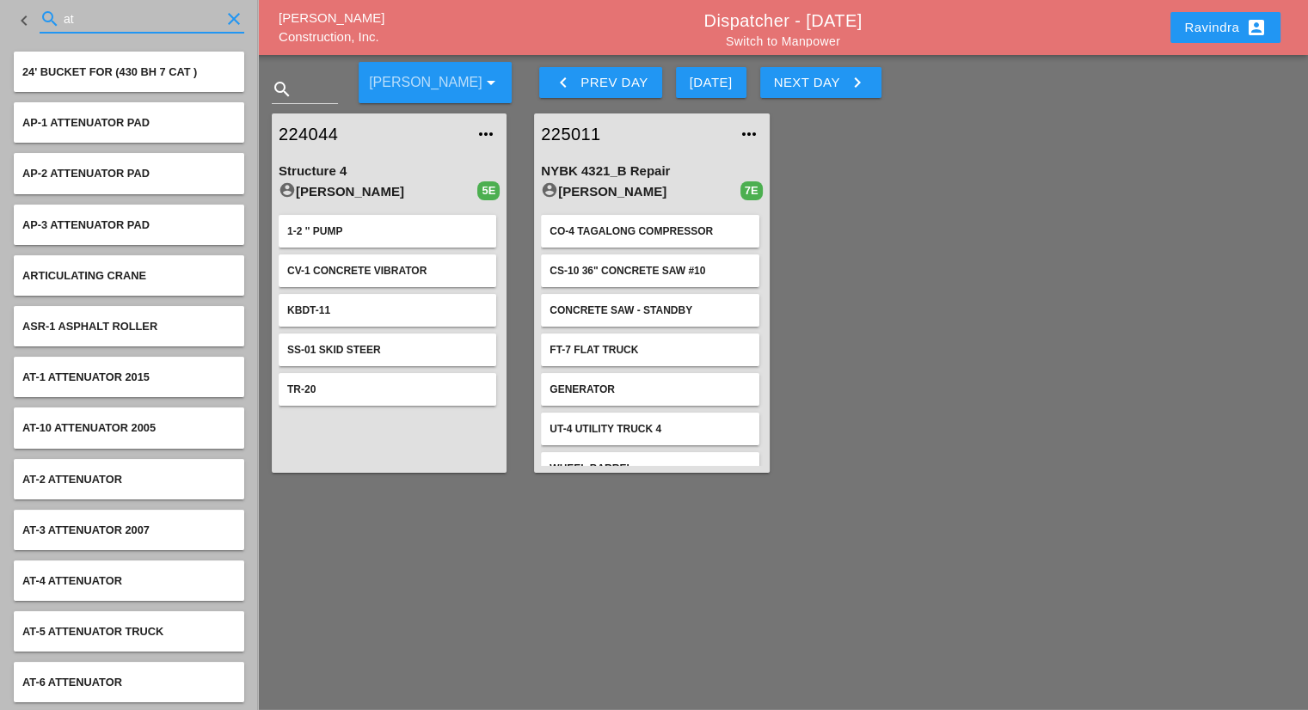
type input "a"
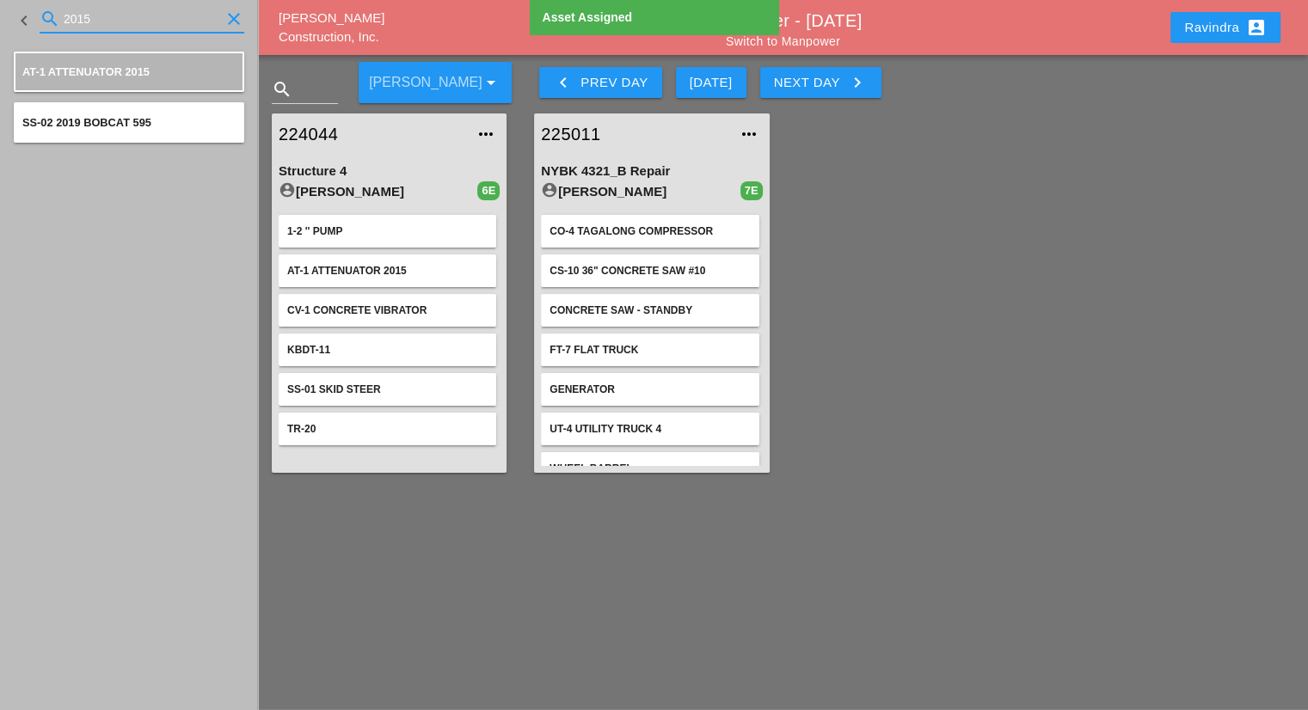
drag, startPoint x: 124, startPoint y: 11, endPoint x: 0, endPoint y: 5, distance: 124.0
click at [0, 4] on div "keyboard_arrow_left search 2015 clear" at bounding box center [129, 20] width 258 height 41
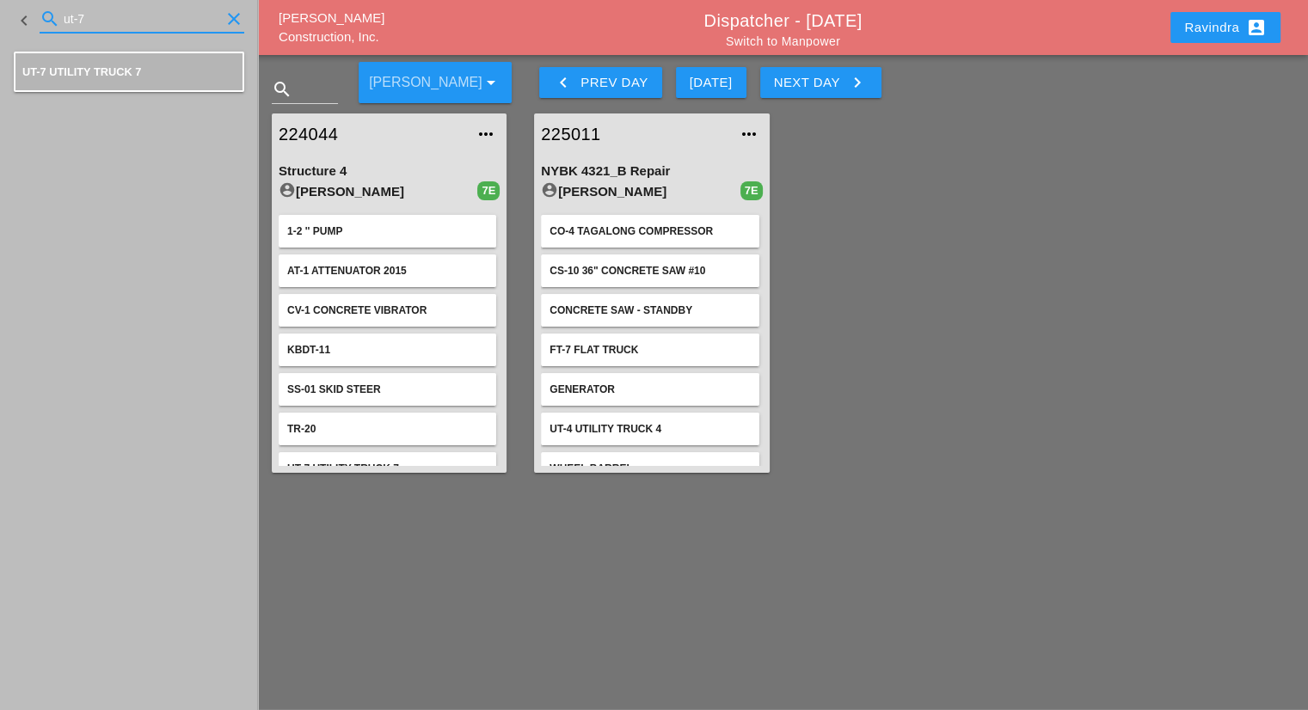
drag, startPoint x: 60, startPoint y: 17, endPoint x: 18, endPoint y: 18, distance: 42.1
click at [18, 18] on div "keyboard_arrow_left search ut-7 clear" at bounding box center [129, 20] width 230 height 58
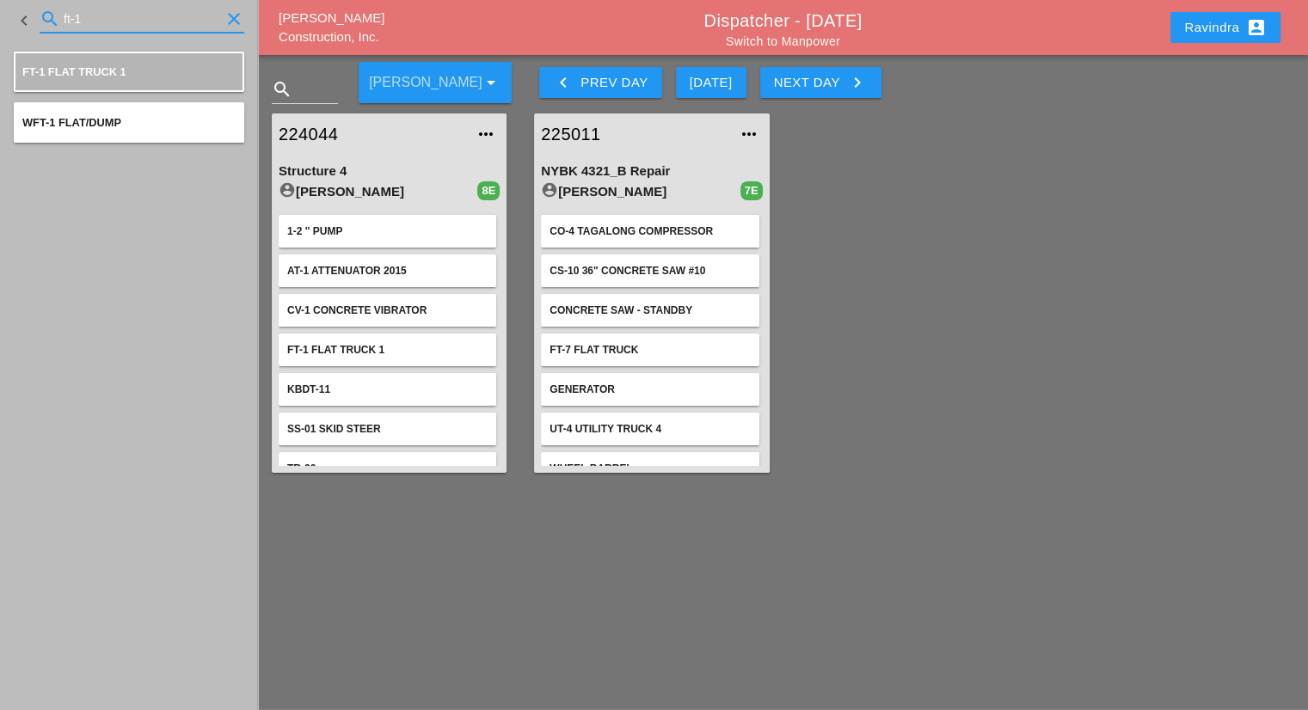
drag, startPoint x: 106, startPoint y: 18, endPoint x: 0, endPoint y: -3, distance: 107.8
click at [0, 0] on html "Select All Select Default Crew Remove All More Location Details... Select All S…" at bounding box center [654, 355] width 1308 height 710
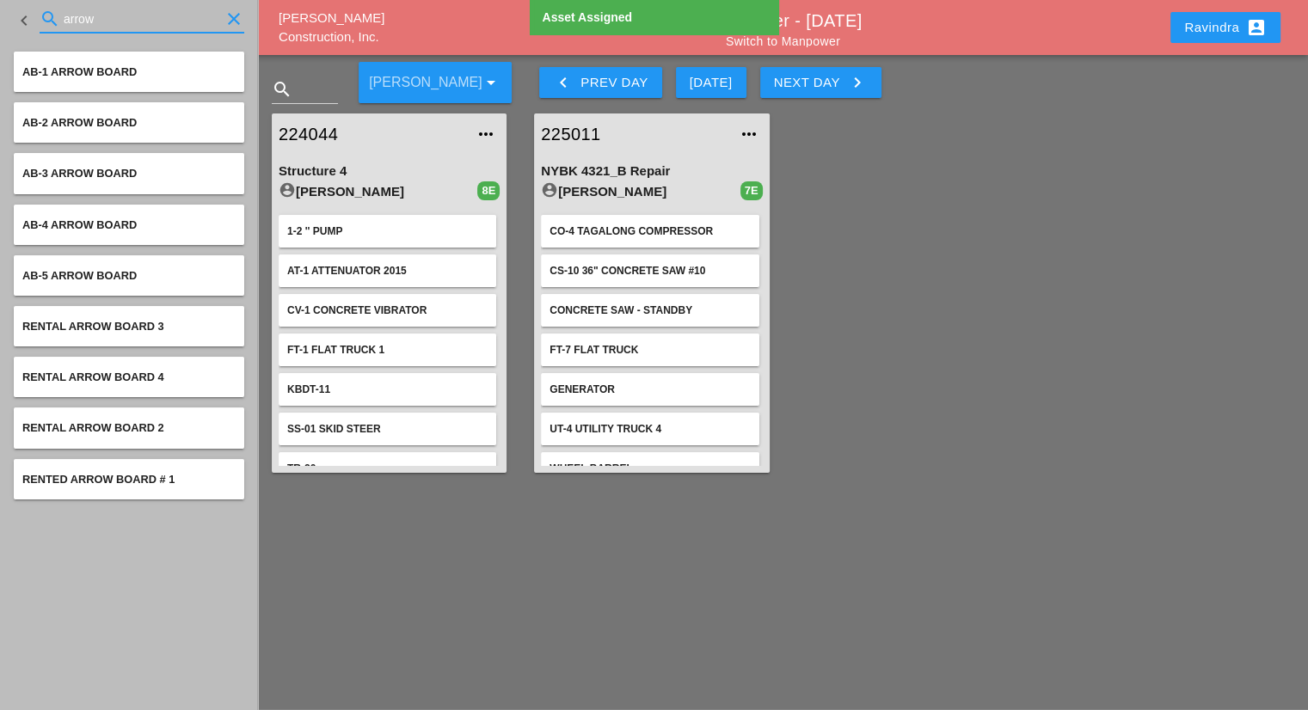
type input "arrow"
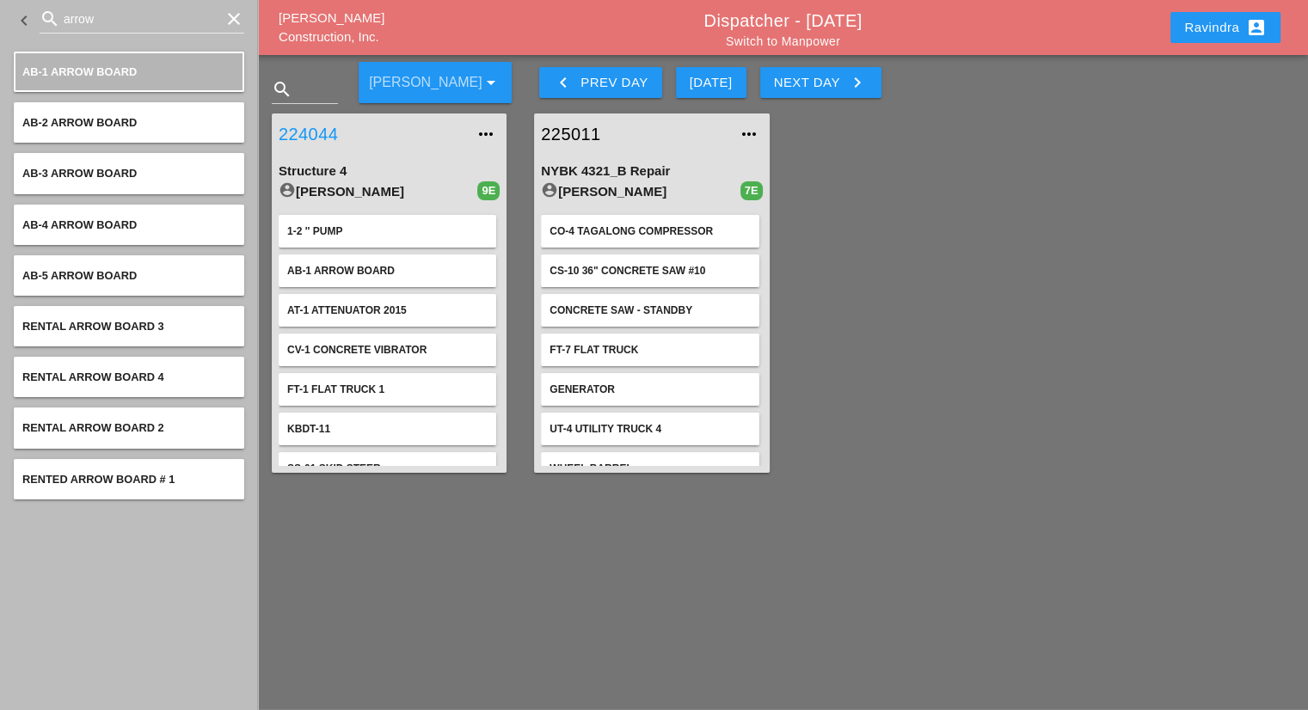
click at [316, 132] on link "224044" at bounding box center [372, 134] width 187 height 26
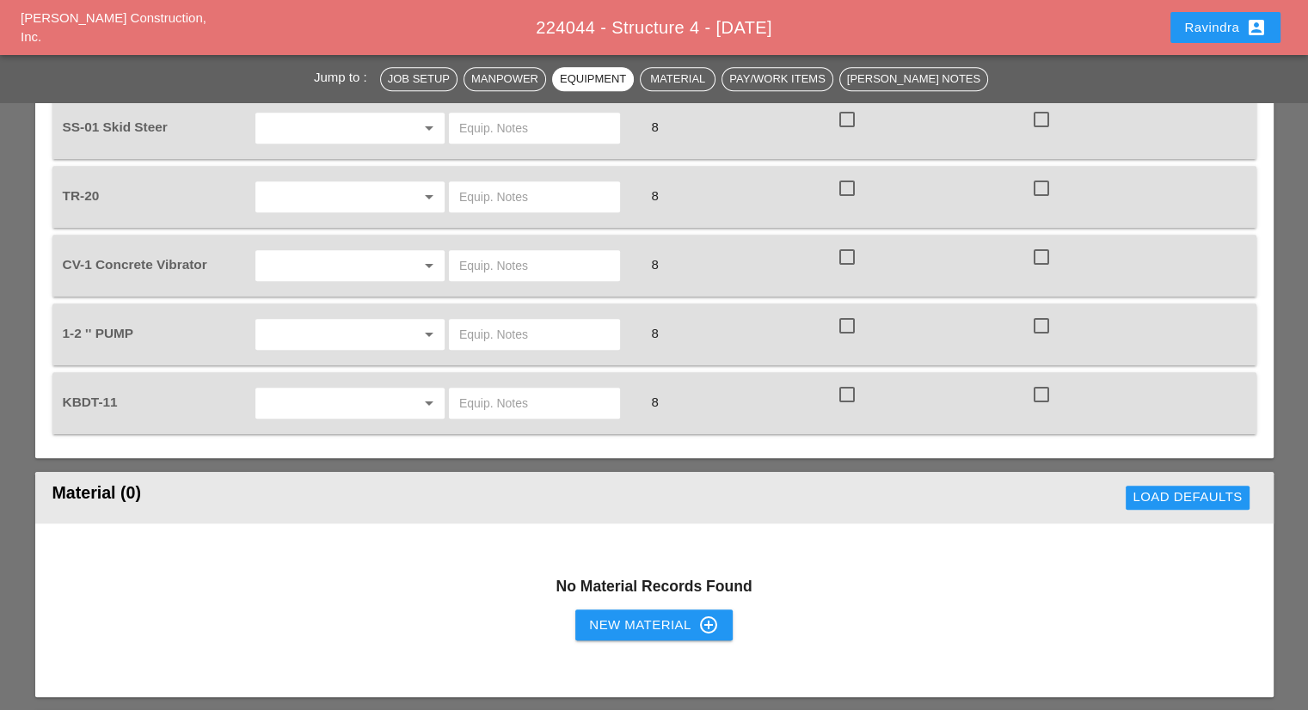
scroll to position [1720, 0]
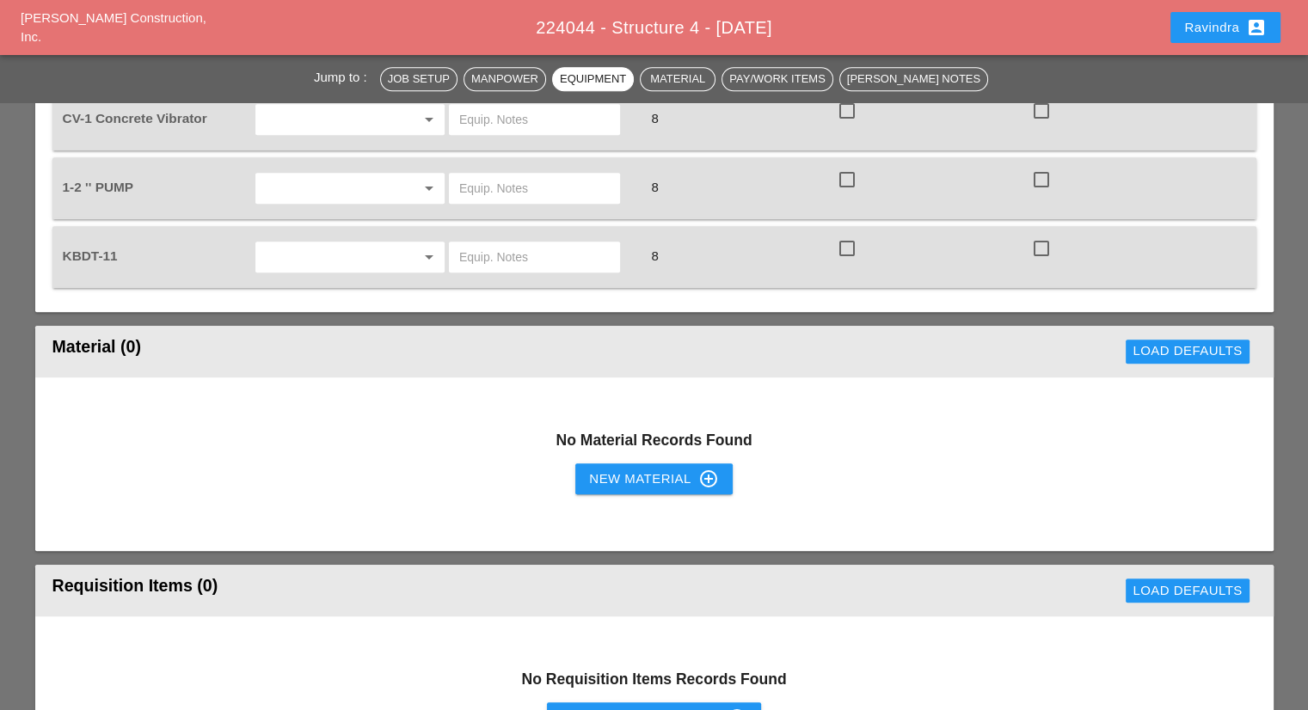
click at [635, 469] on div "New Material control_point" at bounding box center [653, 479] width 129 height 21
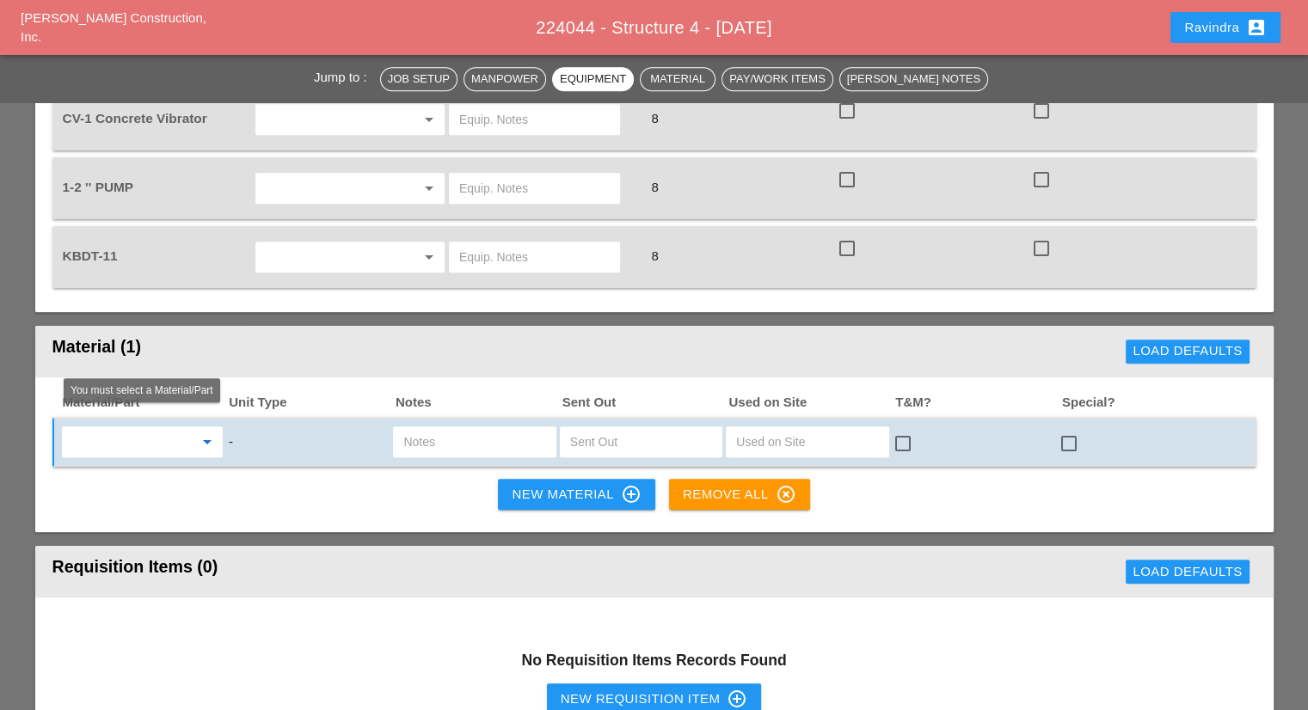
click at [138, 428] on input "text" at bounding box center [130, 442] width 126 height 28
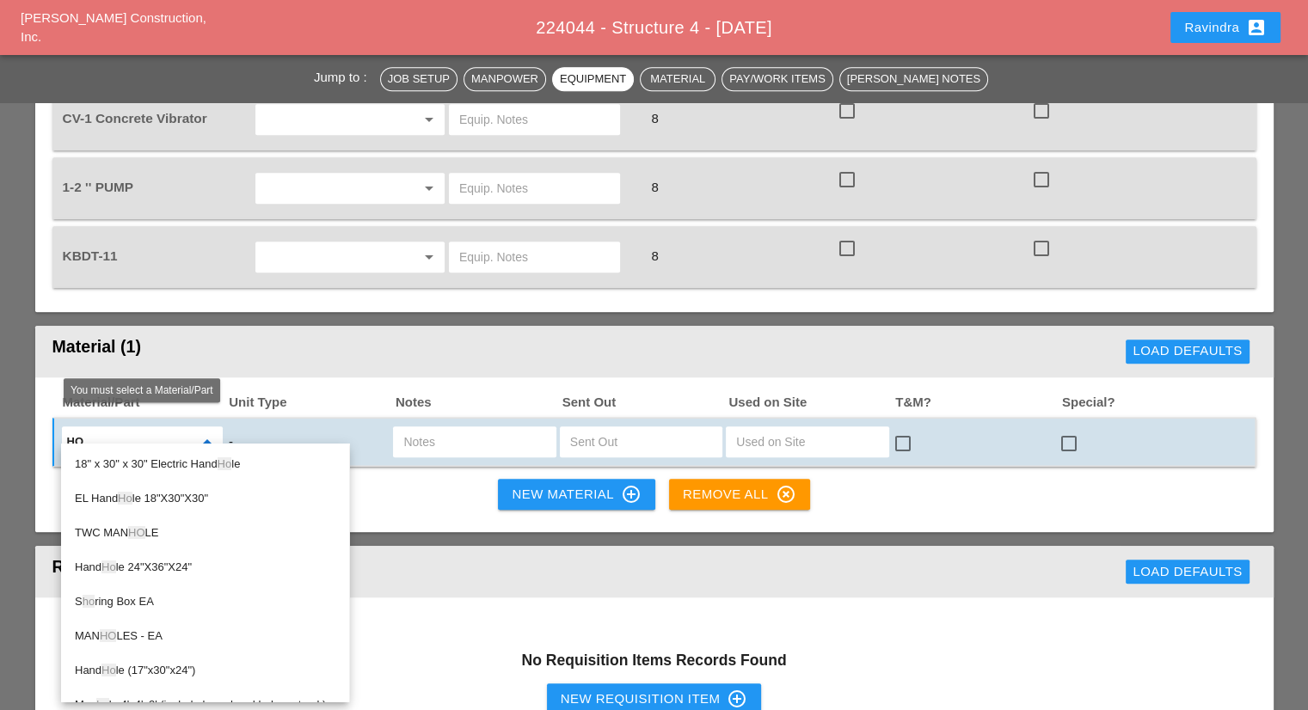
type input "h"
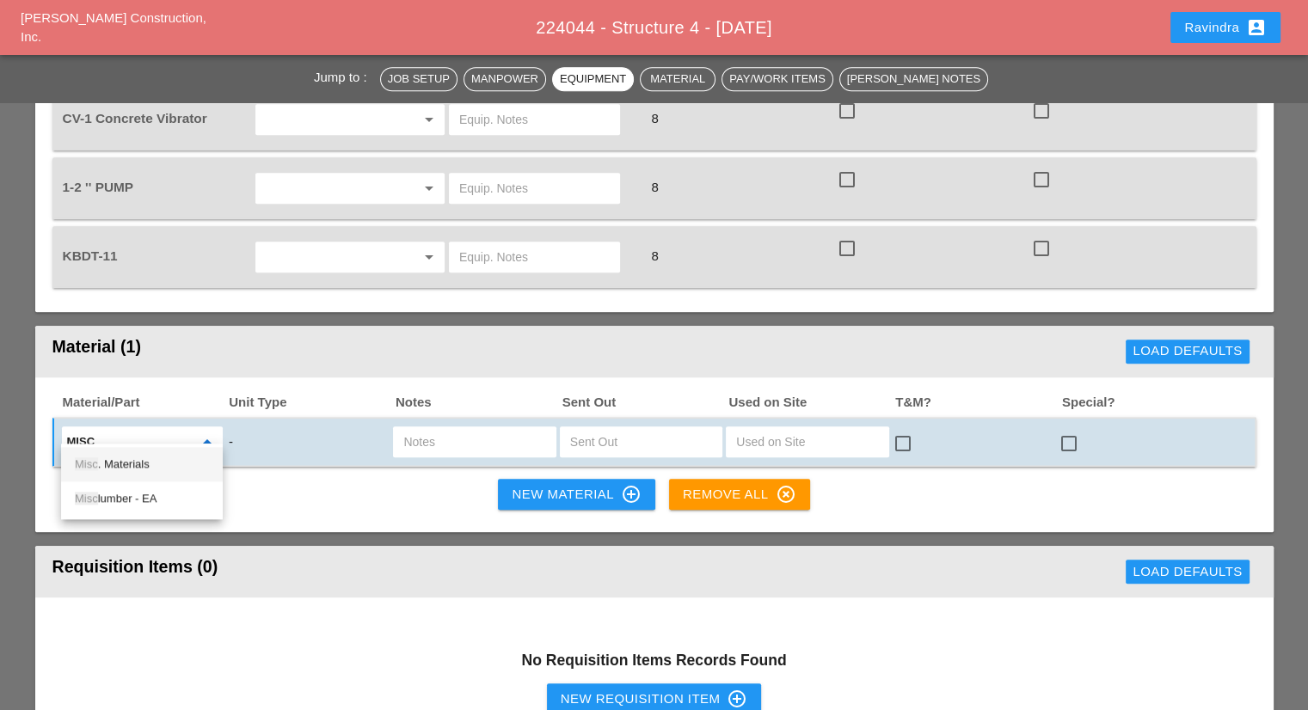
click at [123, 459] on div "Misc . Materials" at bounding box center [142, 464] width 134 height 21
type input "Misc. Materials"
click at [442, 427] on div at bounding box center [474, 442] width 163 height 31
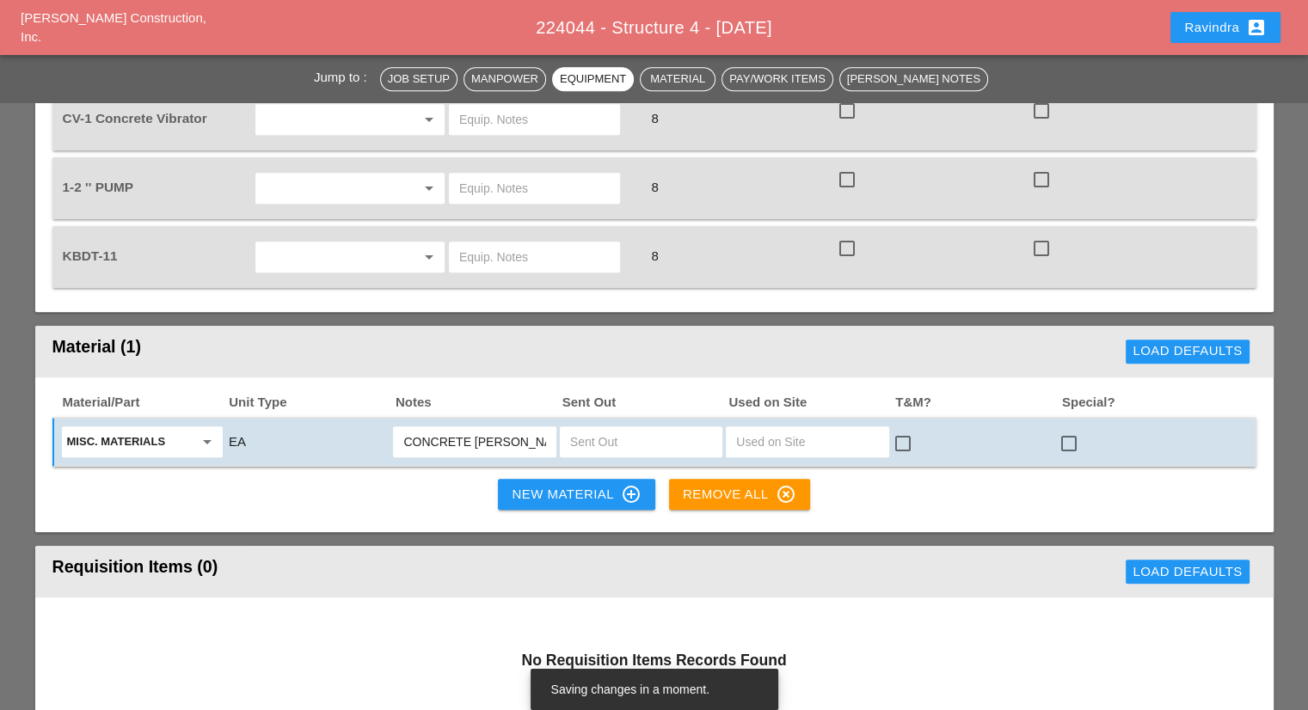
type input "CONCRETE HOPPER"
click at [571, 428] on input "text" at bounding box center [641, 442] width 142 height 28
type input "1"
click at [1073, 429] on div at bounding box center [1068, 443] width 29 height 29
checkbox input "true"
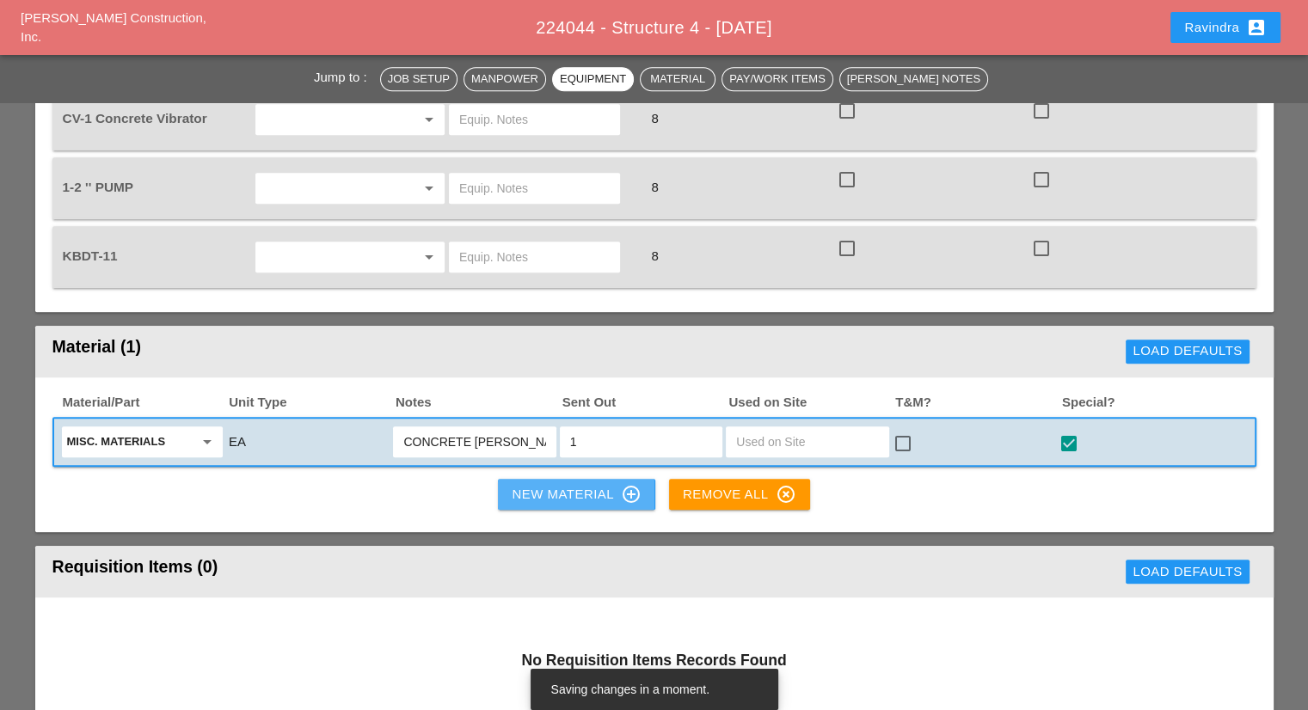
click at [560, 484] on div "New Material control_point" at bounding box center [576, 494] width 129 height 21
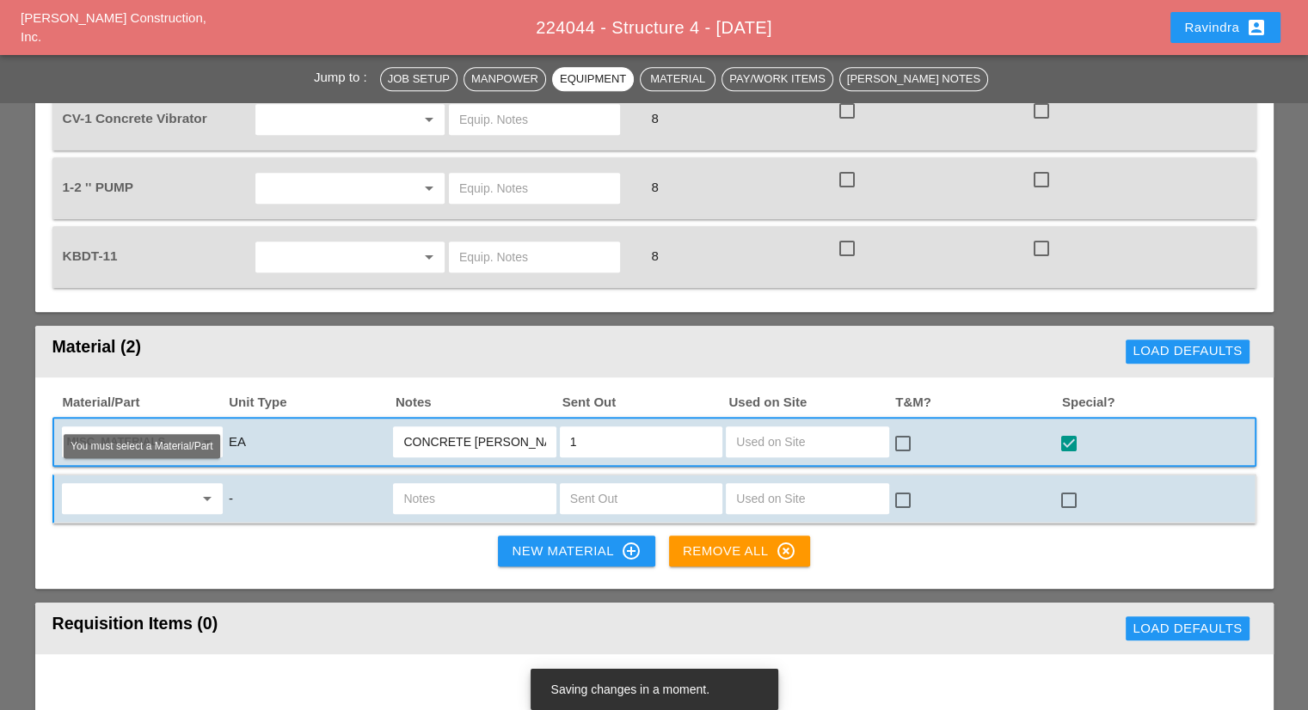
click at [151, 491] on input "text" at bounding box center [130, 499] width 126 height 28
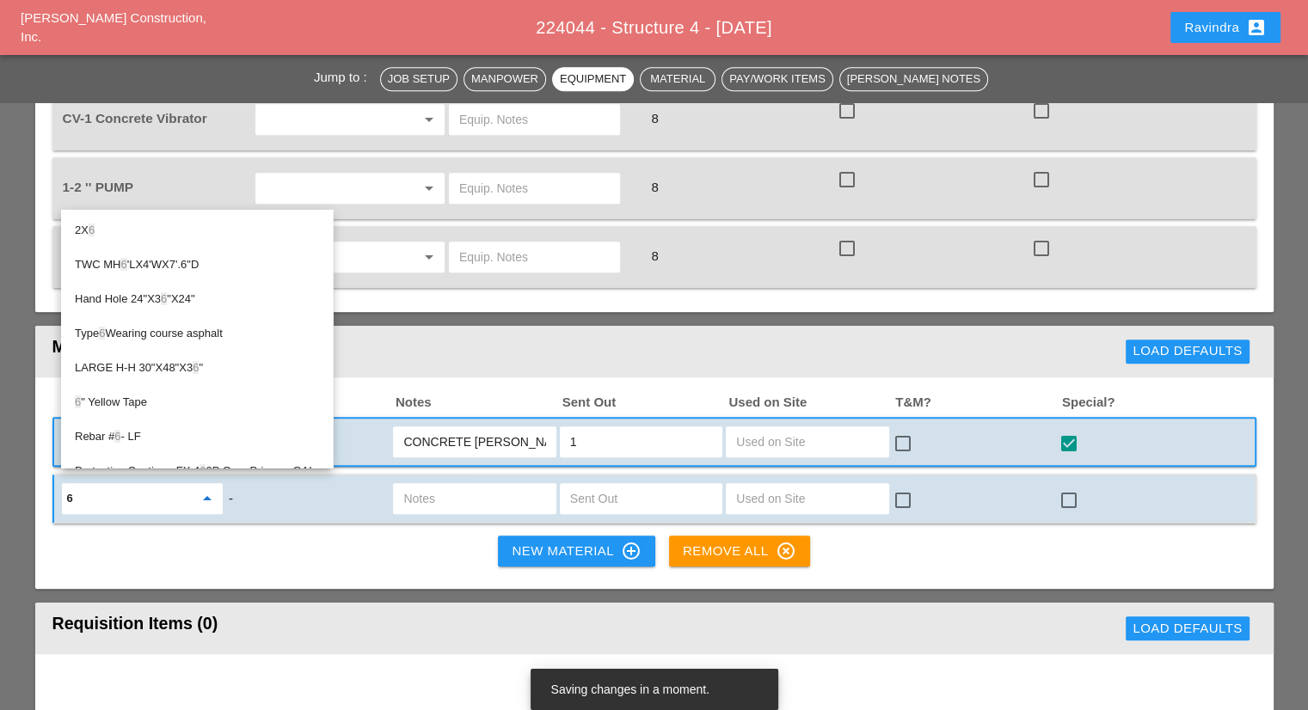
type input "6X"
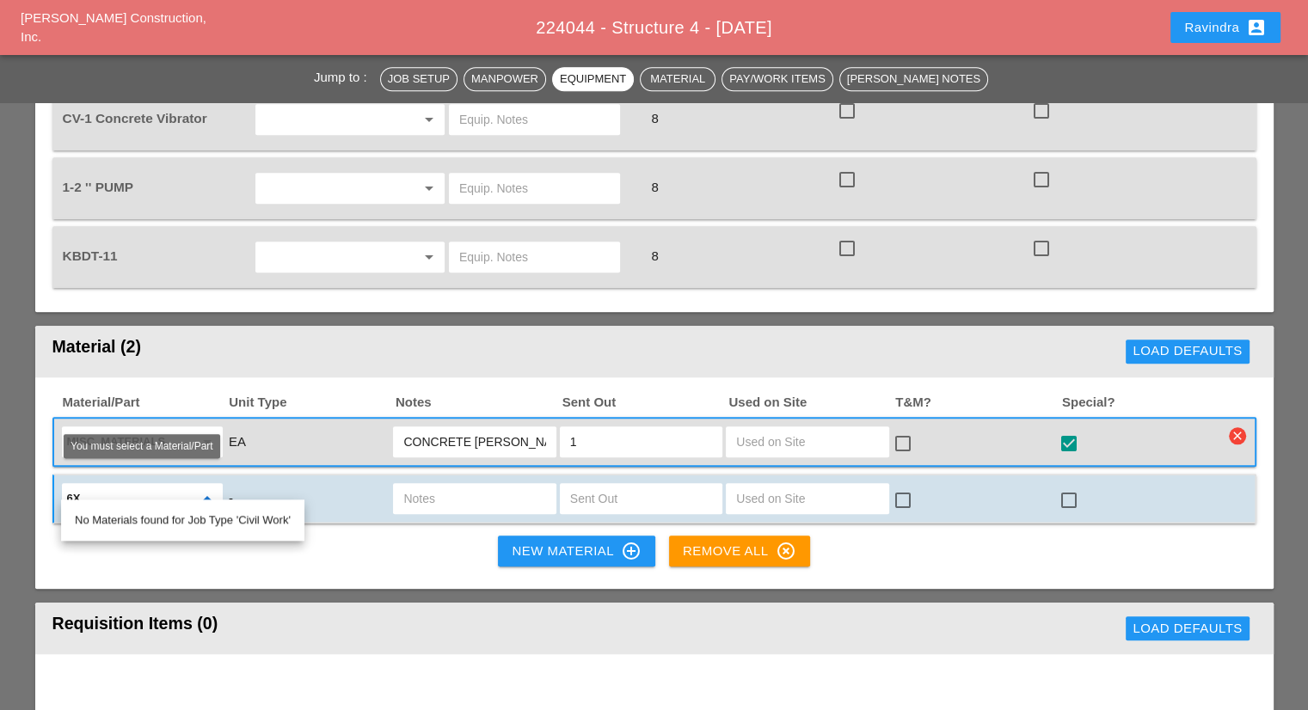
drag, startPoint x: 124, startPoint y: 477, endPoint x: 40, endPoint y: 477, distance: 83.4
click at [40, 477] on div "Material/Part Unit Type Notes Sent Out Used on Site T&M? Special? Misc. Materia…" at bounding box center [654, 484] width 1238 height 212
click at [119, 485] on input "text" at bounding box center [130, 499] width 126 height 28
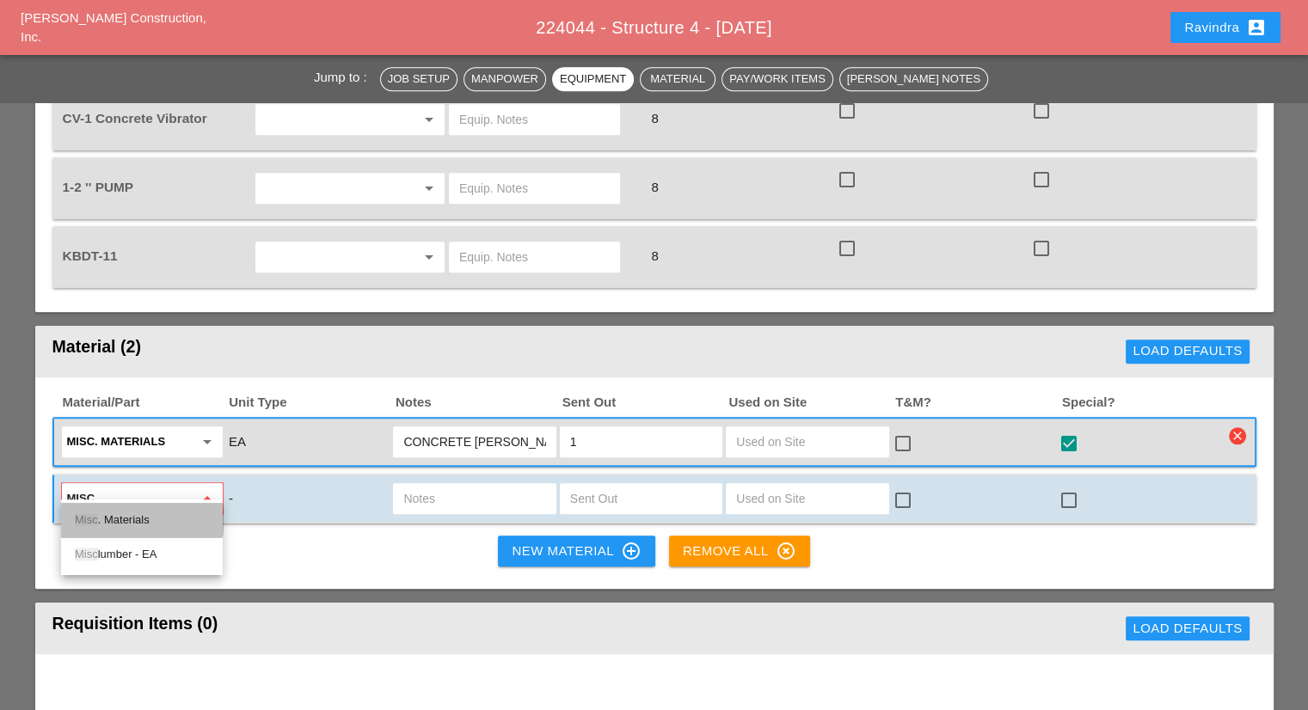
click at [145, 527] on div "Misc . Materials" at bounding box center [142, 520] width 134 height 21
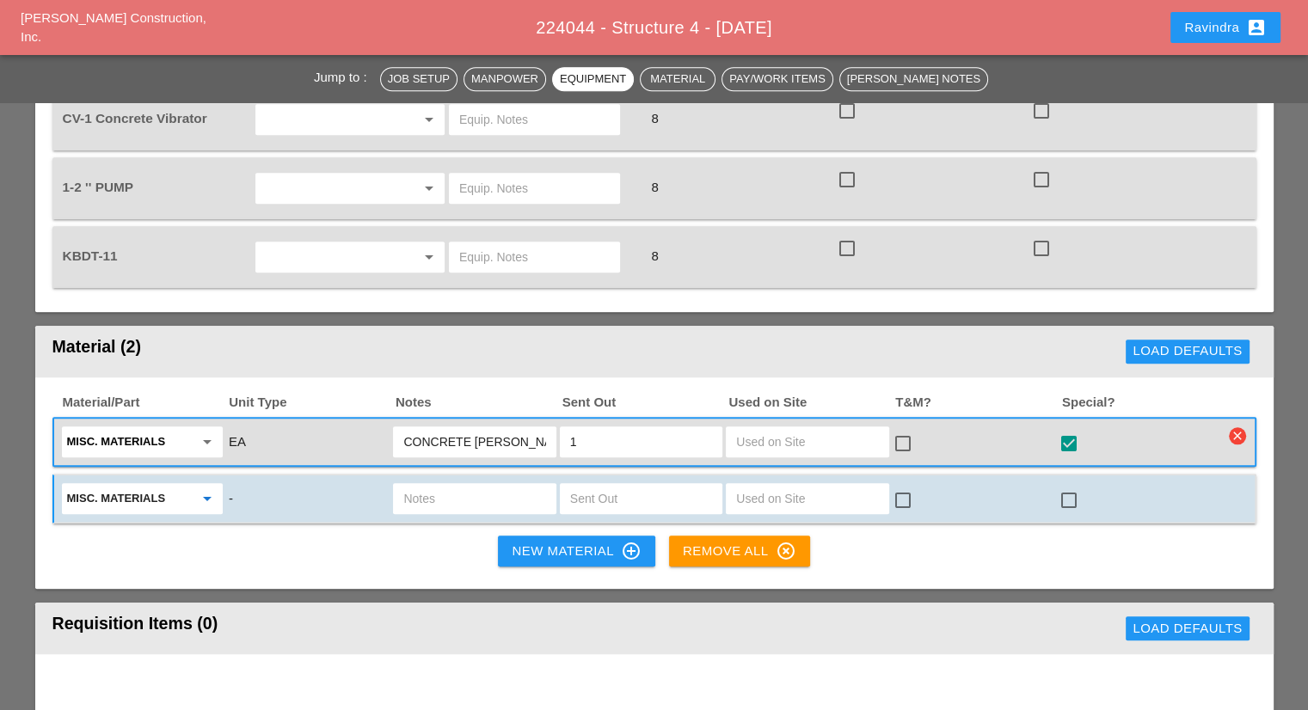
type input "Misc. Materials"
click at [462, 485] on input "text" at bounding box center [474, 499] width 142 height 28
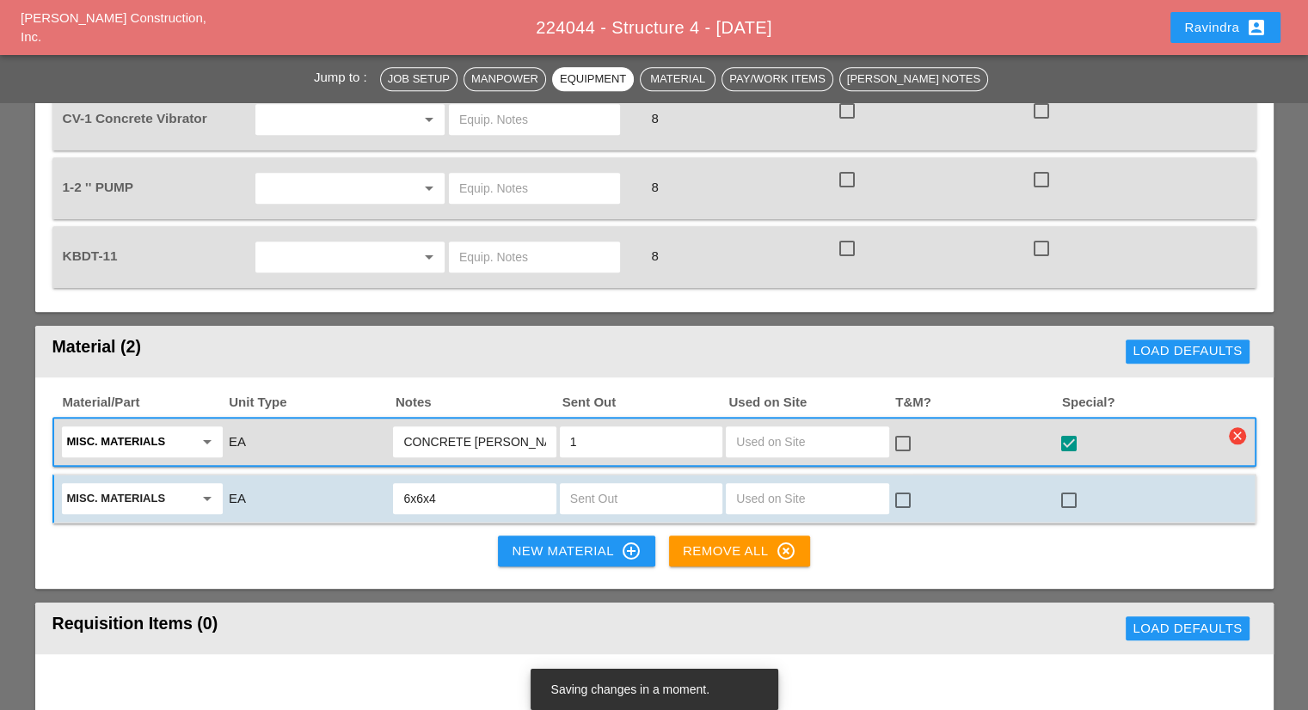
type input "6x6x4"
click at [633, 490] on input "text" at bounding box center [641, 499] width 142 height 28
type input "30"
click at [1076, 487] on div at bounding box center [1068, 500] width 29 height 29
checkbox input "true"
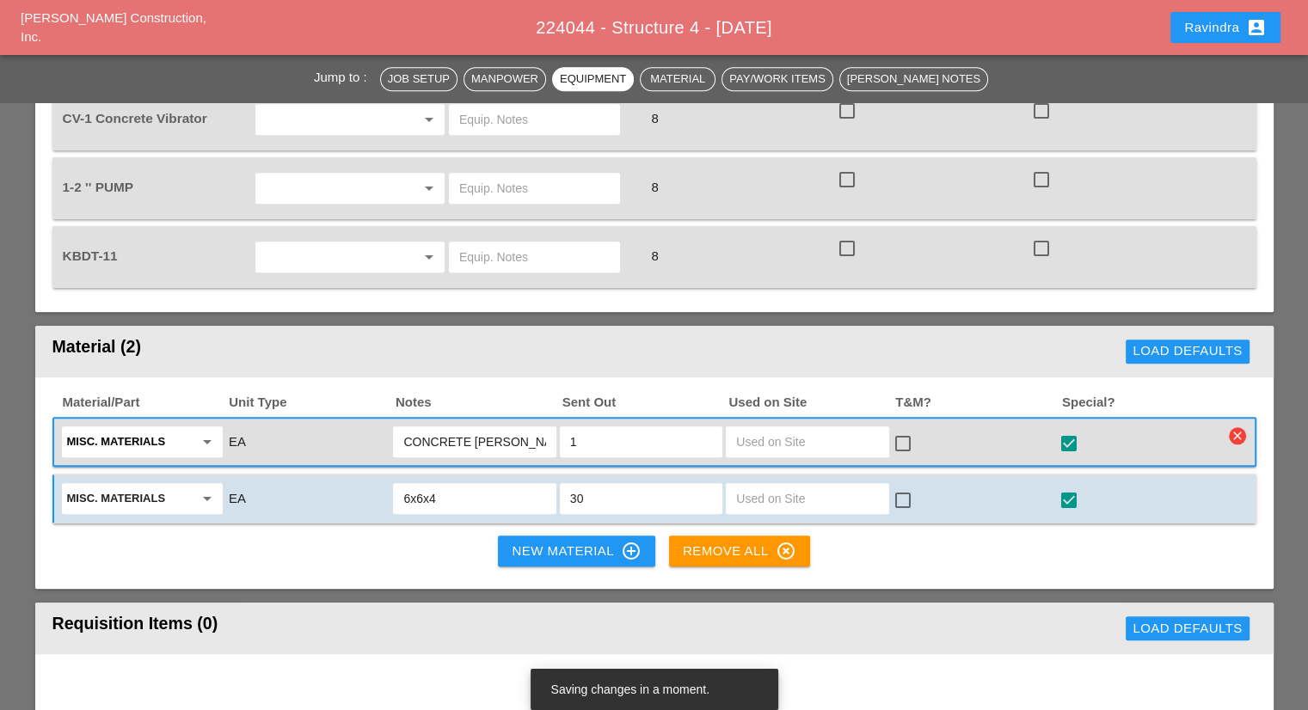
click at [581, 541] on div "New Material control_point" at bounding box center [576, 551] width 129 height 21
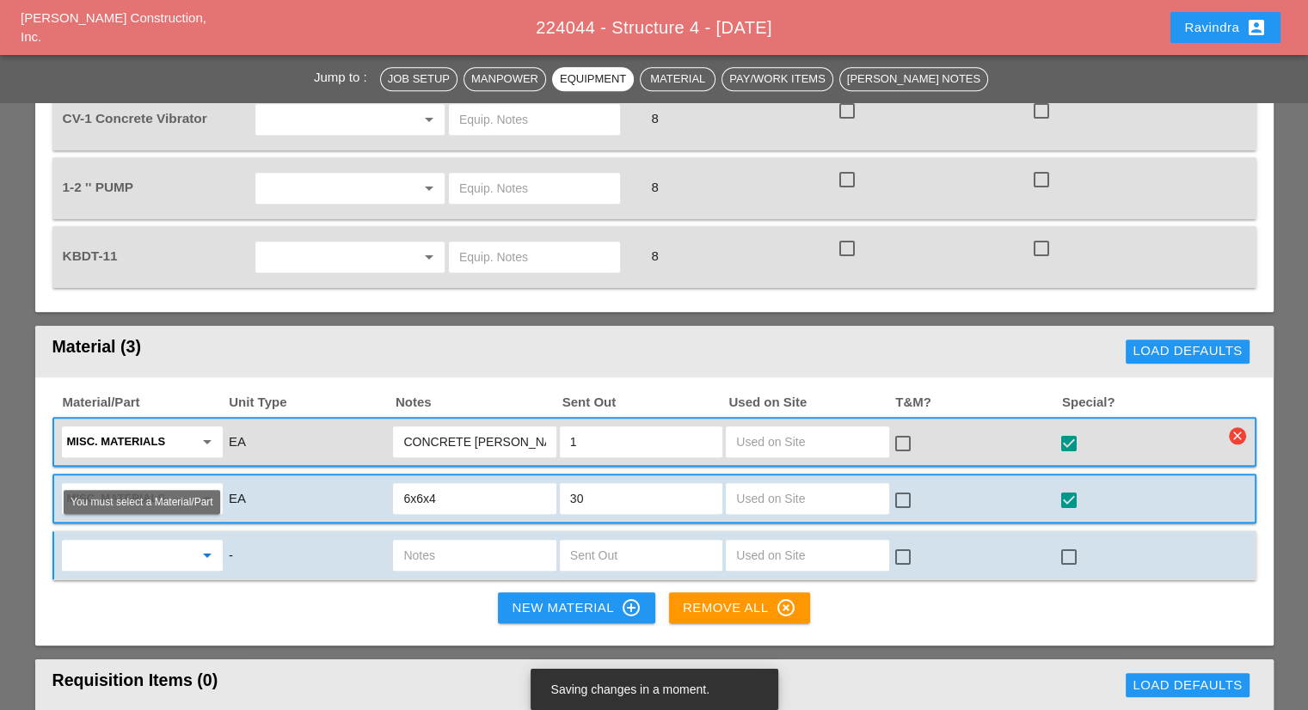
click at [118, 542] on input "text" at bounding box center [130, 556] width 126 height 28
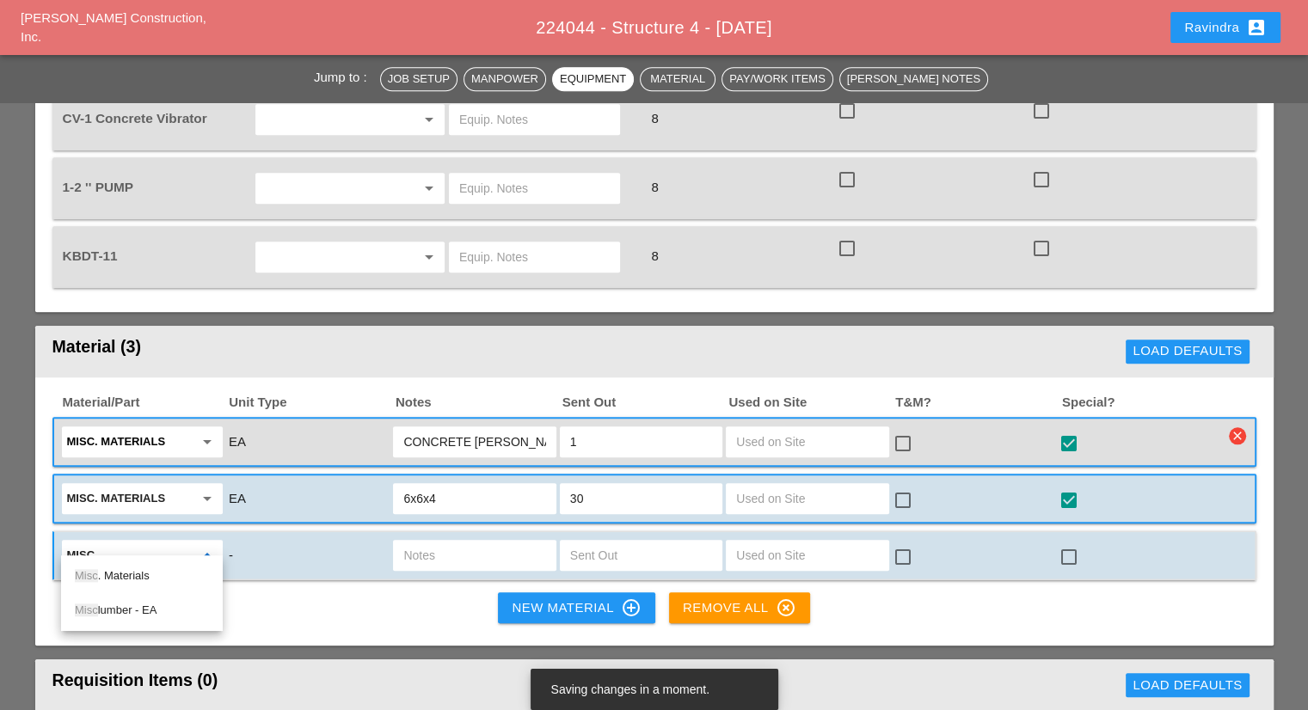
click at [172, 580] on div "Misc . Materials" at bounding box center [142, 576] width 134 height 21
type input "Misc. Materials"
click at [448, 542] on input "text" at bounding box center [474, 556] width 142 height 28
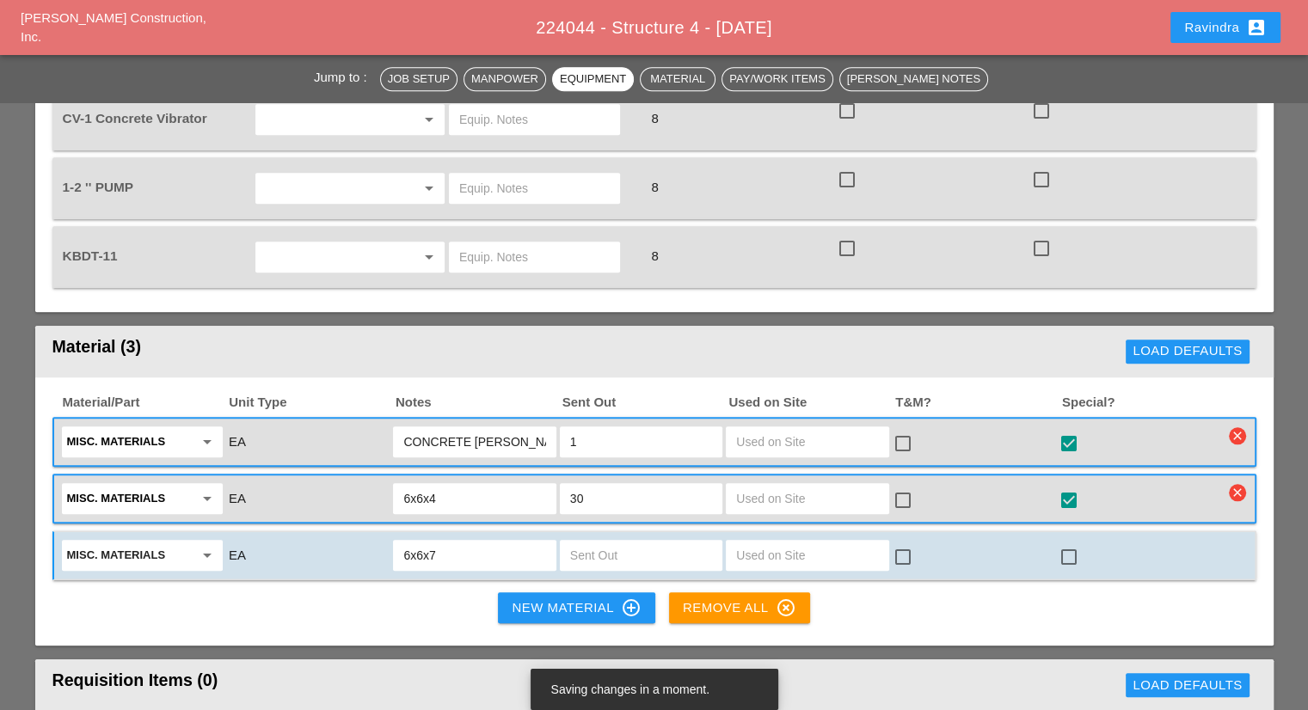
type input "6x6x7"
click at [624, 542] on input "text" at bounding box center [641, 556] width 142 height 28
type input "10"
click at [1079, 543] on div at bounding box center [1068, 557] width 29 height 29
checkbox input "true"
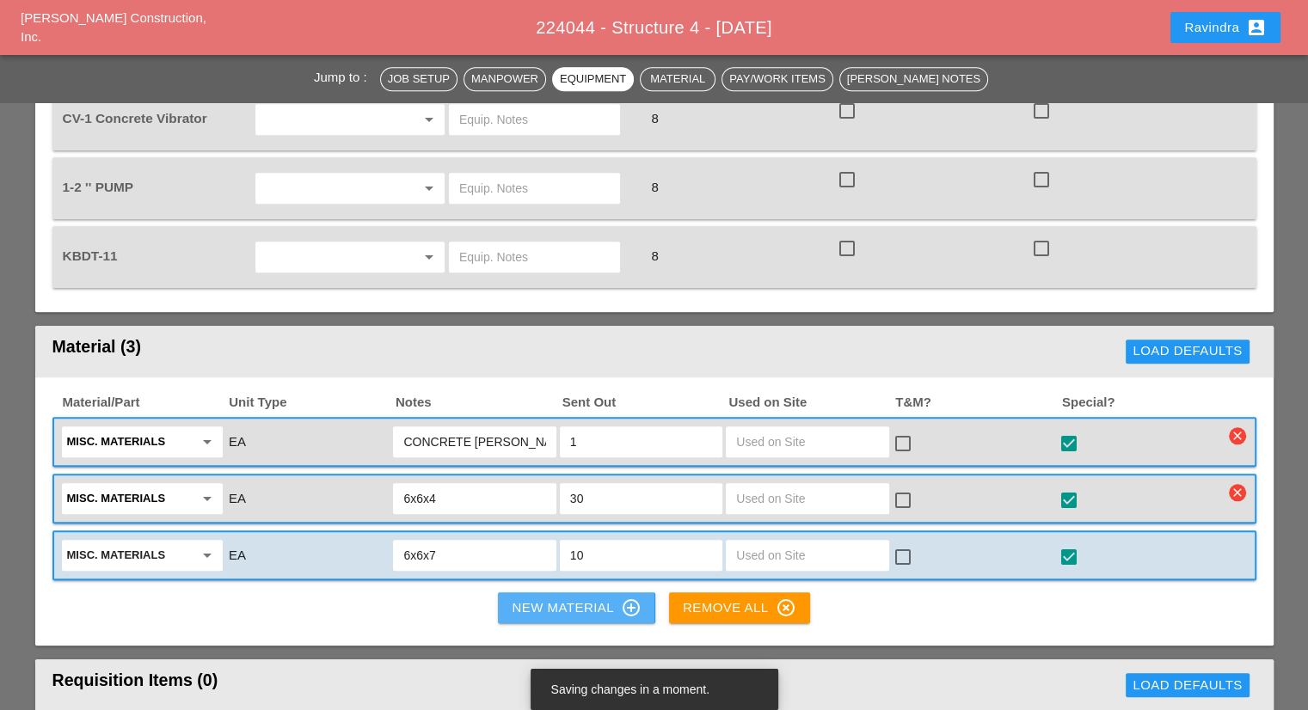
click at [537, 599] on div "New Material control_point" at bounding box center [576, 608] width 129 height 21
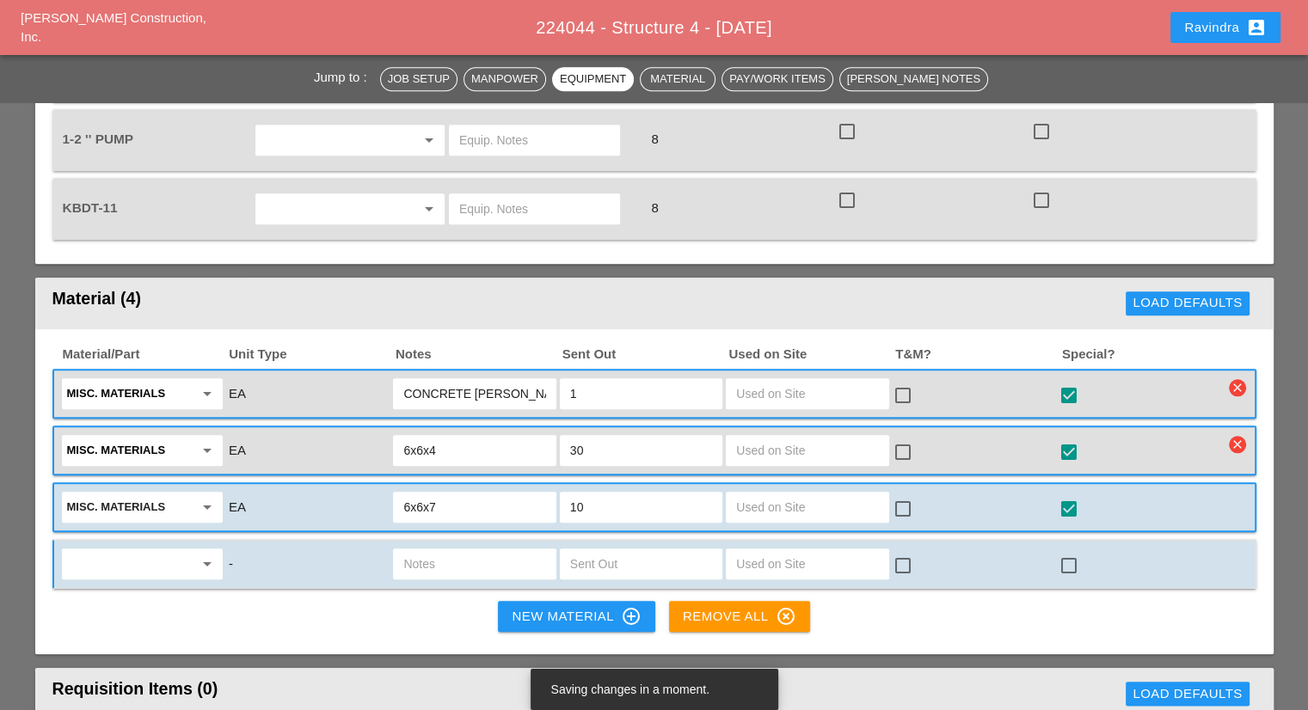
scroll to position [1806, 0]
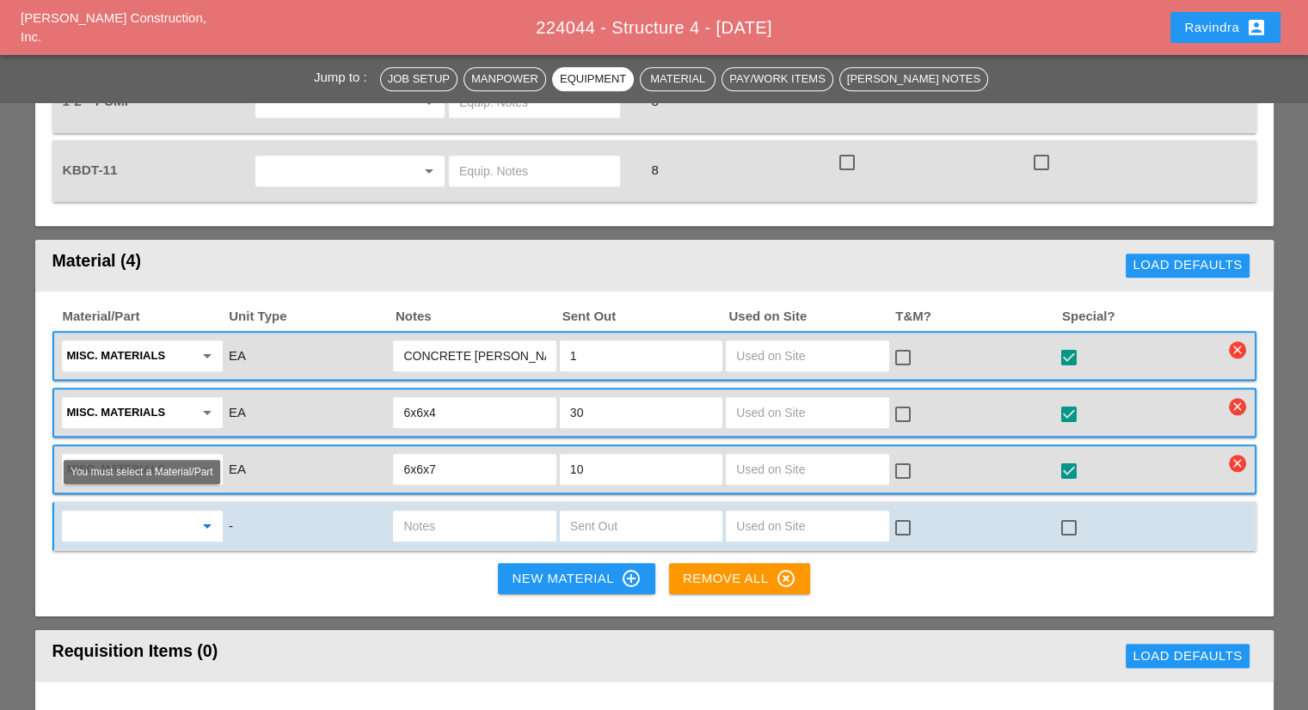
click at [115, 513] on input "text" at bounding box center [130, 527] width 126 height 28
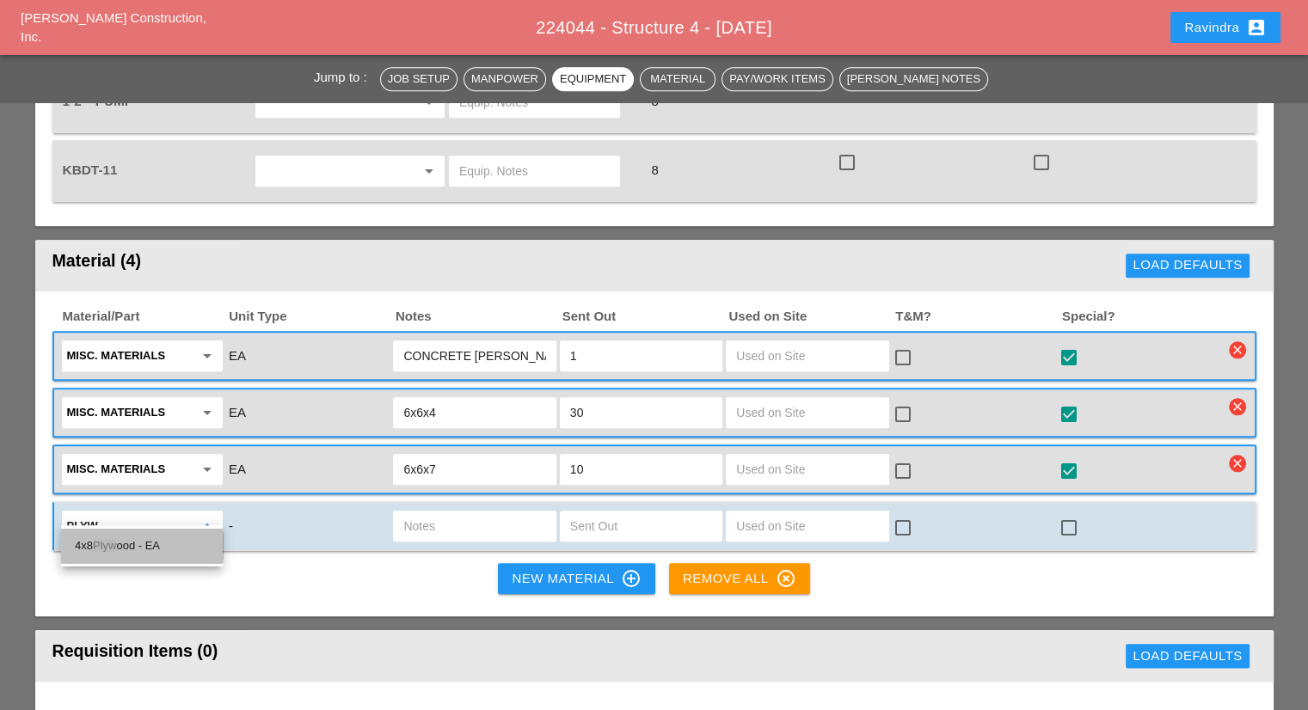
click at [110, 544] on span "Plyw" at bounding box center [104, 545] width 23 height 13
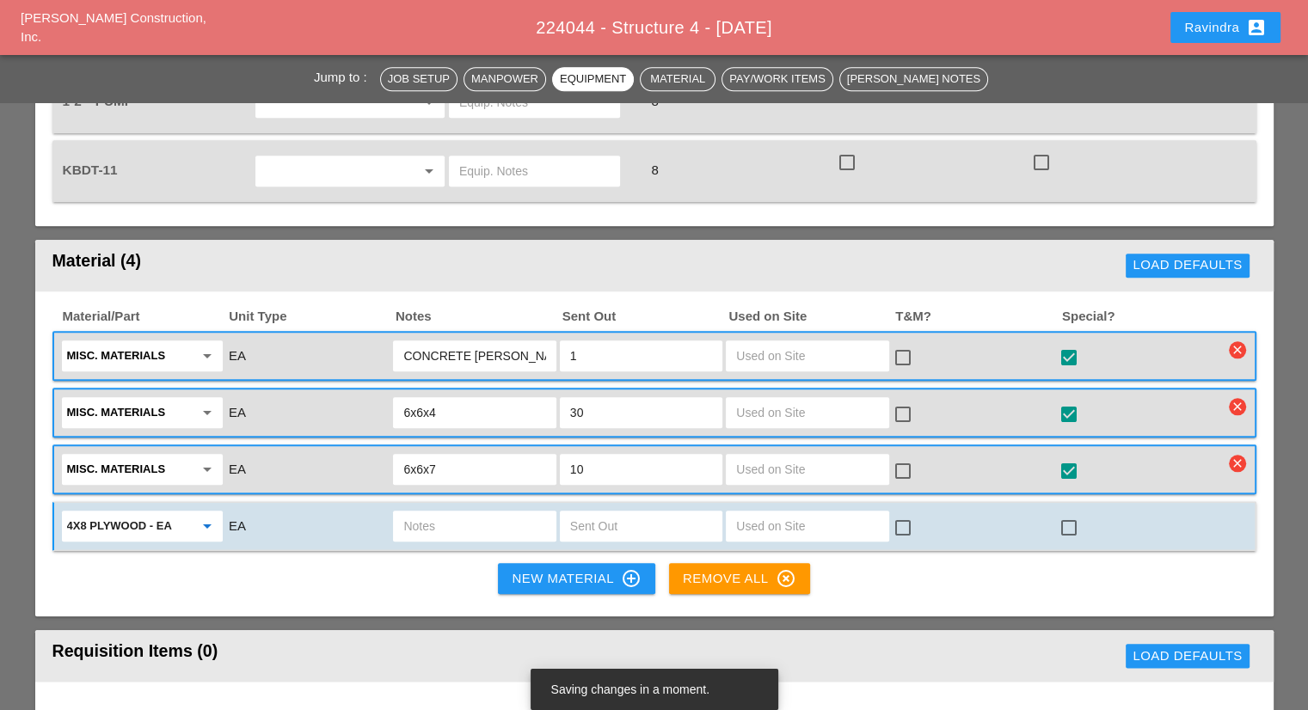
type input "4x8 Plywood - EA"
click at [602, 513] on input "text" at bounding box center [641, 527] width 142 height 28
type input "8"
click at [1079, 513] on div at bounding box center [1068, 527] width 29 height 29
checkbox input "true"
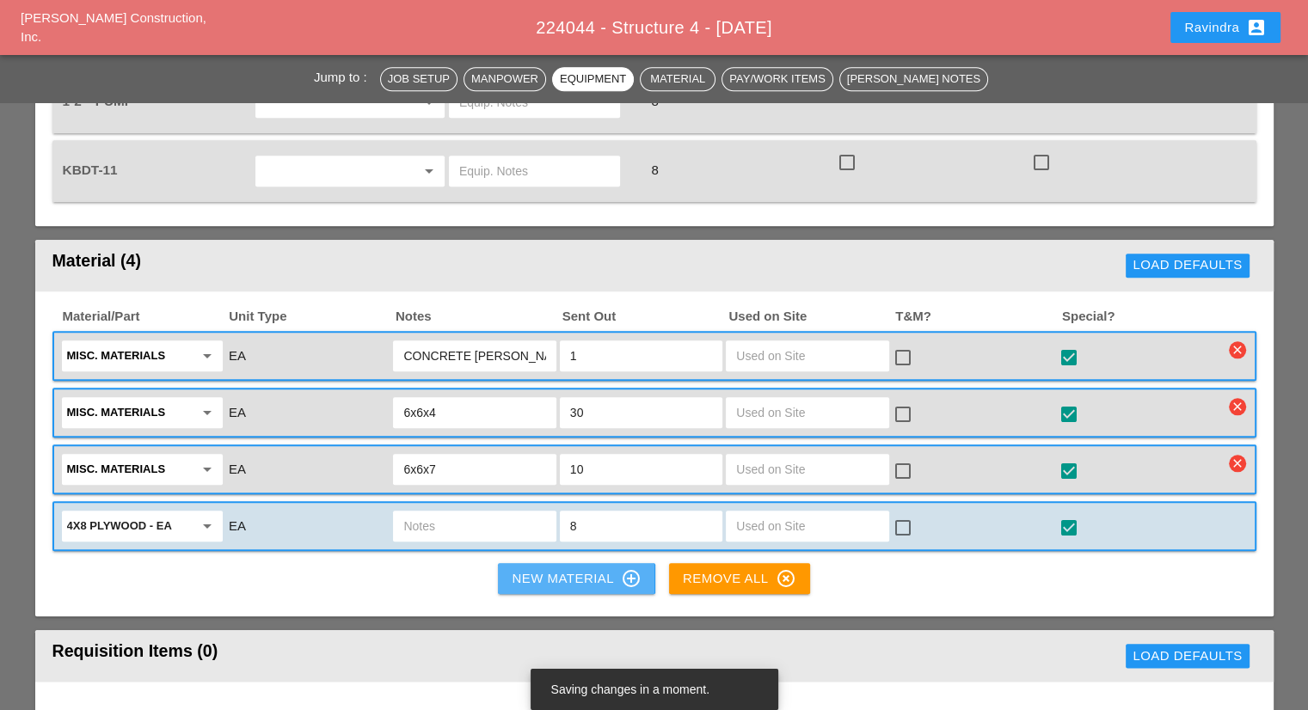
click at [559, 569] on div "New Material control_point" at bounding box center [576, 578] width 129 height 21
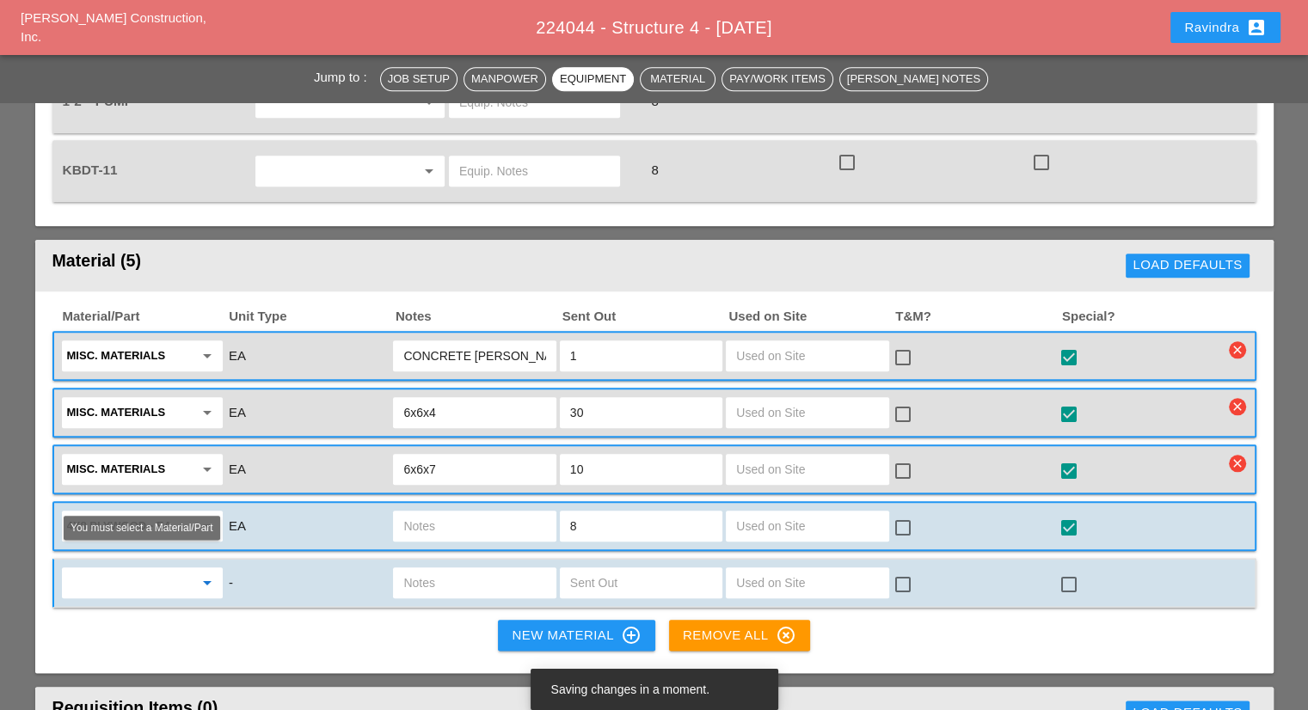
click at [169, 569] on input "text" at bounding box center [130, 583] width 126 height 28
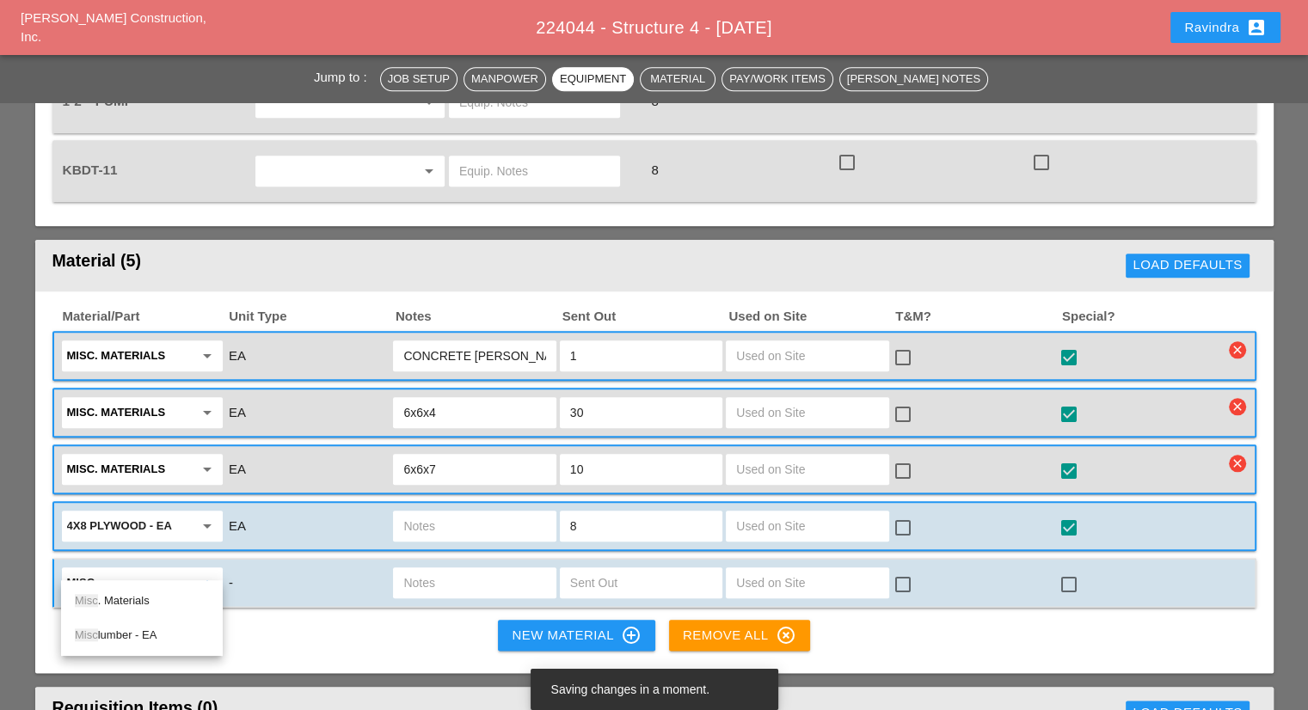
click at [139, 604] on div "Misc . Materials" at bounding box center [142, 601] width 134 height 21
type input "Misc. Materials"
click at [409, 572] on input "text" at bounding box center [474, 583] width 142 height 28
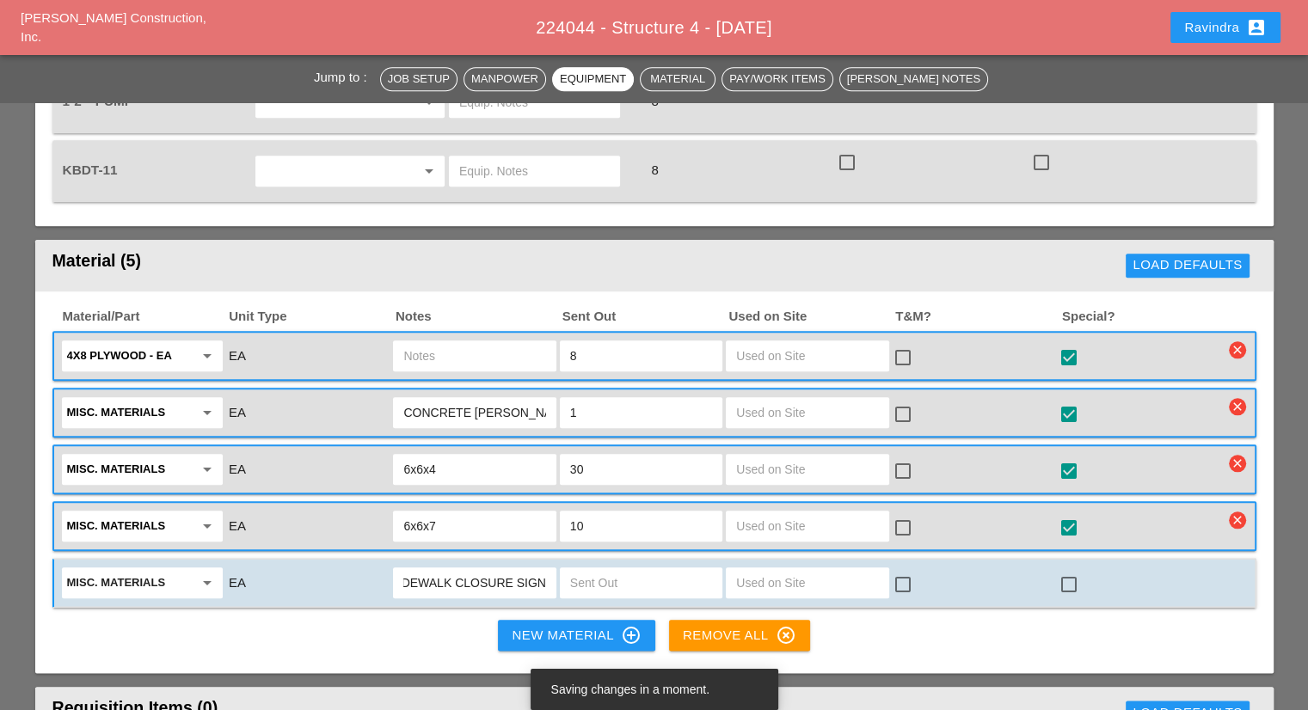
scroll to position [0, 21]
type input "SIDEWALK CLOSURE SIGNS"
click at [606, 569] on input "text" at bounding box center [641, 583] width 142 height 28
type input "2"
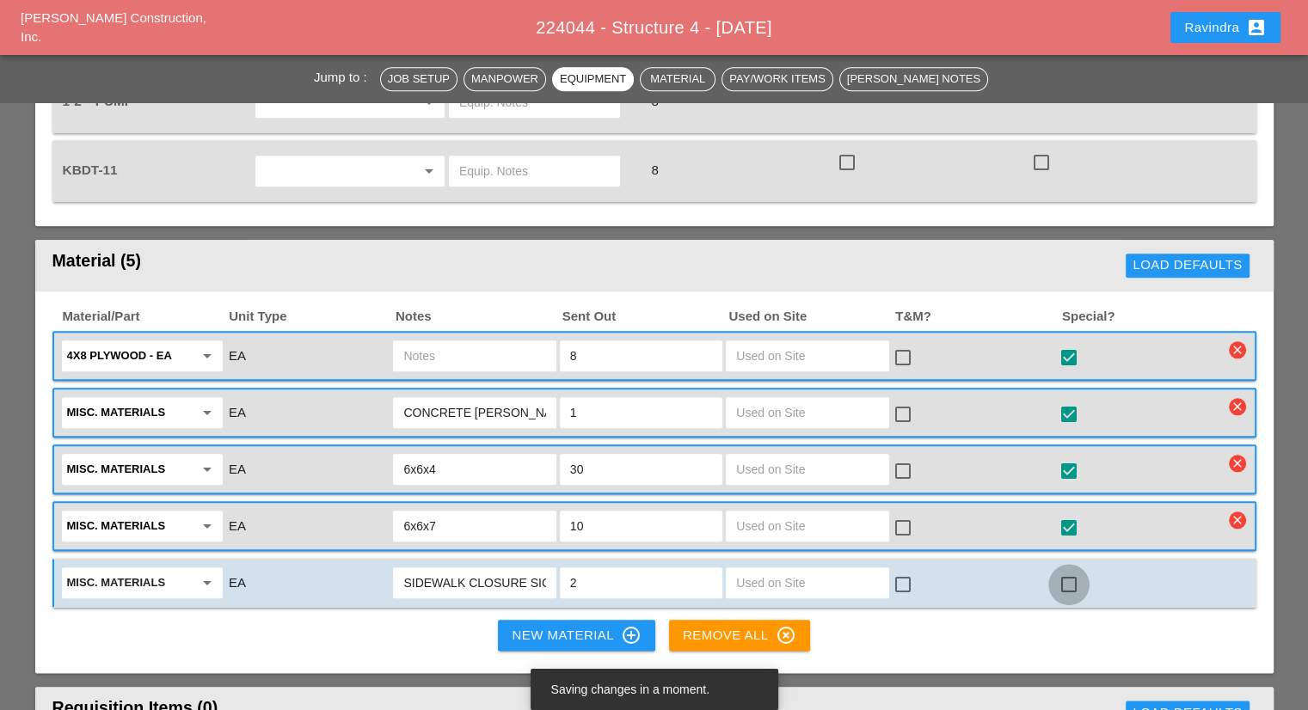
click at [1066, 570] on div at bounding box center [1068, 584] width 29 height 29
checkbox input "true"
click at [557, 625] on div "New Material control_point" at bounding box center [576, 635] width 129 height 21
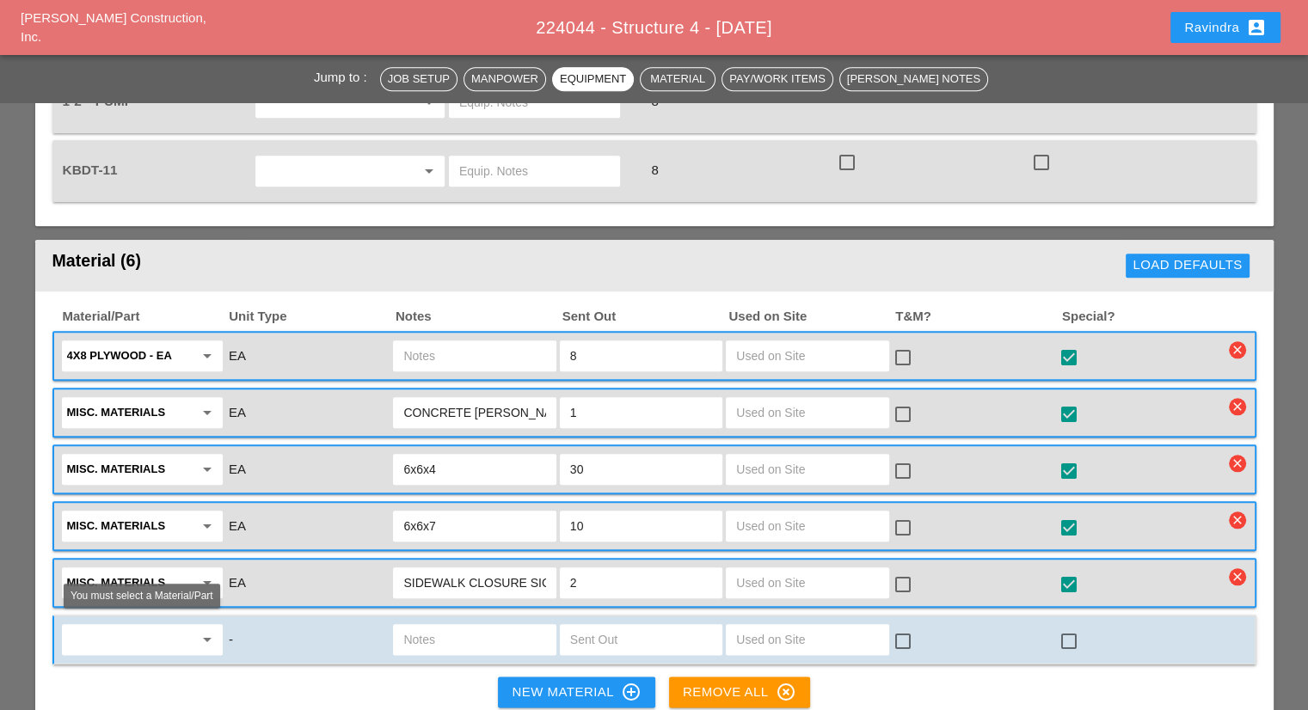
click at [178, 626] on input "text" at bounding box center [130, 640] width 126 height 28
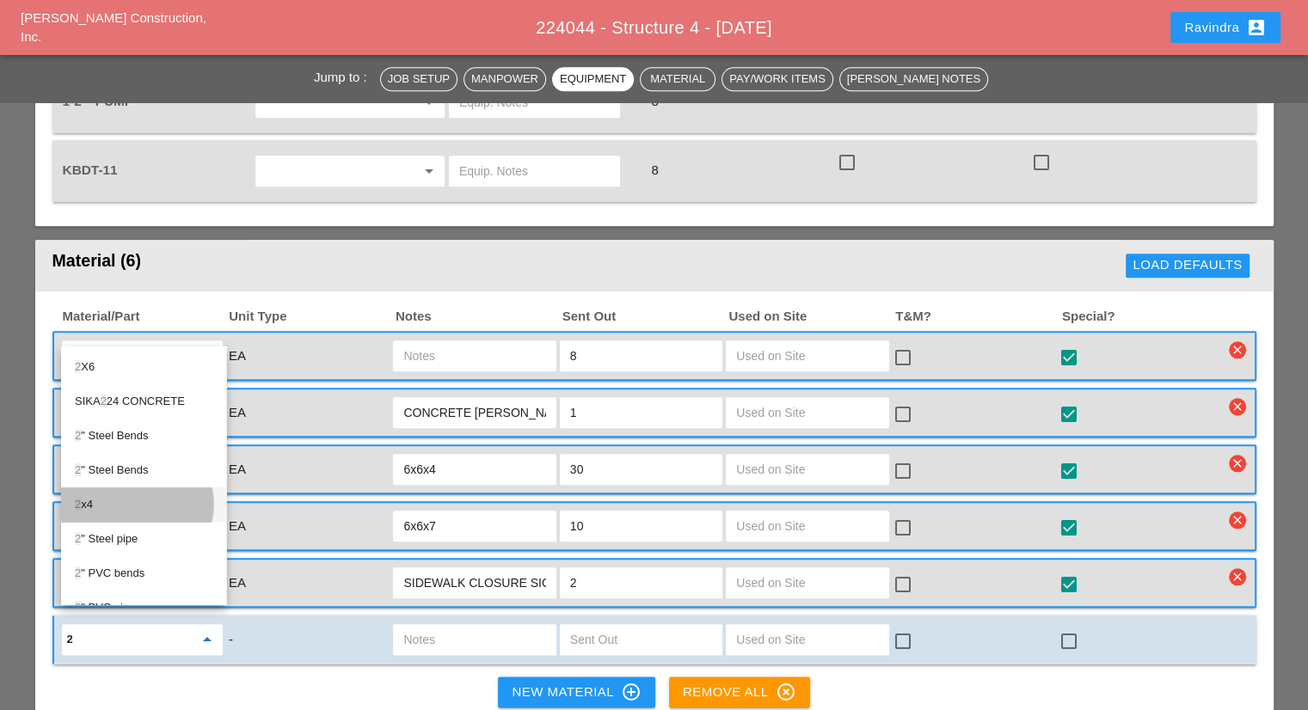
click at [124, 510] on div "2 x4" at bounding box center [144, 504] width 138 height 21
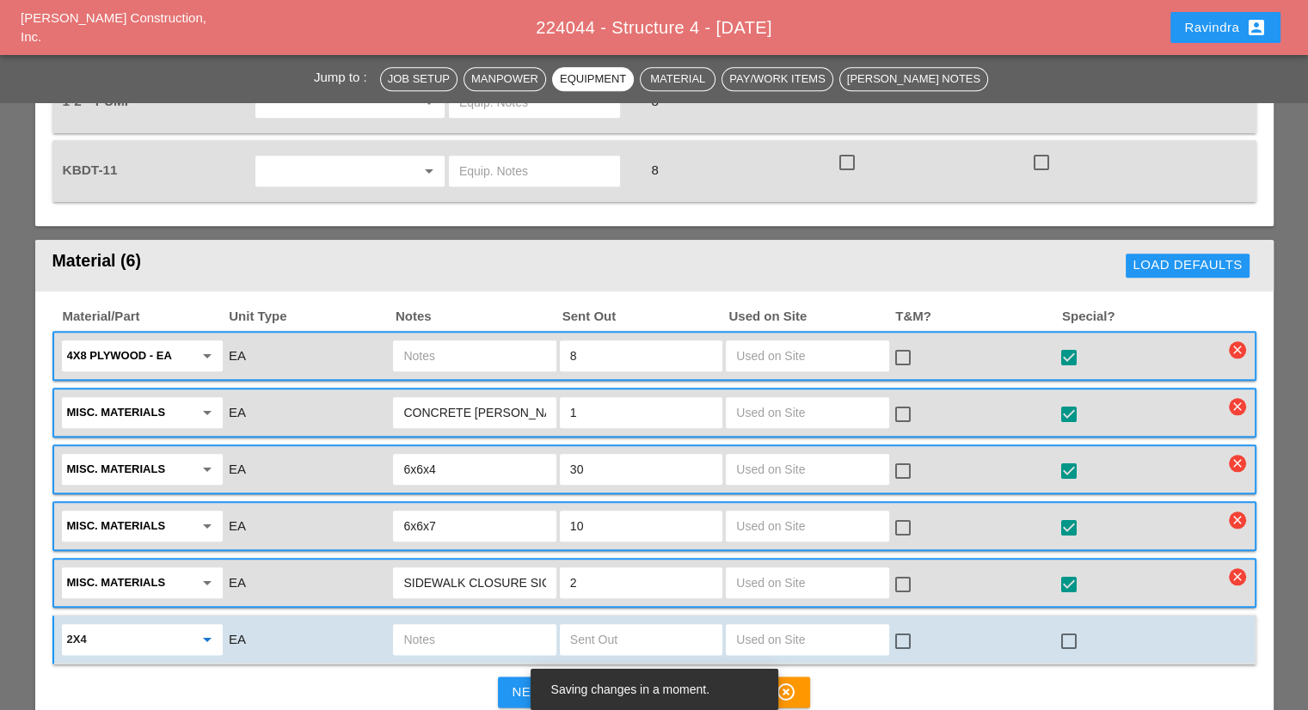
type input "2x4"
click at [646, 626] on input "text" at bounding box center [641, 640] width 142 height 28
type input "10"
drag, startPoint x: 1072, startPoint y: 620, endPoint x: 1052, endPoint y: 628, distance: 21.2
click at [1071, 627] on div at bounding box center [1068, 641] width 29 height 29
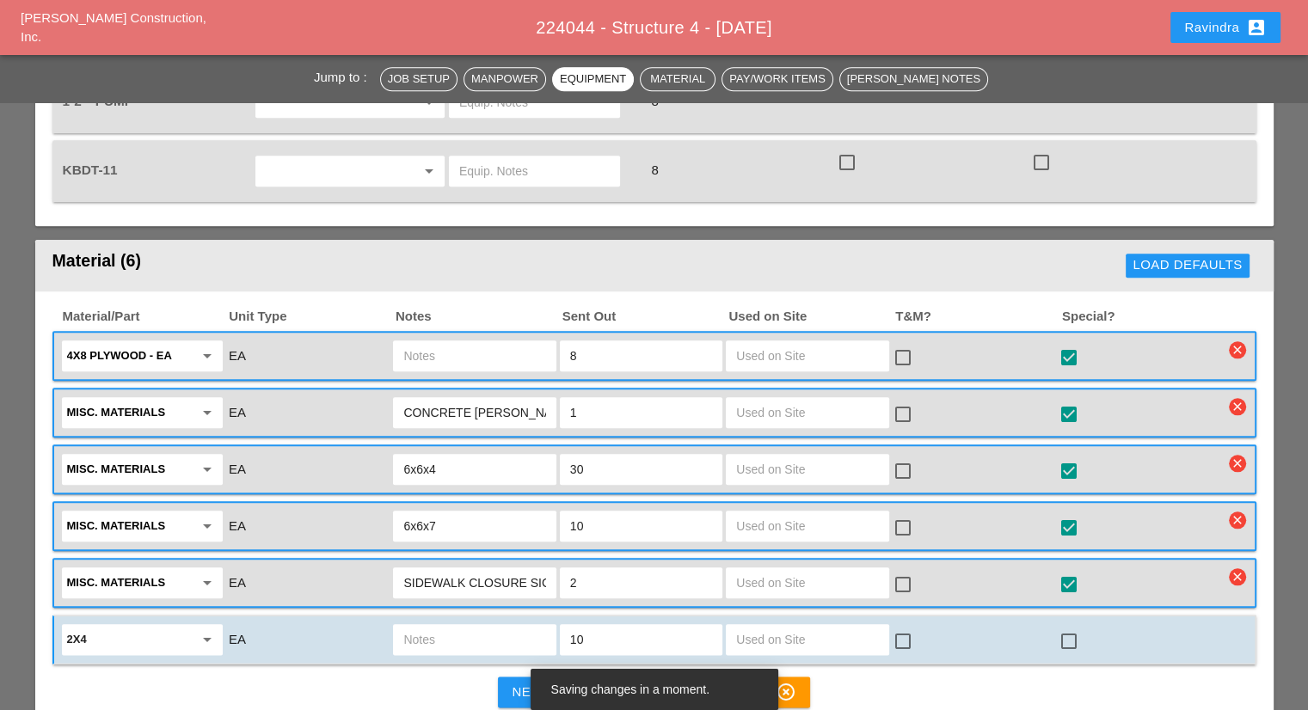
checkbox input "true"
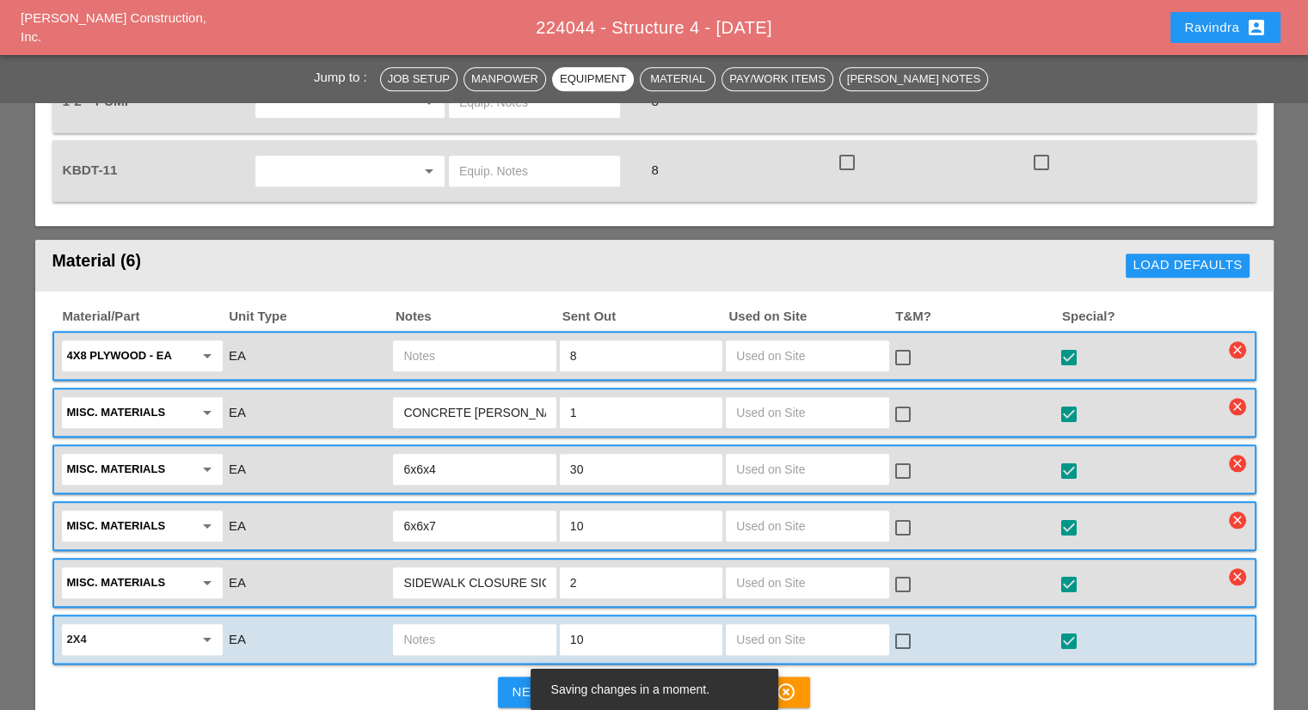
click at [427, 626] on input "text" at bounding box center [474, 640] width 142 height 28
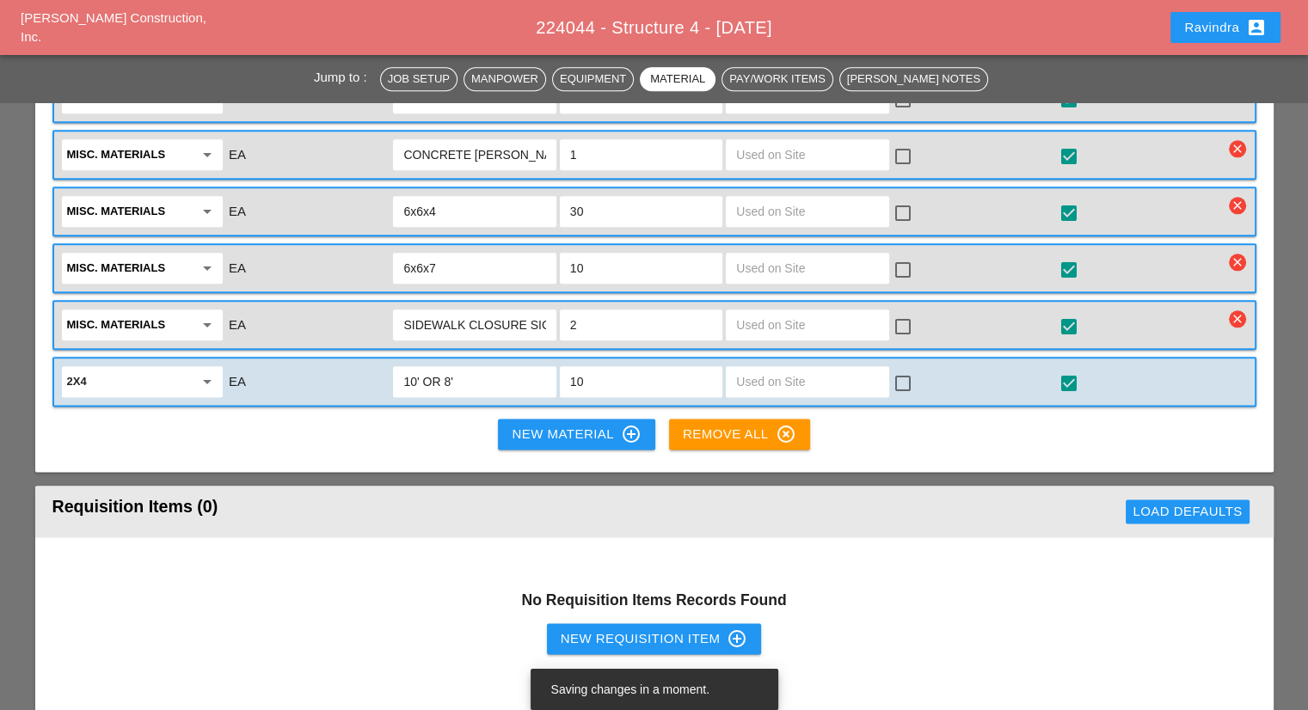
type input "10' OR 8'"
click at [609, 424] on div "New Material control_point" at bounding box center [576, 434] width 129 height 21
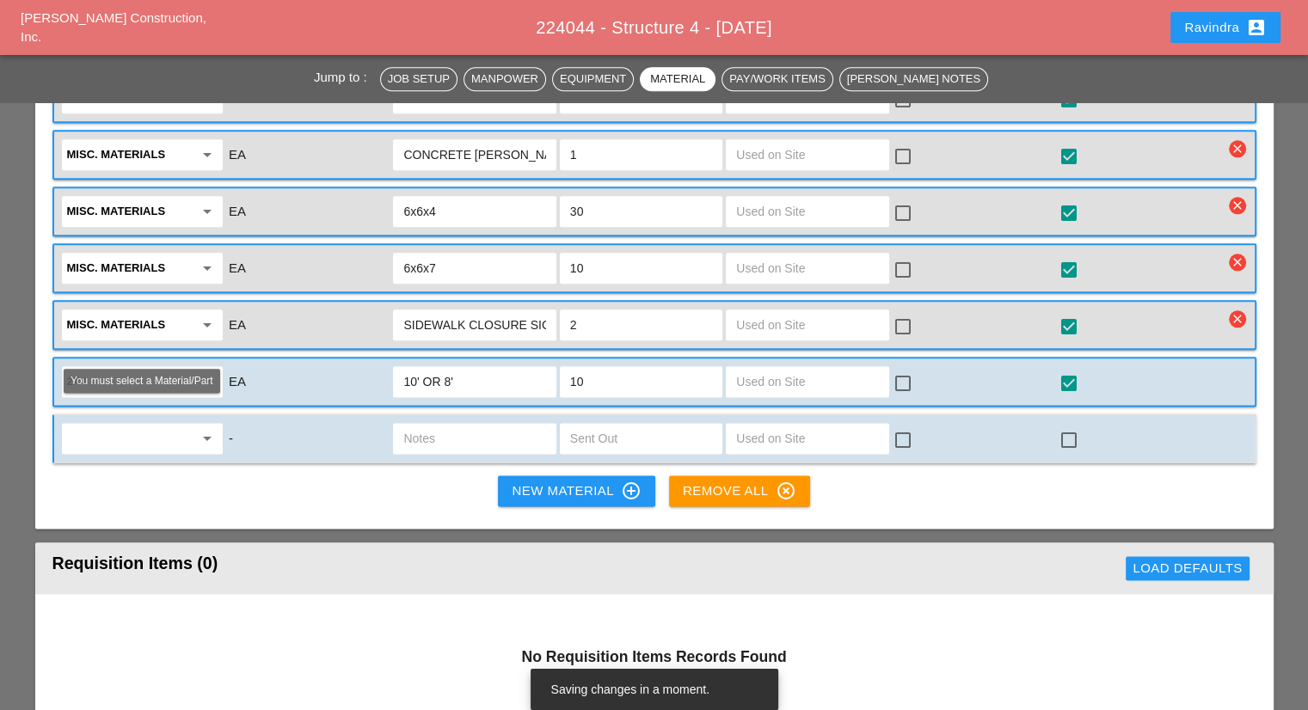
click at [157, 425] on input "text" at bounding box center [130, 439] width 126 height 28
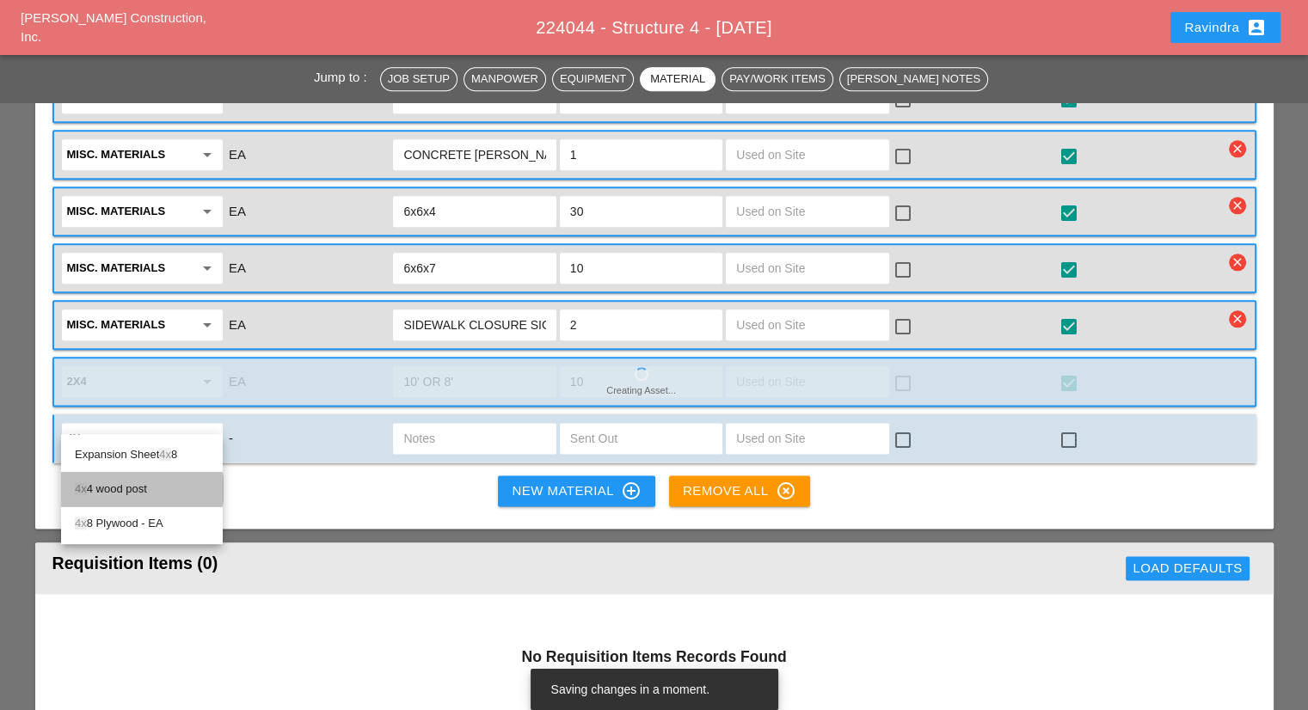
click at [169, 486] on div "4x 4 wood post" at bounding box center [142, 489] width 134 height 21
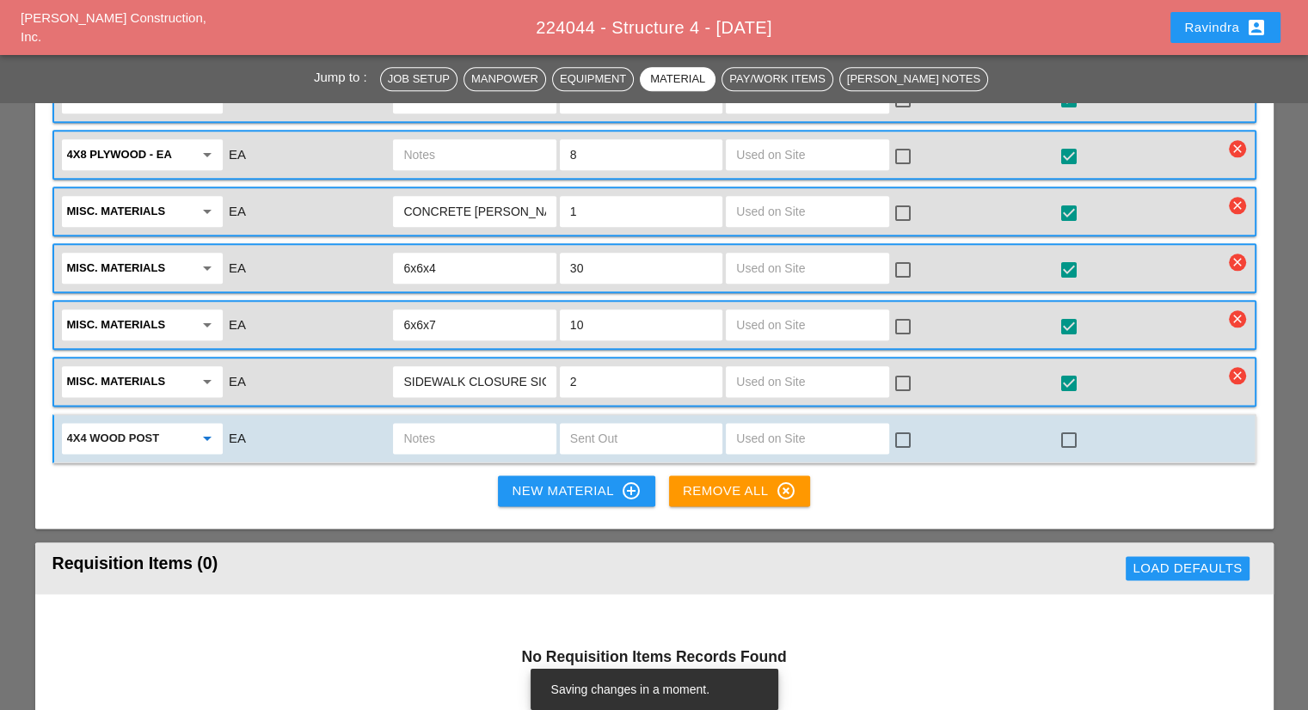
click at [212, 428] on icon "arrow_drop_down" at bounding box center [207, 438] width 21 height 21
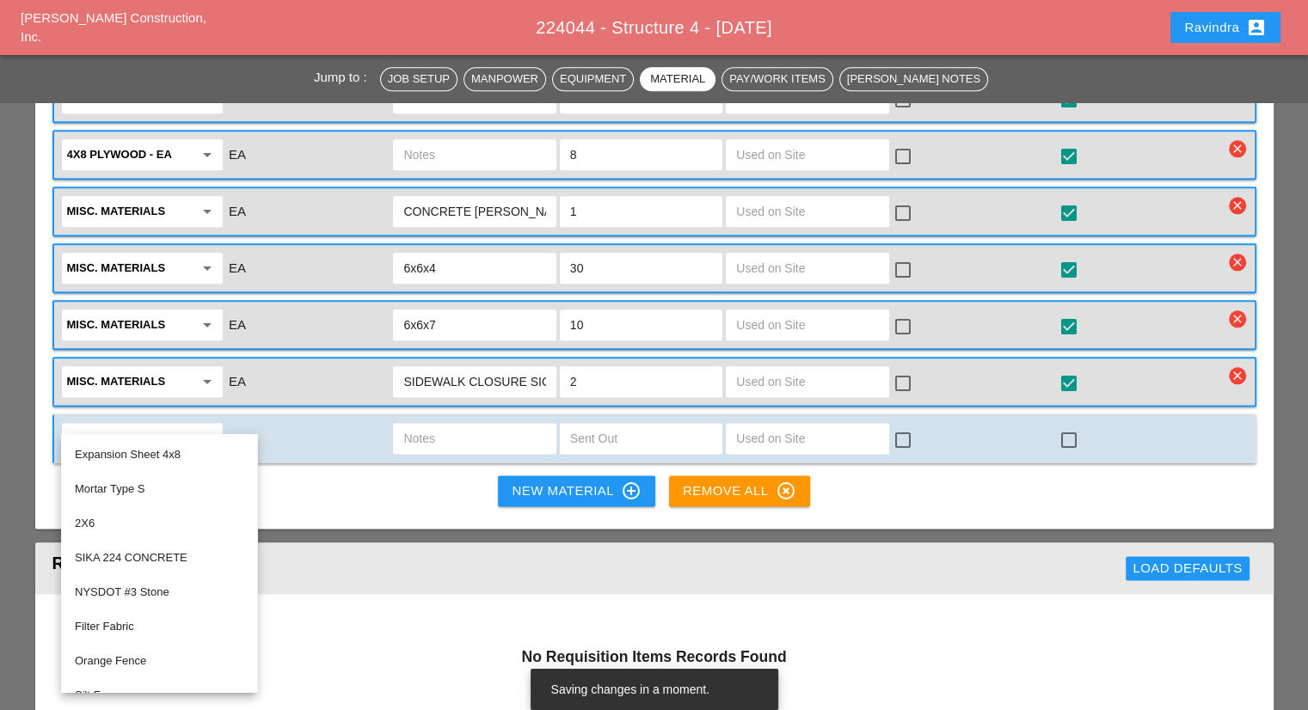
drag, startPoint x: 171, startPoint y: 415, endPoint x: 58, endPoint y: 406, distance: 113.9
click at [58, 414] on div "4x4 wood post arrow_drop_down EA check_box_outline_blank check_box_outline_blank" at bounding box center [654, 439] width 1204 height 50
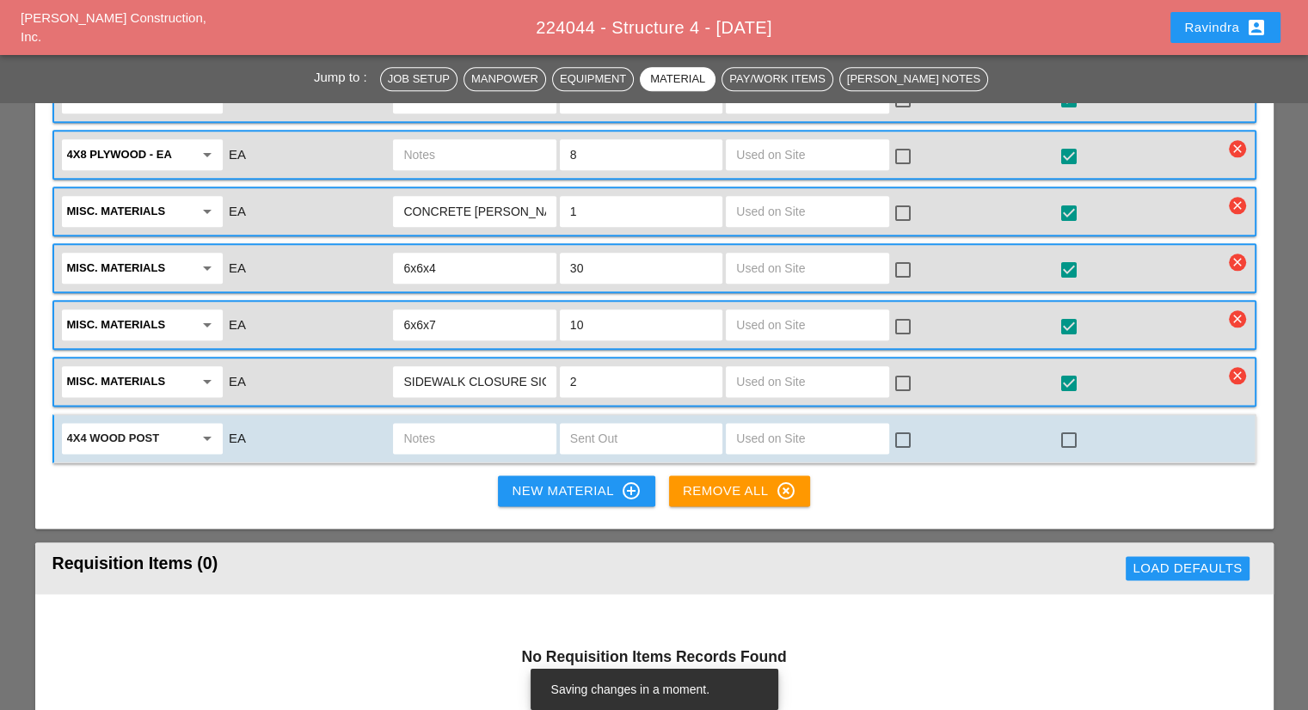
click at [99, 425] on input "4x4 wood post" at bounding box center [130, 439] width 126 height 28
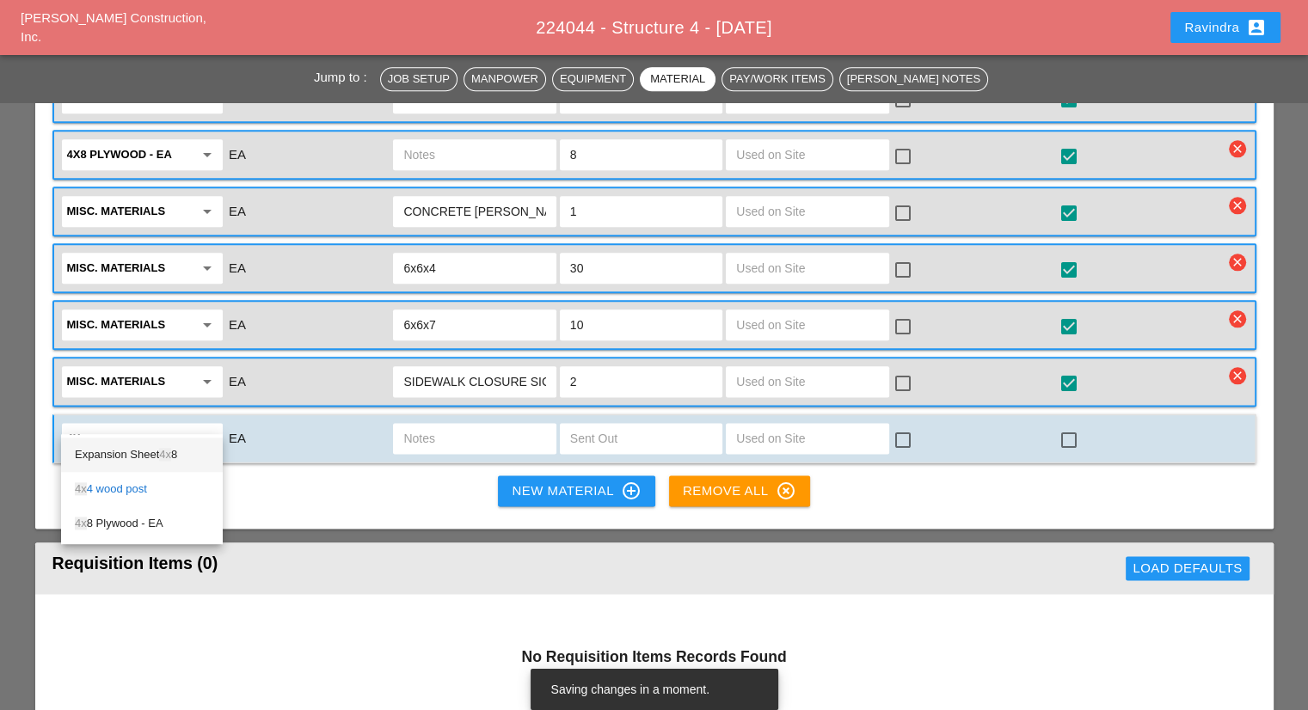
type input "4"
type input "2"
type input "4X4"
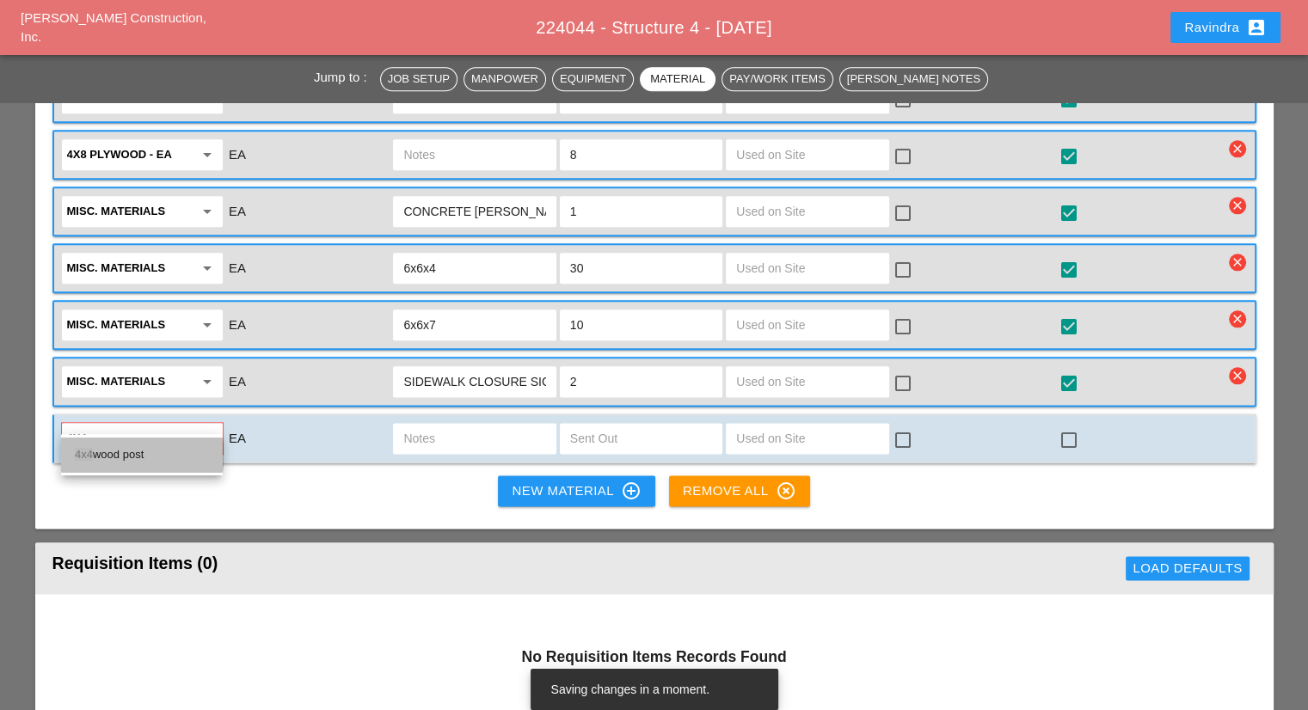
click at [120, 445] on div "4x4 wood post" at bounding box center [142, 455] width 134 height 21
click at [427, 425] on input "text" at bounding box center [474, 439] width 142 height 28
type input "10' OR 8'"
click at [639, 425] on input "text" at bounding box center [641, 439] width 142 height 28
type input "10"
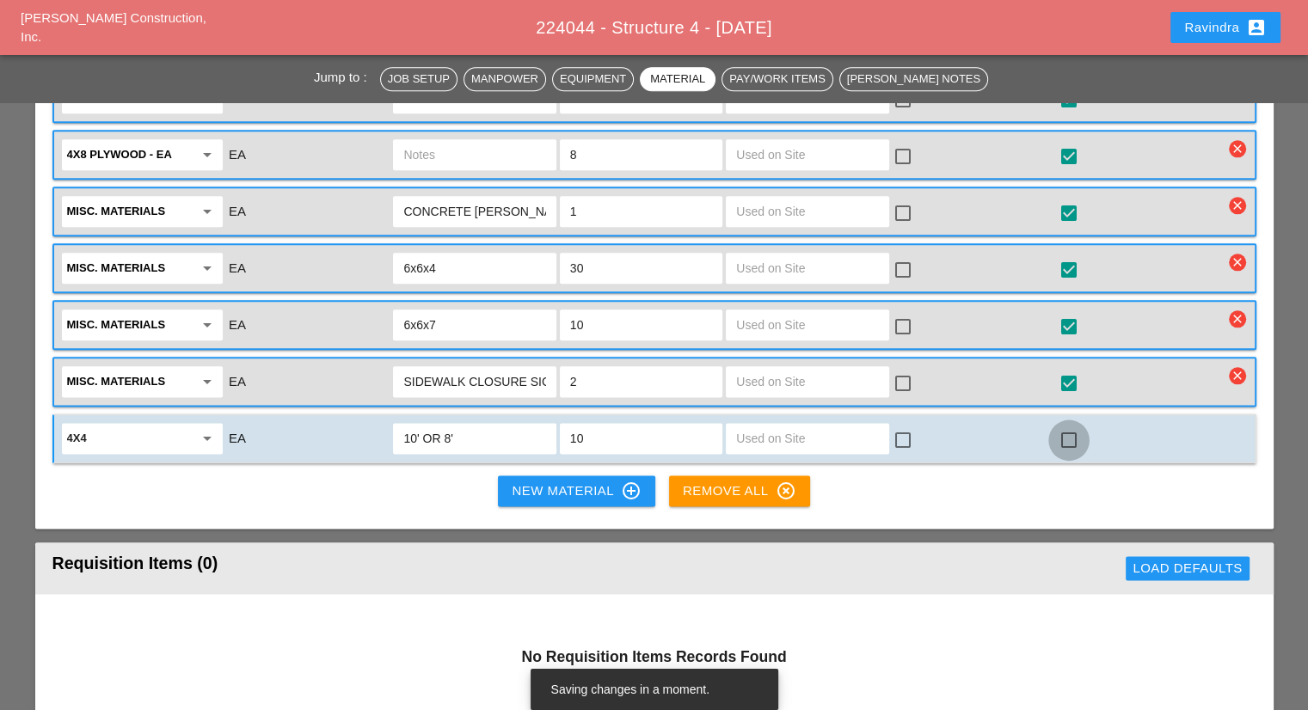
click at [1082, 426] on div at bounding box center [1068, 440] width 29 height 29
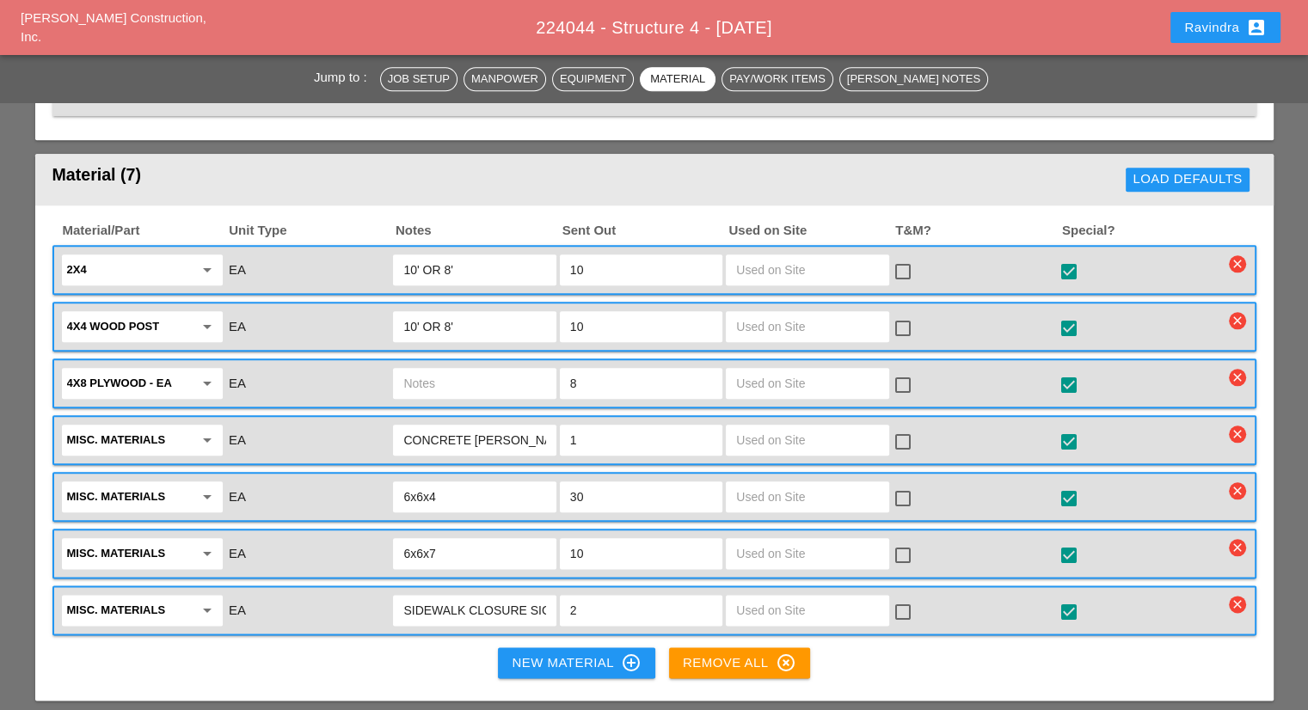
click at [491, 642] on div "Material/Part Unit Type Notes Sent Out Used on Site T&M? Special? 2x4 arrow_dro…" at bounding box center [654, 454] width 1238 height 496
click at [525, 653] on div "New Material control_point" at bounding box center [576, 663] width 129 height 21
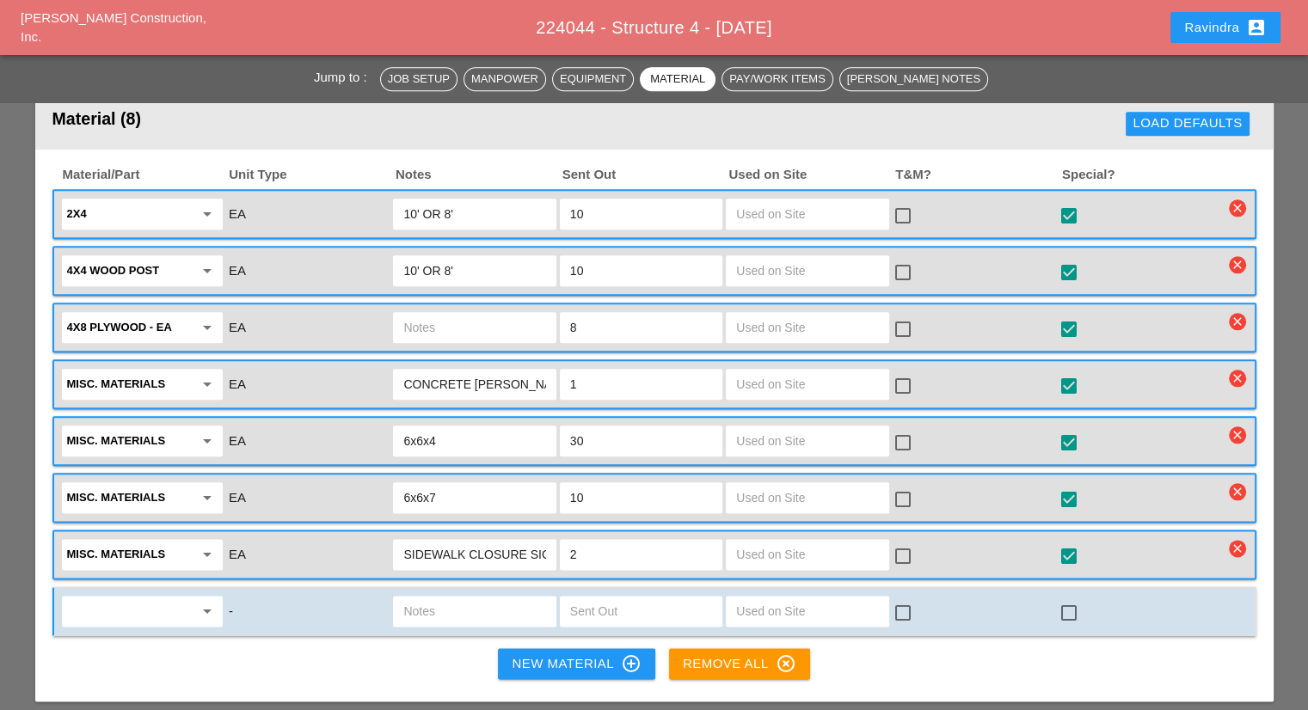
scroll to position [1978, 0]
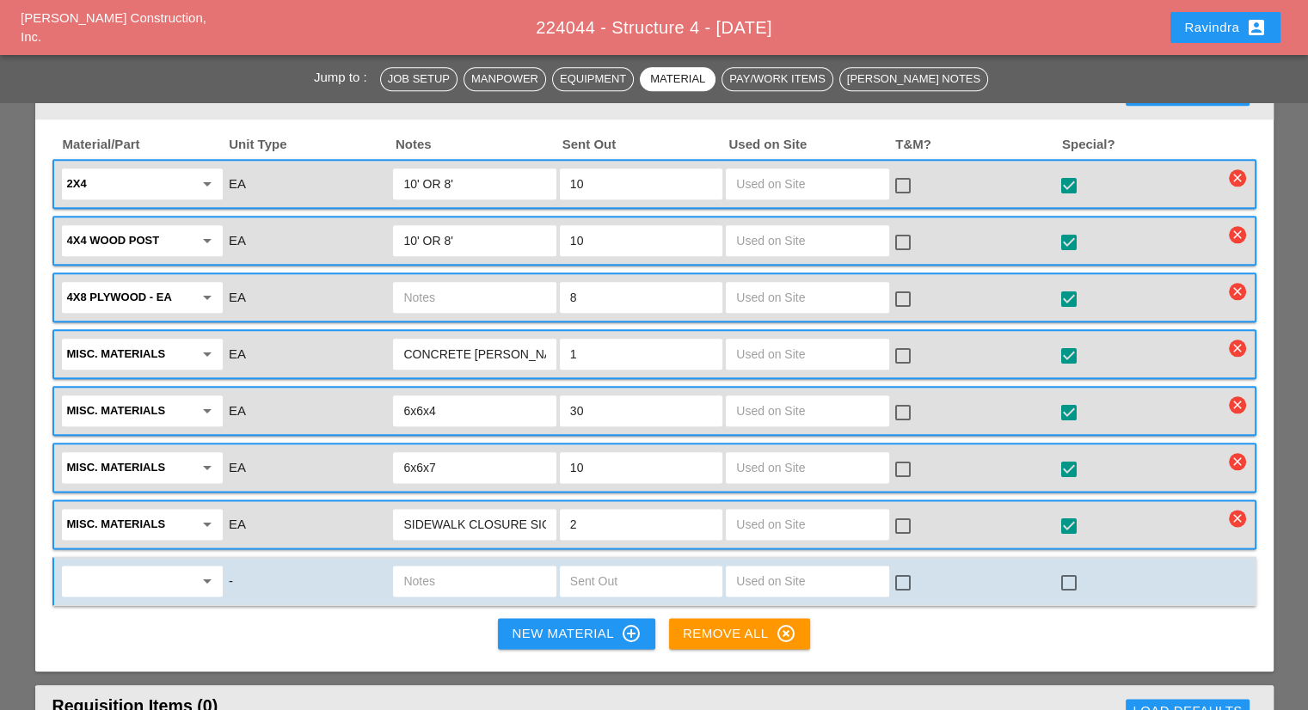
click at [144, 568] on input "text" at bounding box center [130, 582] width 126 height 28
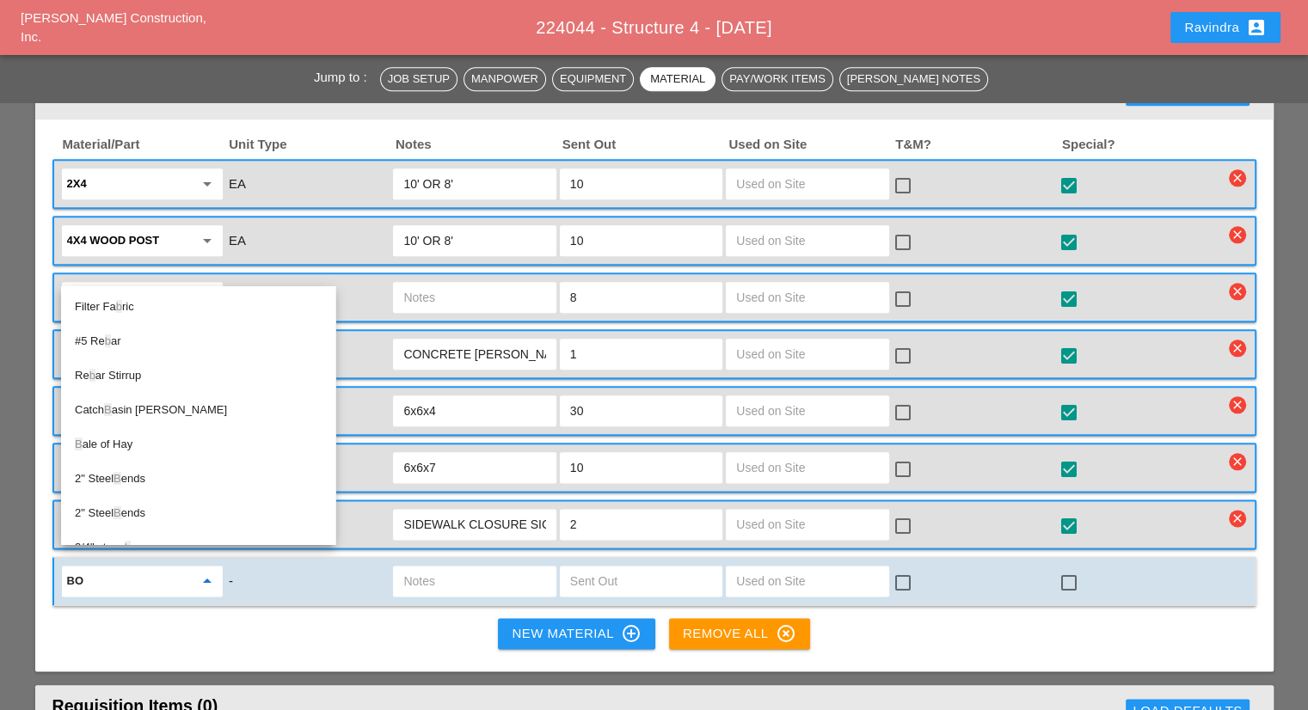
type input "BOL"
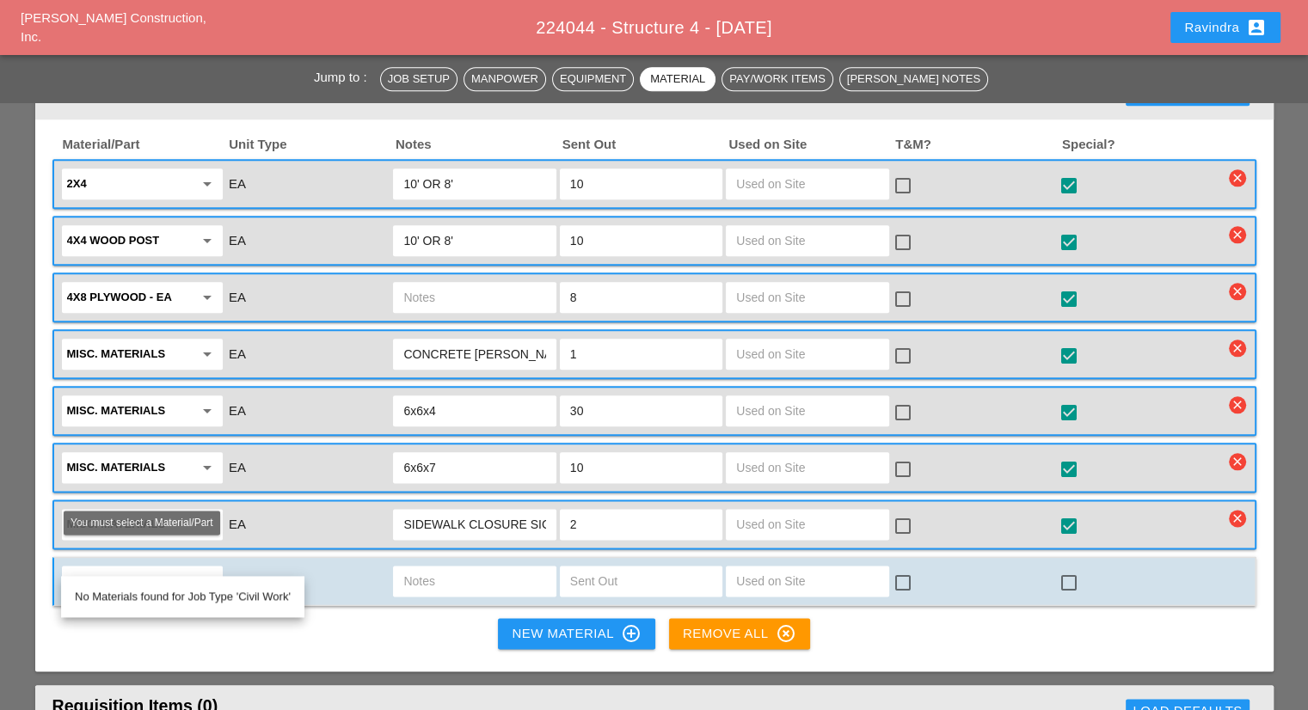
drag, startPoint x: 144, startPoint y: 565, endPoint x: 22, endPoint y: 565, distance: 122.1
click at [22, 565] on div "Jump to : Job Setup Manpower Equipment Material Pay/Work Items Foreman's Notes …" at bounding box center [654, 139] width 1308 height 3896
click at [166, 568] on input "BOL" at bounding box center [130, 582] width 126 height 28
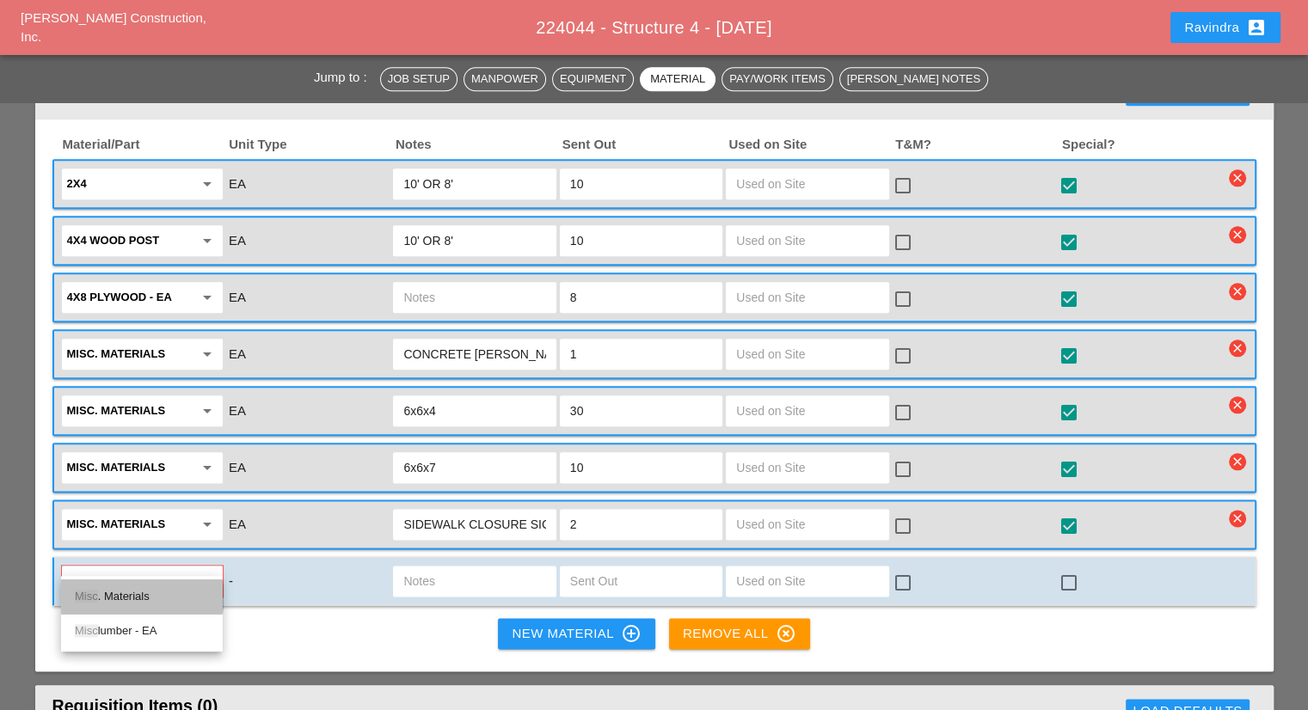
click at [162, 593] on div "Misc . Materials" at bounding box center [142, 597] width 134 height 21
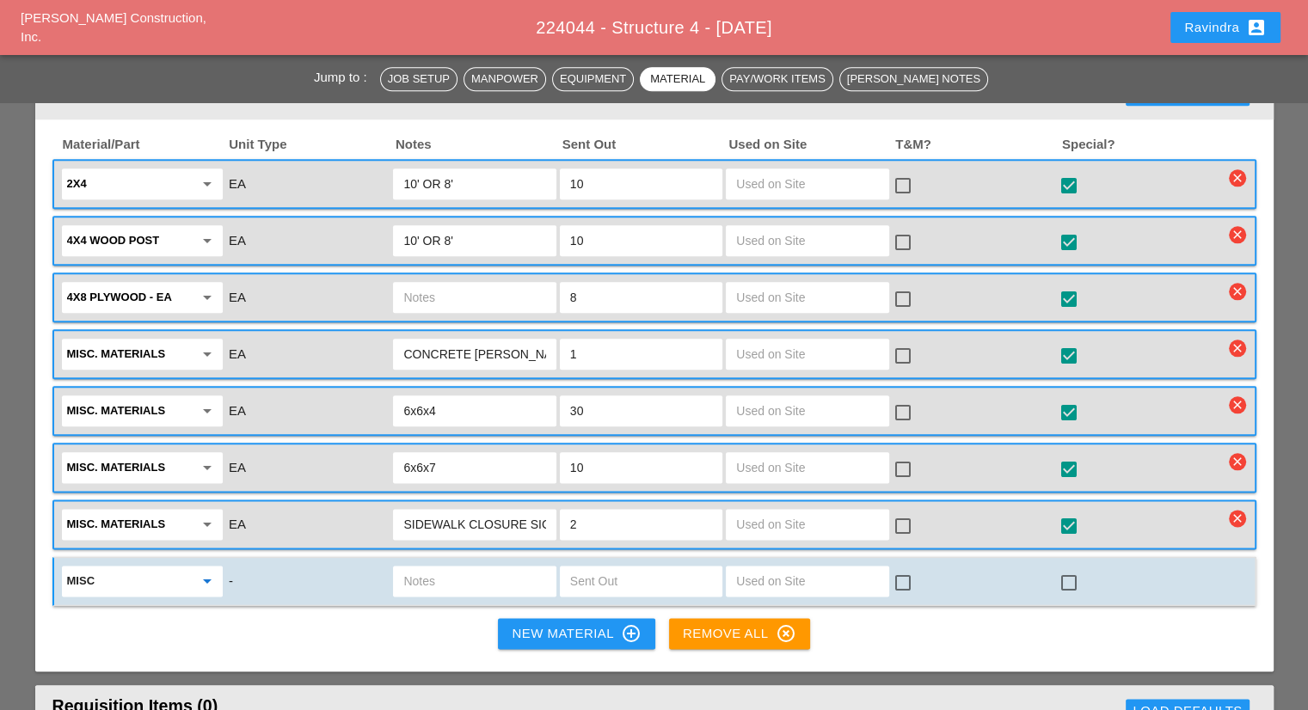
type input "Misc. Materials"
click at [421, 568] on input "text" at bounding box center [474, 582] width 142 height 28
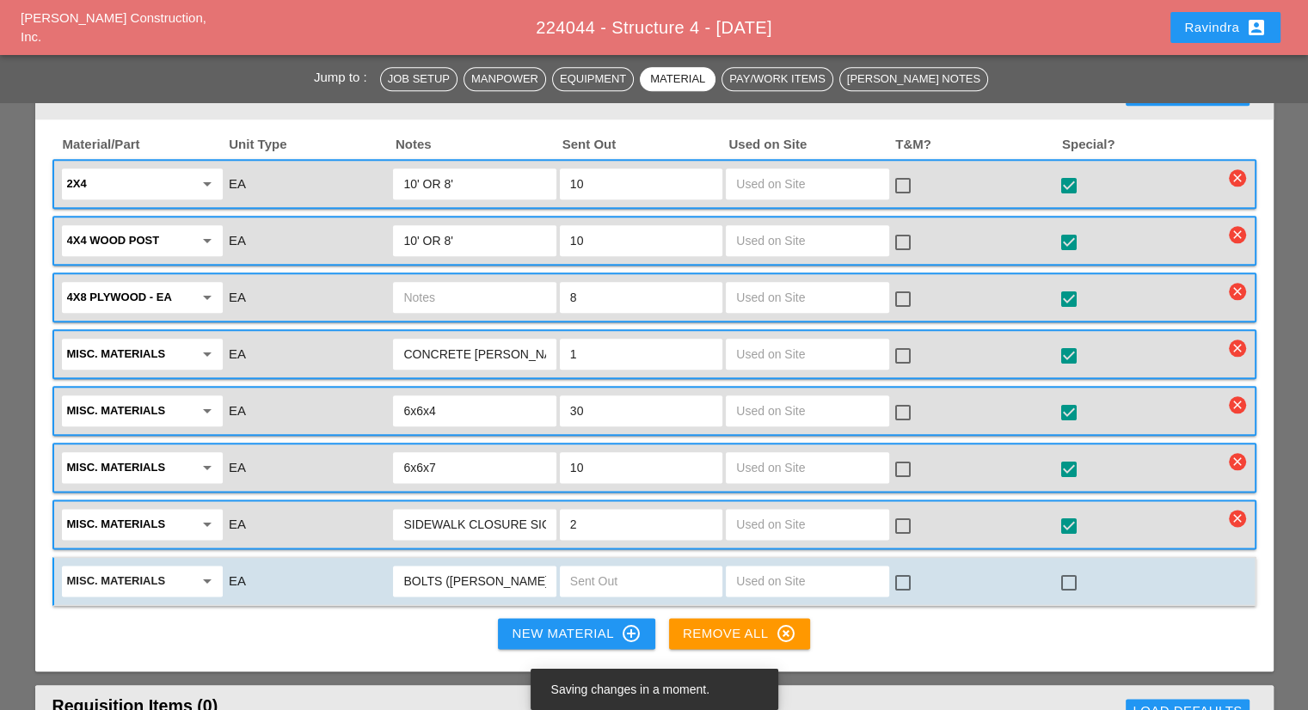
type input "BOLTS (TOMMY)"
click at [1073, 568] on div at bounding box center [1068, 582] width 29 height 29
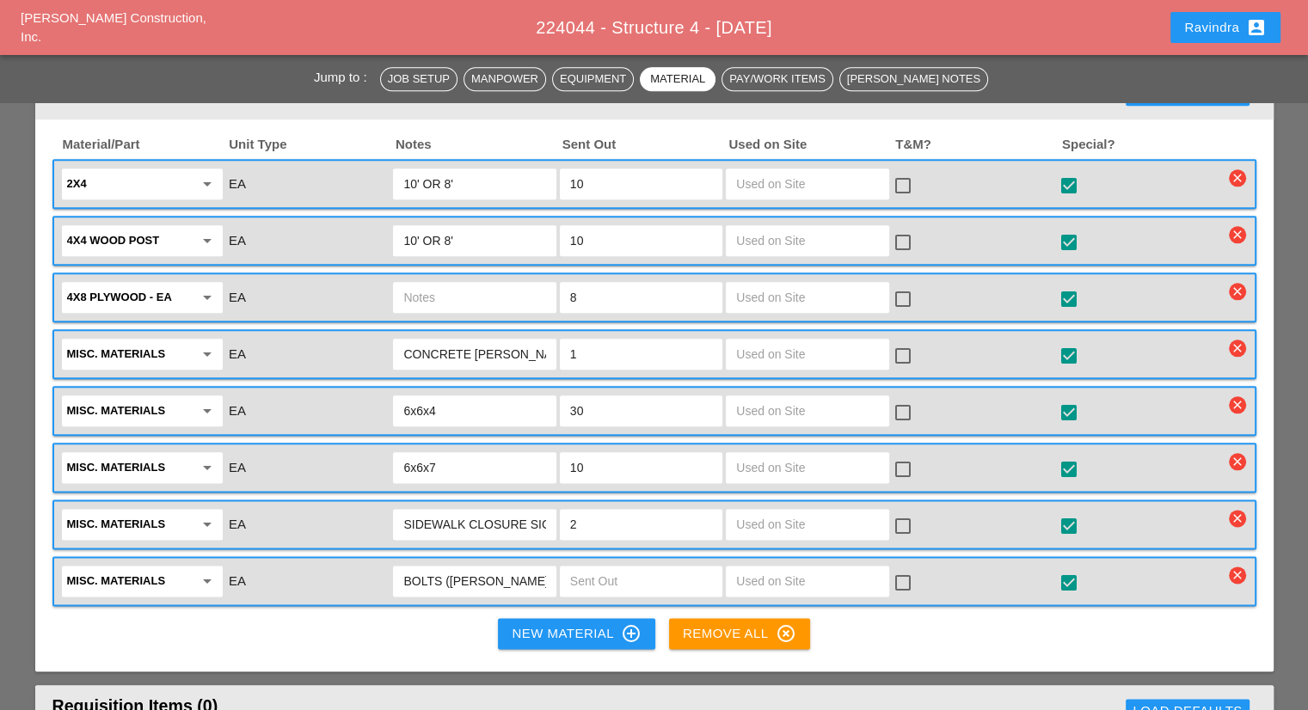
click at [533, 623] on div "New Material control_point" at bounding box center [576, 633] width 129 height 21
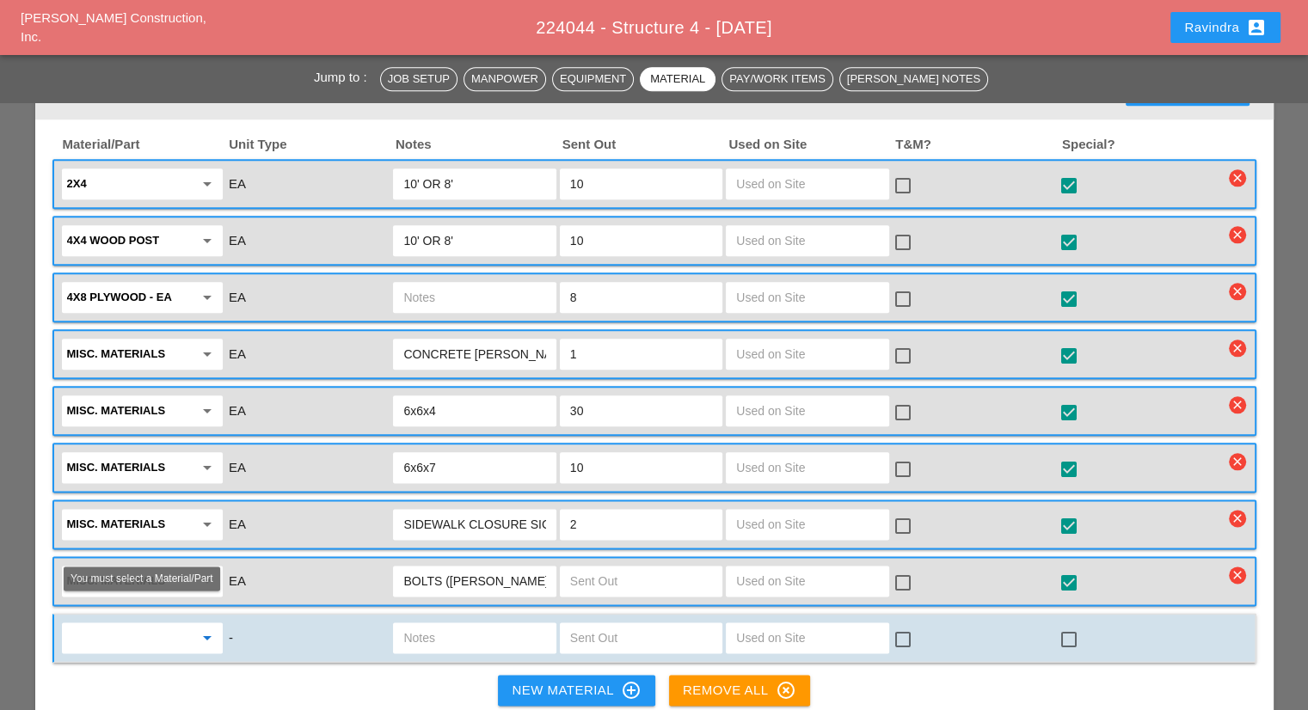
click at [162, 624] on input "text" at bounding box center [130, 638] width 126 height 28
type input "C"
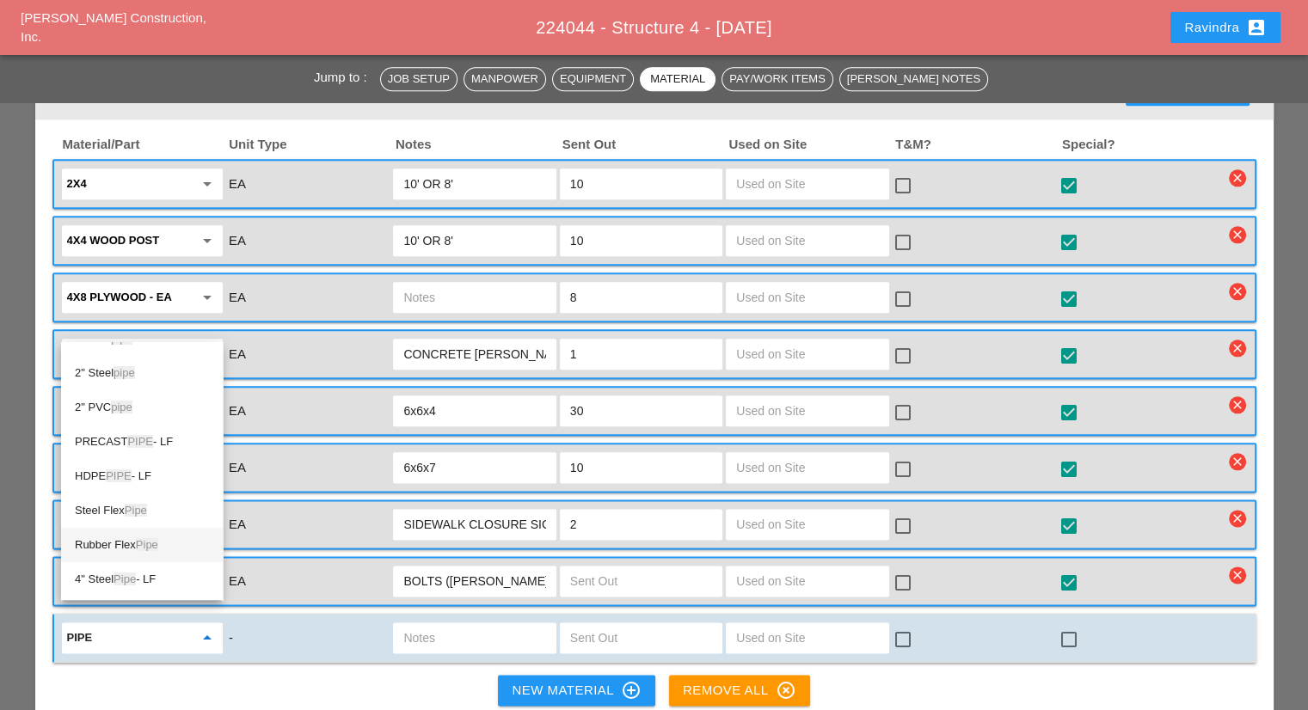
scroll to position [0, 0]
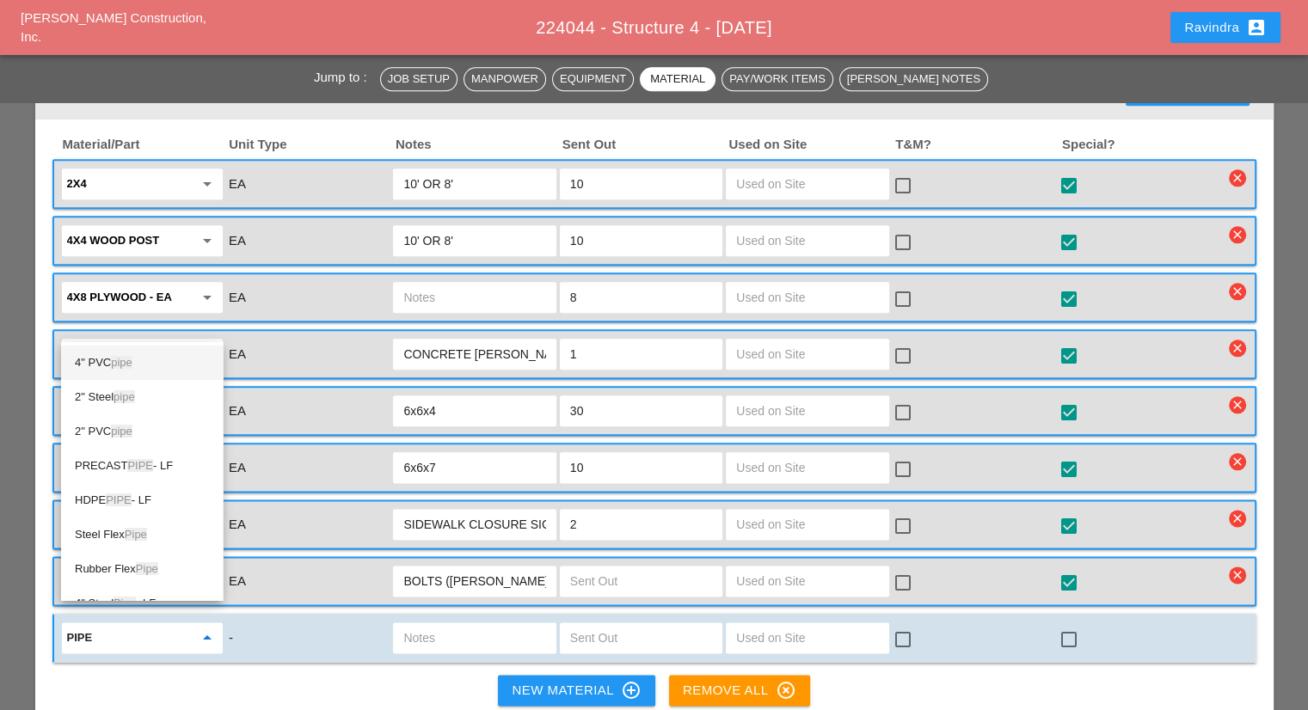
click at [131, 365] on span "pipe" at bounding box center [121, 362] width 21 height 13
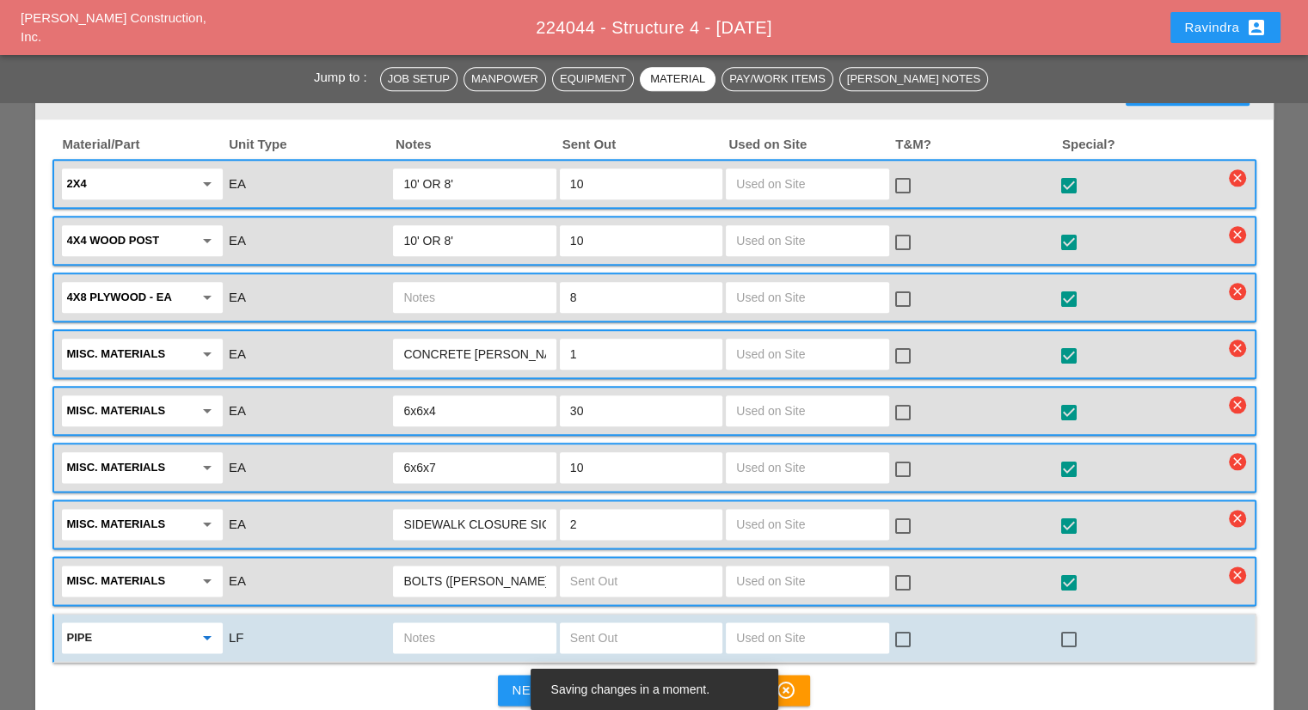
type input "4" PVC pipe"
click at [423, 624] on input "text" at bounding box center [474, 638] width 142 height 28
click at [606, 624] on input "text" at bounding box center [641, 638] width 142 height 28
type input "60"
click at [1084, 630] on div "check_box_outline_blank" at bounding box center [1073, 640] width 28 height 21
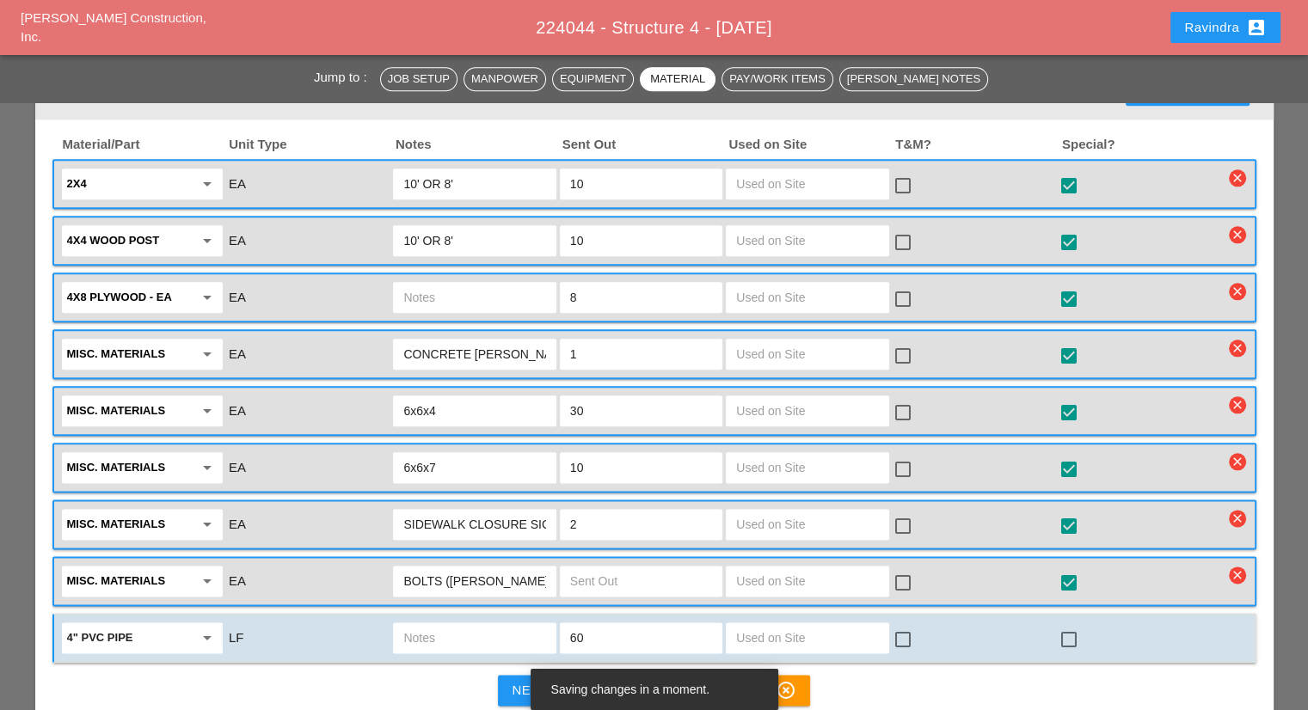
click at [1080, 625] on div at bounding box center [1068, 639] width 29 height 29
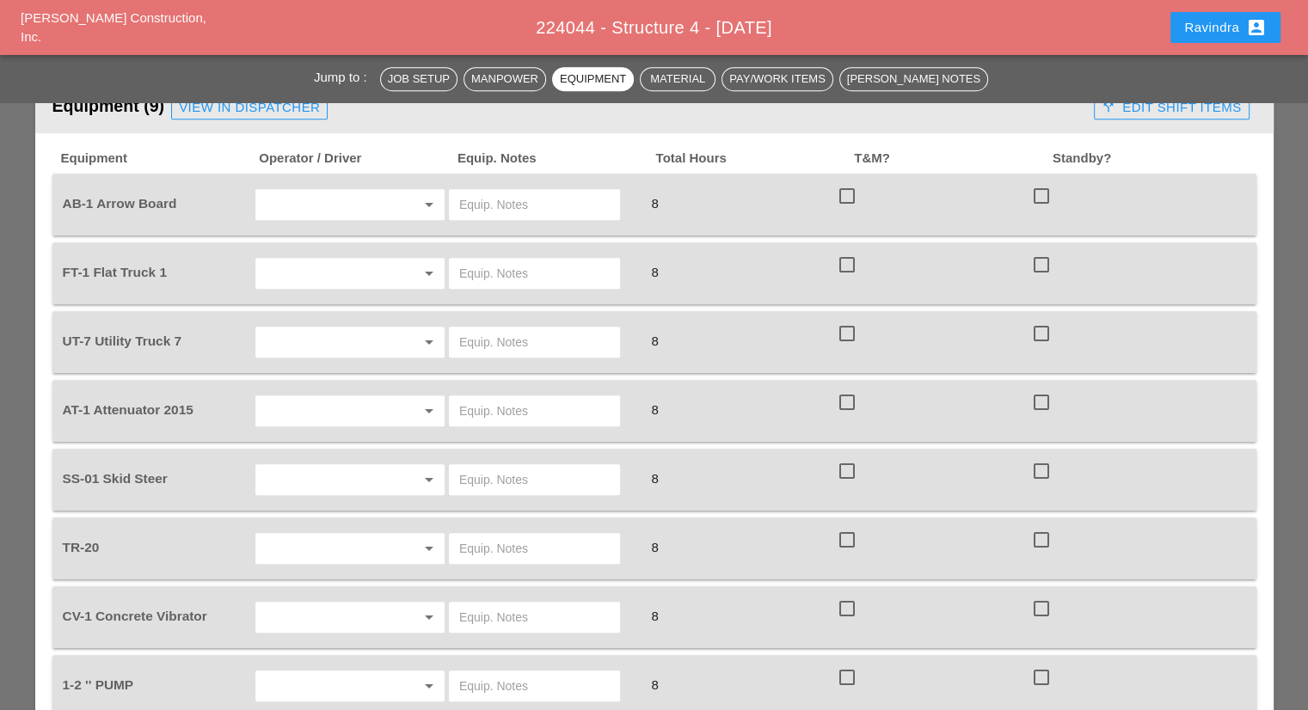
scroll to position [1376, 0]
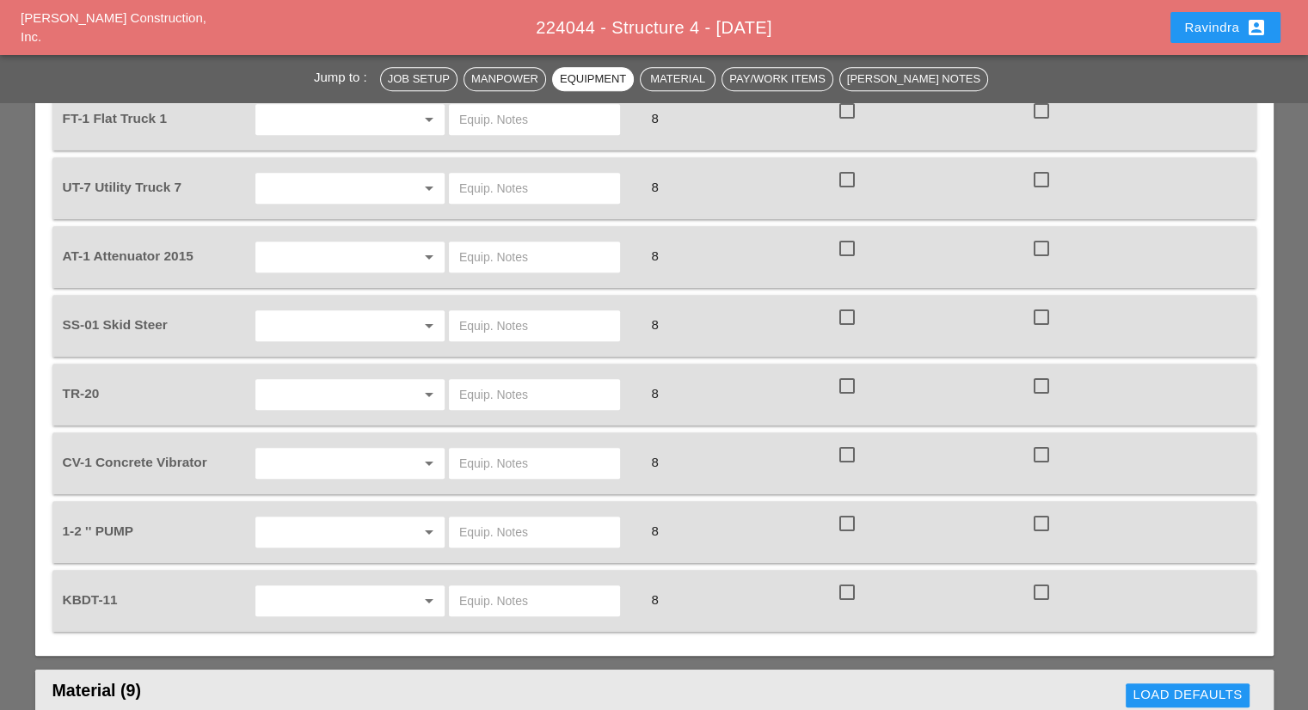
click at [505, 519] on input "text" at bounding box center [534, 533] width 150 height 28
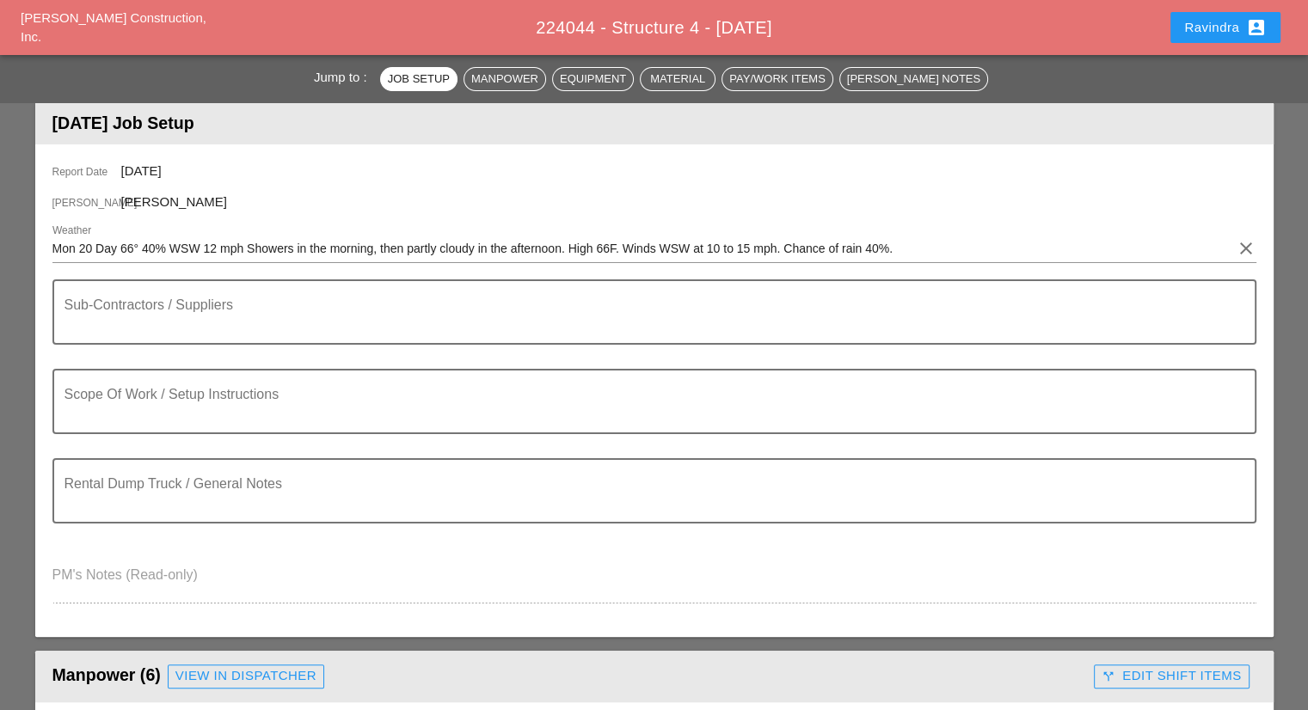
scroll to position [0, 0]
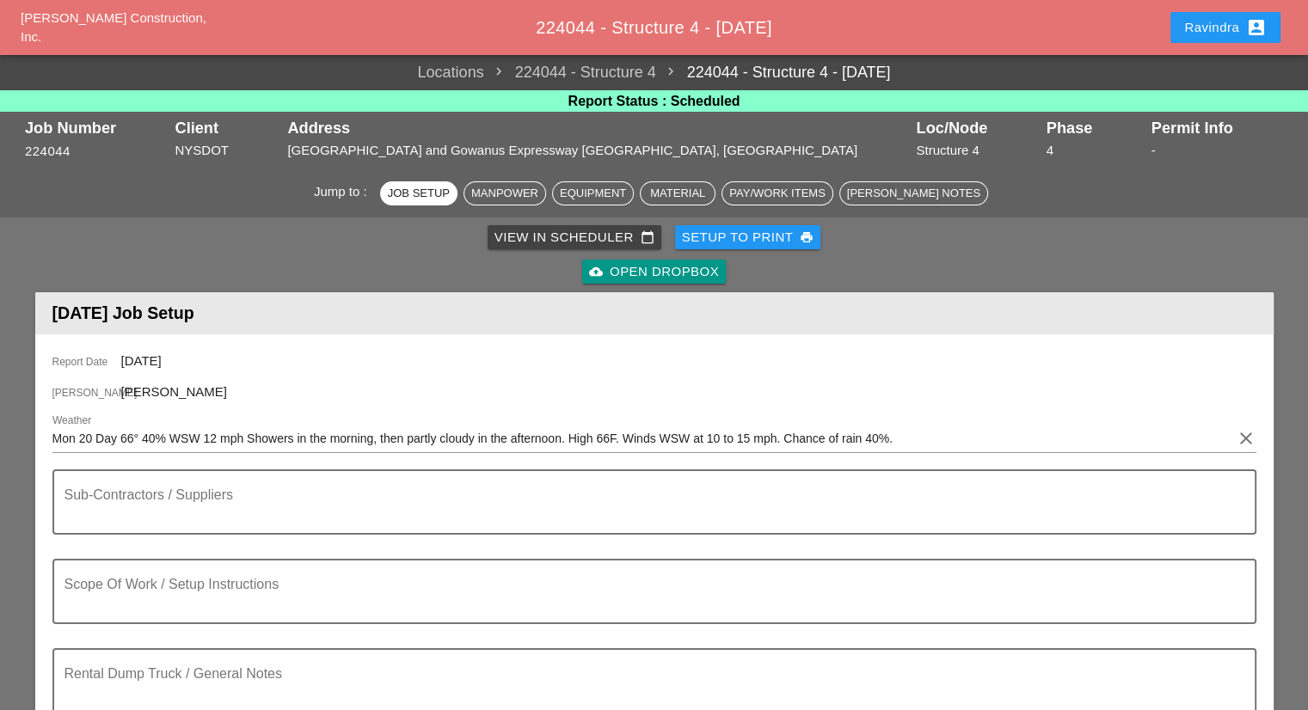
type input "W/ HOSE"
click at [742, 236] on div "Setup to Print print" at bounding box center [748, 238] width 132 height 20
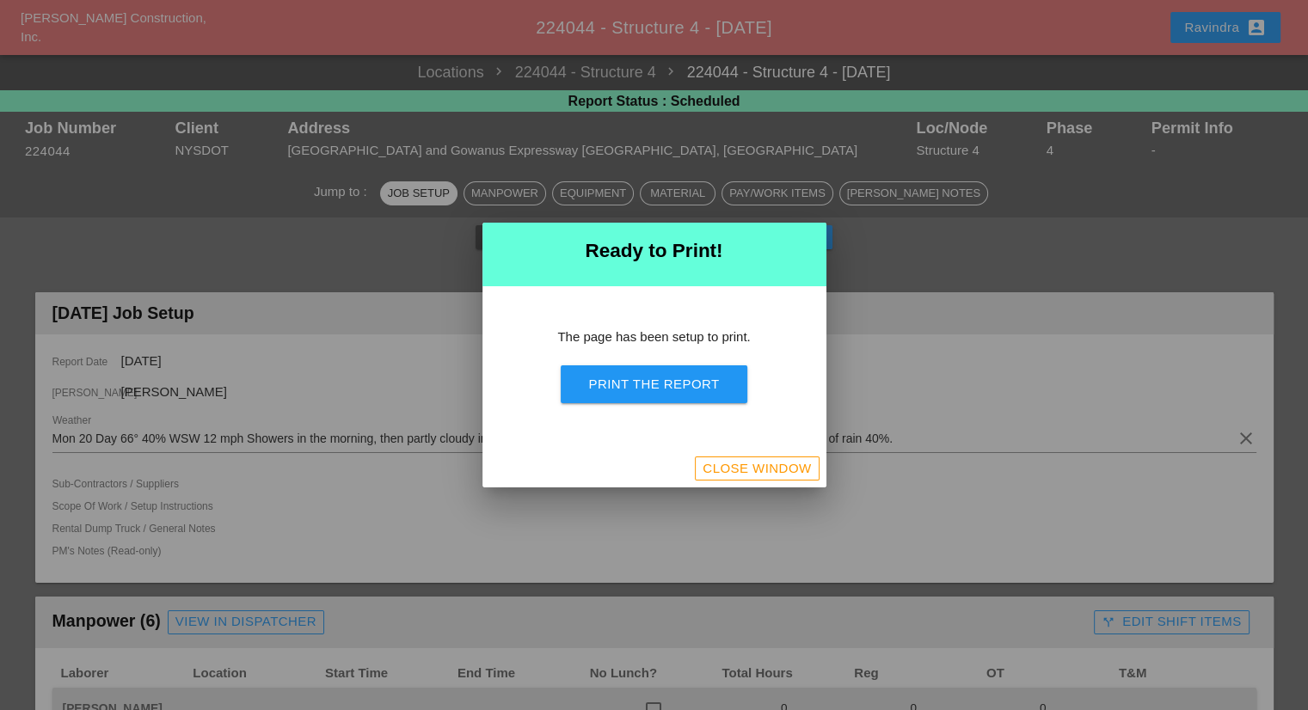
click at [668, 383] on div "Print the Report" at bounding box center [653, 385] width 131 height 20
click at [746, 472] on div "Close Window" at bounding box center [757, 469] width 108 height 20
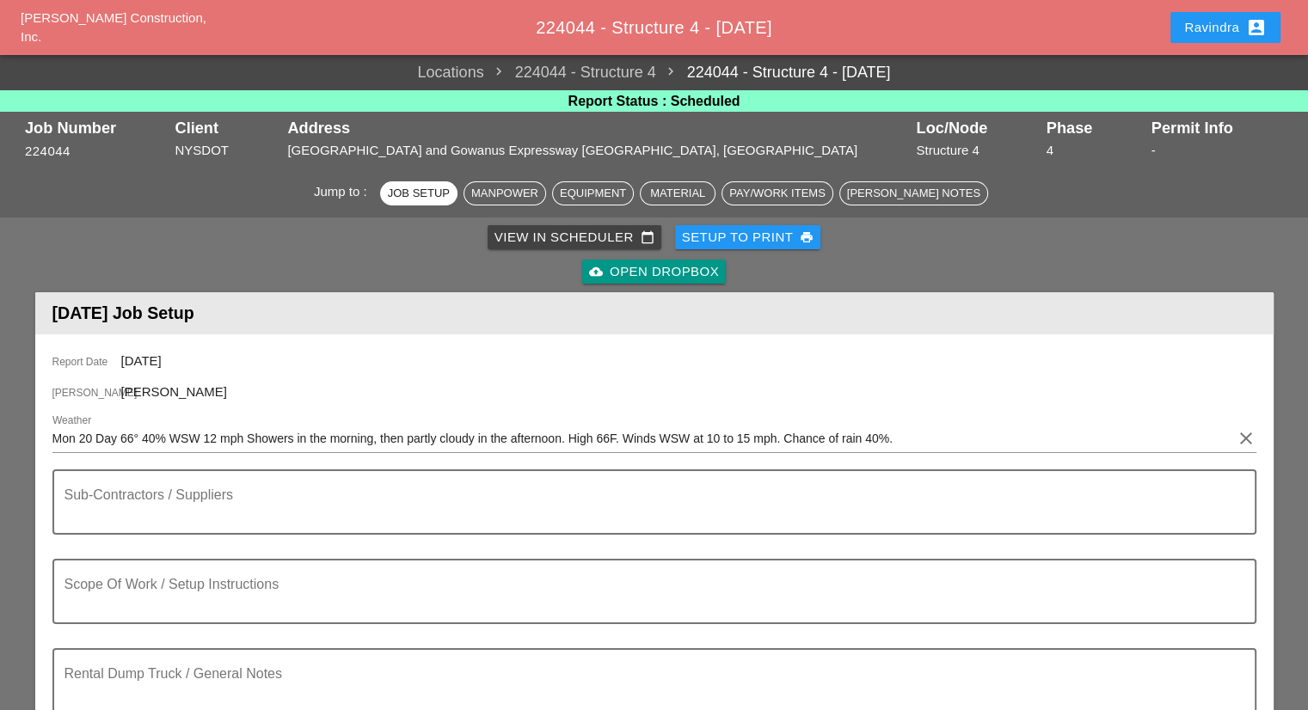
click at [1240, 20] on div "Ravindra account_box" at bounding box center [1225, 27] width 83 height 21
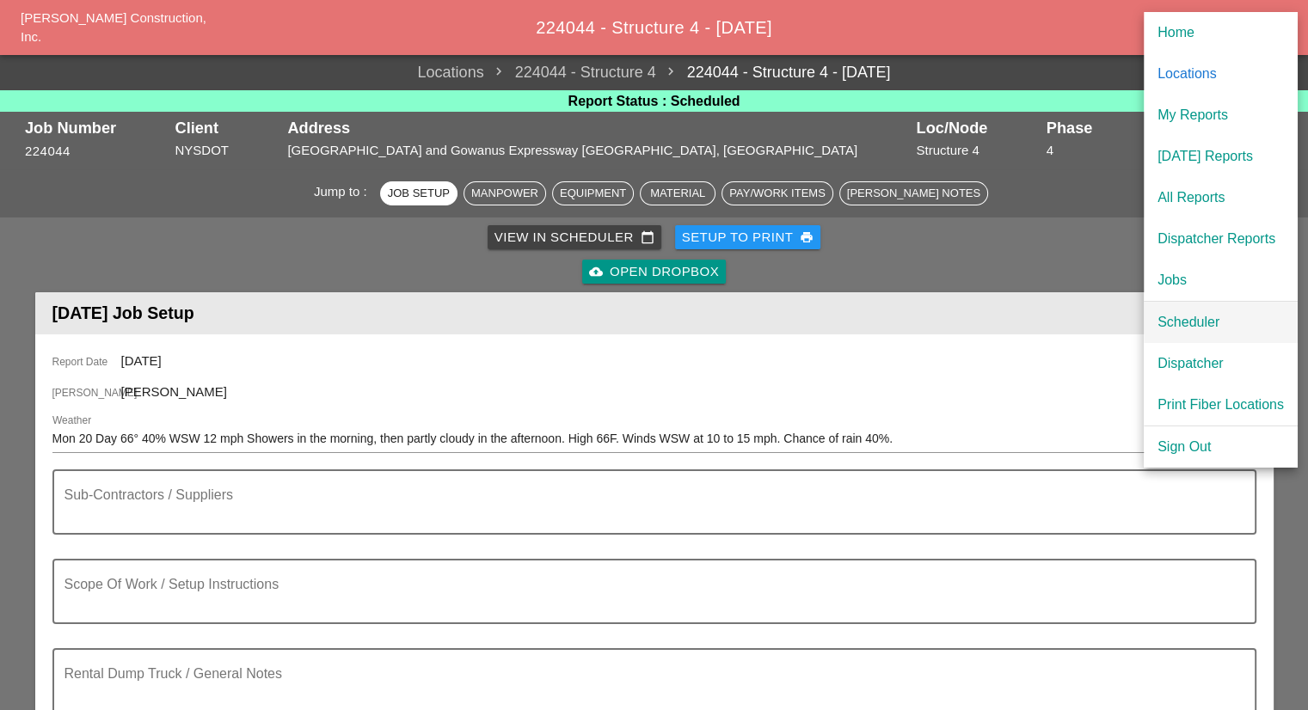
click at [1185, 316] on div "Scheduler" at bounding box center [1221, 322] width 126 height 21
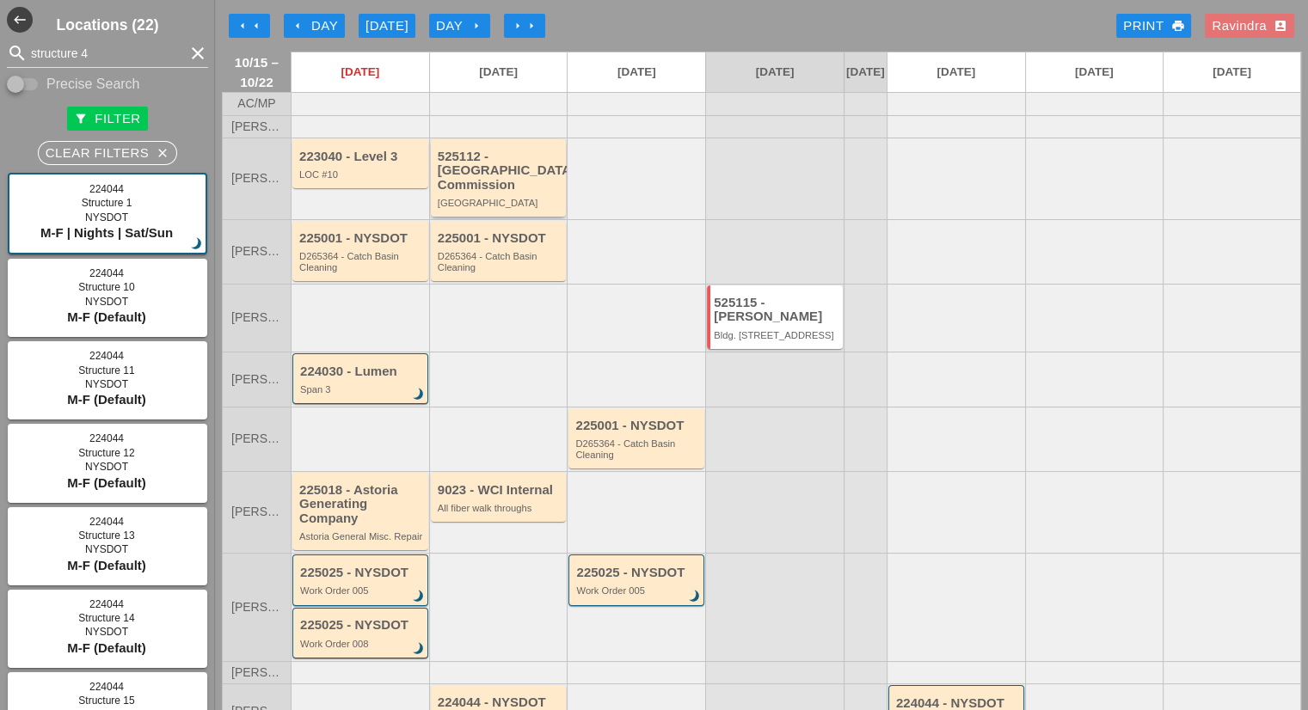
click at [488, 177] on div "525112 - [GEOGRAPHIC_DATA] Commission" at bounding box center [500, 171] width 125 height 43
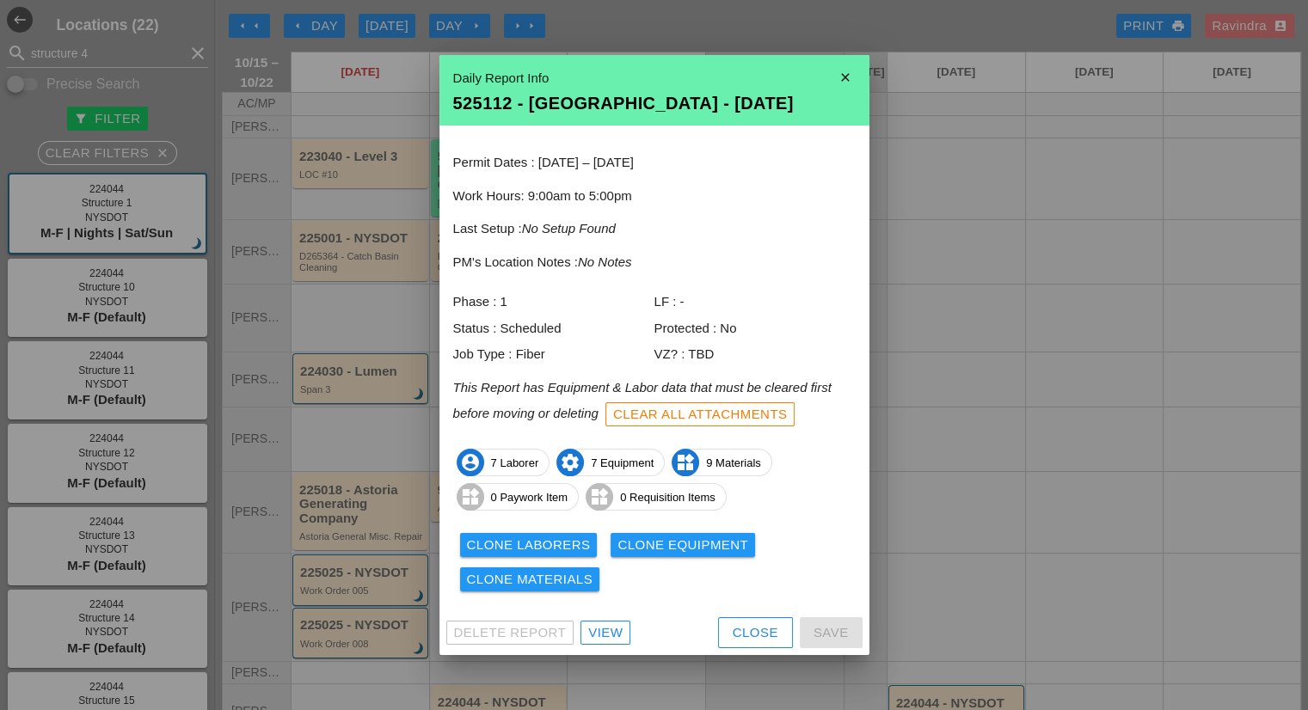
click at [617, 623] on div "View" at bounding box center [605, 633] width 34 height 20
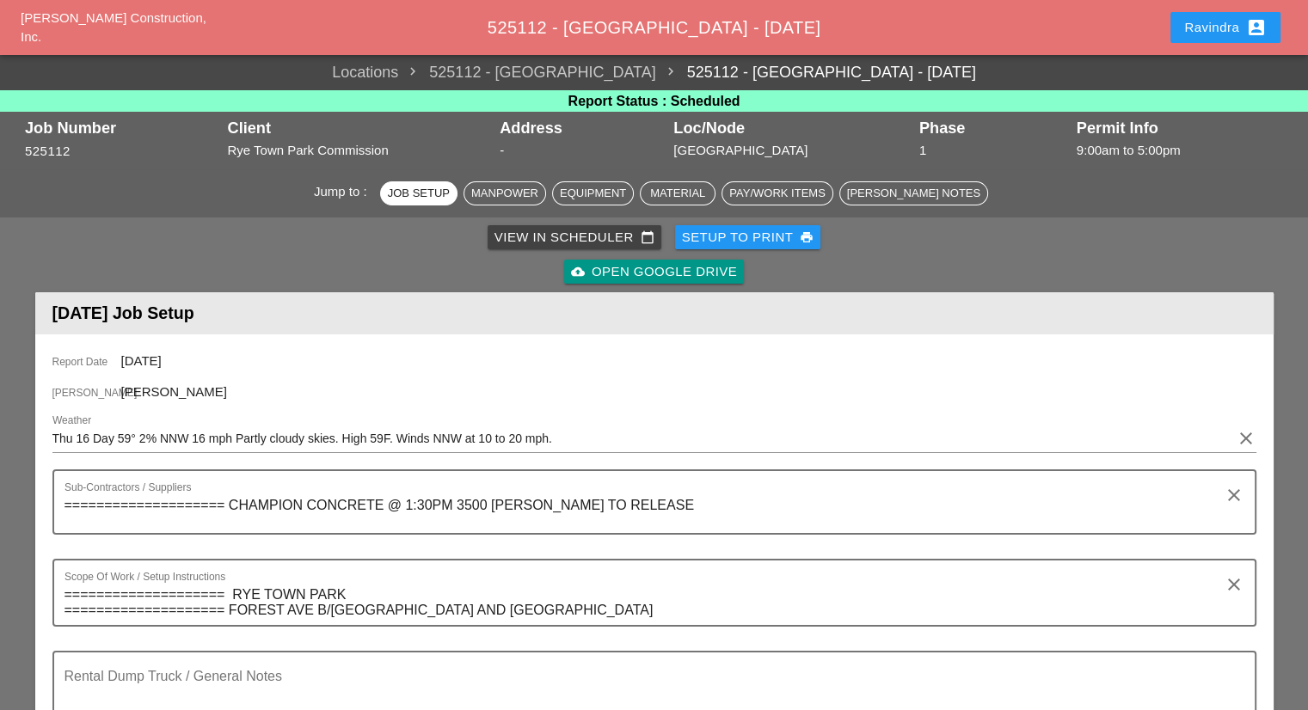
click at [1170, 268] on div "cloud_upload Open Google Drive" at bounding box center [654, 272] width 1231 height 34
drag, startPoint x: 658, startPoint y: 152, endPoint x: 479, endPoint y: 149, distance: 178.9
click at [479, 149] on div "[STREET_ADDRESS]" at bounding box center [587, 151] width 219 height 20
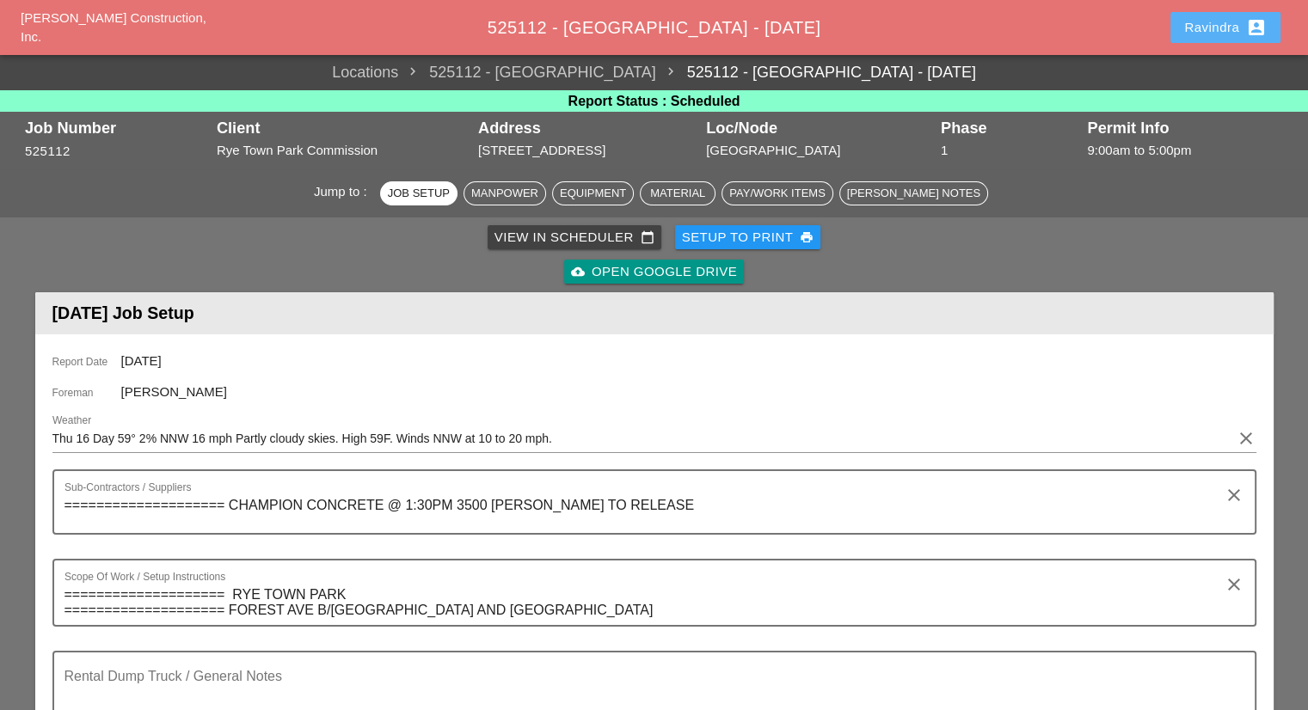
click at [1207, 28] on div "Ravindra account_box" at bounding box center [1225, 27] width 83 height 21
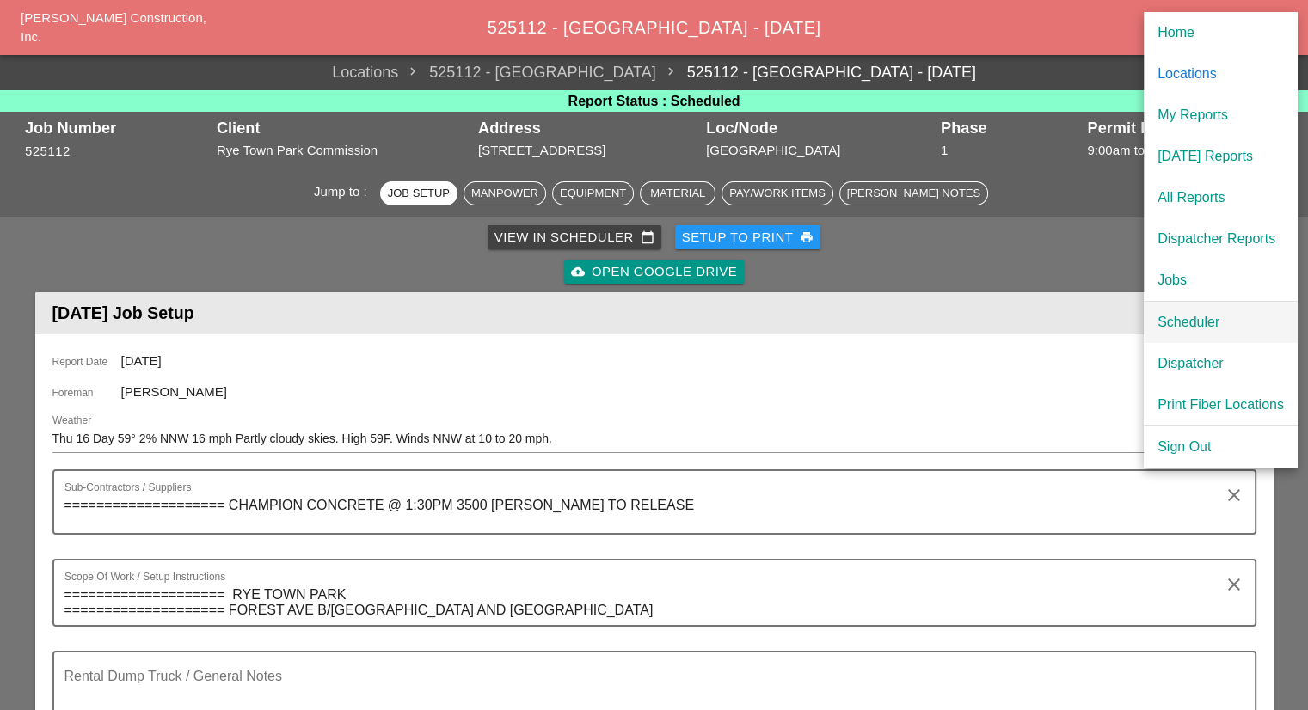
click at [1200, 318] on div "Scheduler" at bounding box center [1221, 322] width 126 height 21
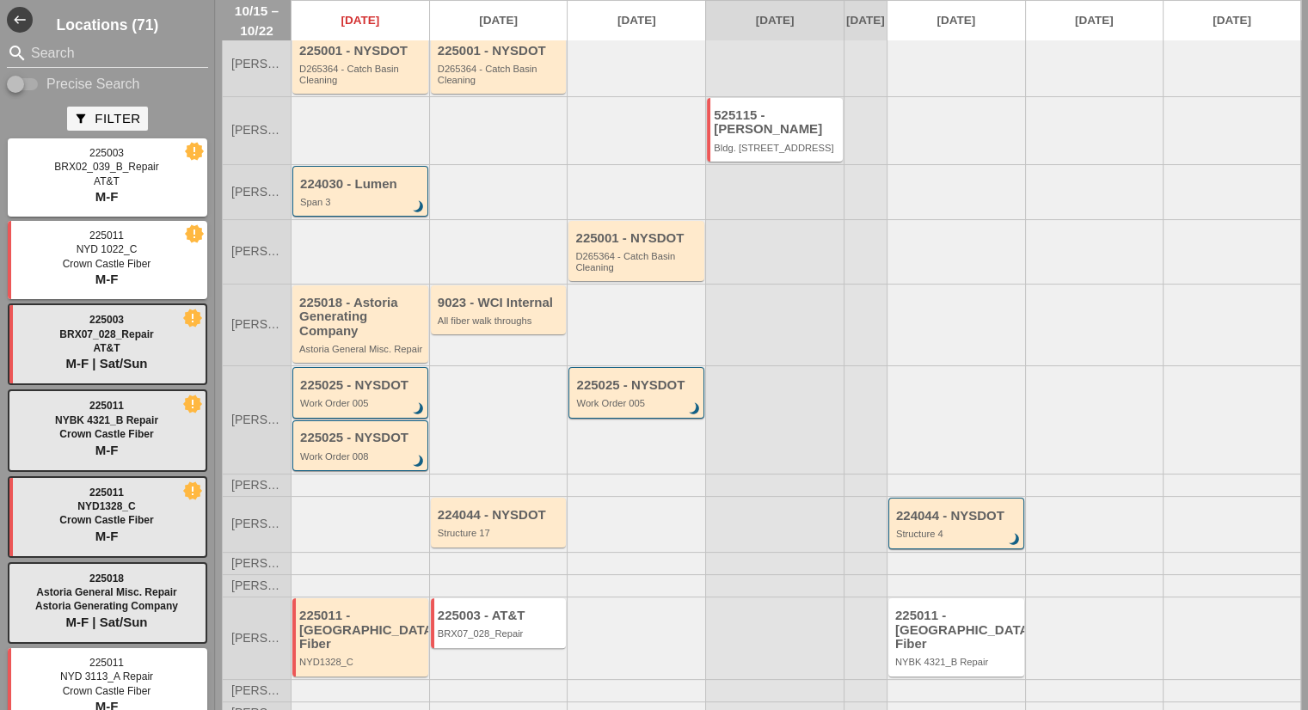
scroll to position [193, 0]
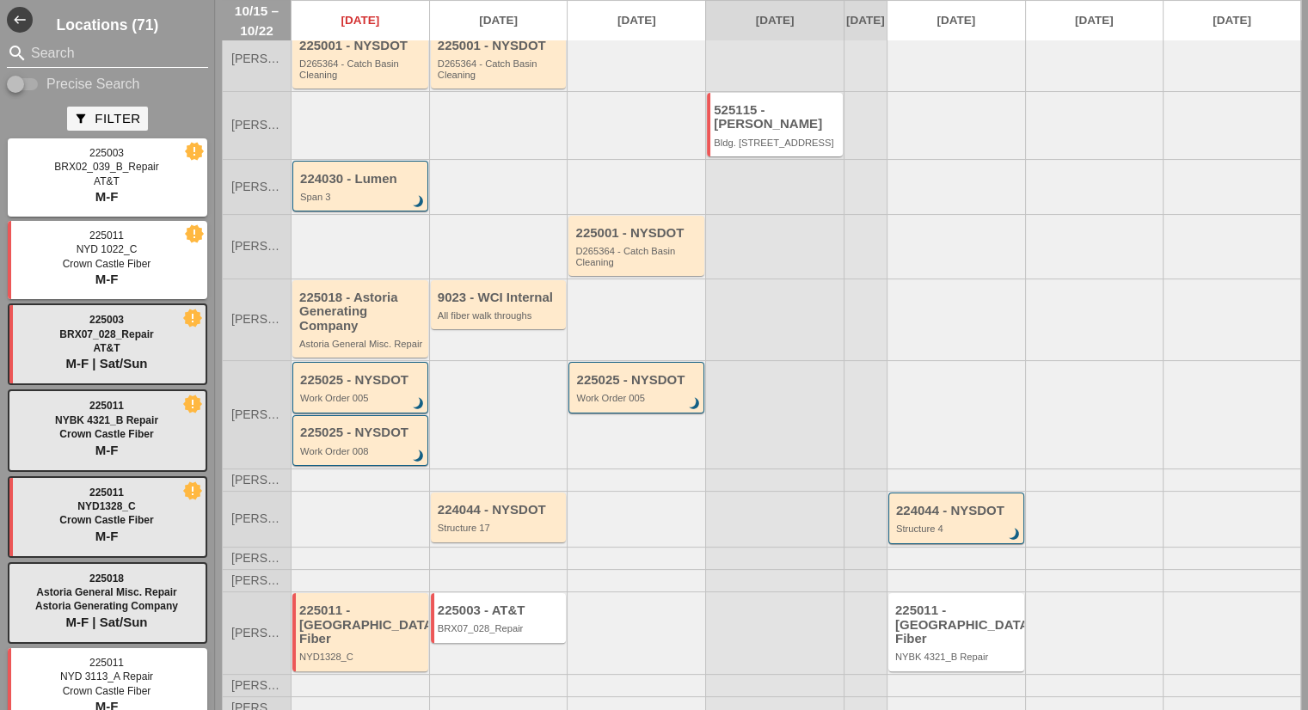
click at [132, 53] on input "Search" at bounding box center [107, 54] width 153 height 28
click at [47, 49] on input "Search" at bounding box center [107, 54] width 153 height 28
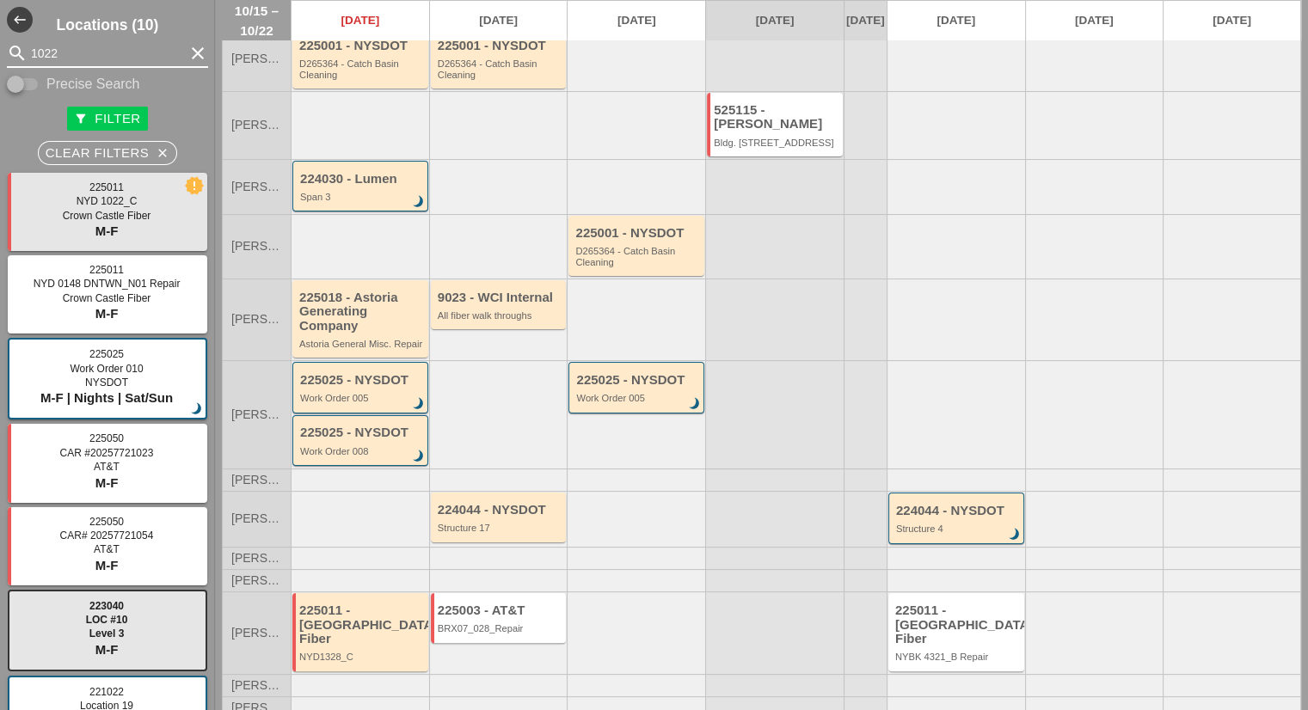
type input "1022"
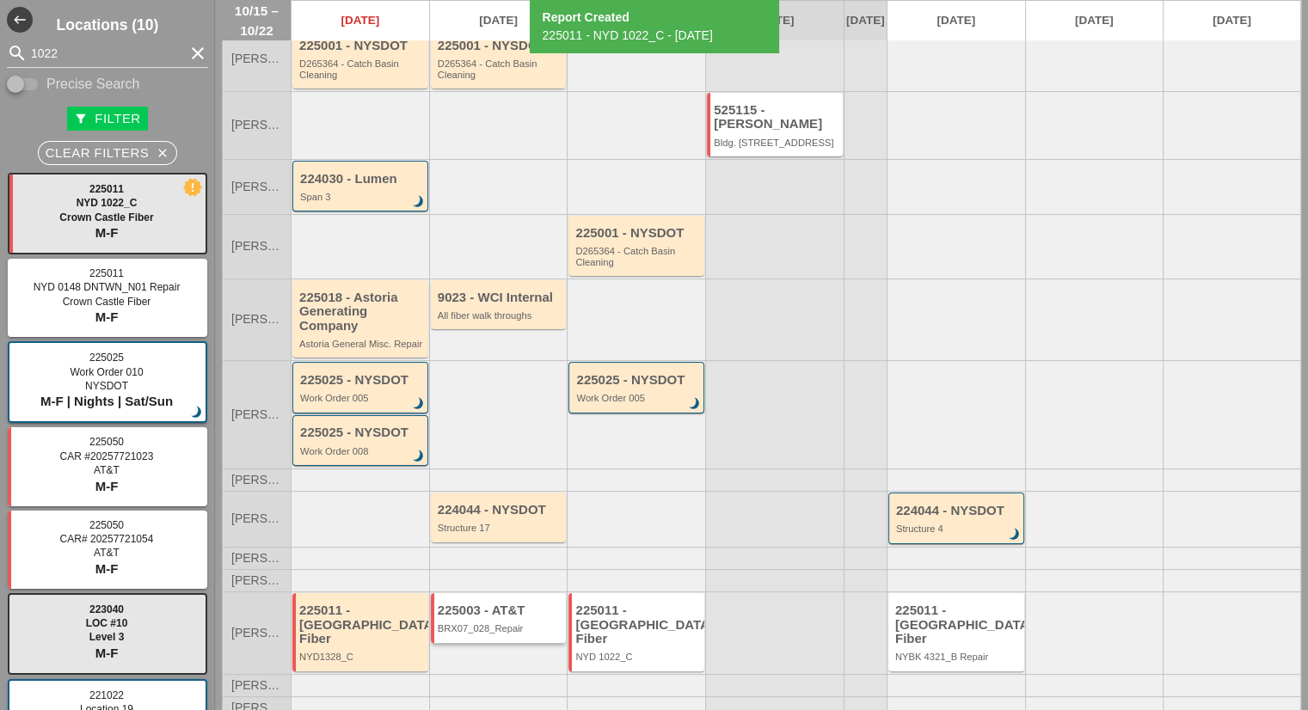
click at [516, 629] on div "BRX07_028_Repair" at bounding box center [500, 628] width 125 height 10
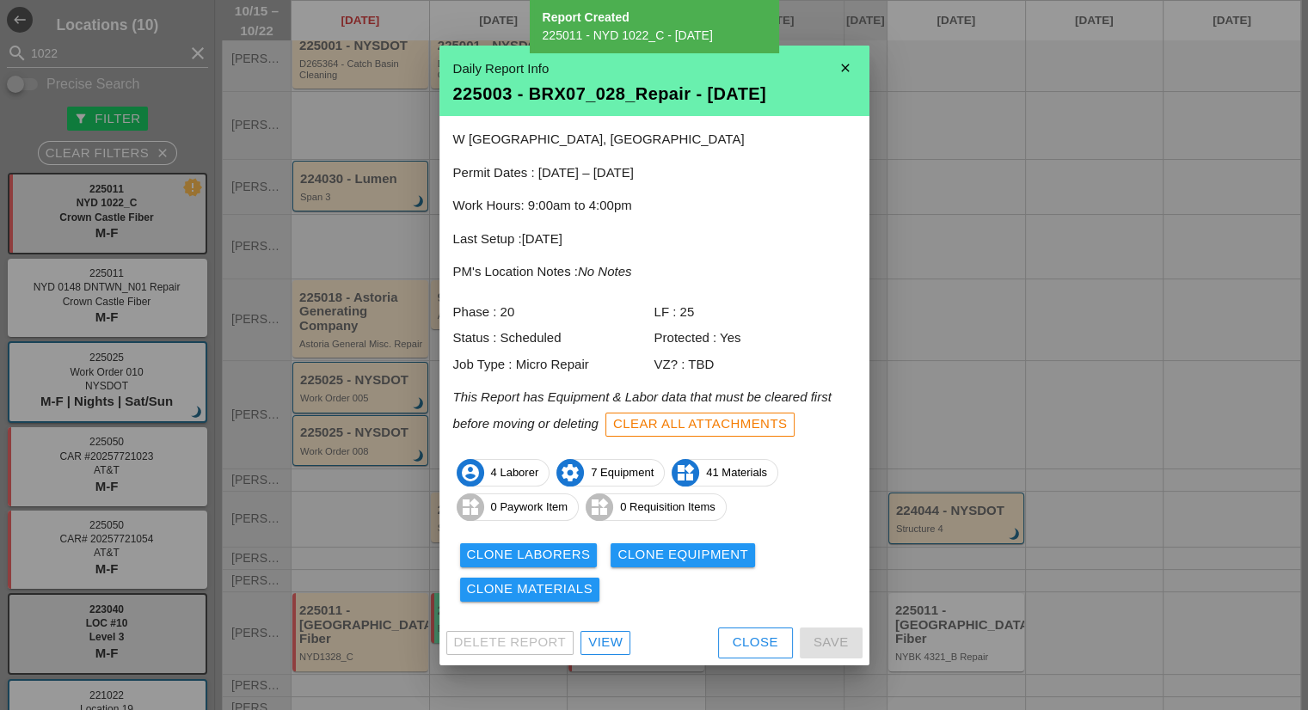
click at [611, 643] on div "View" at bounding box center [605, 643] width 34 height 20
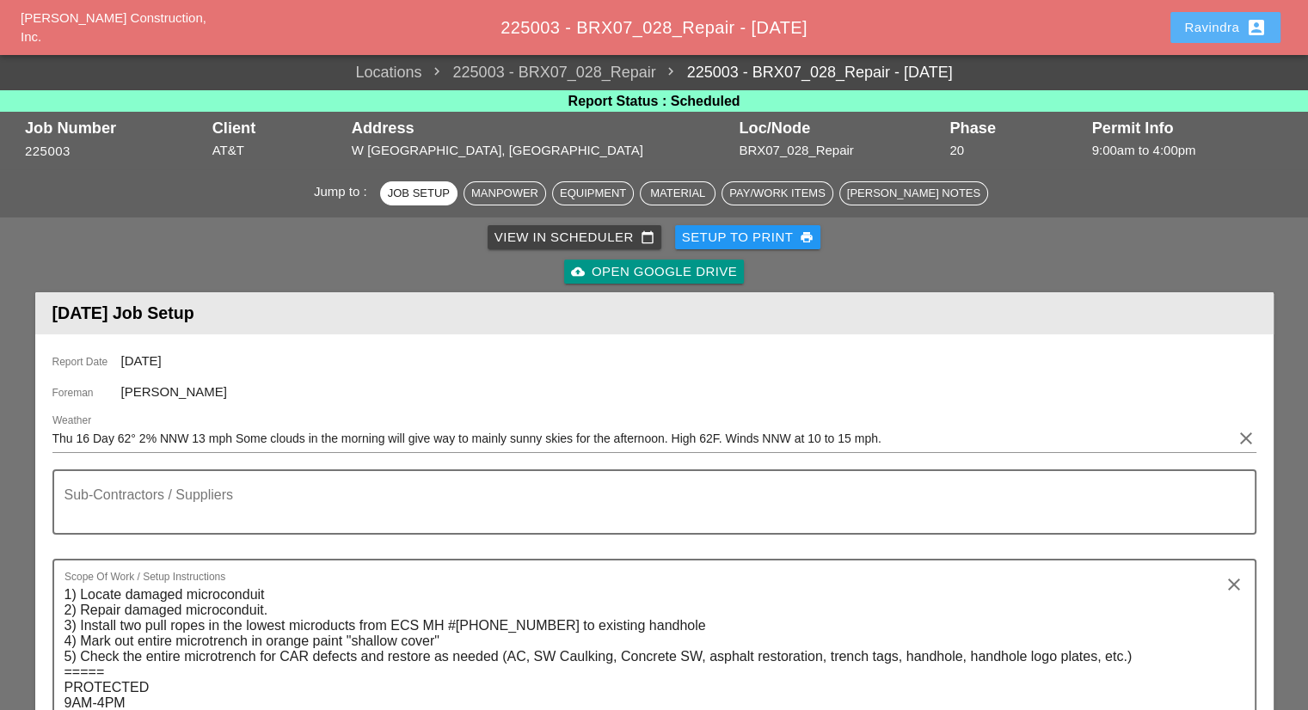
click at [1224, 18] on div "Ravindra account_box" at bounding box center [1225, 27] width 83 height 21
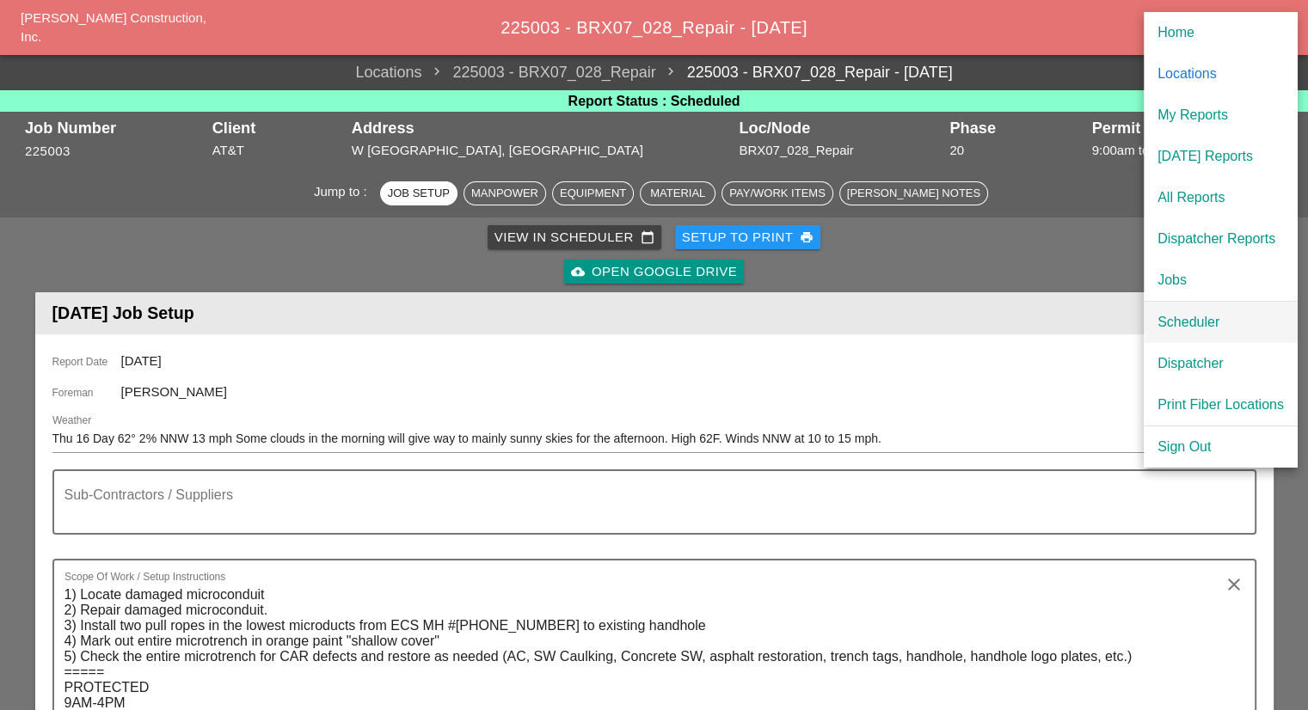
click at [1201, 321] on div "Scheduler" at bounding box center [1221, 322] width 126 height 21
